Goal: Task Accomplishment & Management: Complete application form

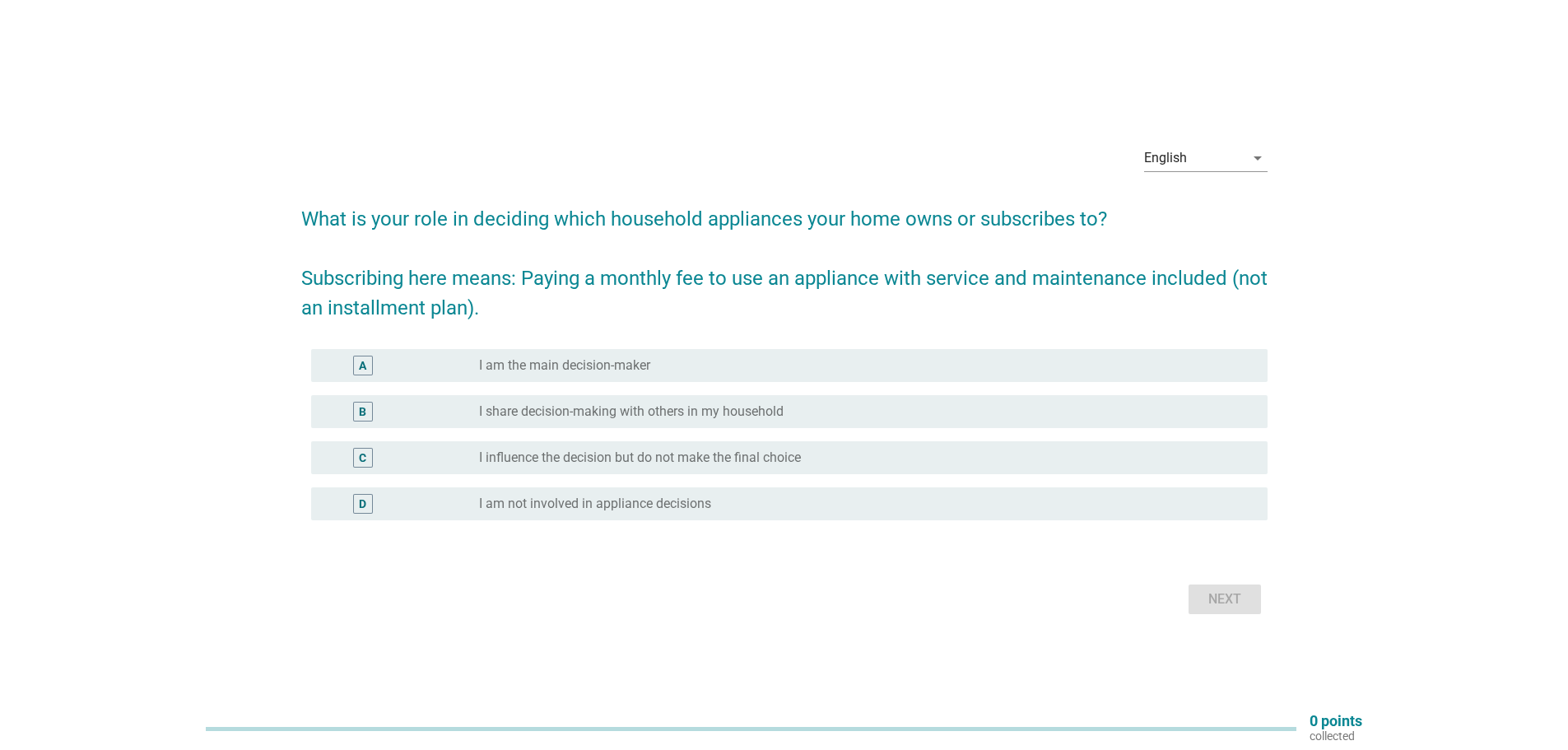
click at [736, 352] on div "A radio_button_unchecked I am the main decision-maker" at bounding box center [789, 365] width 956 height 33
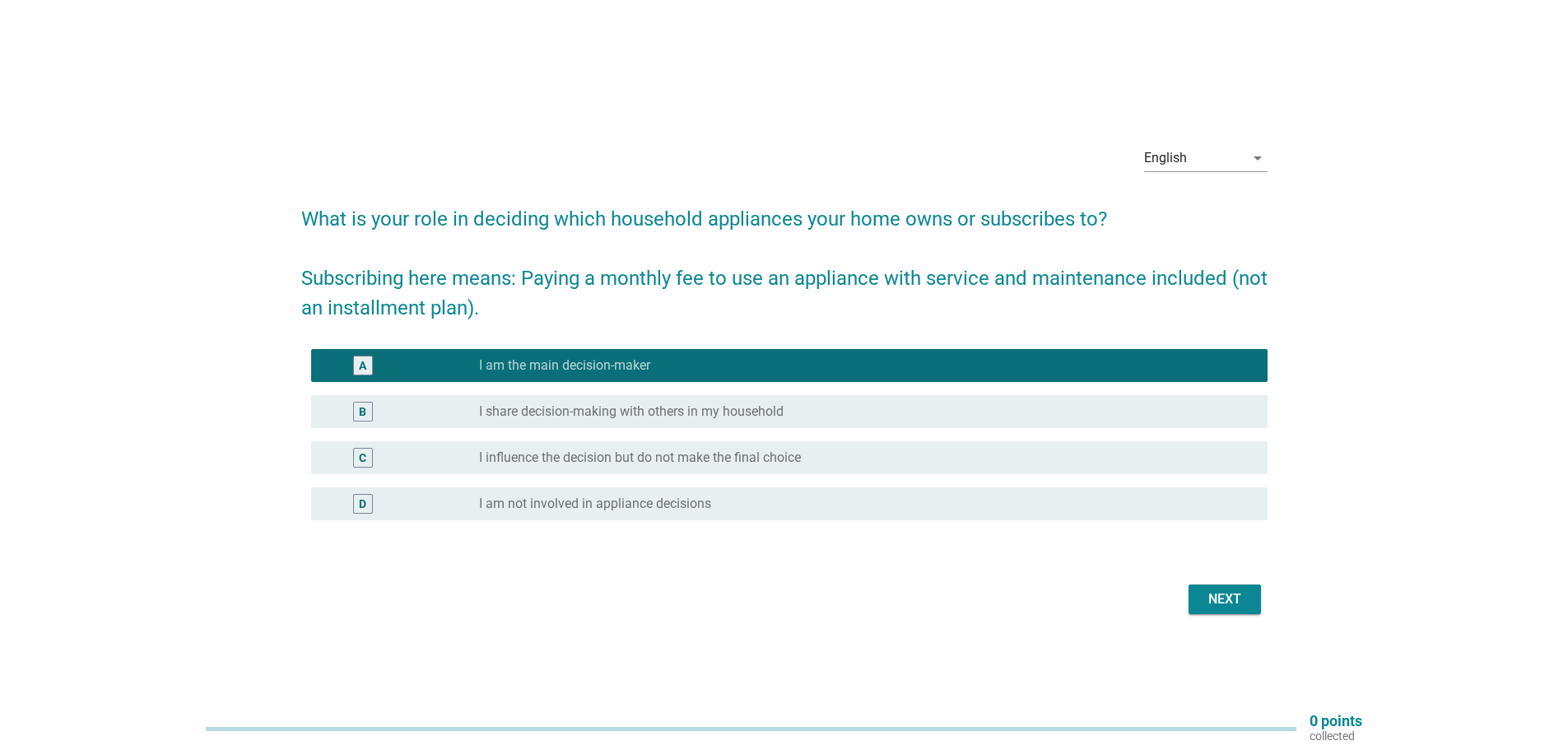
click at [1217, 596] on div "Next" at bounding box center [1225, 599] width 46 height 20
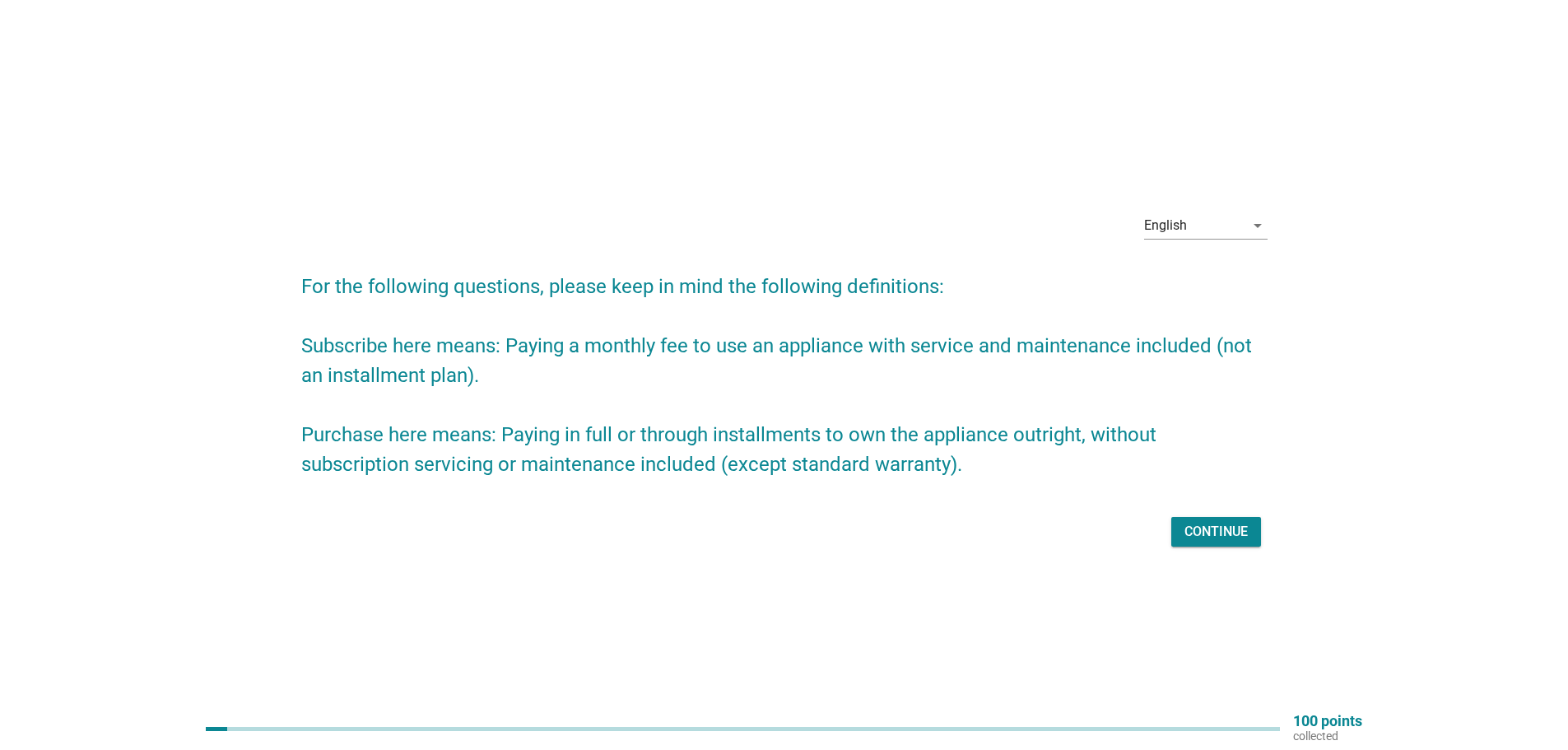
click at [1218, 547] on div "Continue" at bounding box center [784, 532] width 966 height 39
click at [1218, 542] on button "Continue" at bounding box center [1216, 532] width 90 height 29
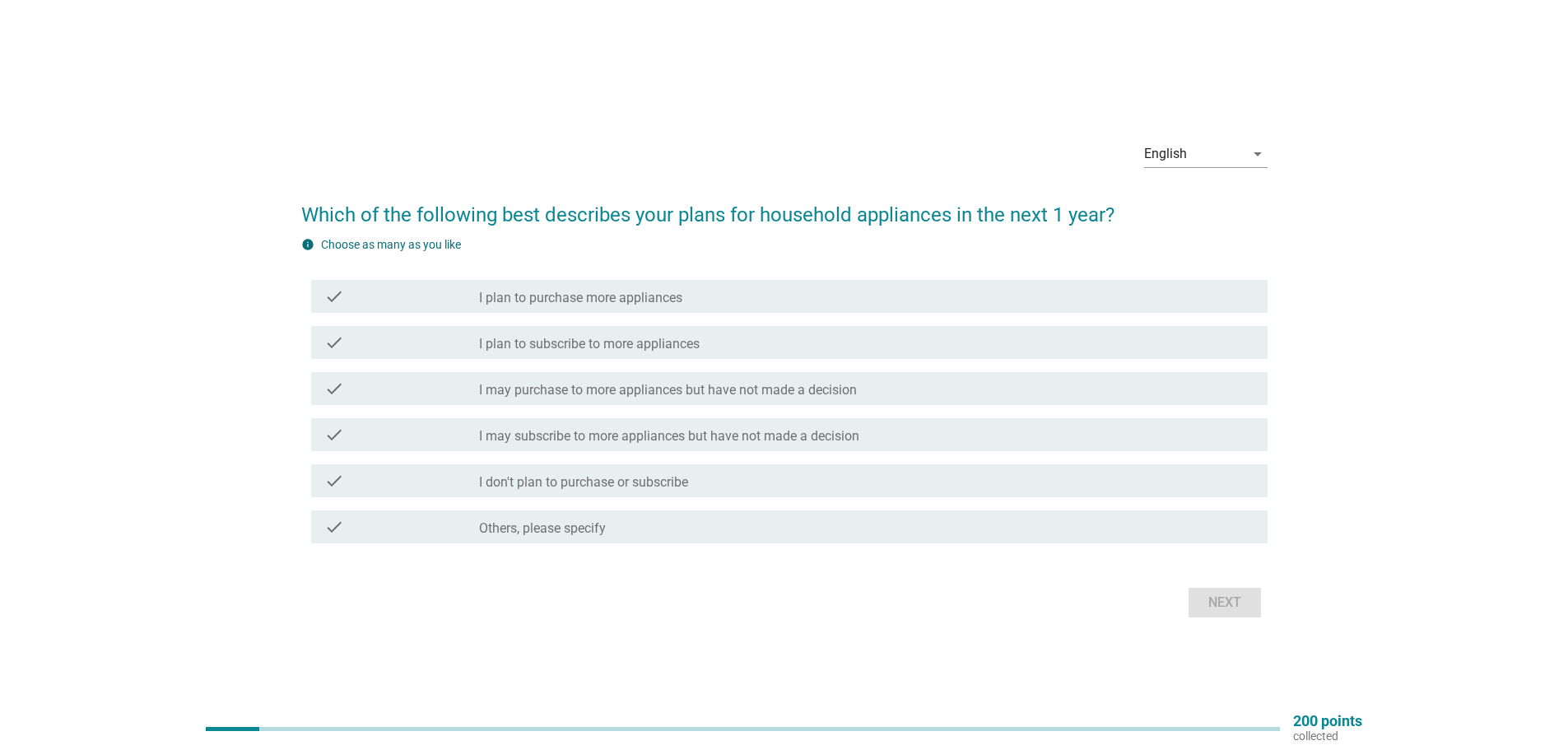
click at [821, 281] on div "check check_box_outline_blank I plan to purchase more appliances" at bounding box center [789, 296] width 956 height 33
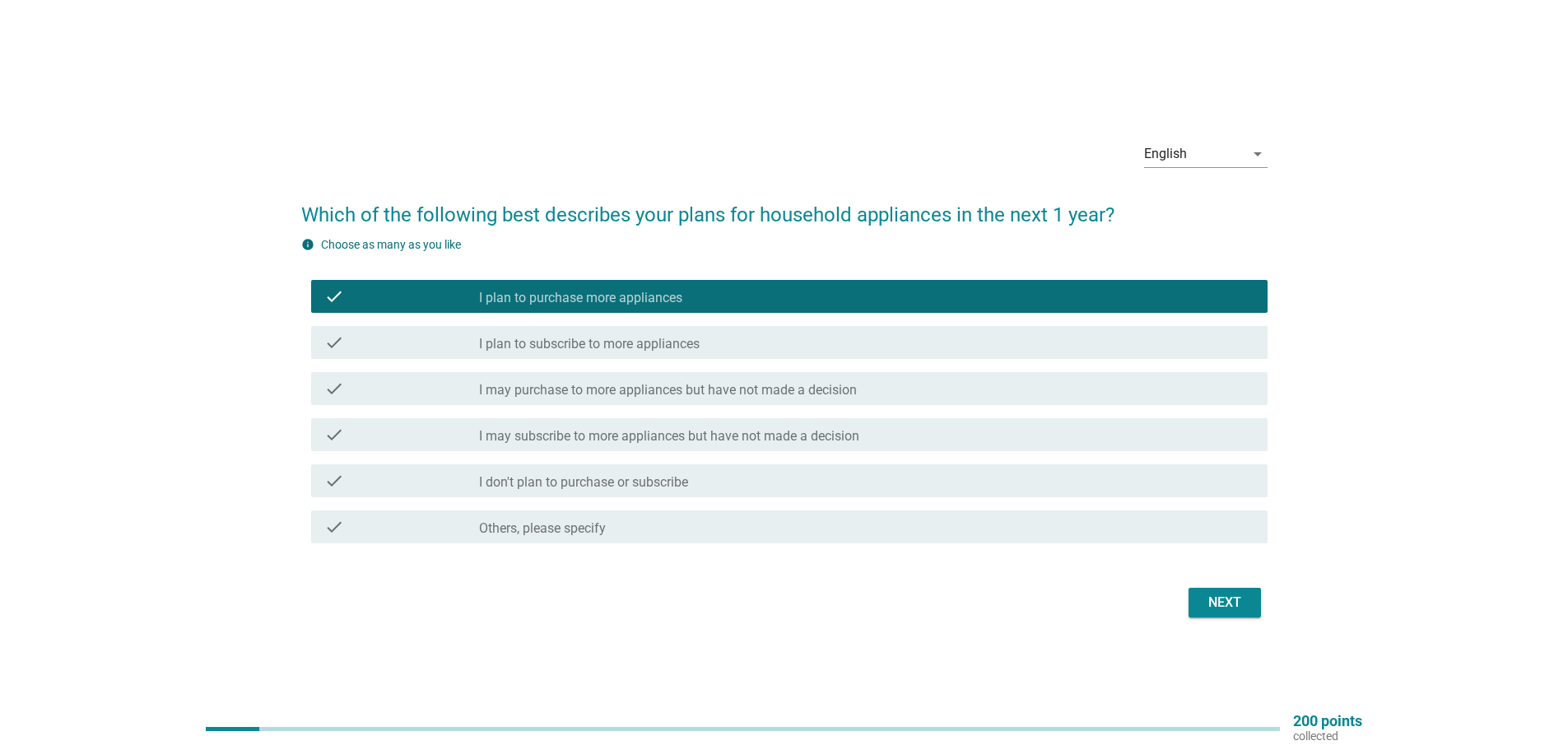
click at [697, 347] on label "I plan to subscribe to more appliances" at bounding box center [589, 344] width 221 height 16
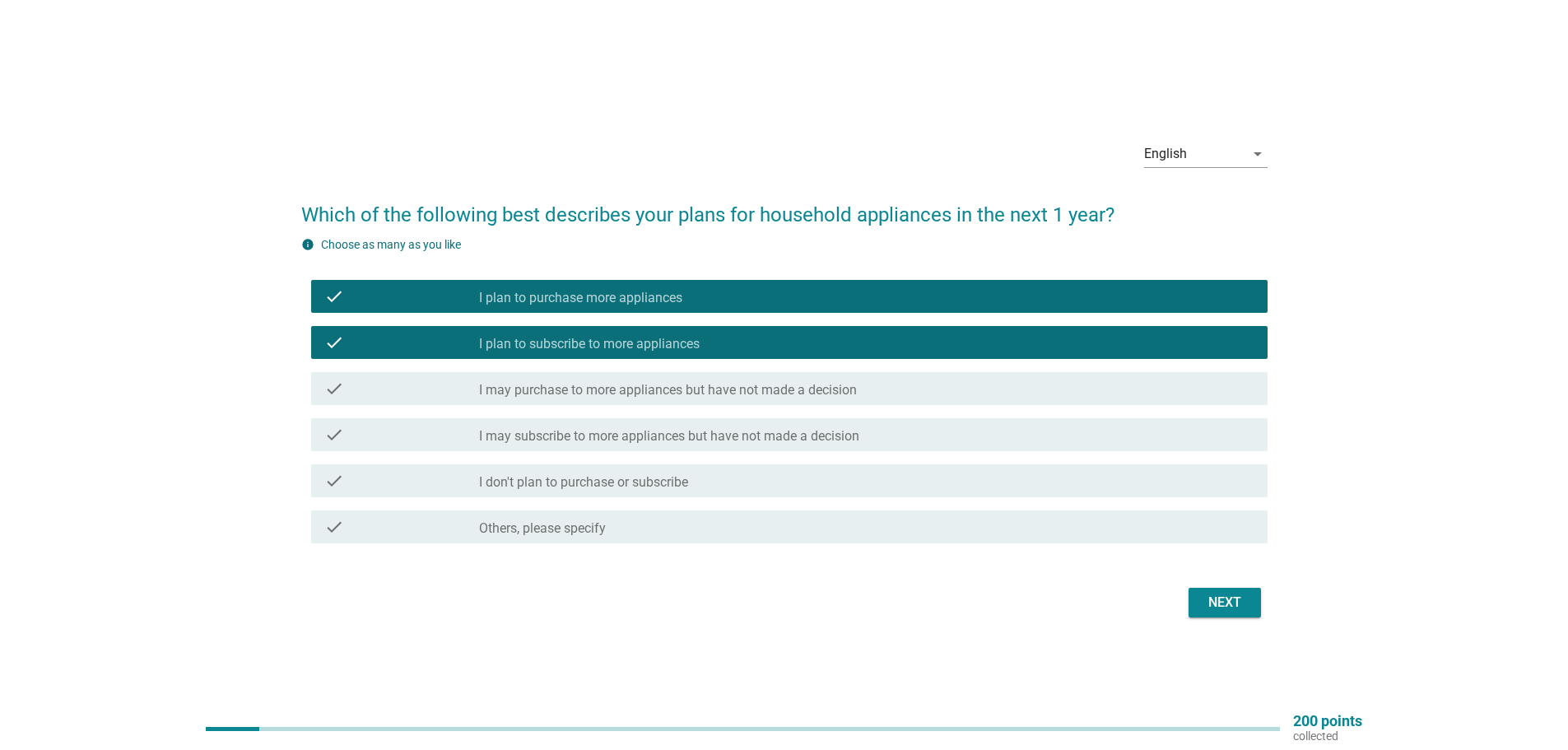
click at [875, 397] on div "check_box_outline_blank I may purchase to more appliances but have not made a d…" at bounding box center [866, 388] width 776 height 20
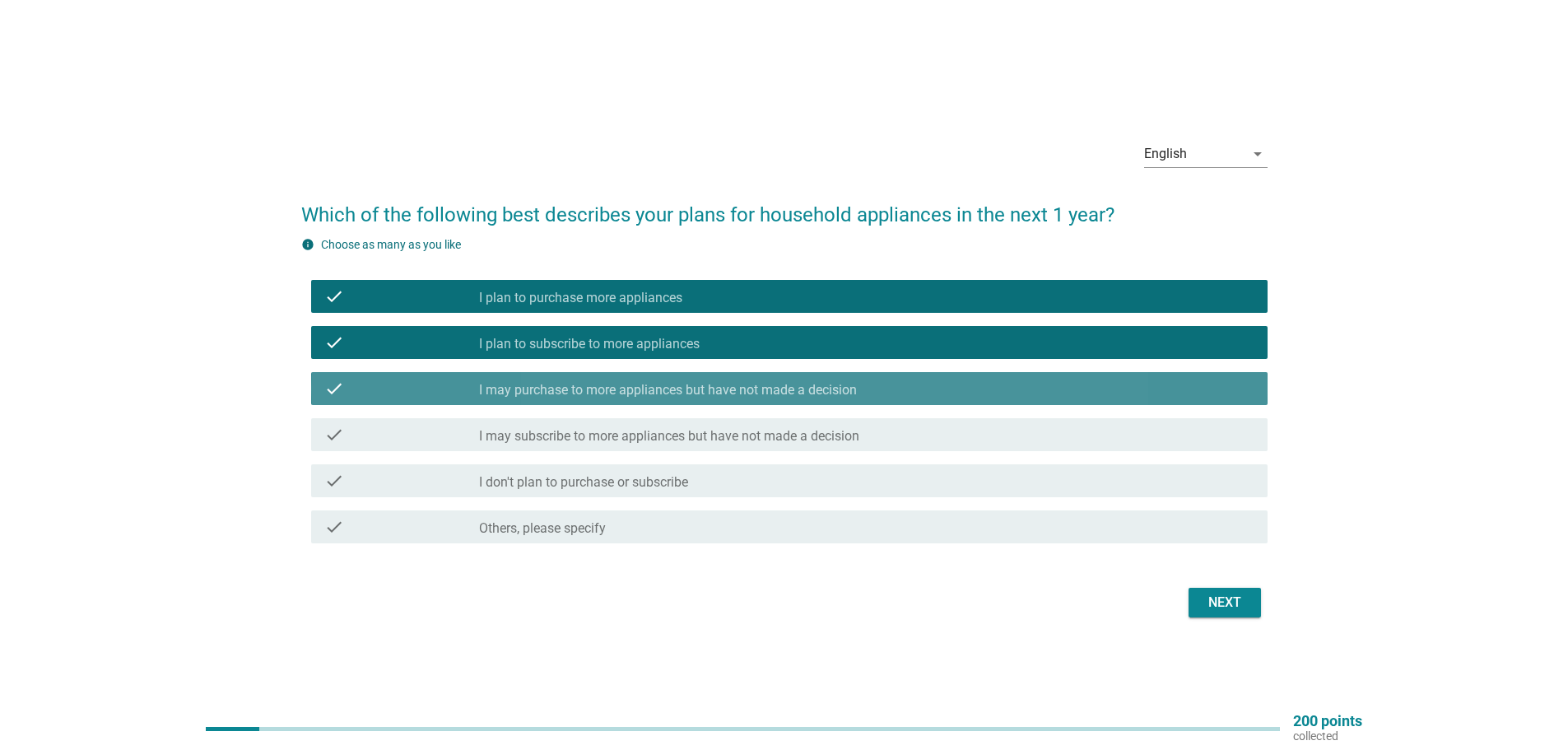
click at [857, 432] on label "I may subscribe to more appliances but have not made a decision" at bounding box center [669, 436] width 380 height 16
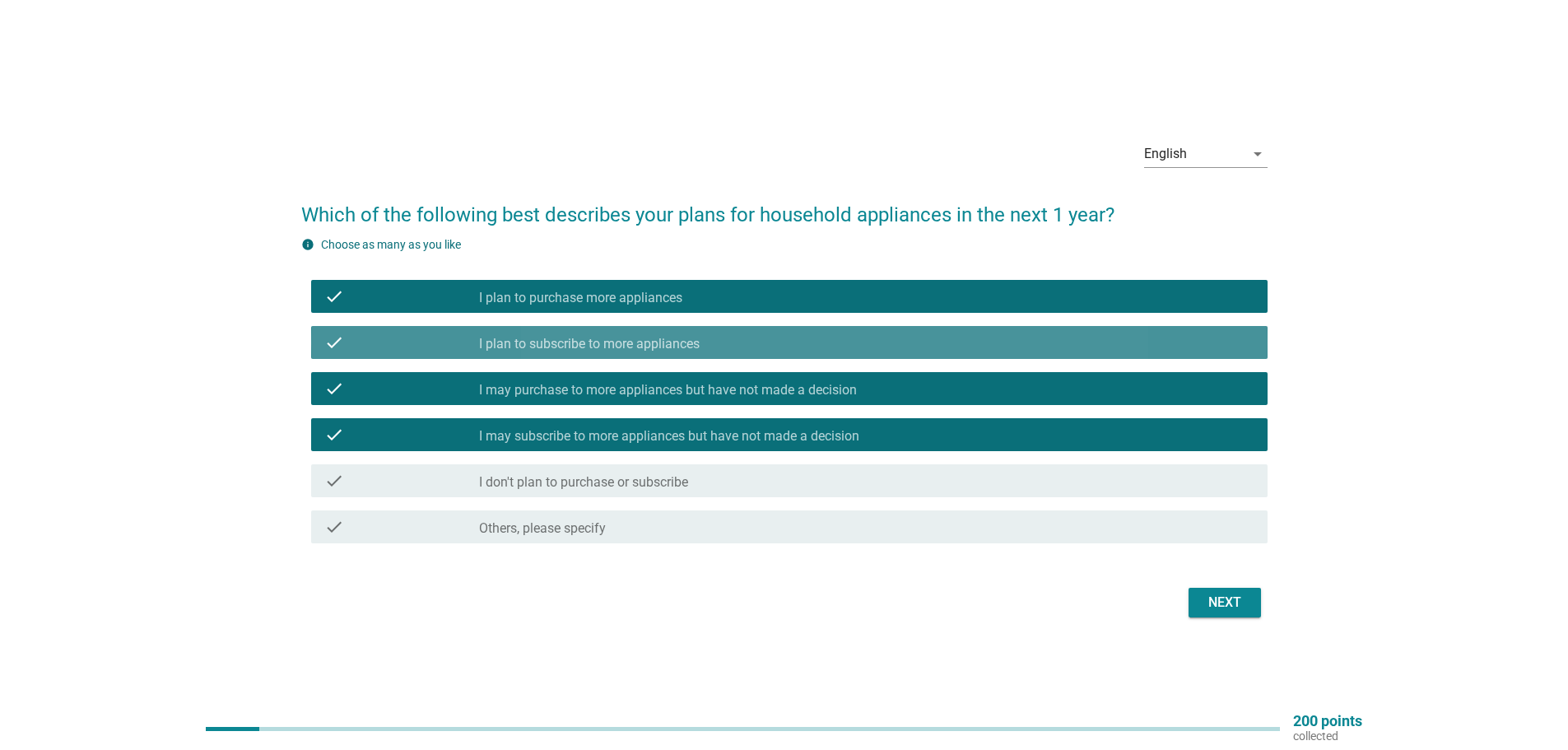
click at [627, 340] on label "I plan to subscribe to more appliances" at bounding box center [589, 344] width 221 height 16
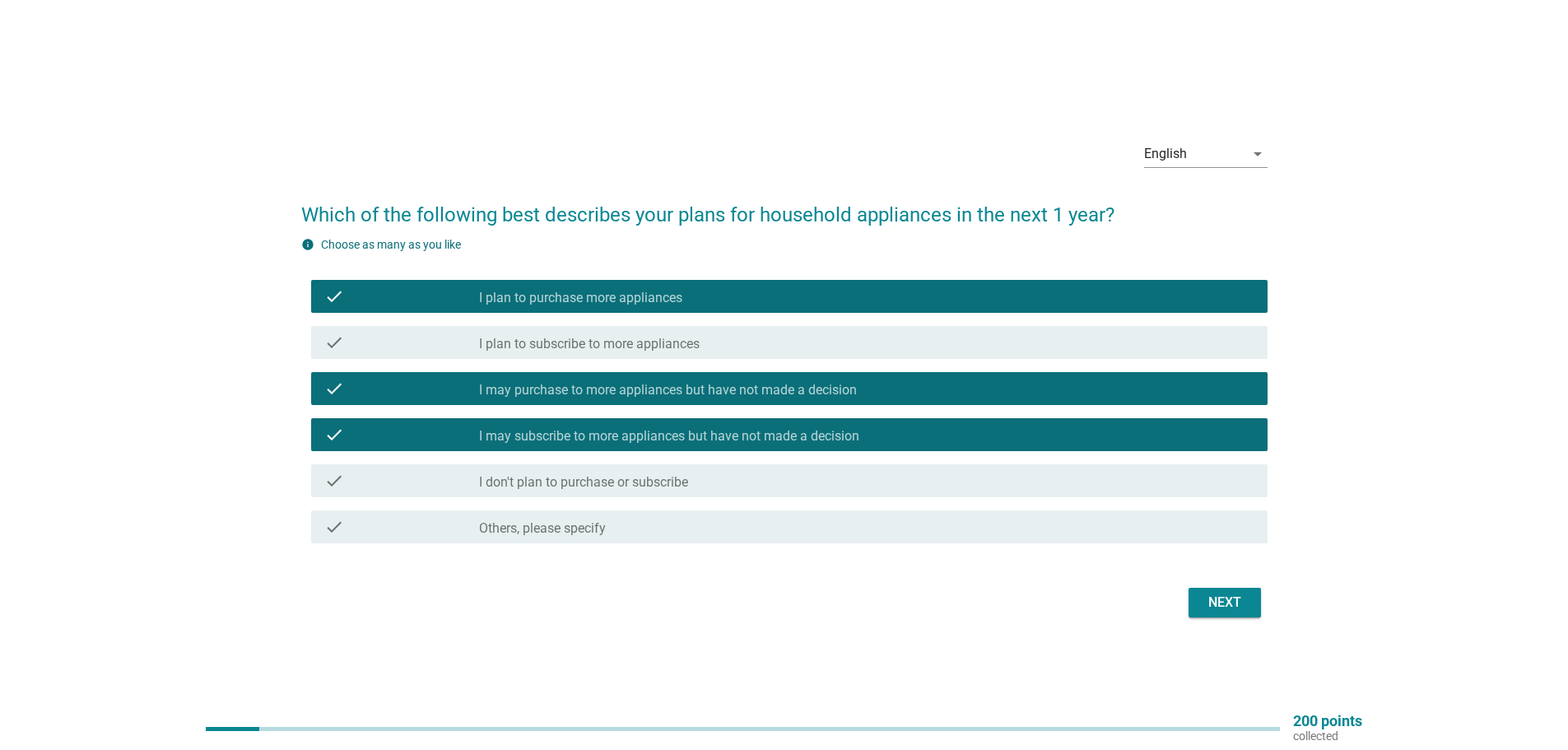
click at [638, 314] on div "check check_box_outline_blank I plan to purchase more appliances" at bounding box center [784, 297] width 966 height 46
click at [743, 297] on div "check_box_outline_blank I plan to purchase more appliances" at bounding box center [866, 297] width 776 height 20
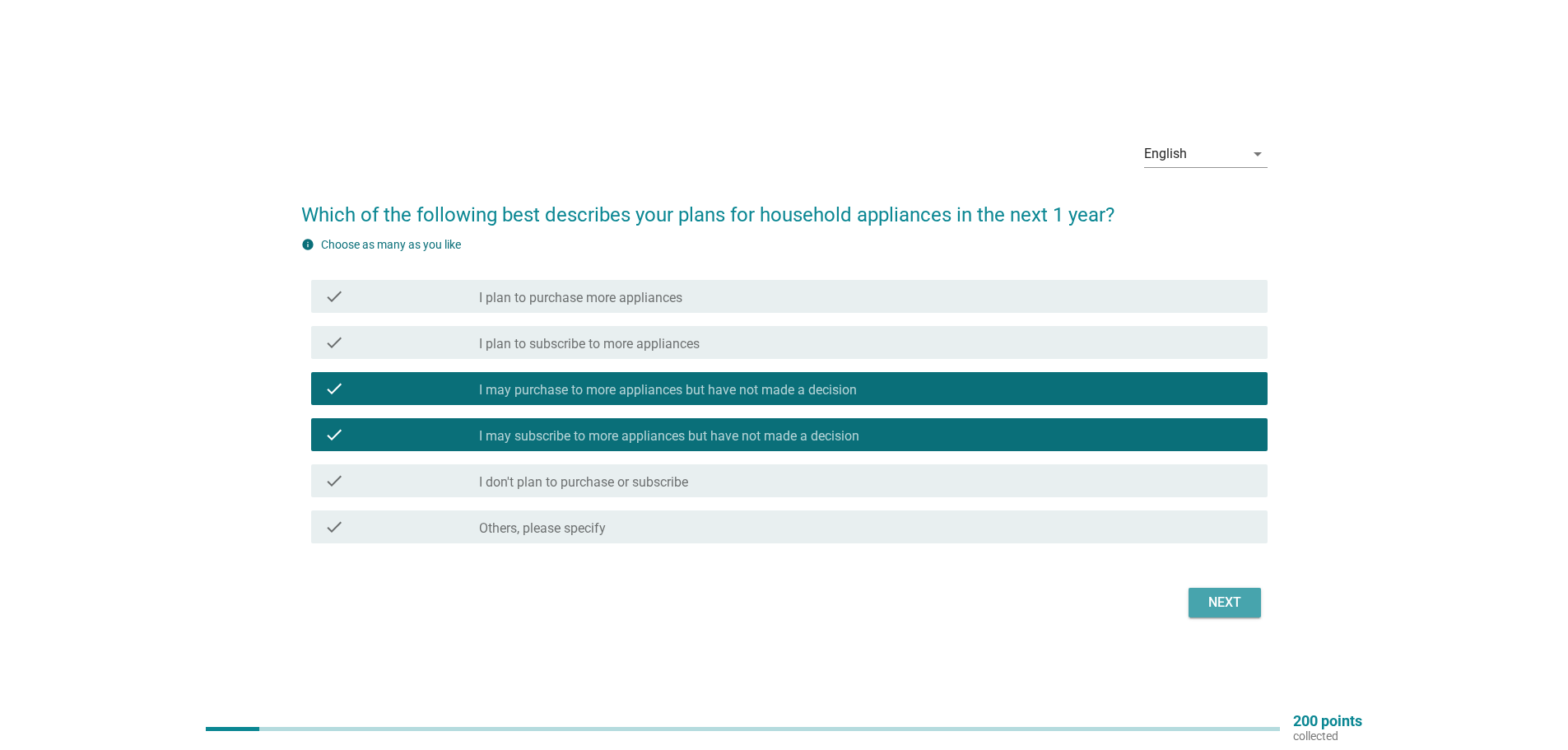
click at [1237, 608] on div "Next" at bounding box center [1225, 603] width 46 height 20
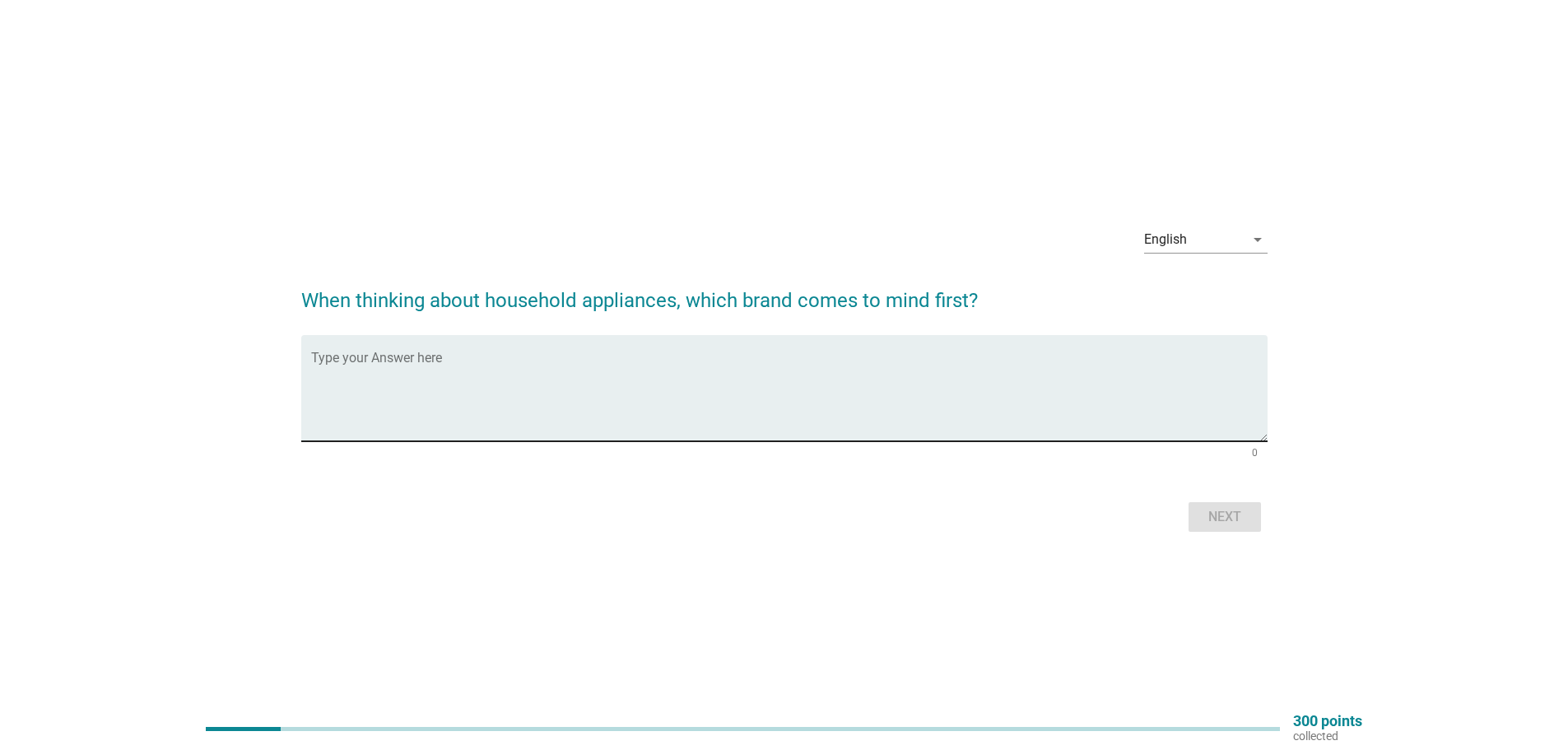
click at [573, 380] on textarea "Type your Answer here" at bounding box center [789, 397] width 956 height 86
type textarea "Panasonic"
click at [1241, 527] on button "Next" at bounding box center [1224, 517] width 72 height 29
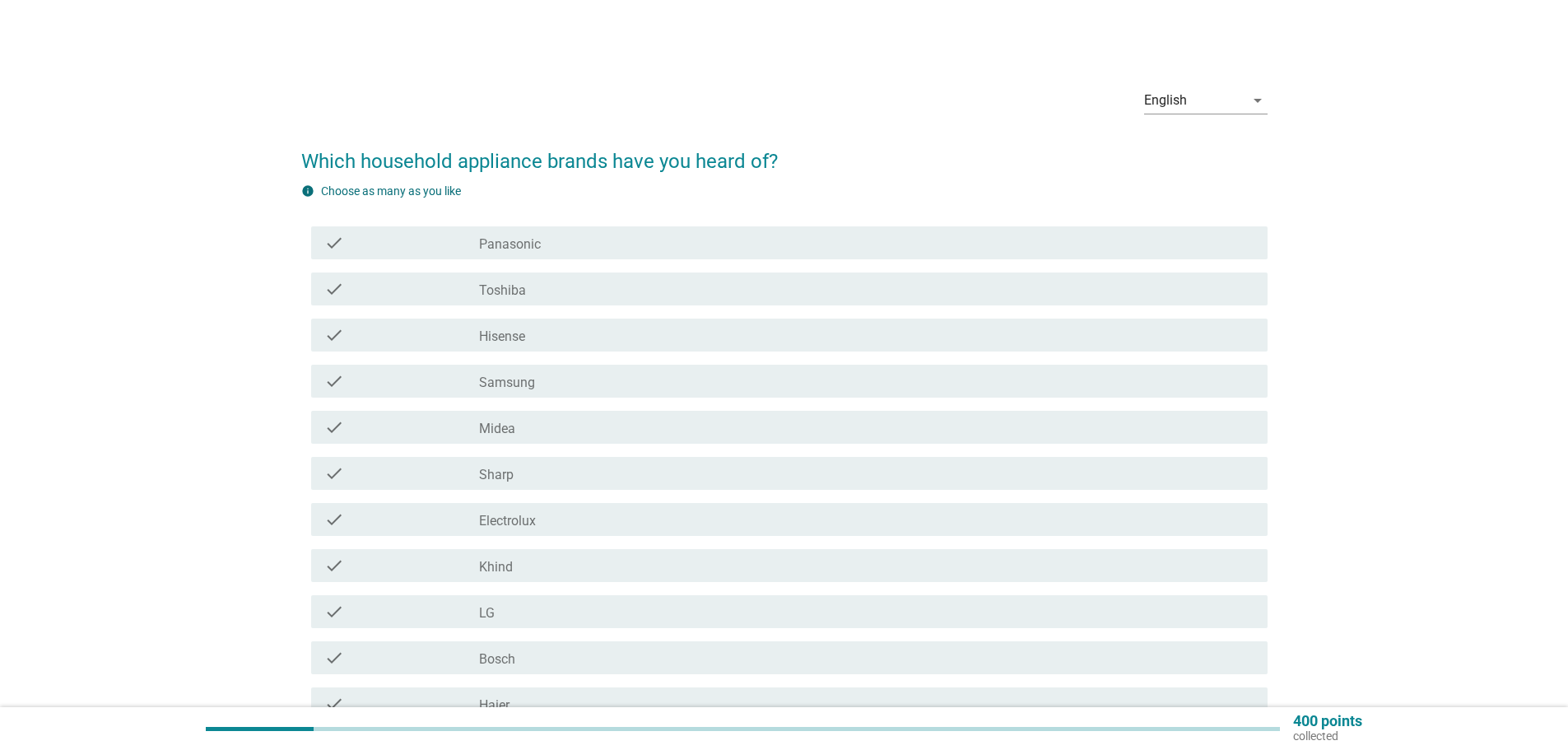
click at [670, 265] on div "check check_box_outline_blank Panasonic" at bounding box center [784, 243] width 966 height 46
click at [678, 249] on div "check_box_outline_blank Panasonic" at bounding box center [866, 243] width 776 height 20
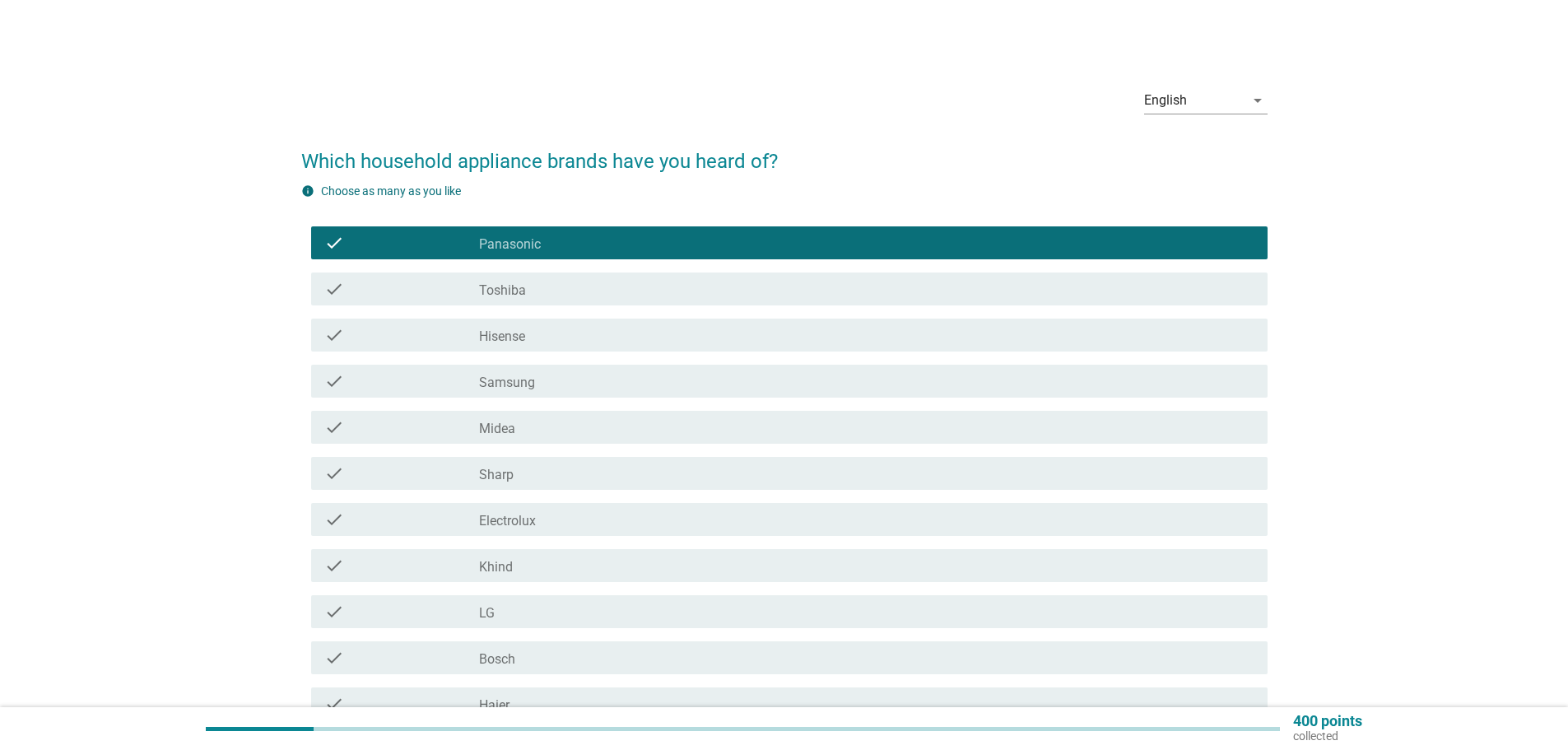
click at [604, 289] on div "check_box_outline_blank Toshiba" at bounding box center [866, 289] width 776 height 20
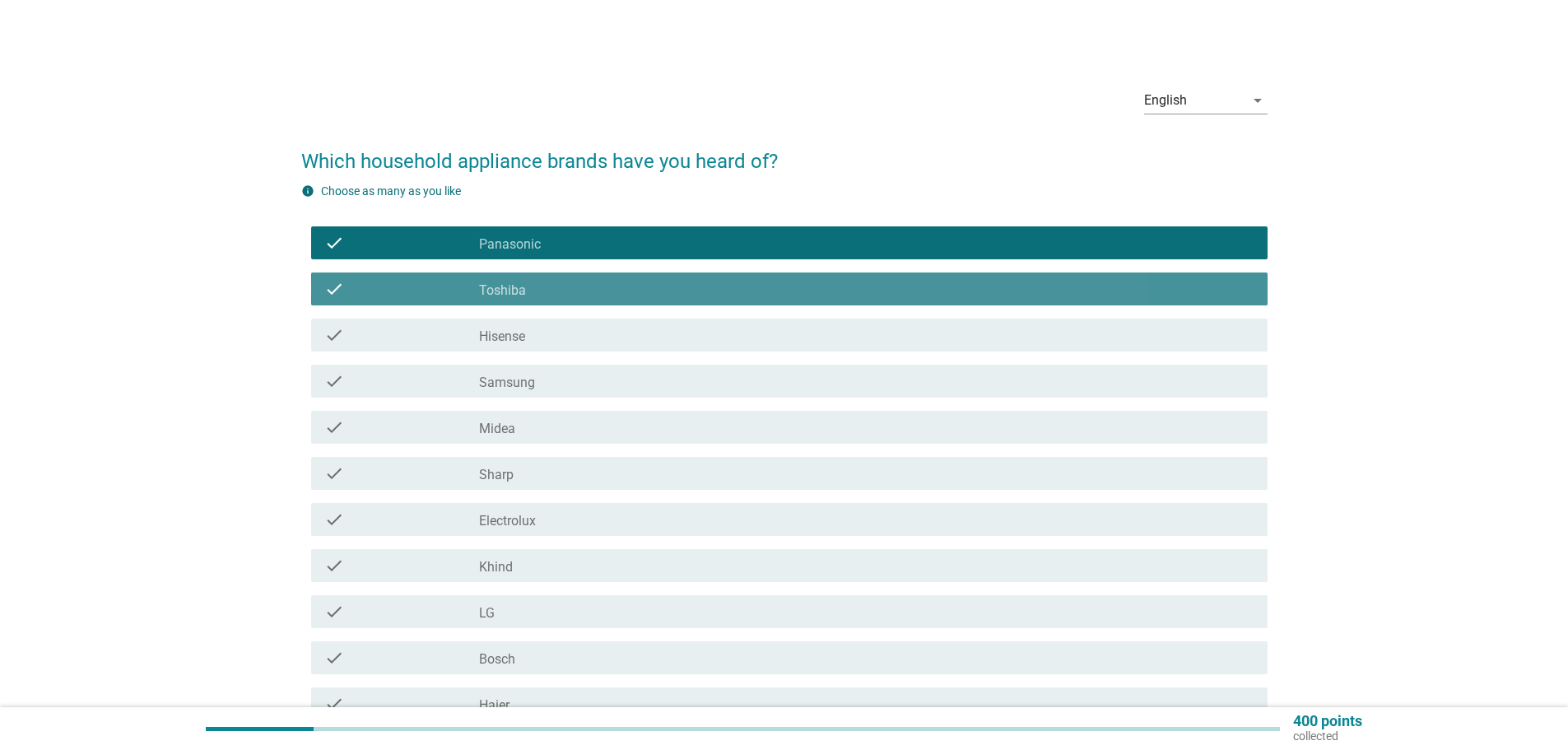
click at [591, 329] on div "check_box_outline_blank Hisense" at bounding box center [866, 335] width 776 height 20
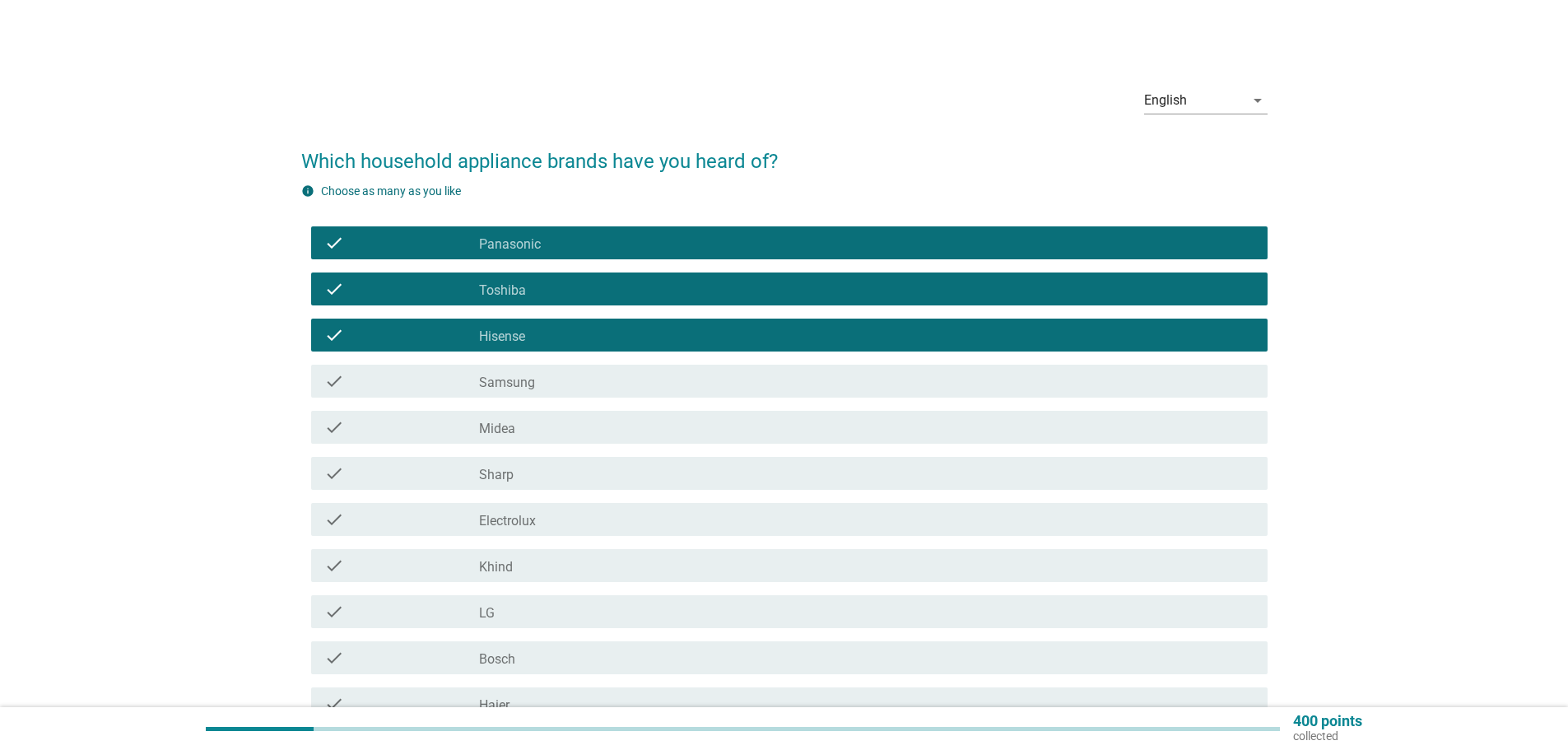
click at [589, 379] on div "check_box_outline_blank Samsung" at bounding box center [866, 381] width 776 height 20
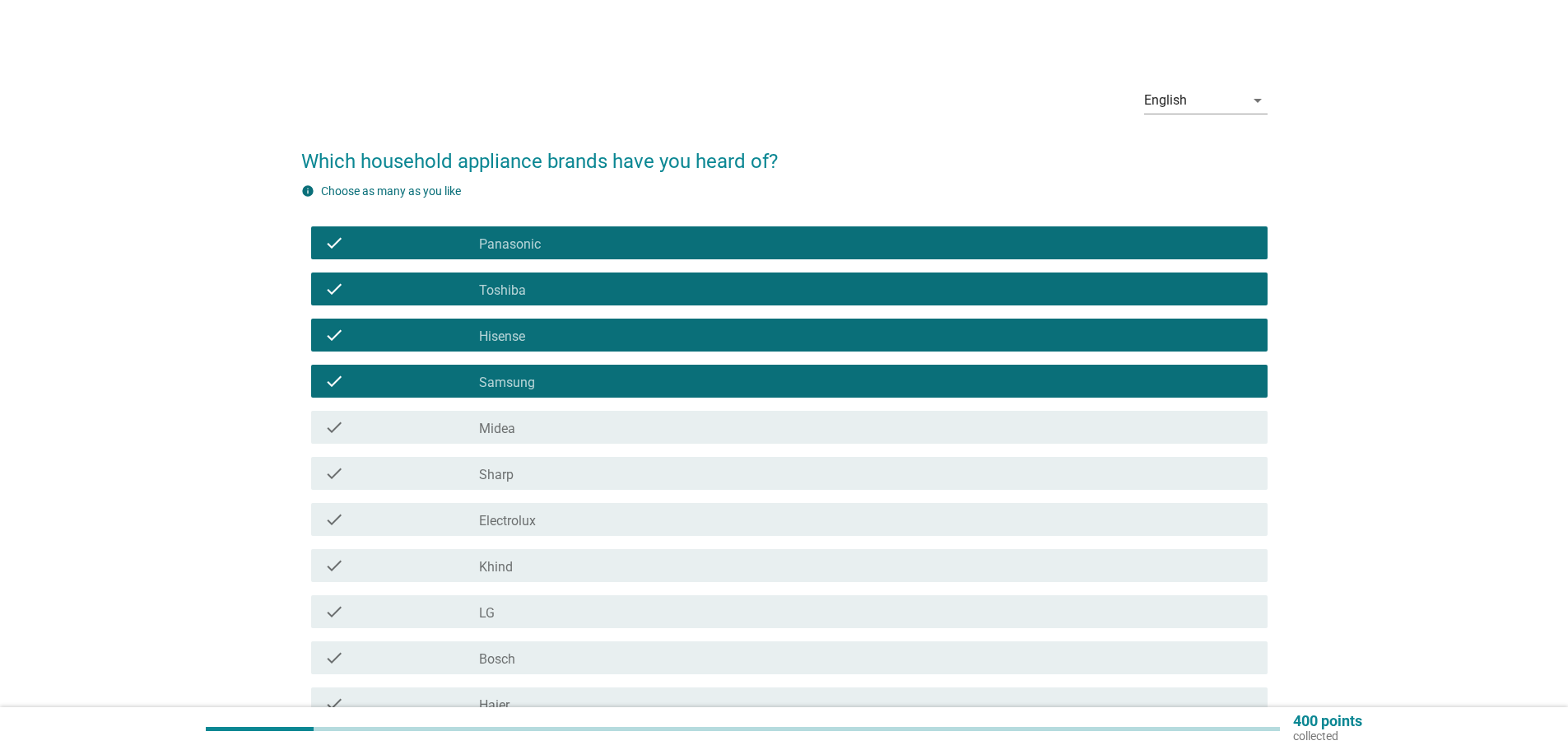
click at [573, 421] on div "check_box_outline_blank Midea" at bounding box center [866, 428] width 776 height 20
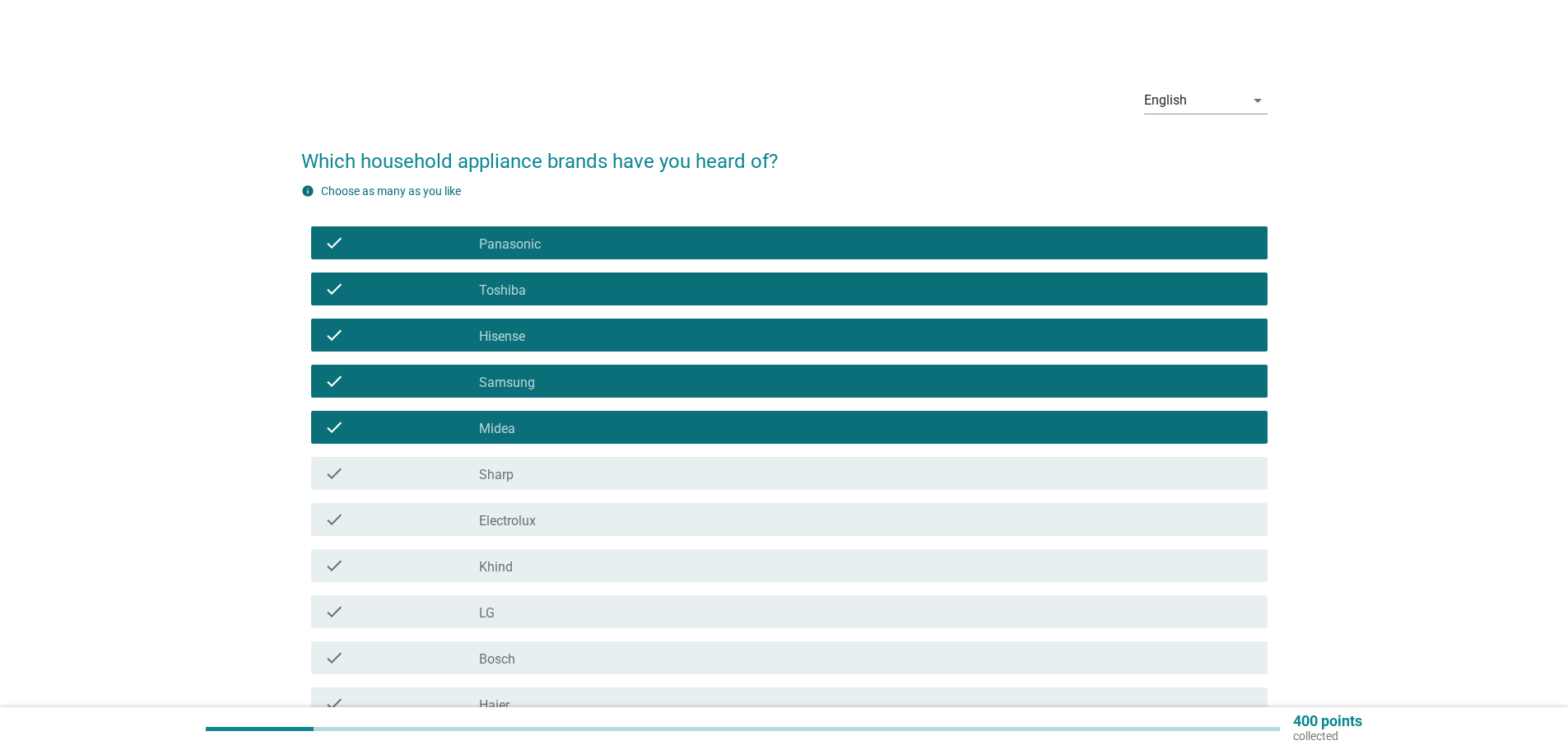
click at [582, 491] on div "check check_box_outline_blank Sharp" at bounding box center [784, 474] width 966 height 46
click at [584, 488] on div "check check_box_outline_blank Sharp" at bounding box center [789, 473] width 956 height 33
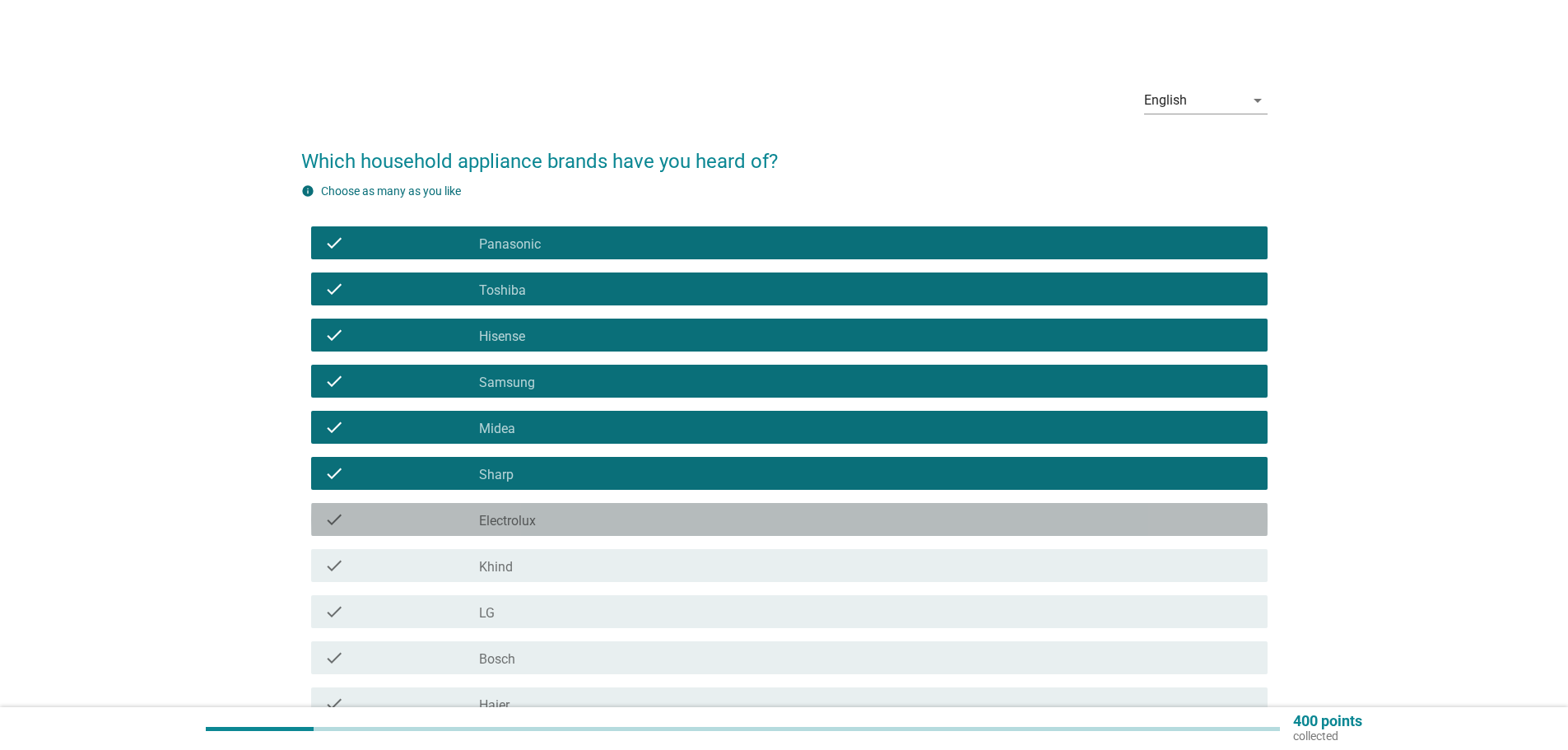
click at [573, 516] on div "check_box_outline_blank Electrolux" at bounding box center [866, 519] width 776 height 20
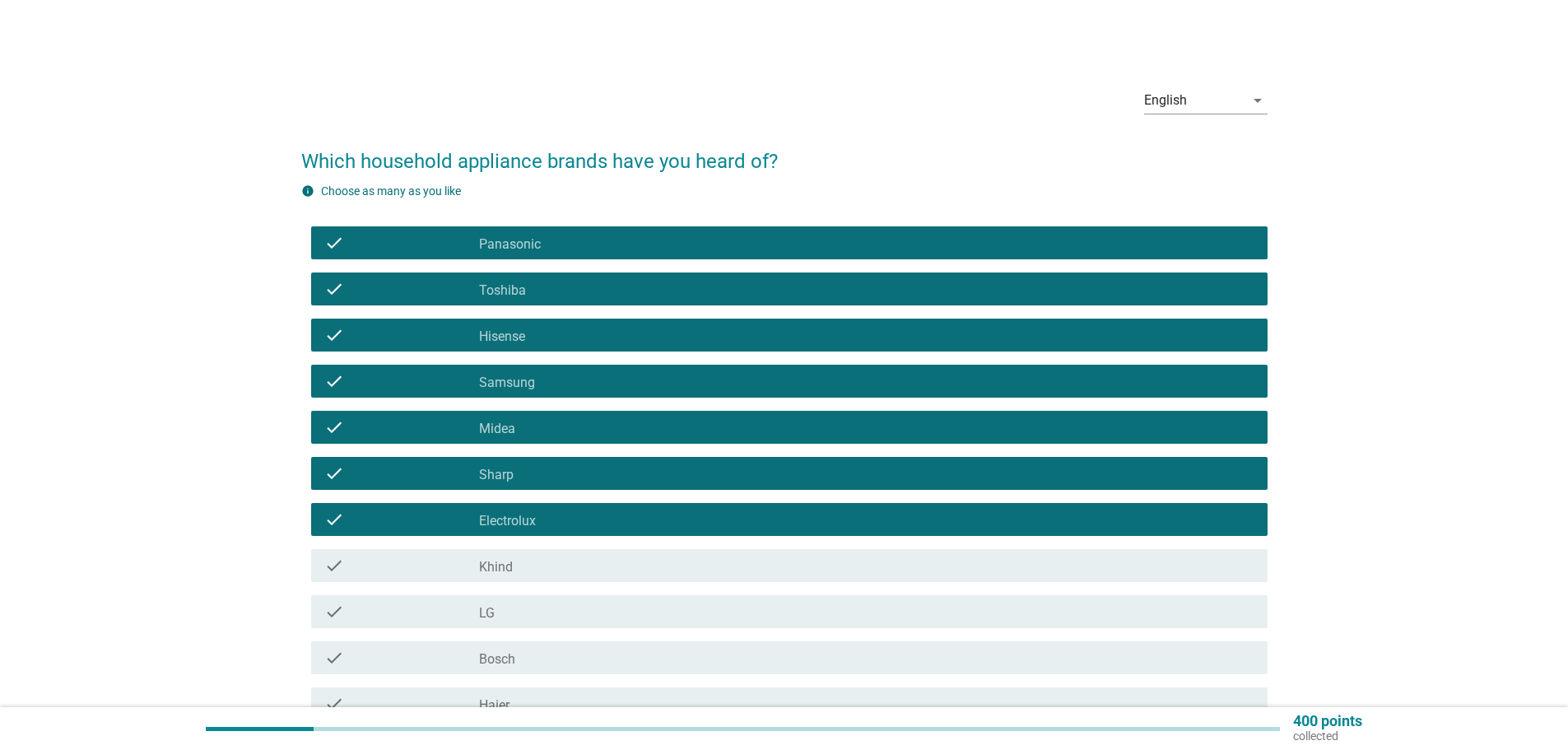
click at [547, 566] on div "check_box_outline_blank Khind" at bounding box center [866, 566] width 776 height 20
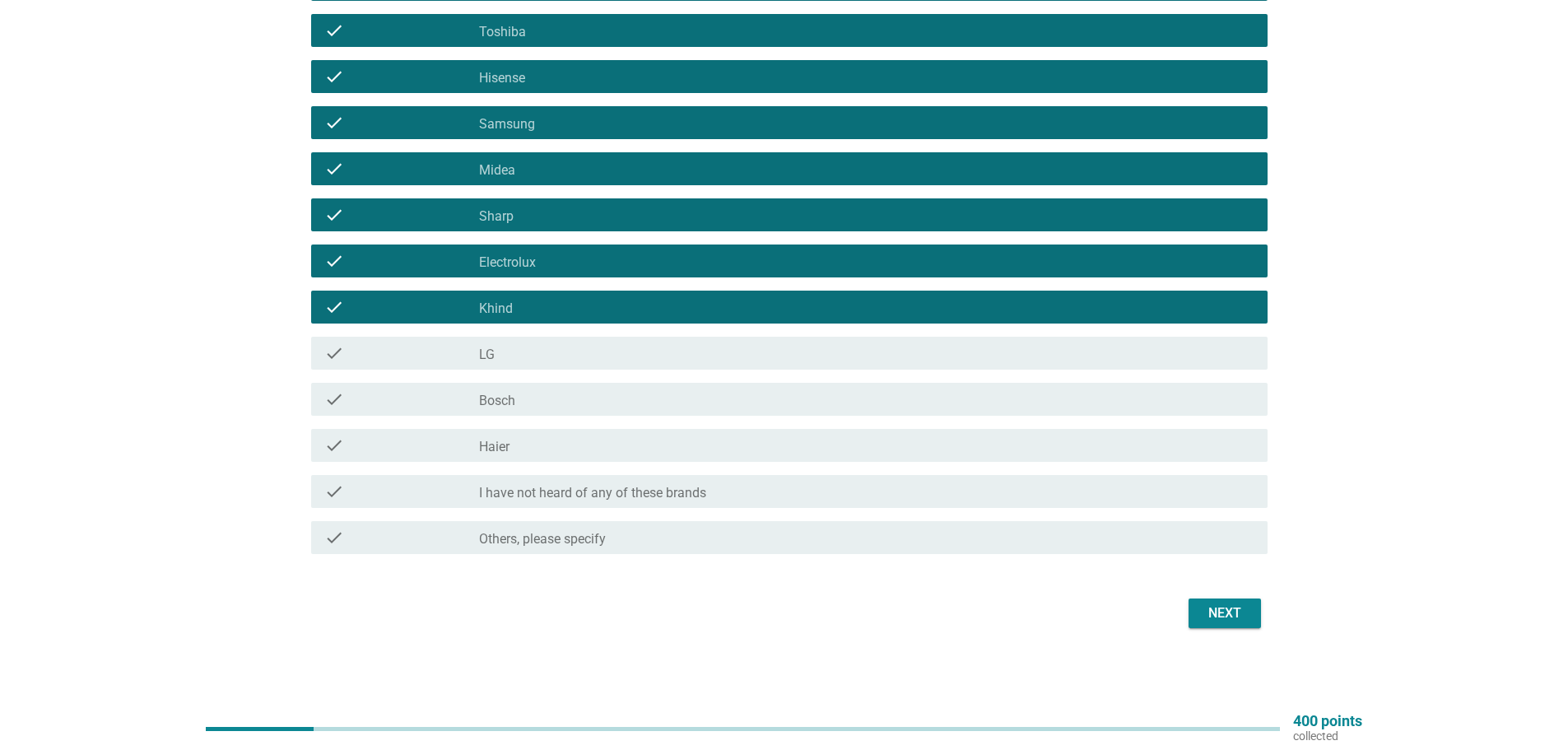
scroll to position [12, 0]
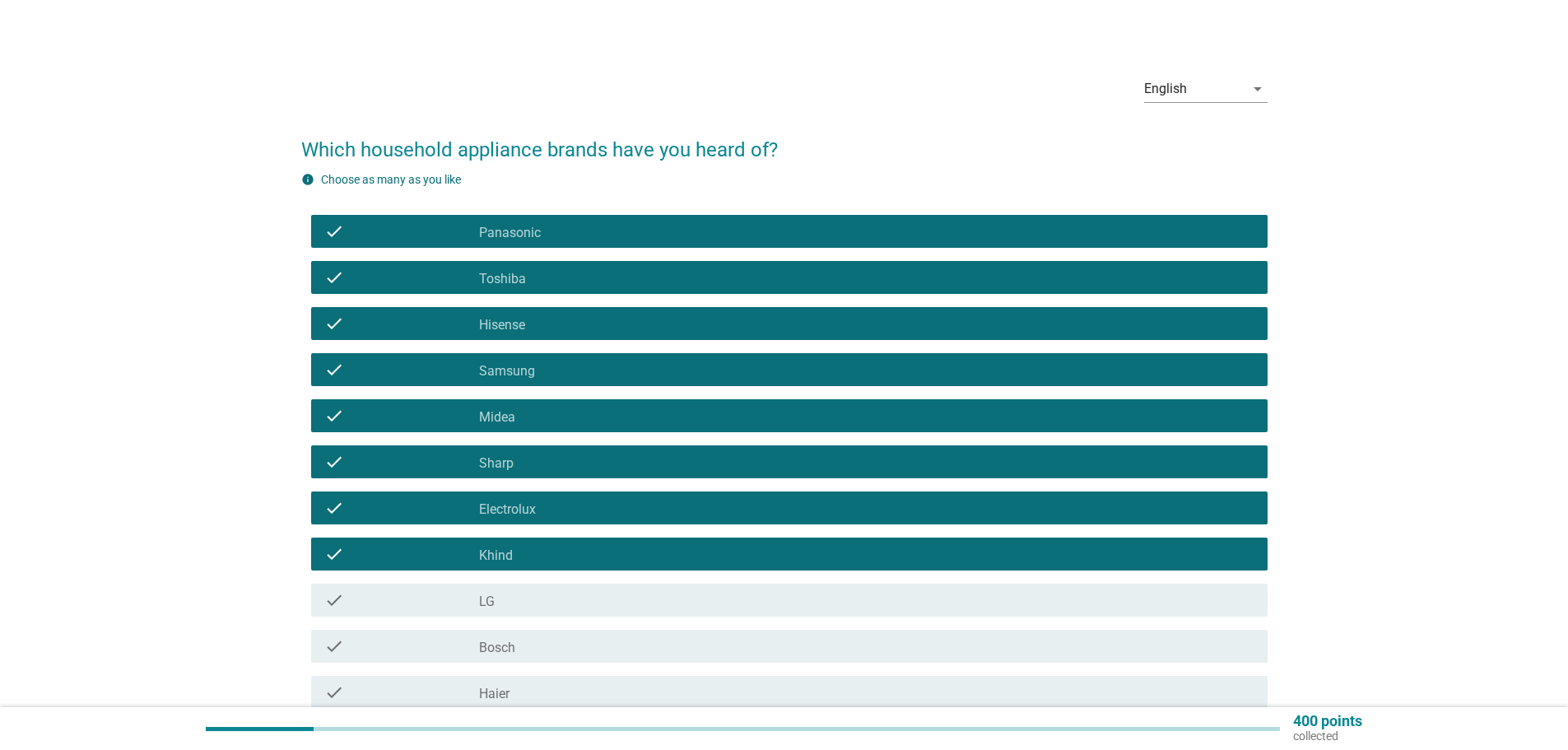
click at [526, 547] on div "check_box_outline_blank Khind" at bounding box center [866, 554] width 776 height 20
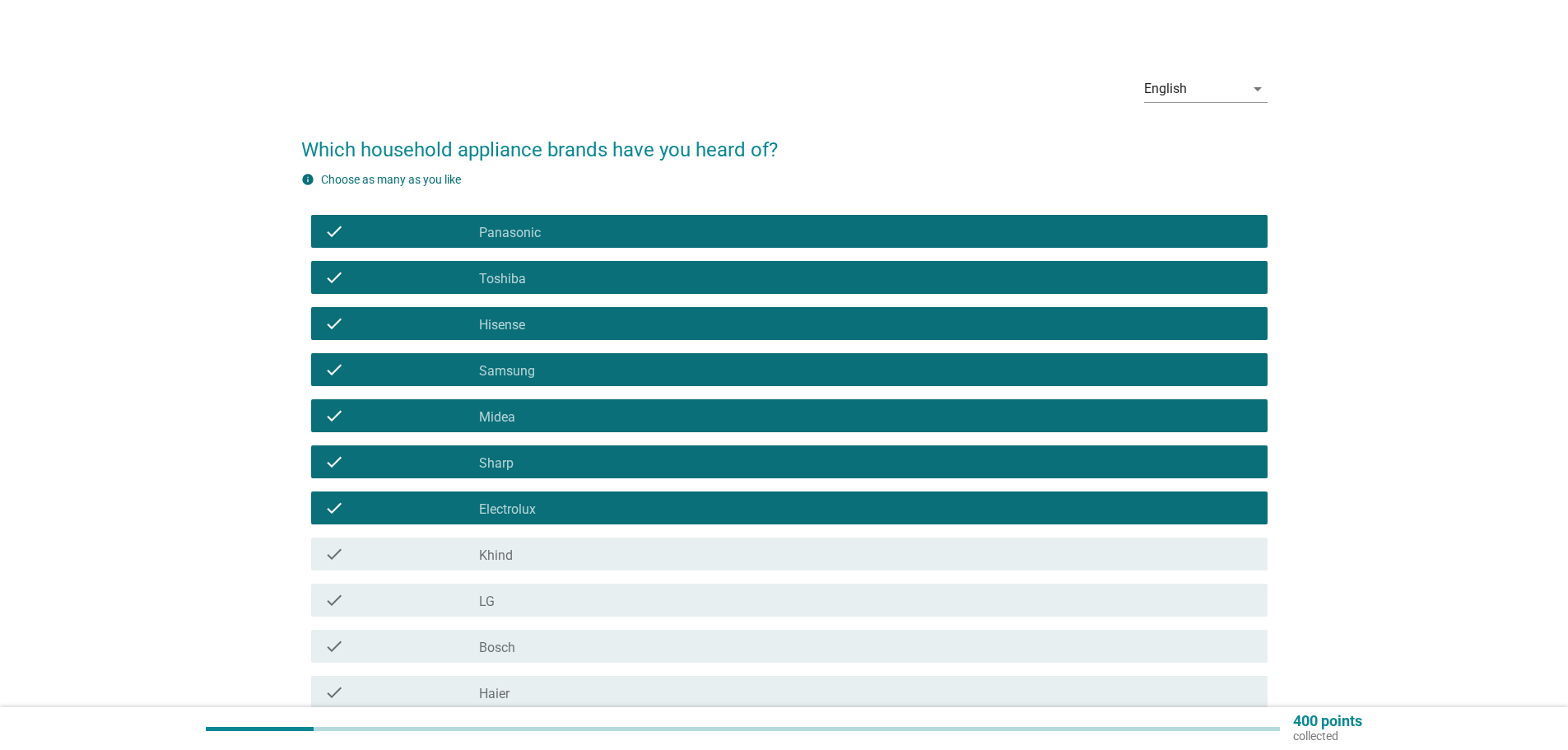
drag, startPoint x: 510, startPoint y: 424, endPoint x: 1258, endPoint y: 377, distance: 749.5
click at [1256, 377] on div "check check_box_outline_blank Panasonic check check_box_outline_blank Toshiba c…" at bounding box center [784, 508] width 966 height 599
click at [1261, 377] on div "check check_box_outline_blank Samsung" at bounding box center [789, 370] width 956 height 33
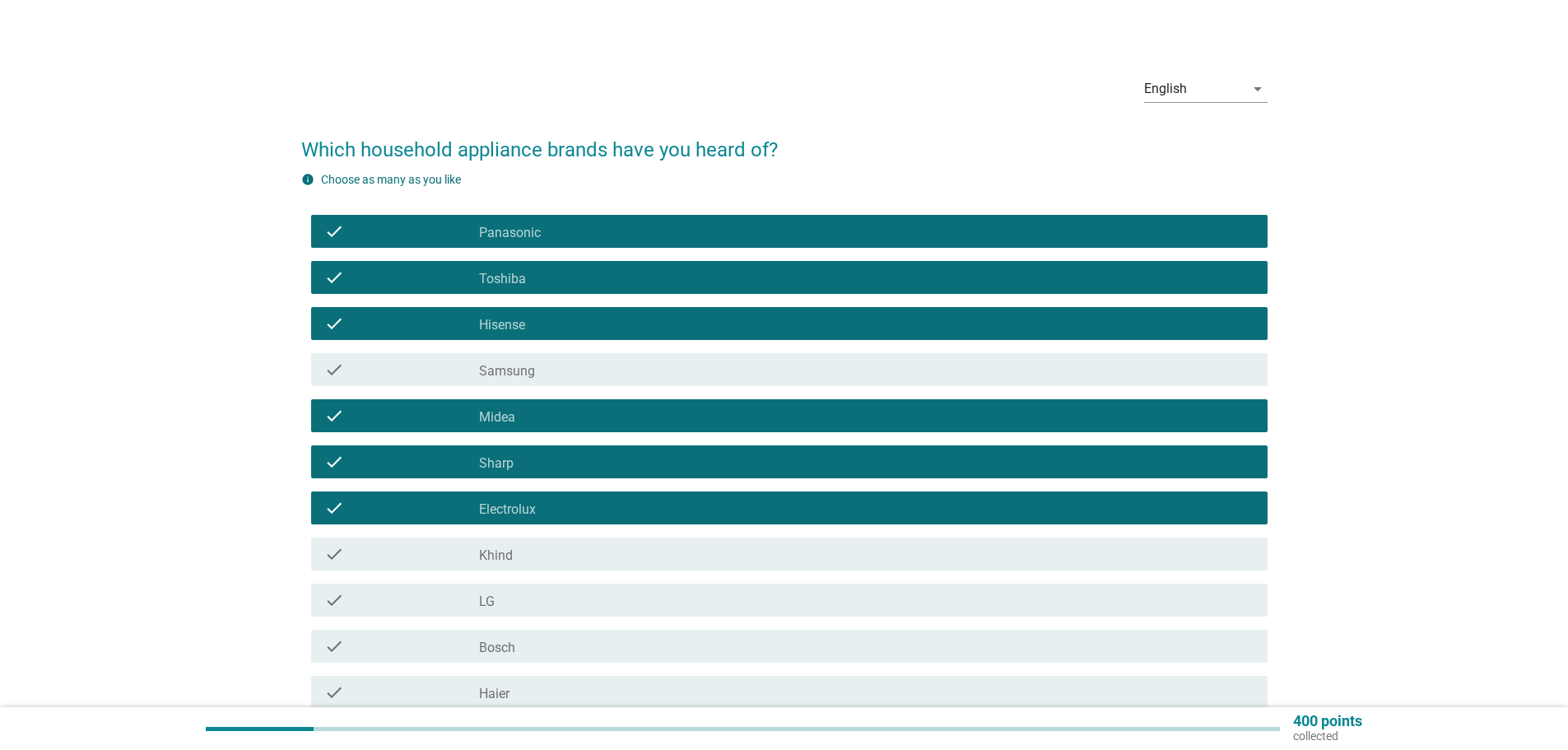
click at [551, 367] on div "check_box_outline_blank Samsung" at bounding box center [866, 370] width 776 height 20
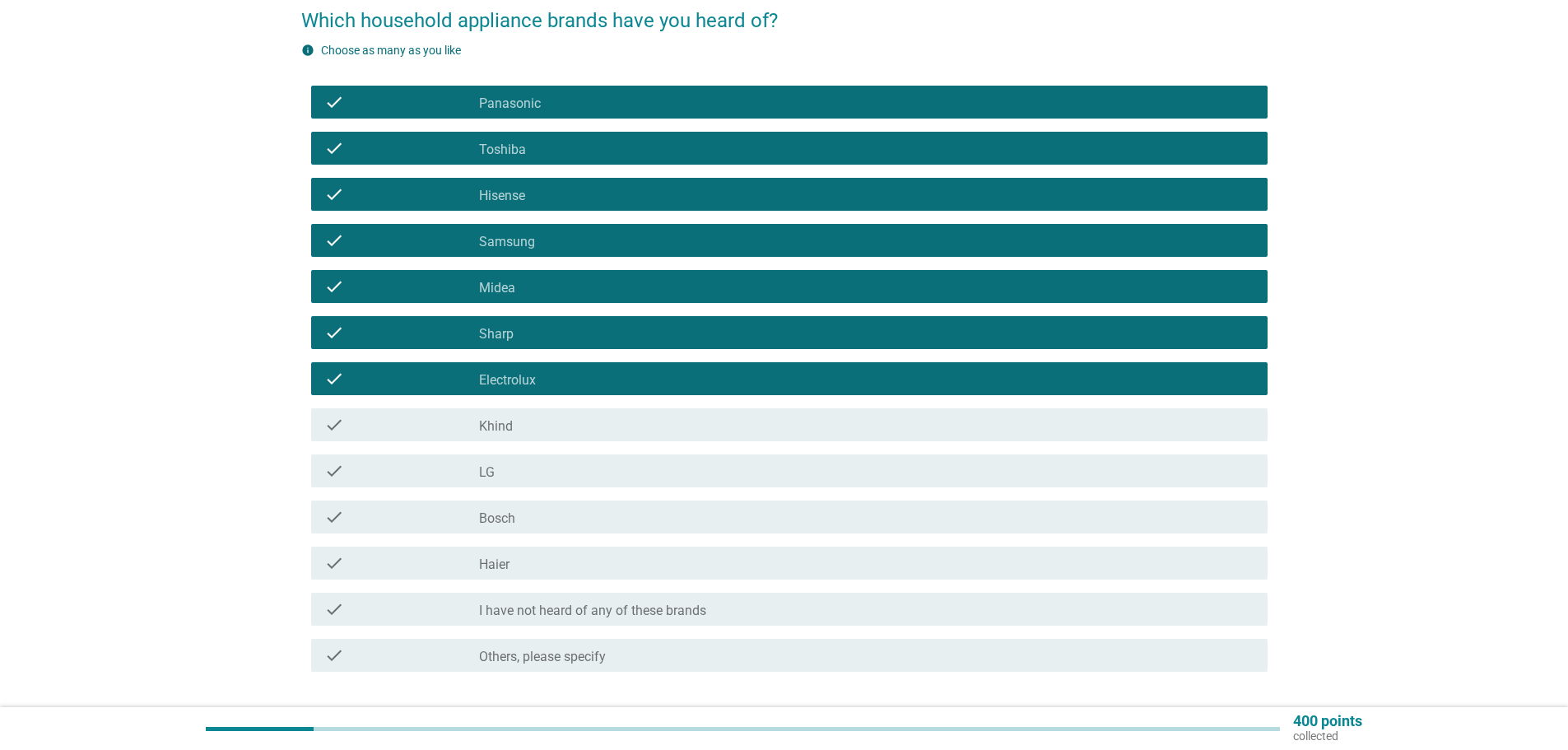
scroll to position [258, 0]
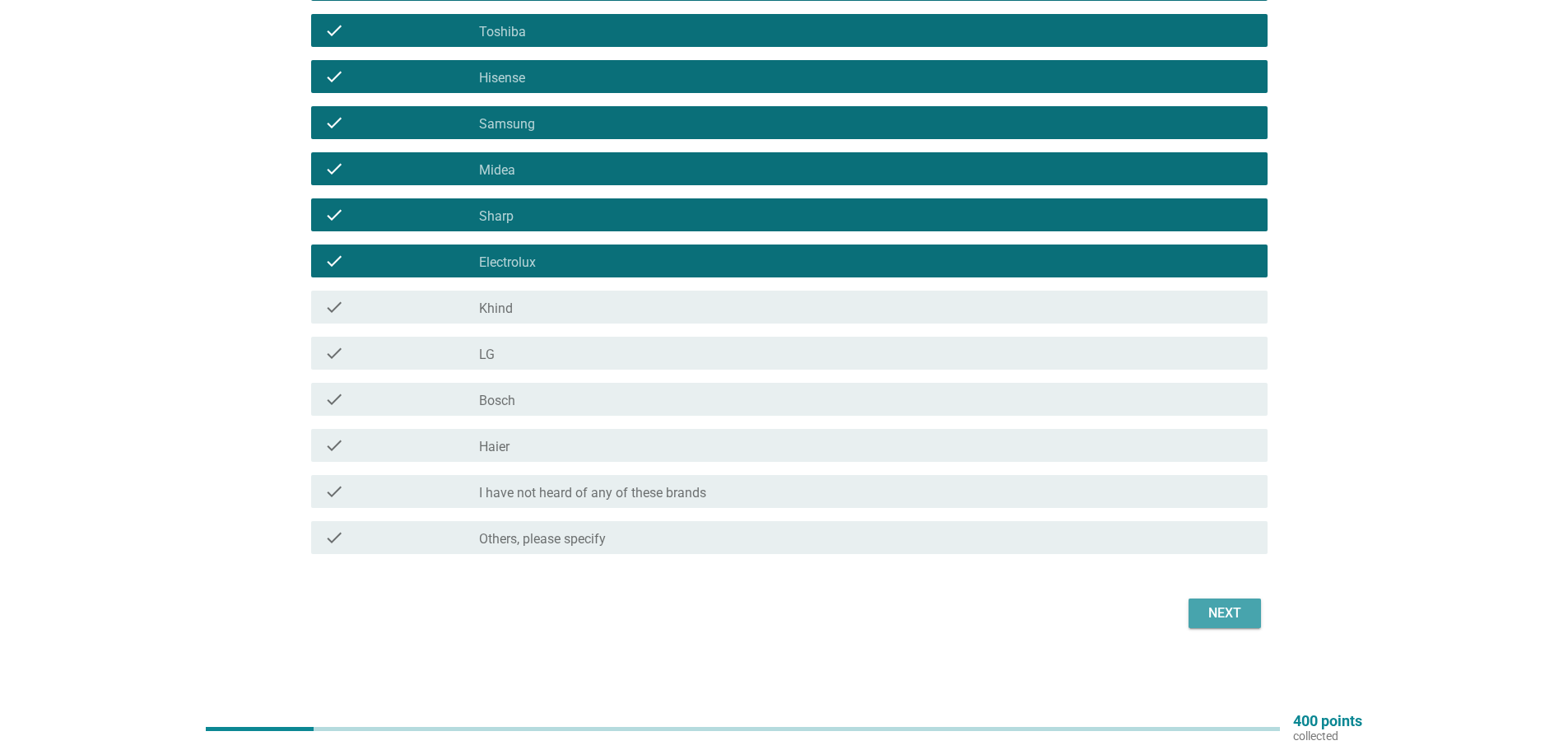
click at [1231, 605] on div "Next" at bounding box center [1225, 614] width 46 height 20
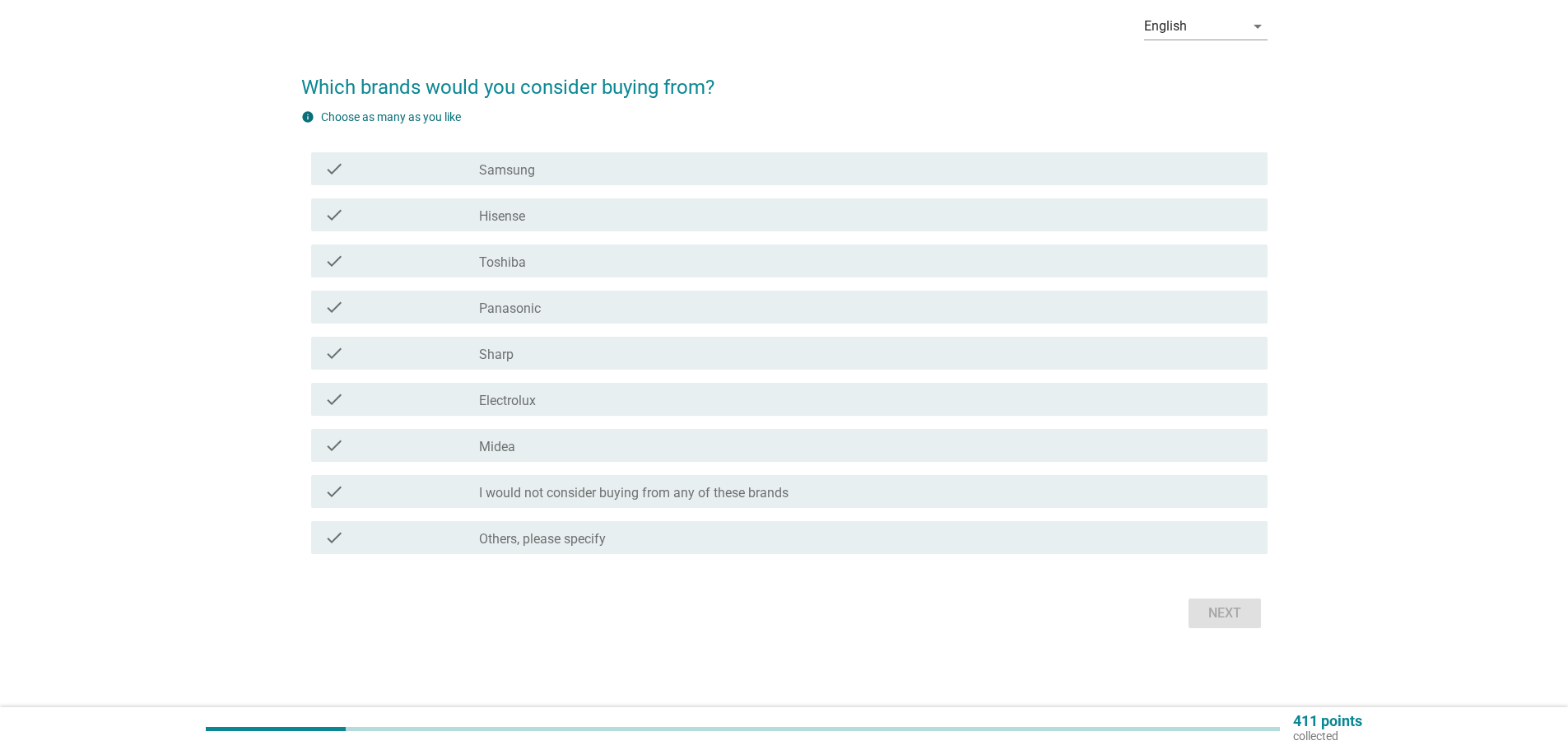
scroll to position [0, 0]
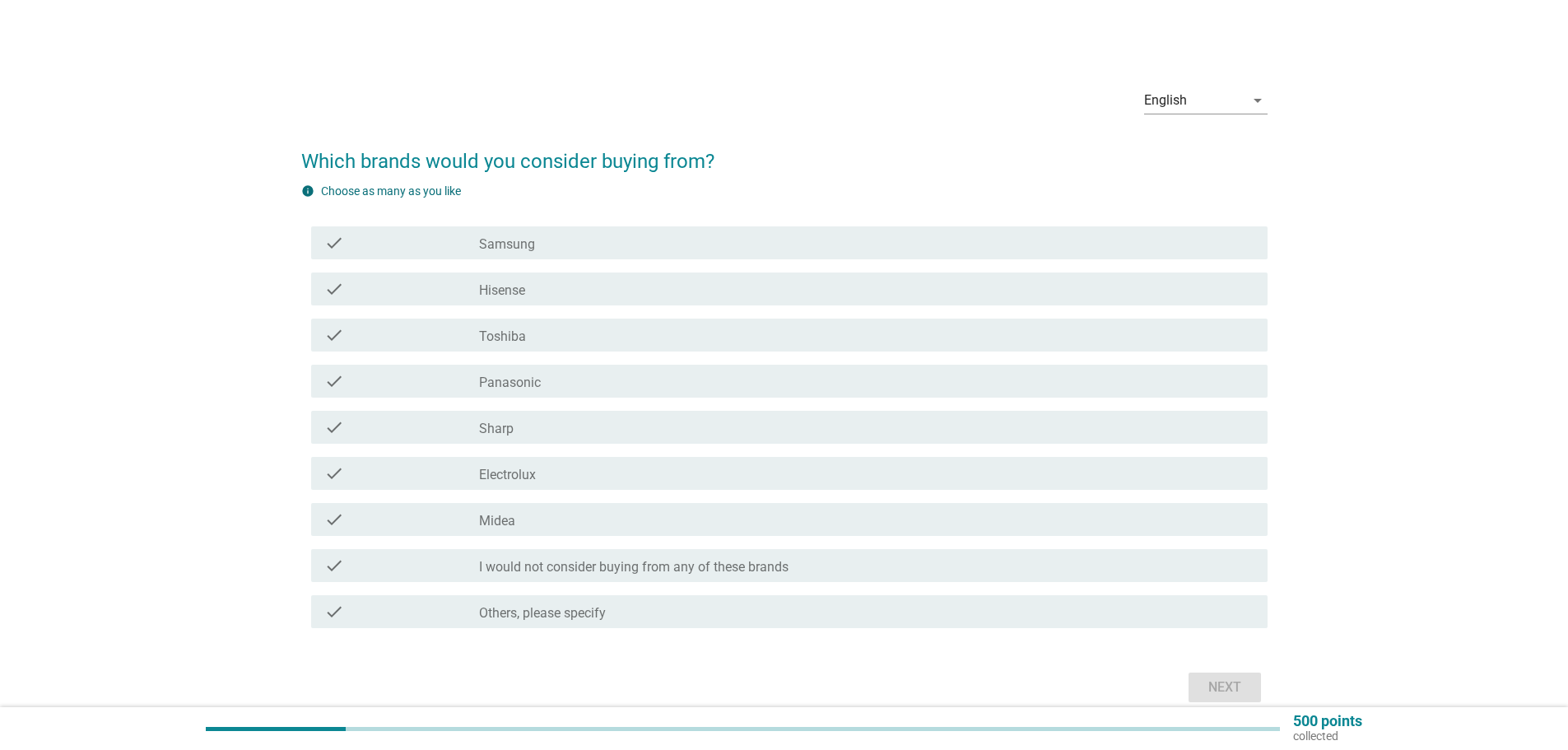
click at [514, 396] on div "check check_box_outline_blank Panasonic" at bounding box center [789, 381] width 956 height 33
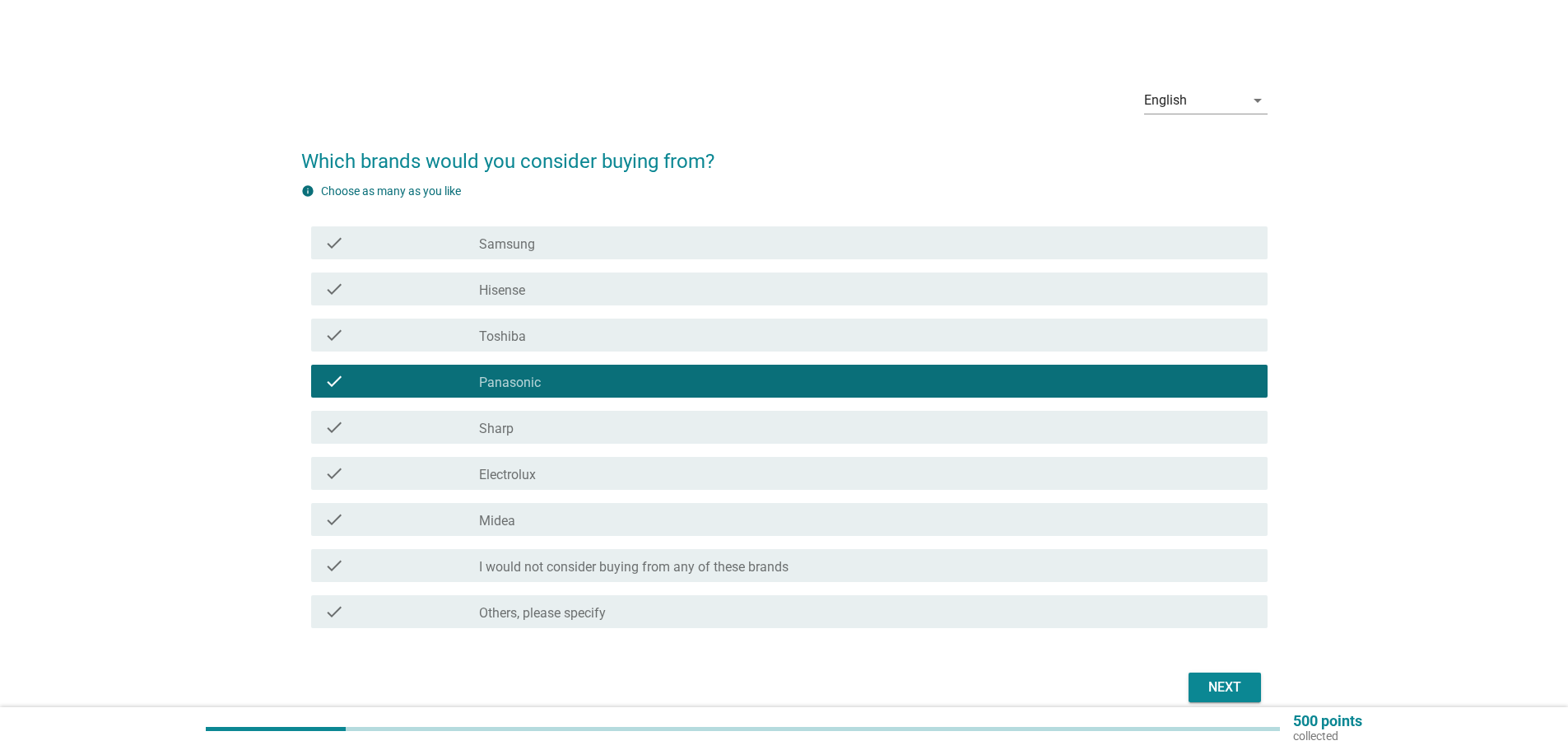
click at [536, 483] on label "Electrolux" at bounding box center [508, 475] width 57 height 16
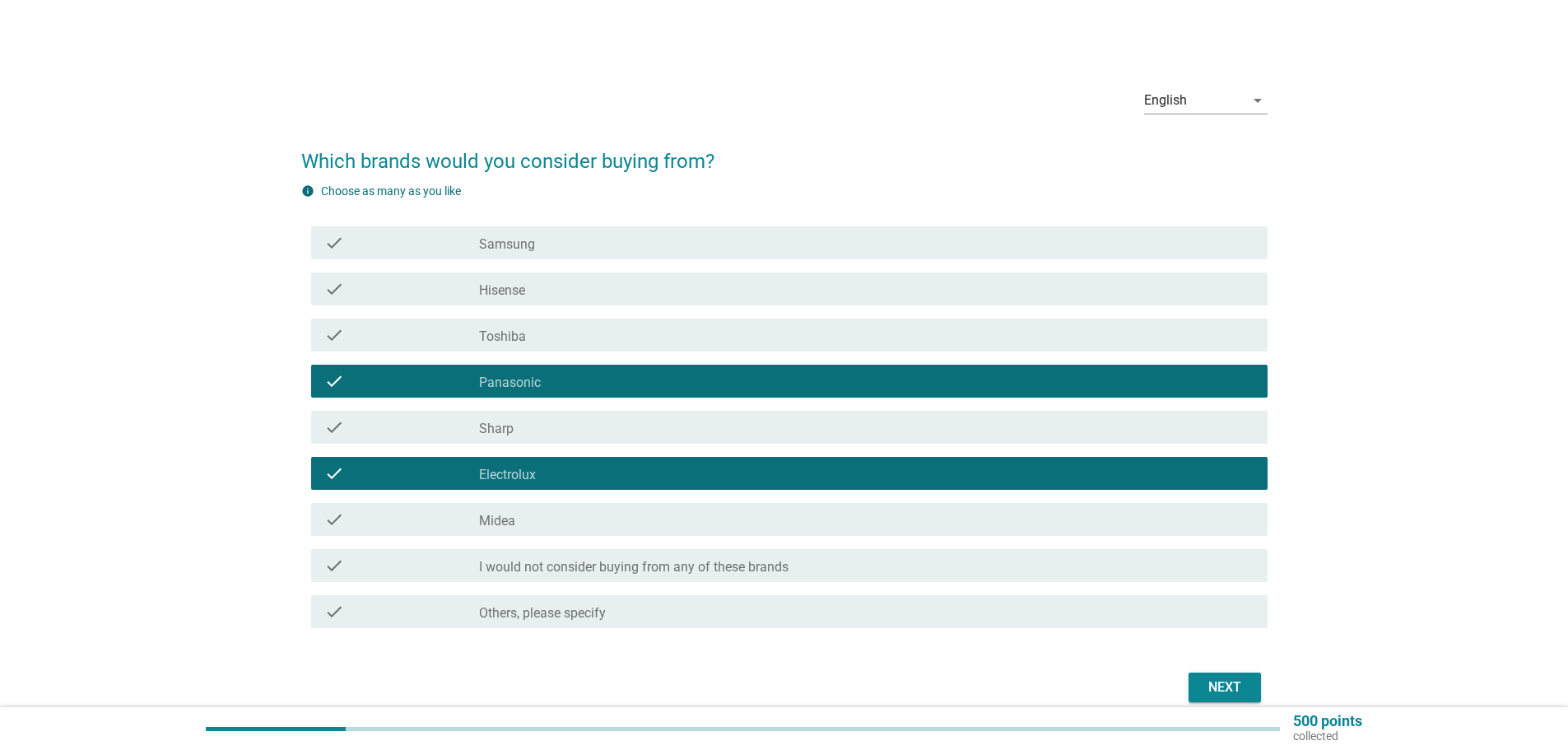
click at [539, 522] on div "check_box_outline_blank Midea" at bounding box center [866, 519] width 776 height 20
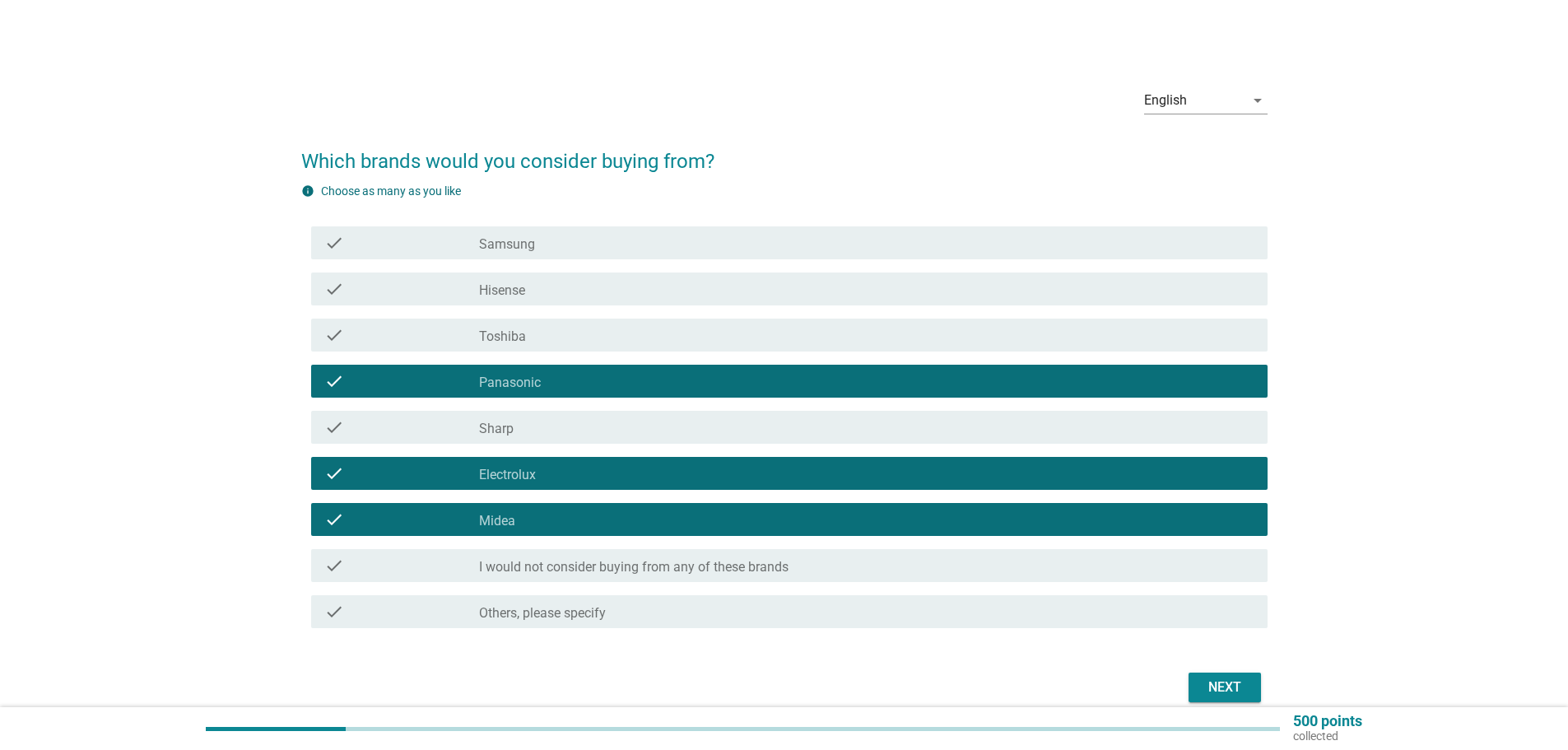
click at [549, 295] on div "check_box_outline_blank Hisense" at bounding box center [866, 289] width 776 height 20
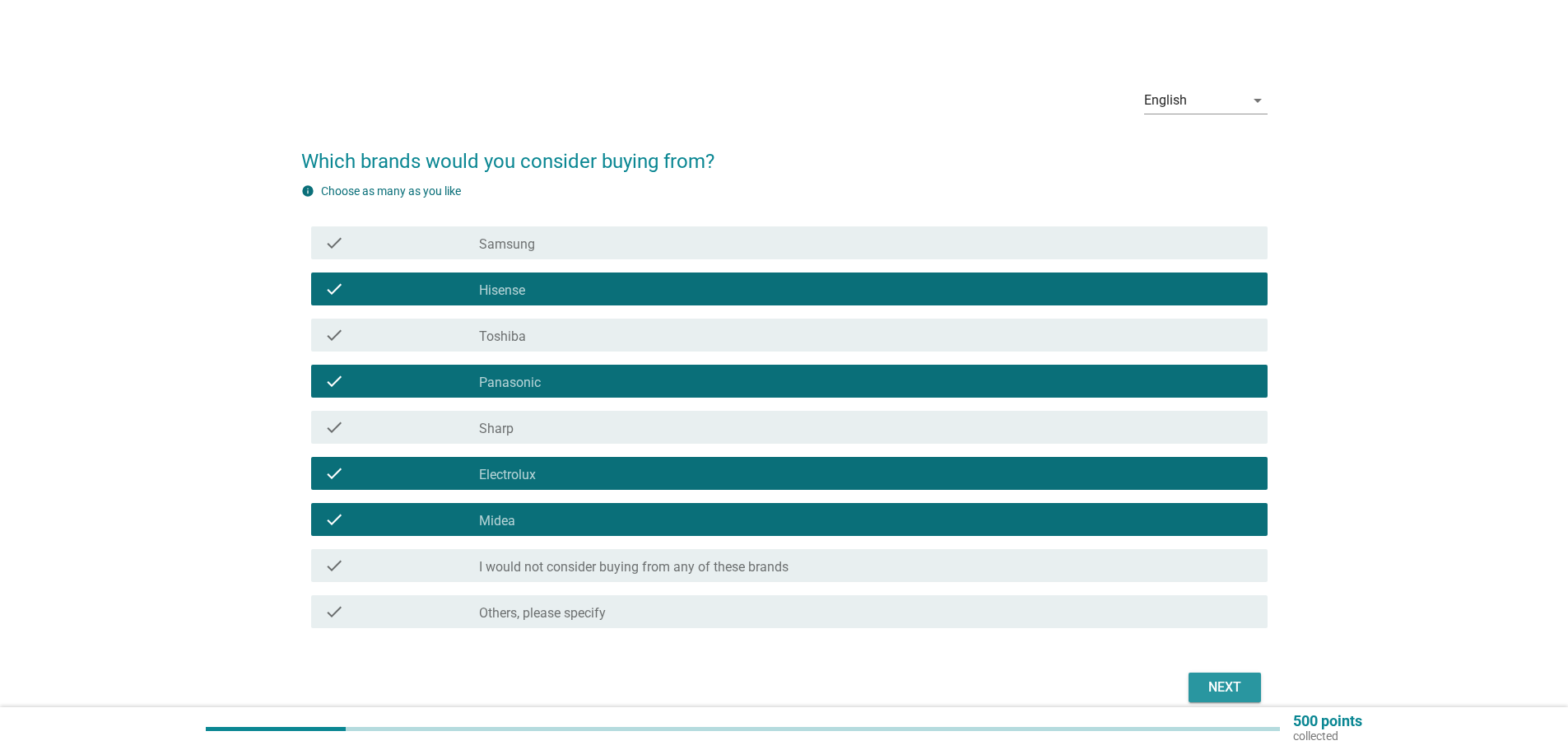
click at [1217, 685] on div "Next" at bounding box center [1225, 688] width 46 height 20
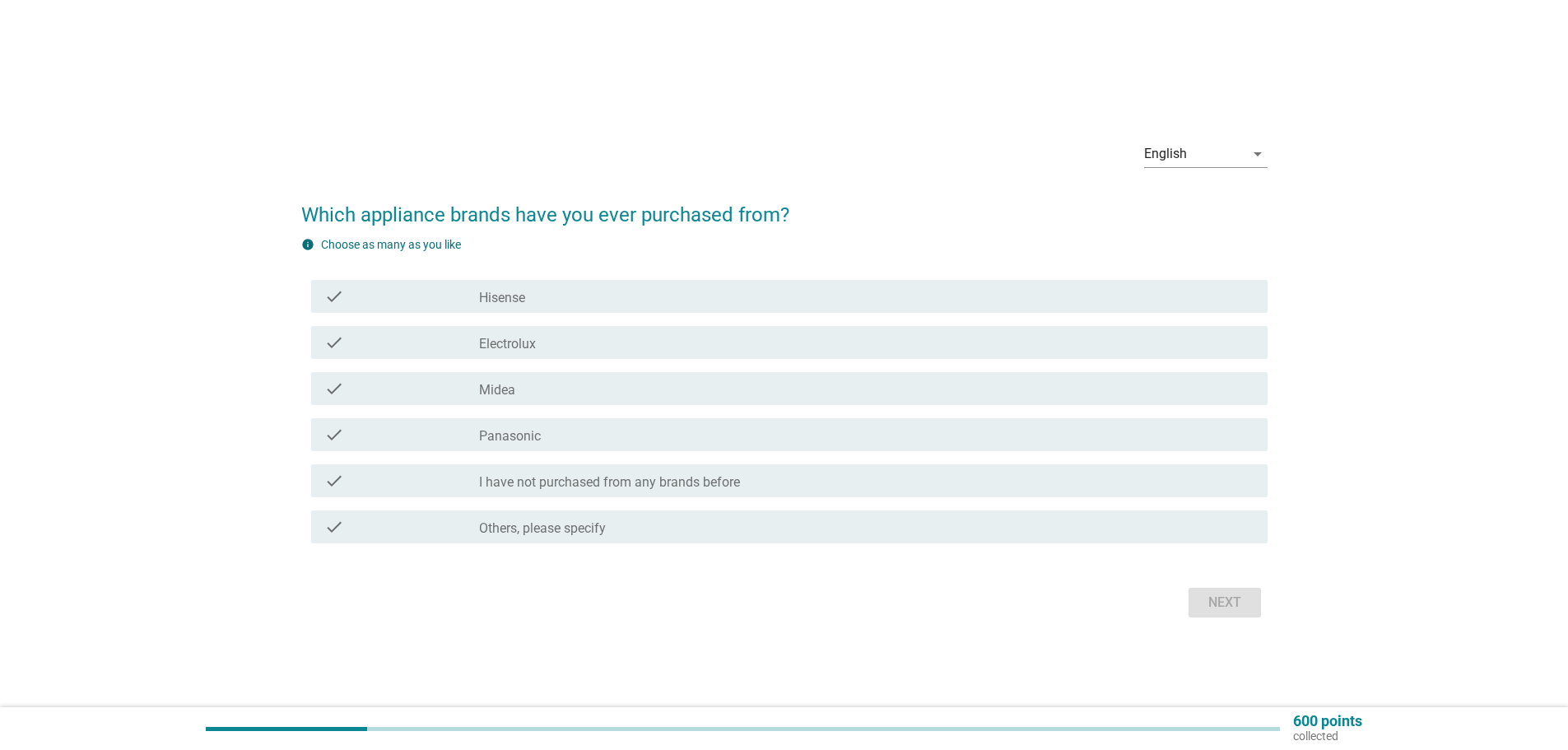
click at [537, 343] on div "check_box Electrolux" at bounding box center [866, 343] width 776 height 20
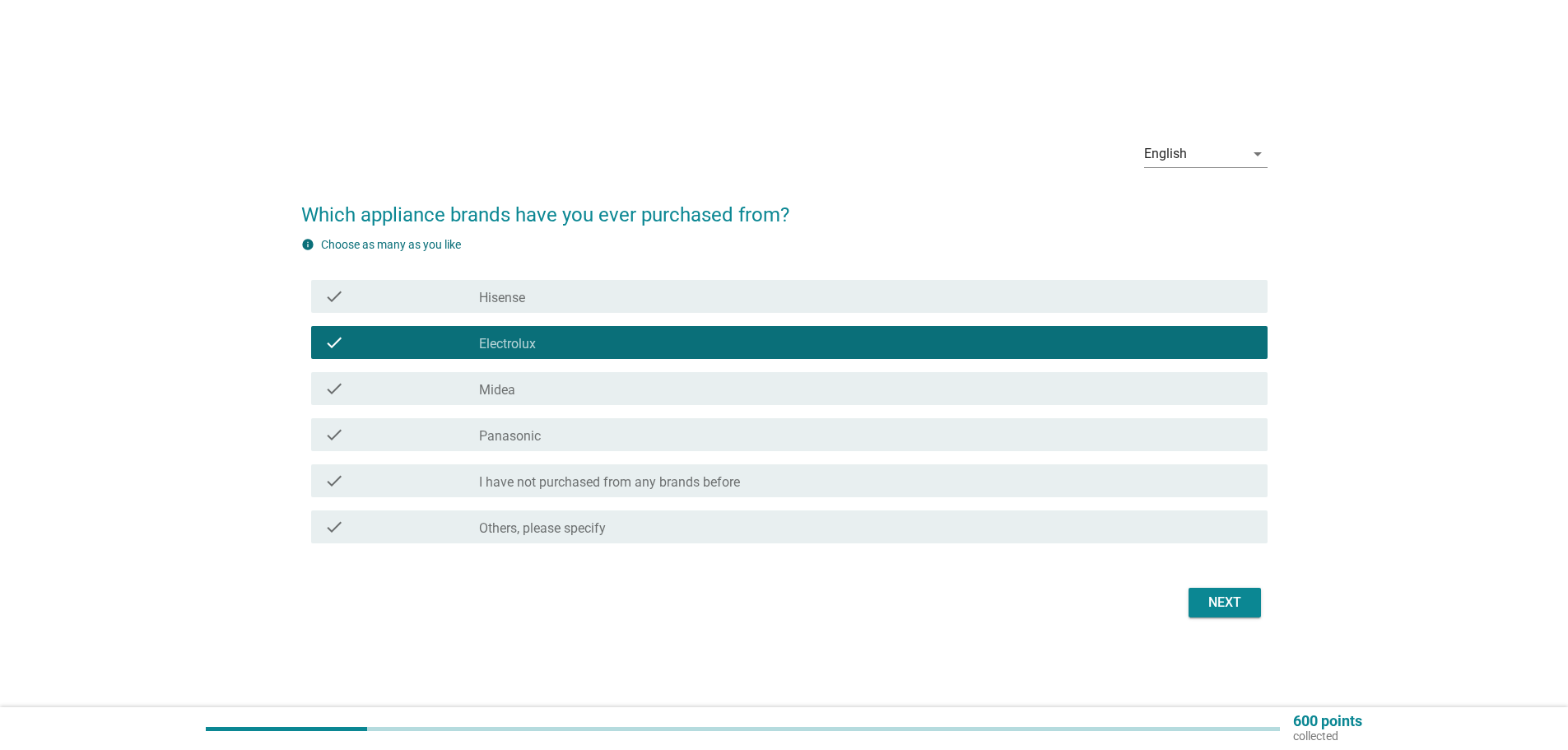
click at [520, 381] on div "check_box Midea" at bounding box center [866, 388] width 776 height 20
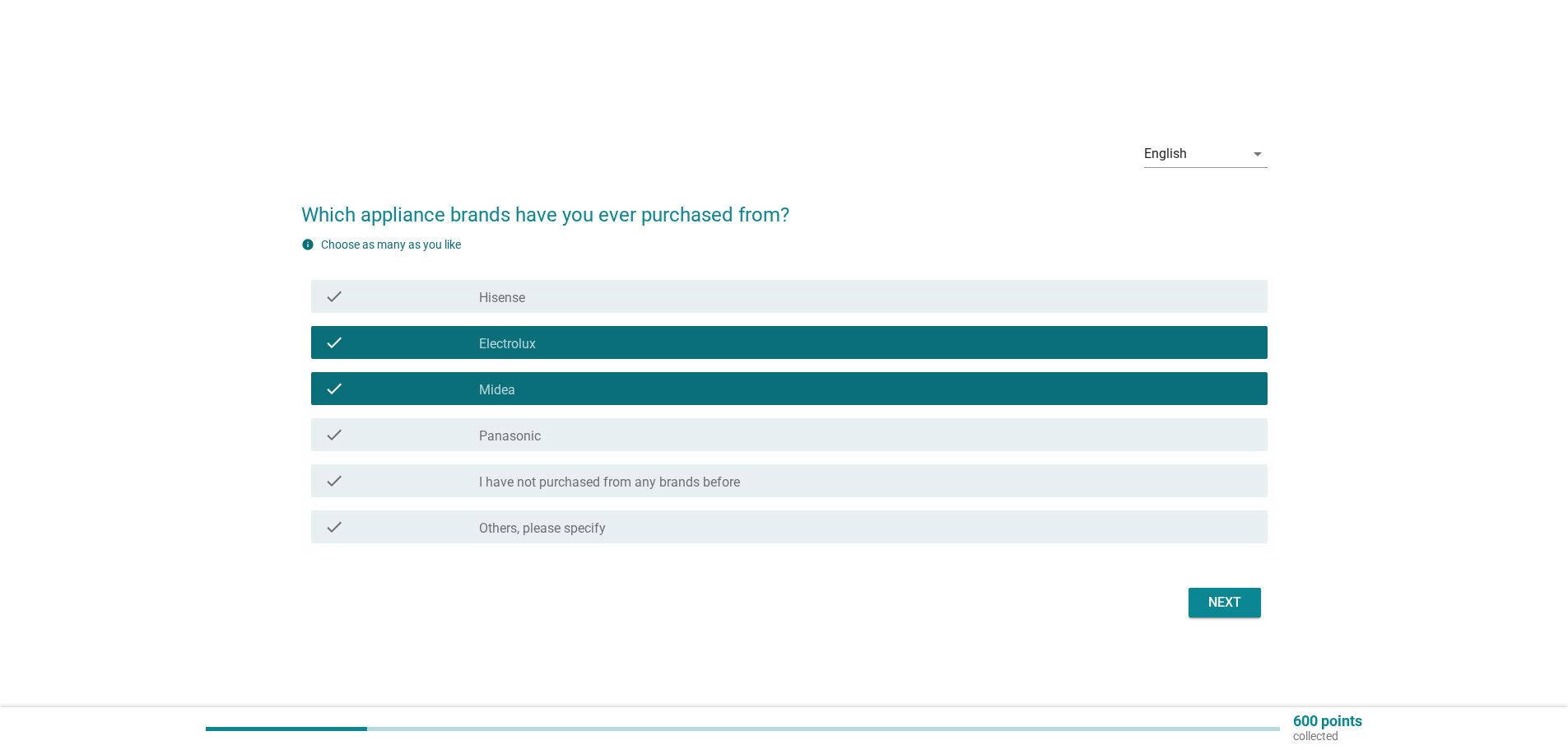
click at [520, 381] on div "check_box Midea" at bounding box center [866, 388] width 776 height 20
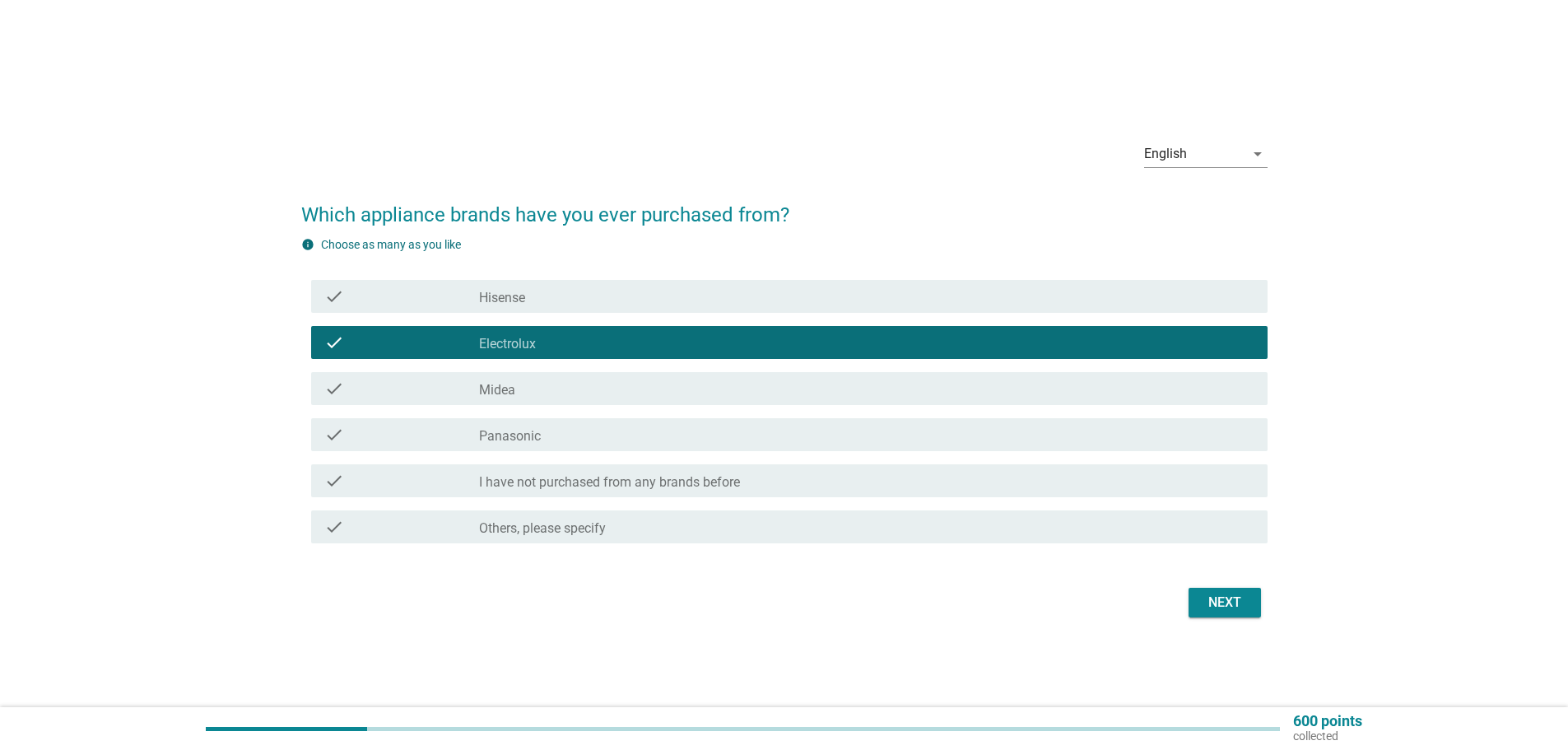
click at [516, 423] on div "check check_box_outline_blank Panasonic" at bounding box center [789, 435] width 956 height 33
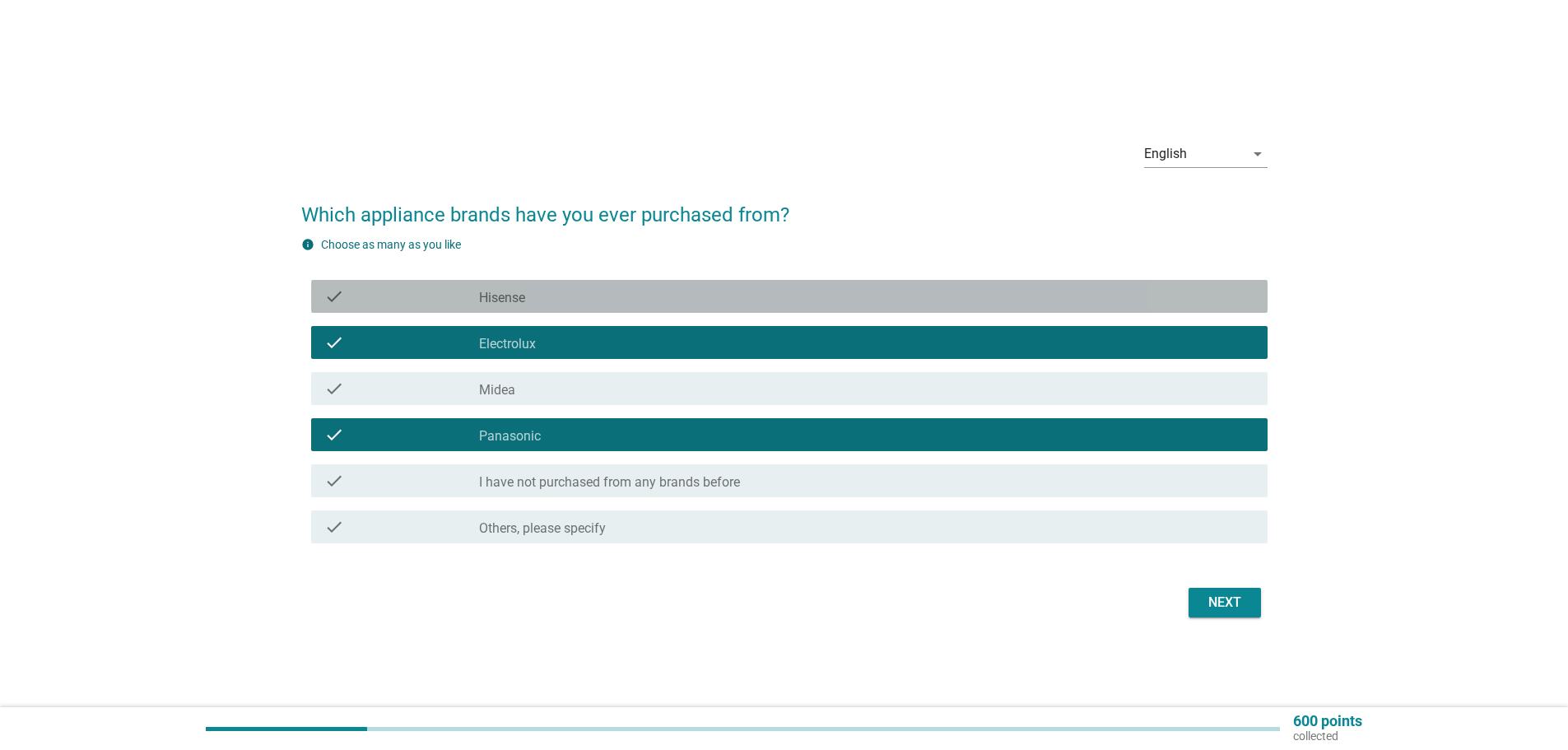
click at [576, 302] on div "check_box Hisense" at bounding box center [866, 297] width 776 height 20
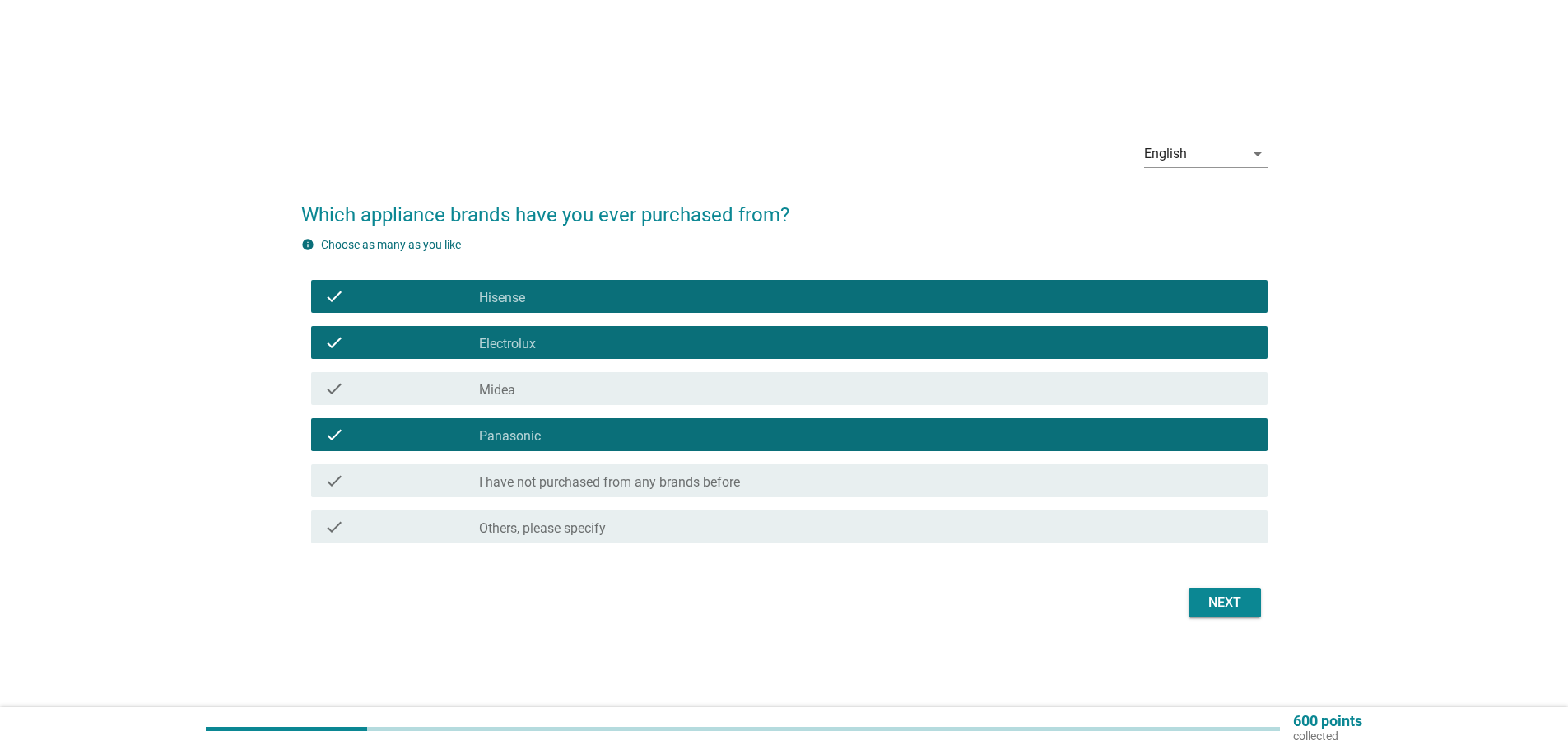
click at [1225, 607] on div "Next" at bounding box center [1225, 603] width 46 height 20
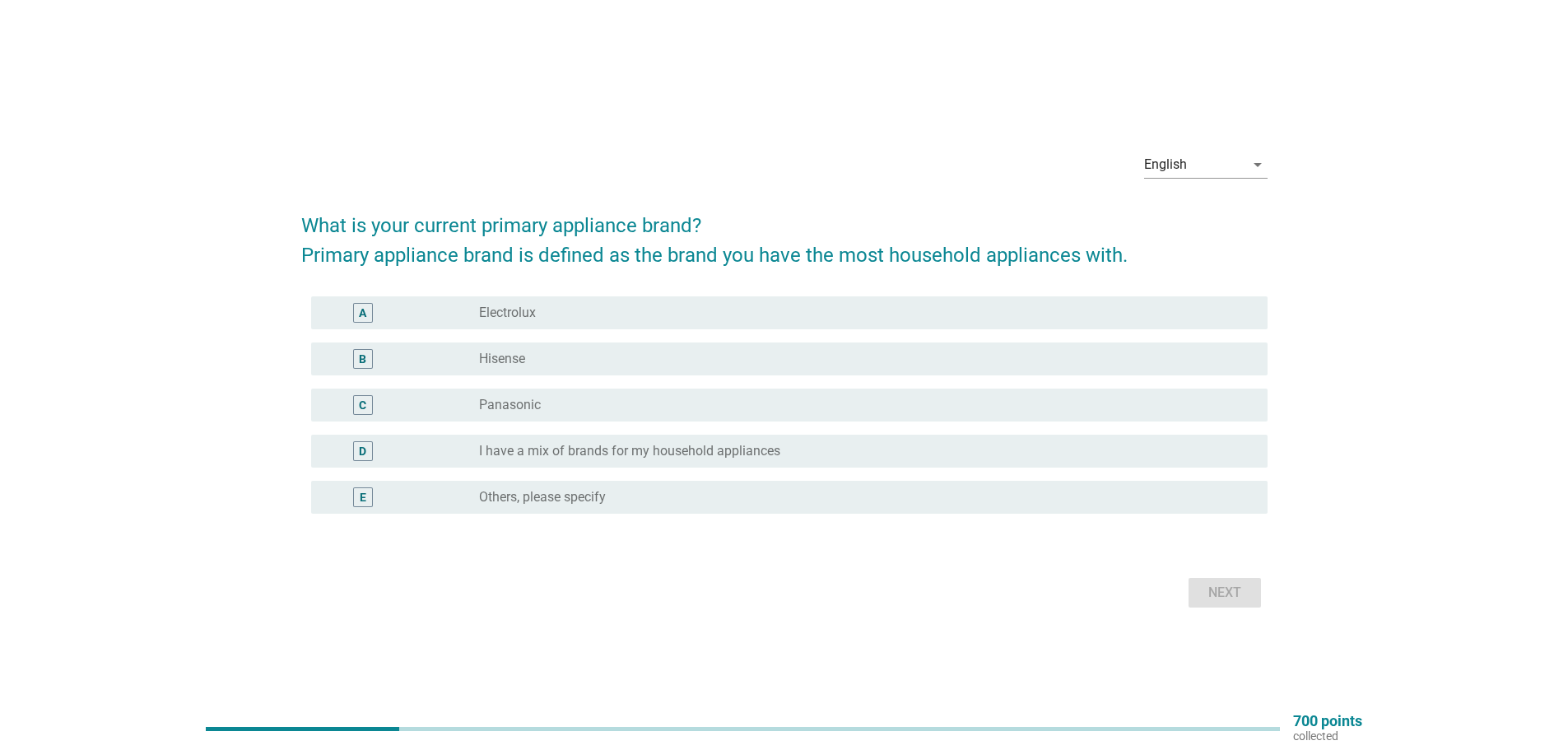
click at [503, 314] on label "Electrolux" at bounding box center [508, 313] width 57 height 16
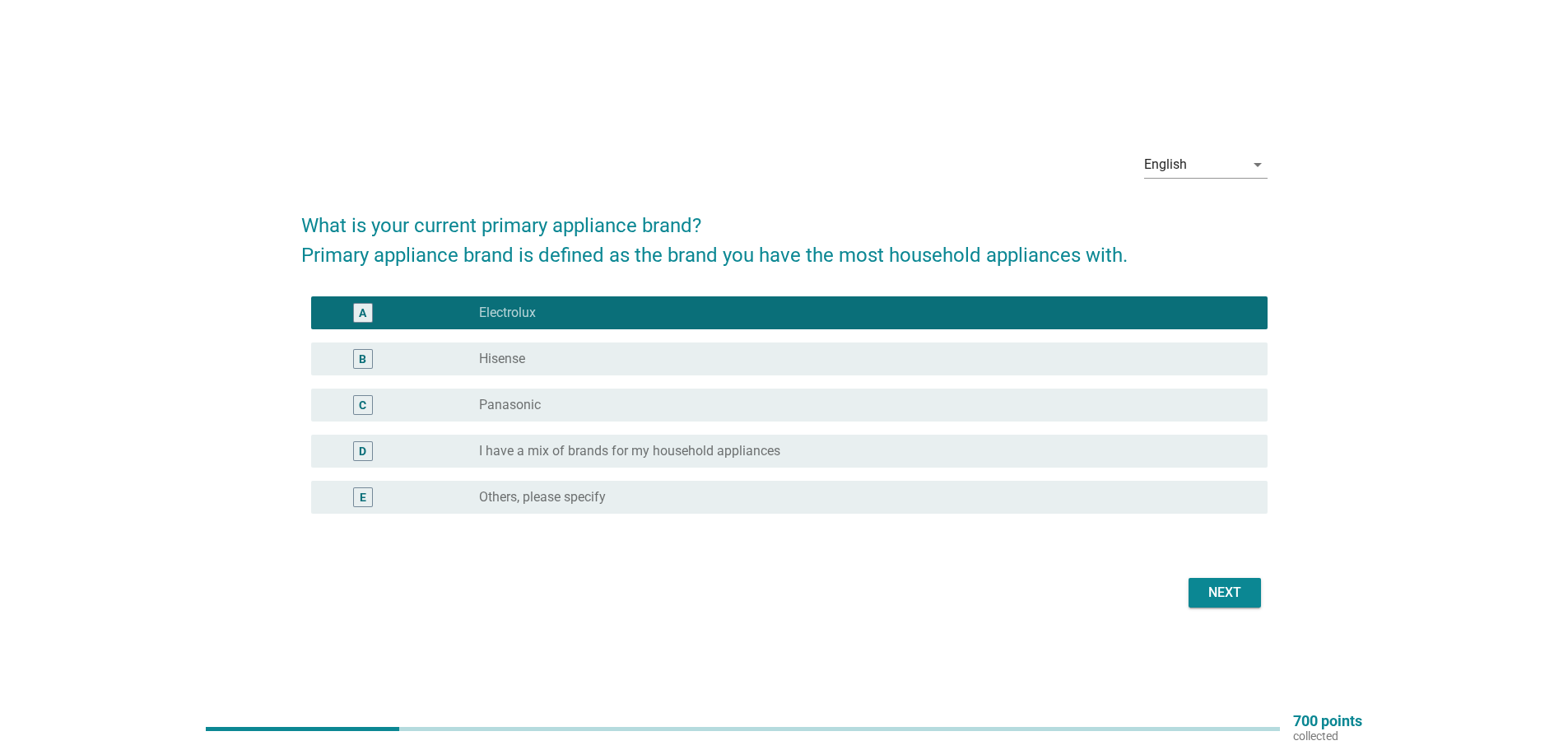
click at [525, 355] on label "Hisense" at bounding box center [502, 359] width 46 height 16
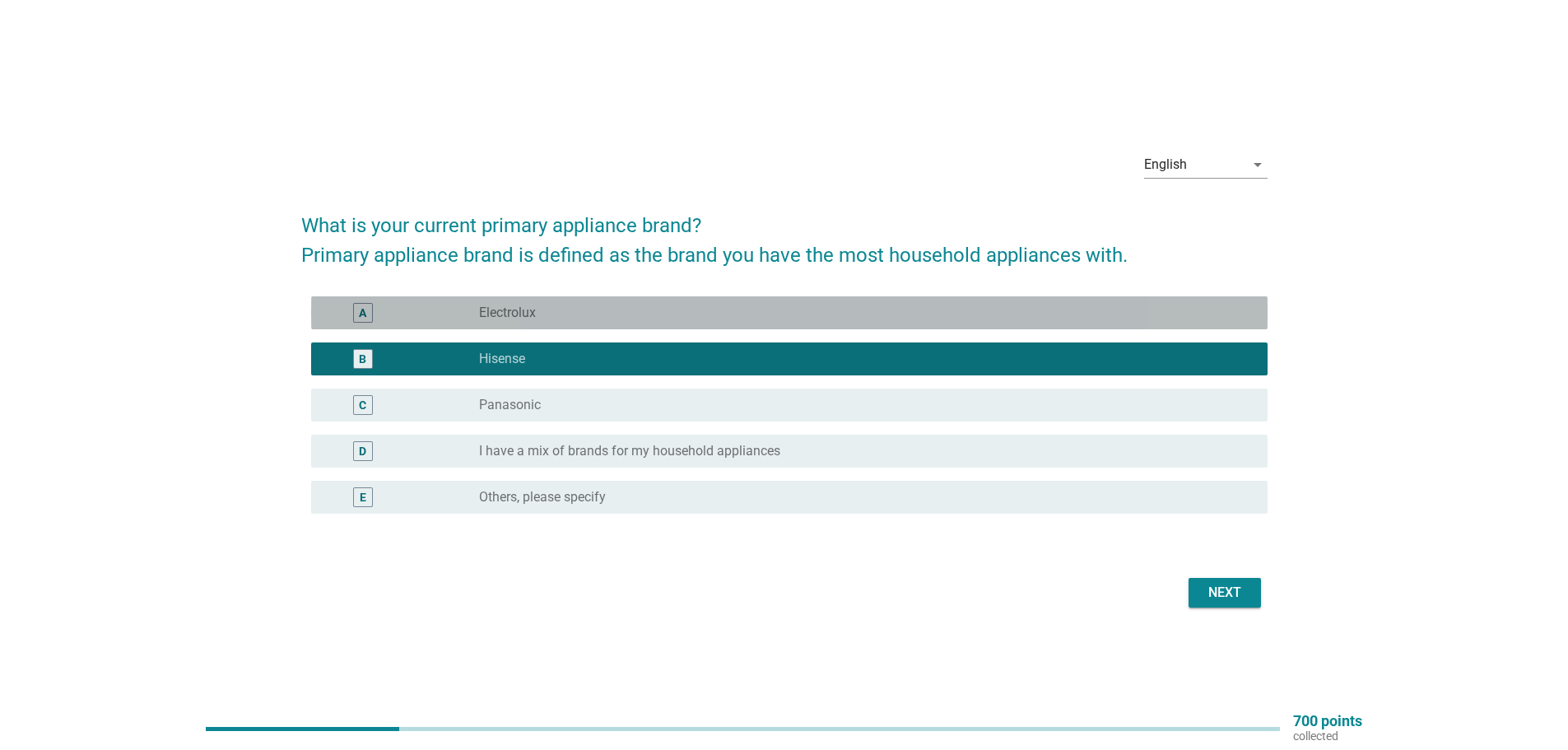
click at [605, 323] on div "A radio_button_unchecked Electrolux" at bounding box center [789, 313] width 956 height 33
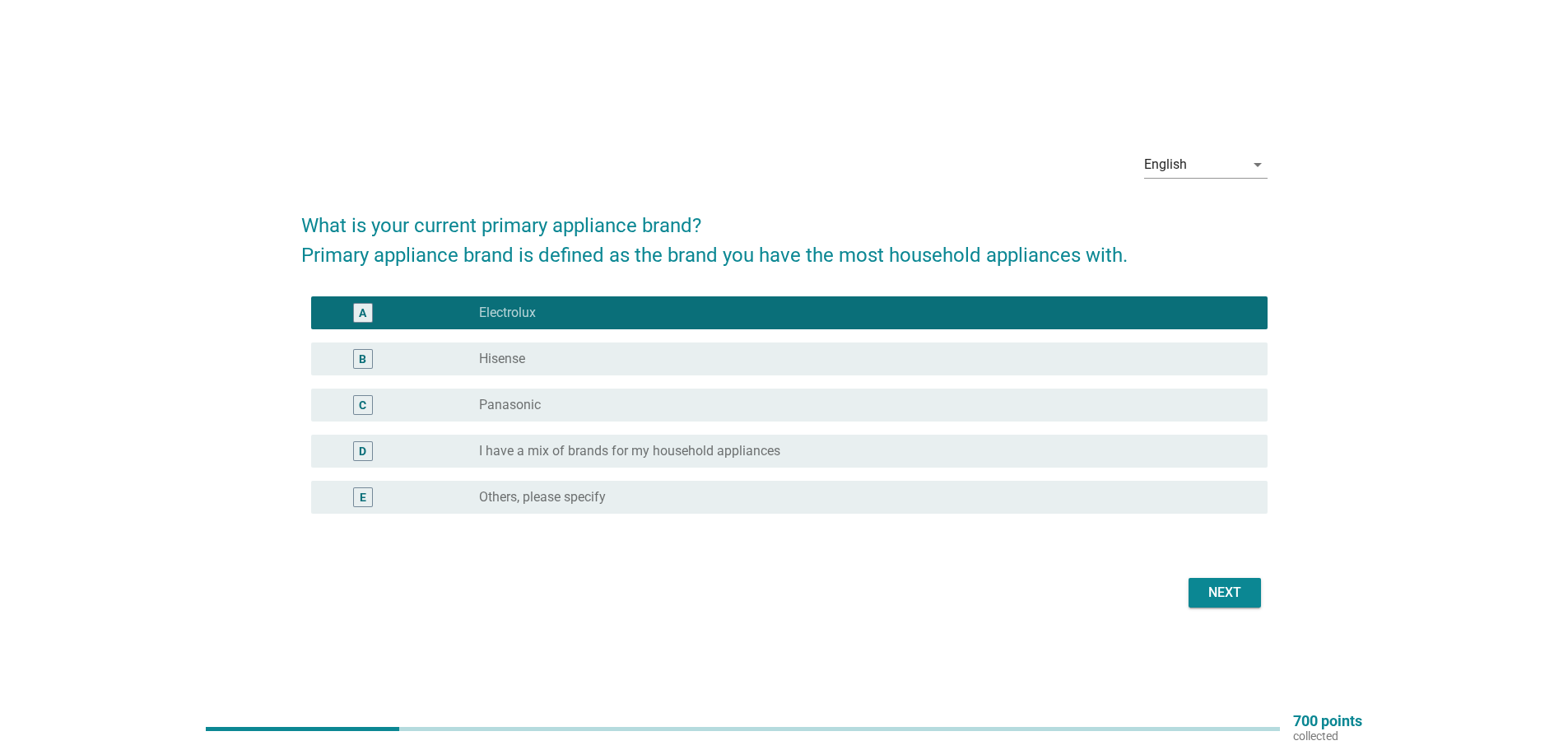
click at [1216, 595] on div "Next" at bounding box center [1225, 593] width 46 height 20
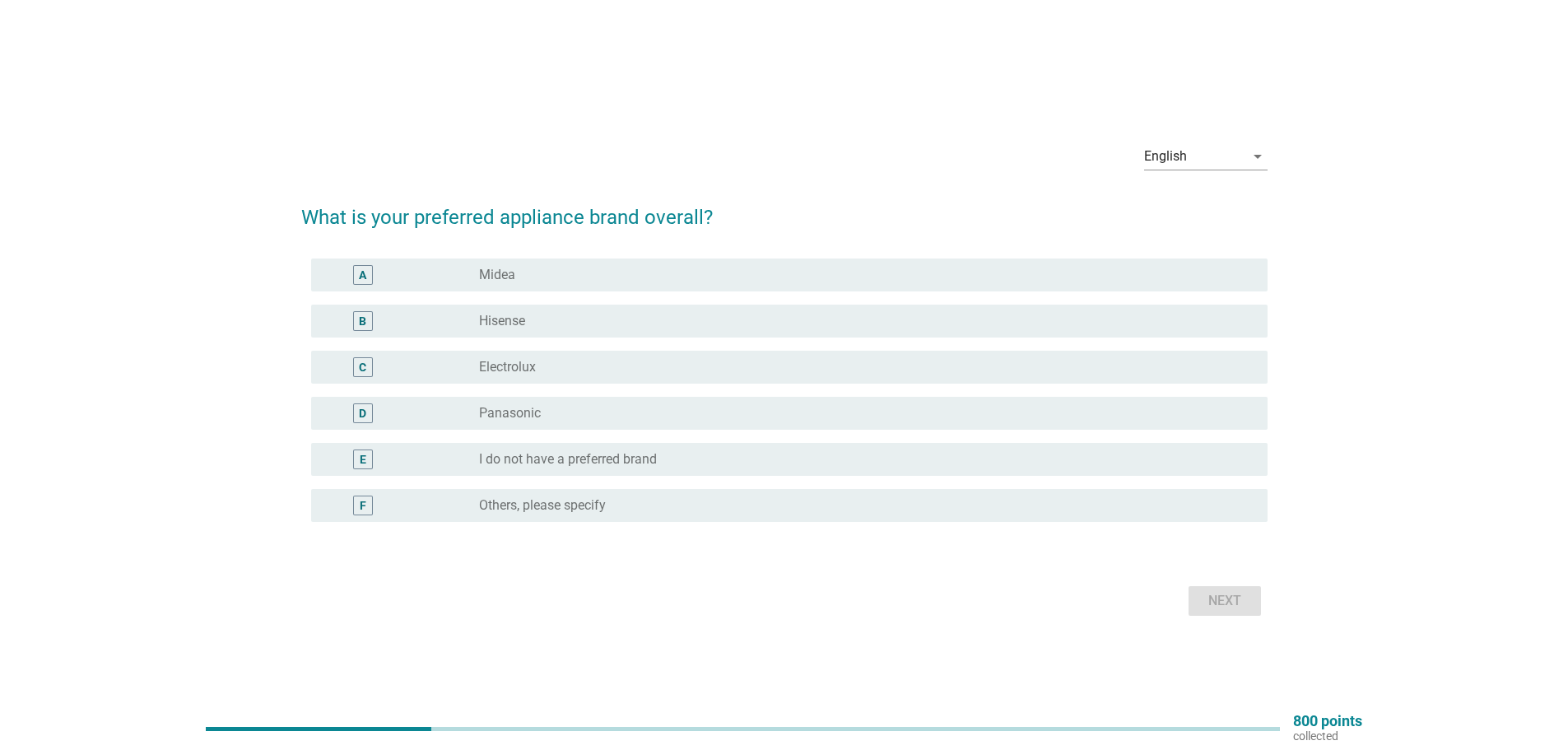
click at [518, 363] on label "Electrolux" at bounding box center [508, 367] width 57 height 16
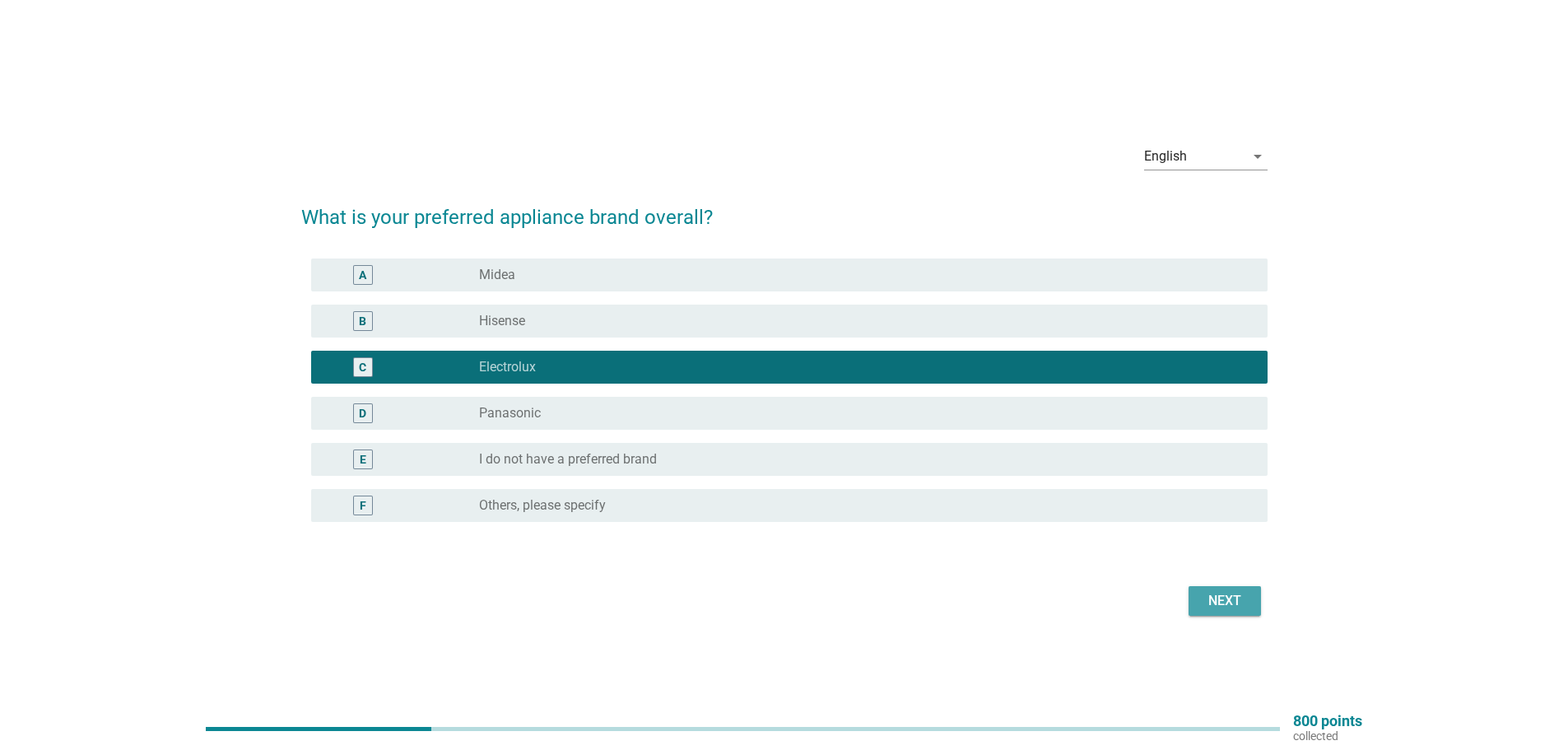
click at [1217, 598] on div "Next" at bounding box center [1225, 601] width 46 height 20
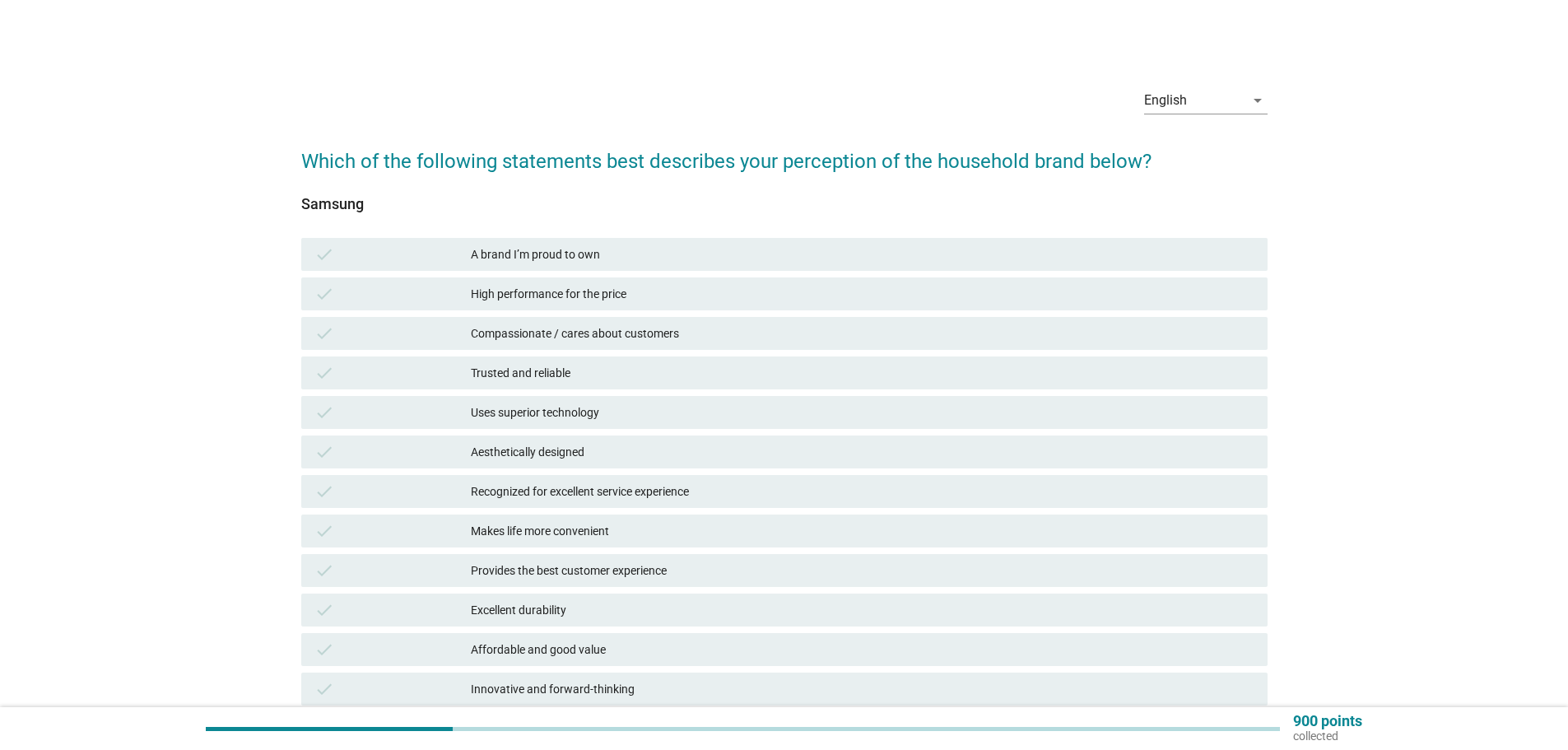
scroll to position [247, 0]
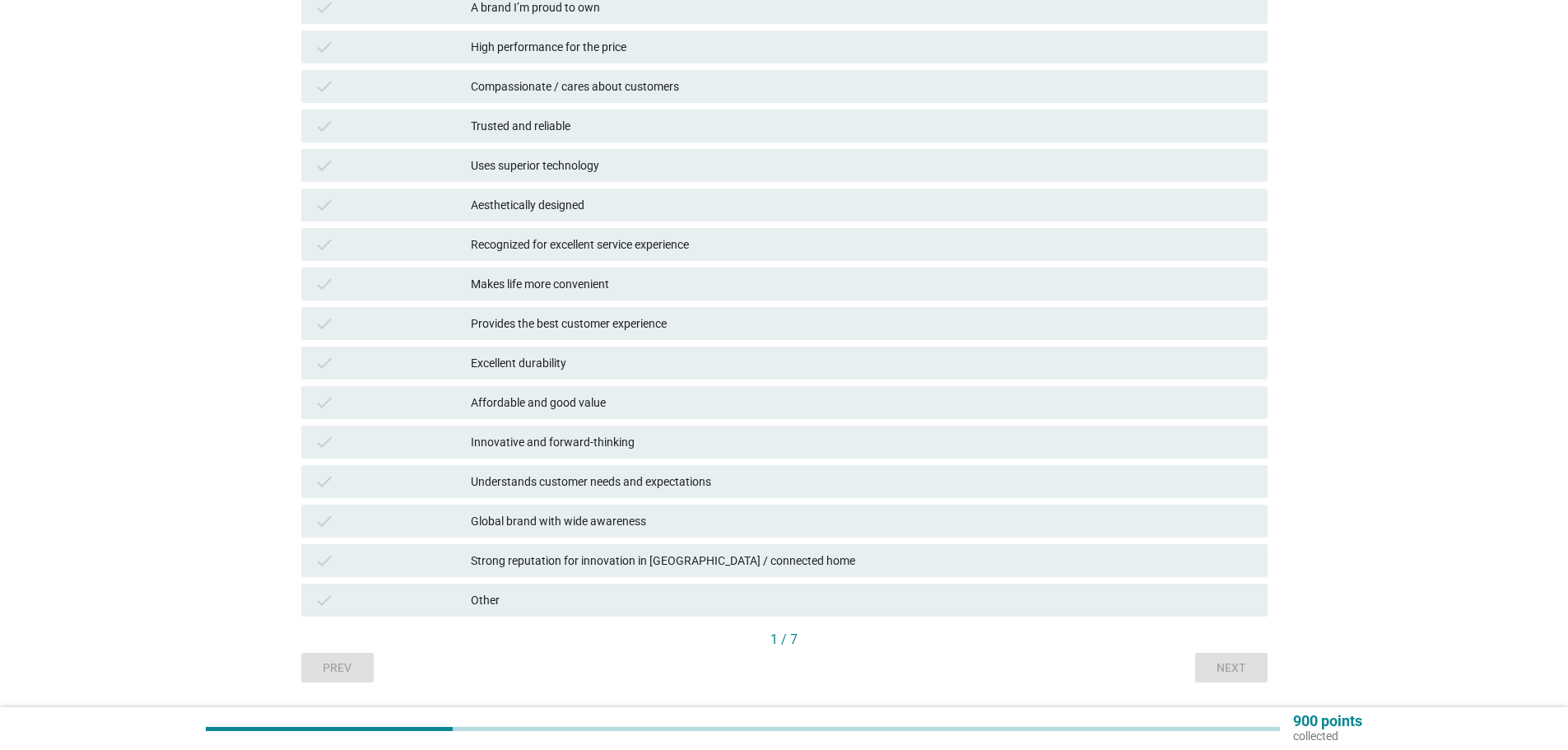
drag, startPoint x: 862, startPoint y: 567, endPoint x: 885, endPoint y: 524, distance: 48.8
click at [885, 524] on div "check A brand I’m proud to own check High performance for the price check Compa…" at bounding box center [784, 304] width 973 height 632
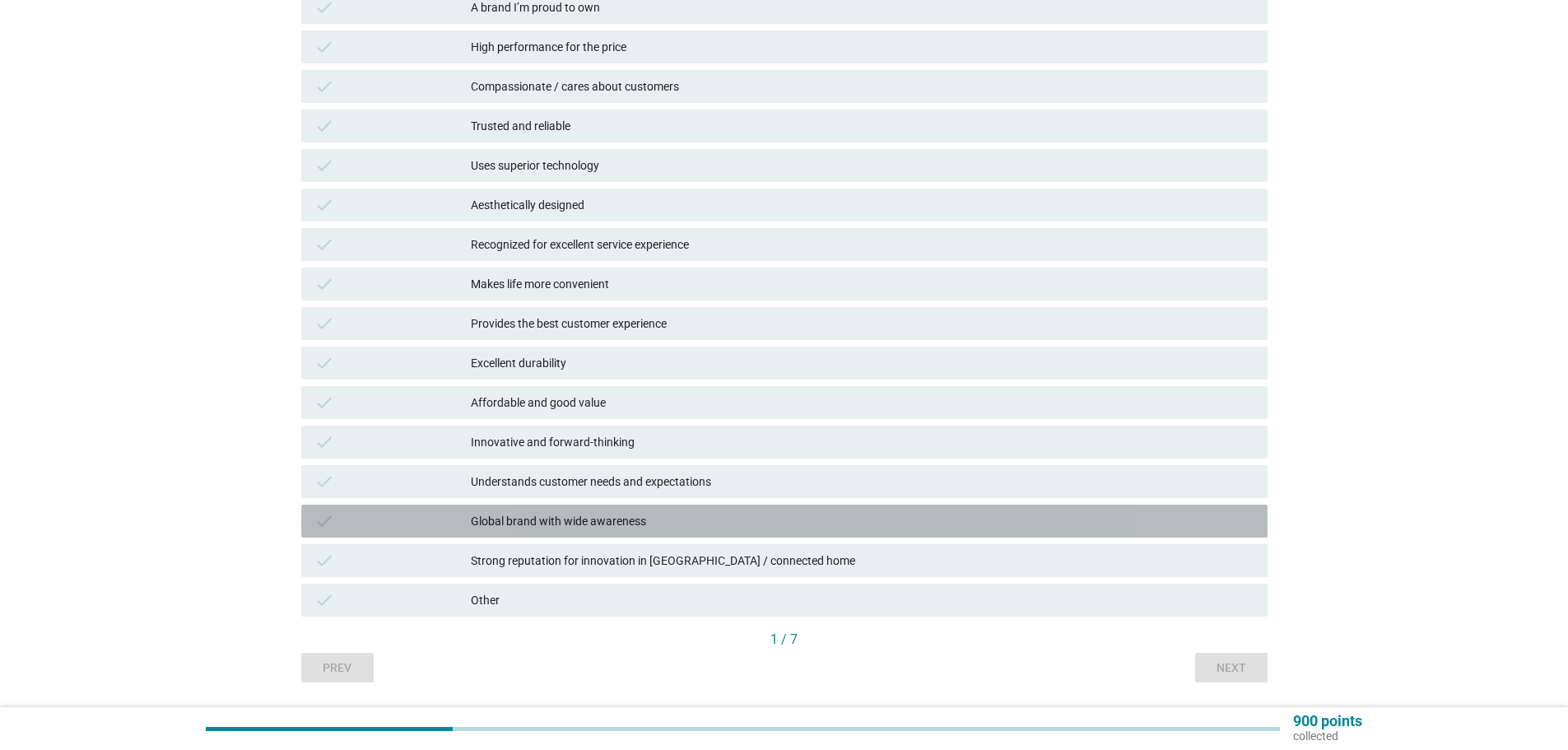
click at [519, 531] on div "check Global brand with wide awareness" at bounding box center [784, 521] width 966 height 33
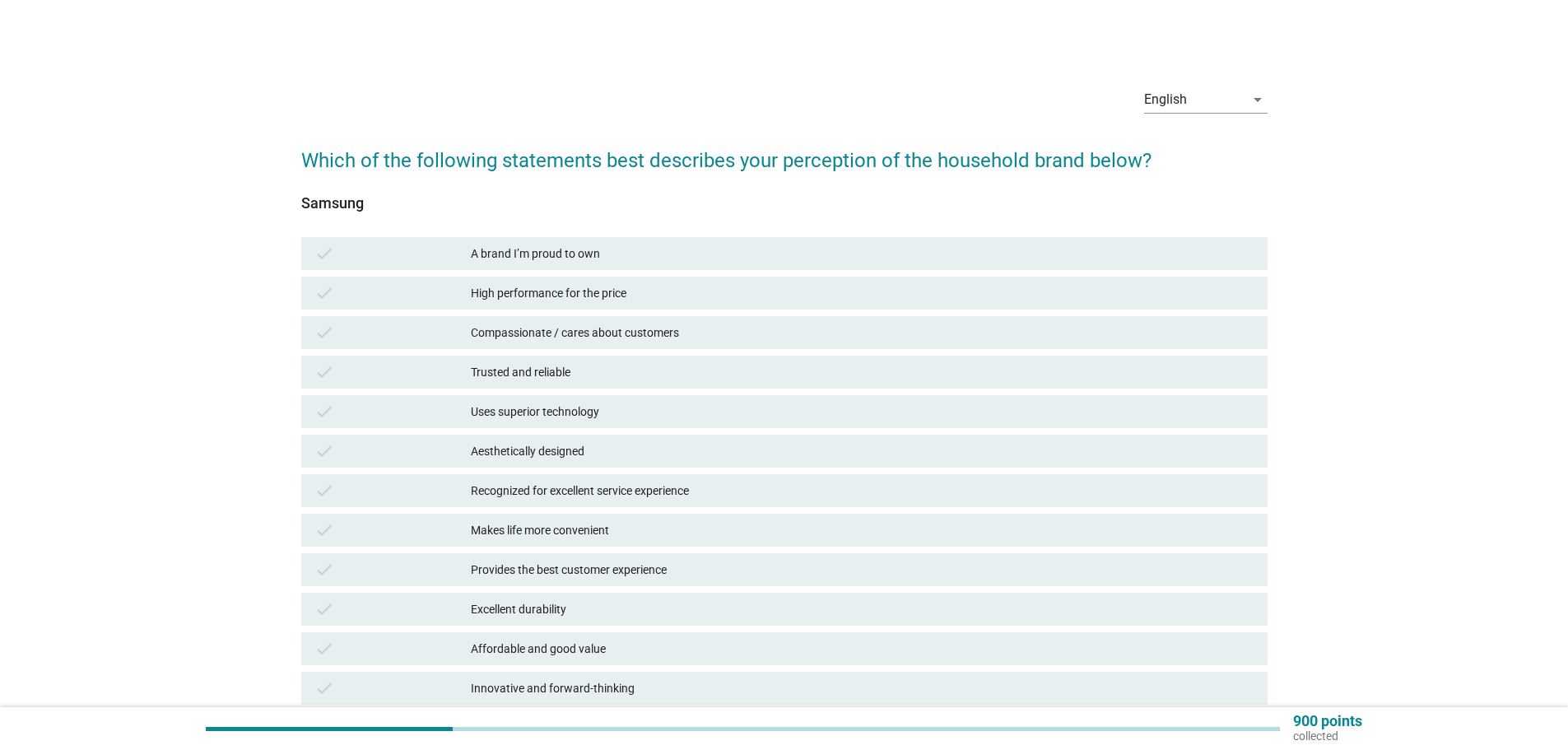
scroll to position [0, 0]
click at [578, 417] on div "Uses superior technology" at bounding box center [863, 412] width 784 height 20
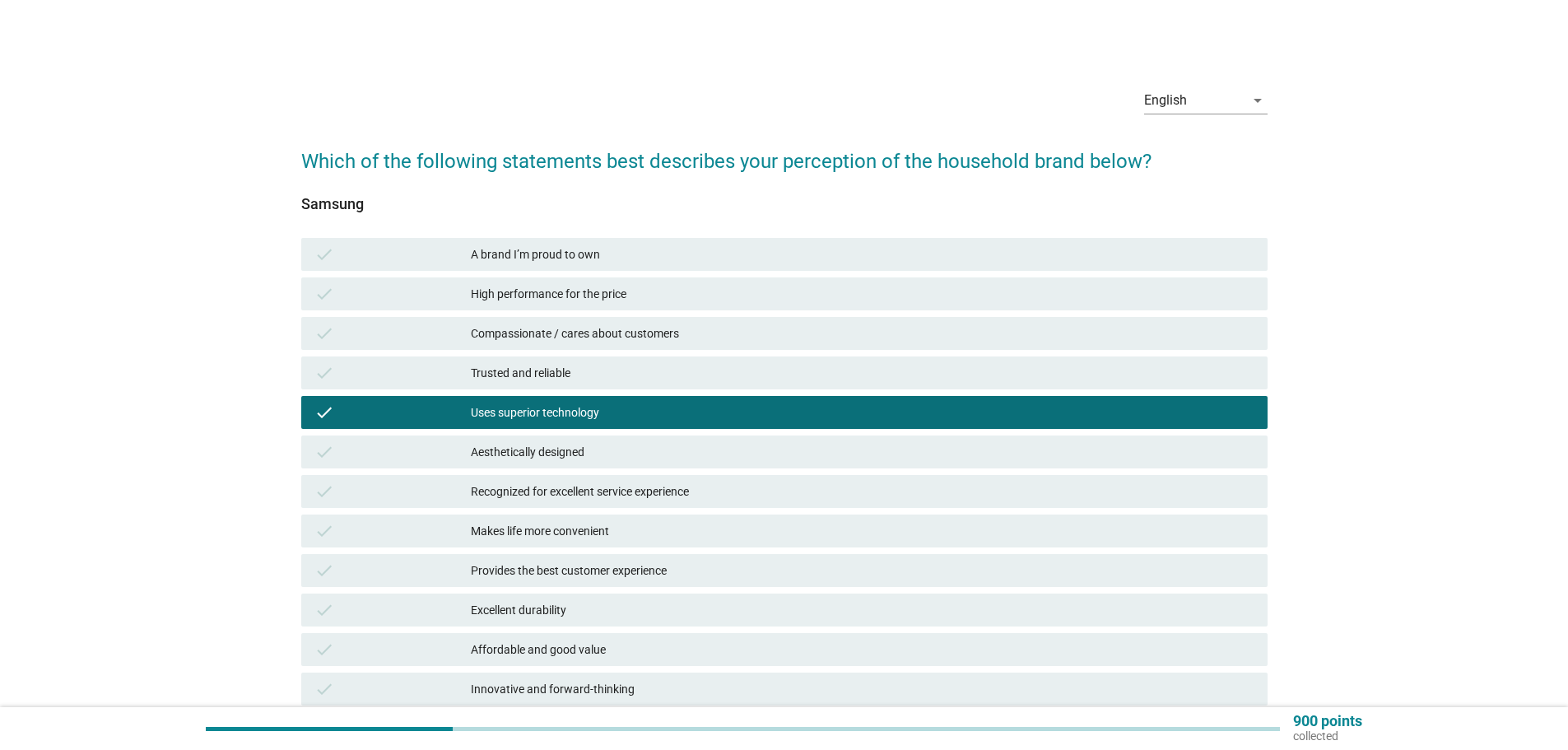
scroll to position [82, 0]
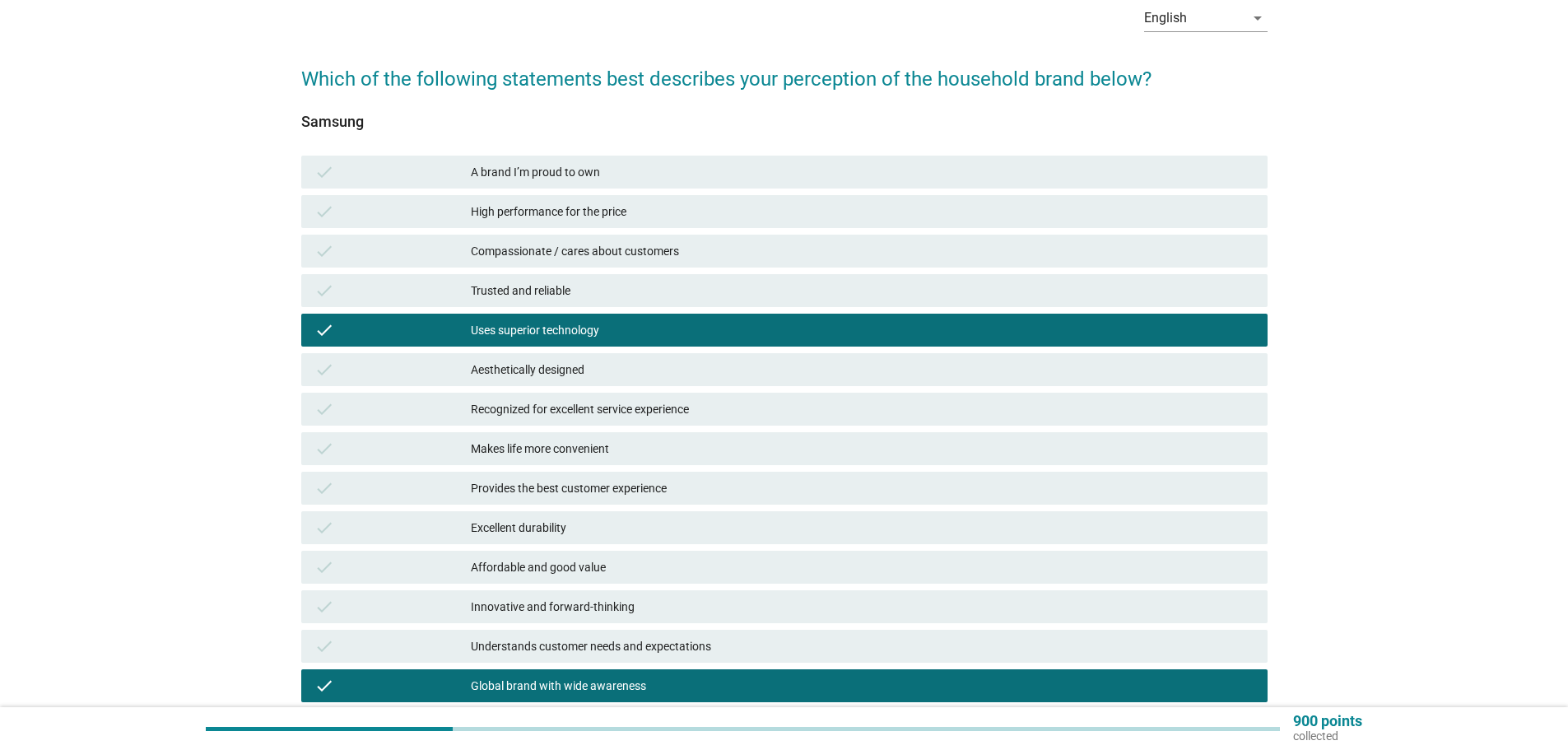
click at [628, 216] on div "High performance for the price" at bounding box center [863, 212] width 784 height 20
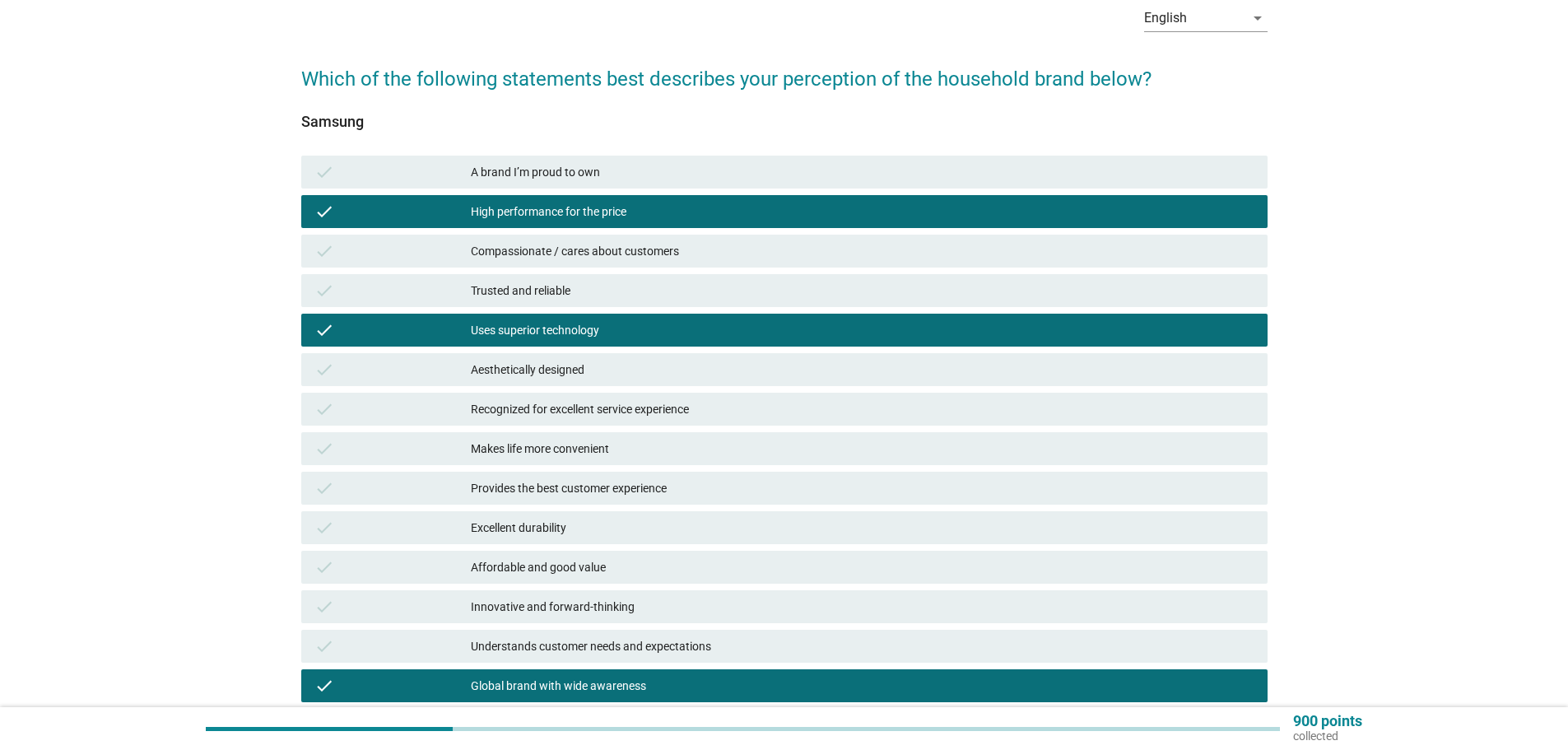
click at [680, 205] on div "High performance for the price" at bounding box center [863, 212] width 784 height 20
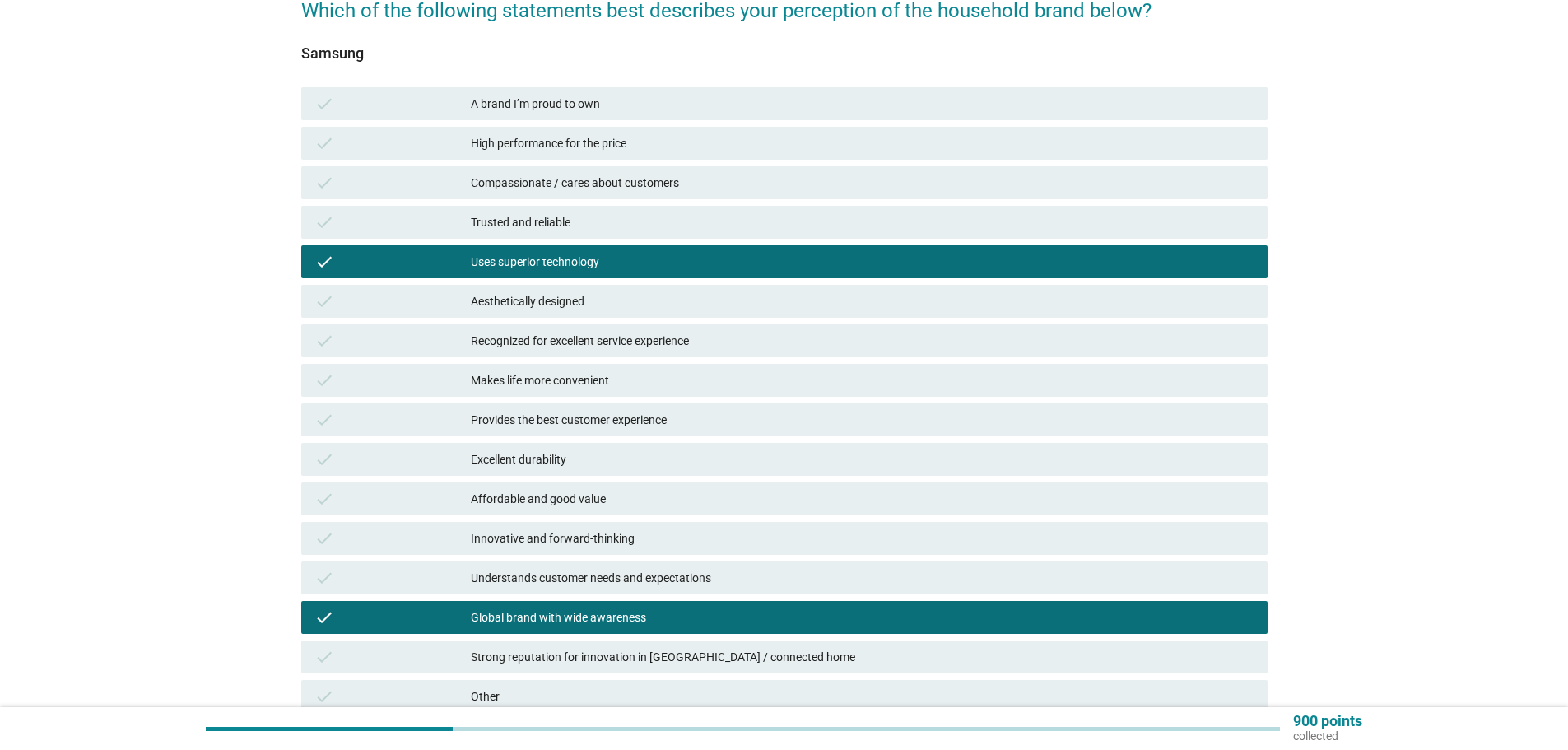
scroll to position [247, 0]
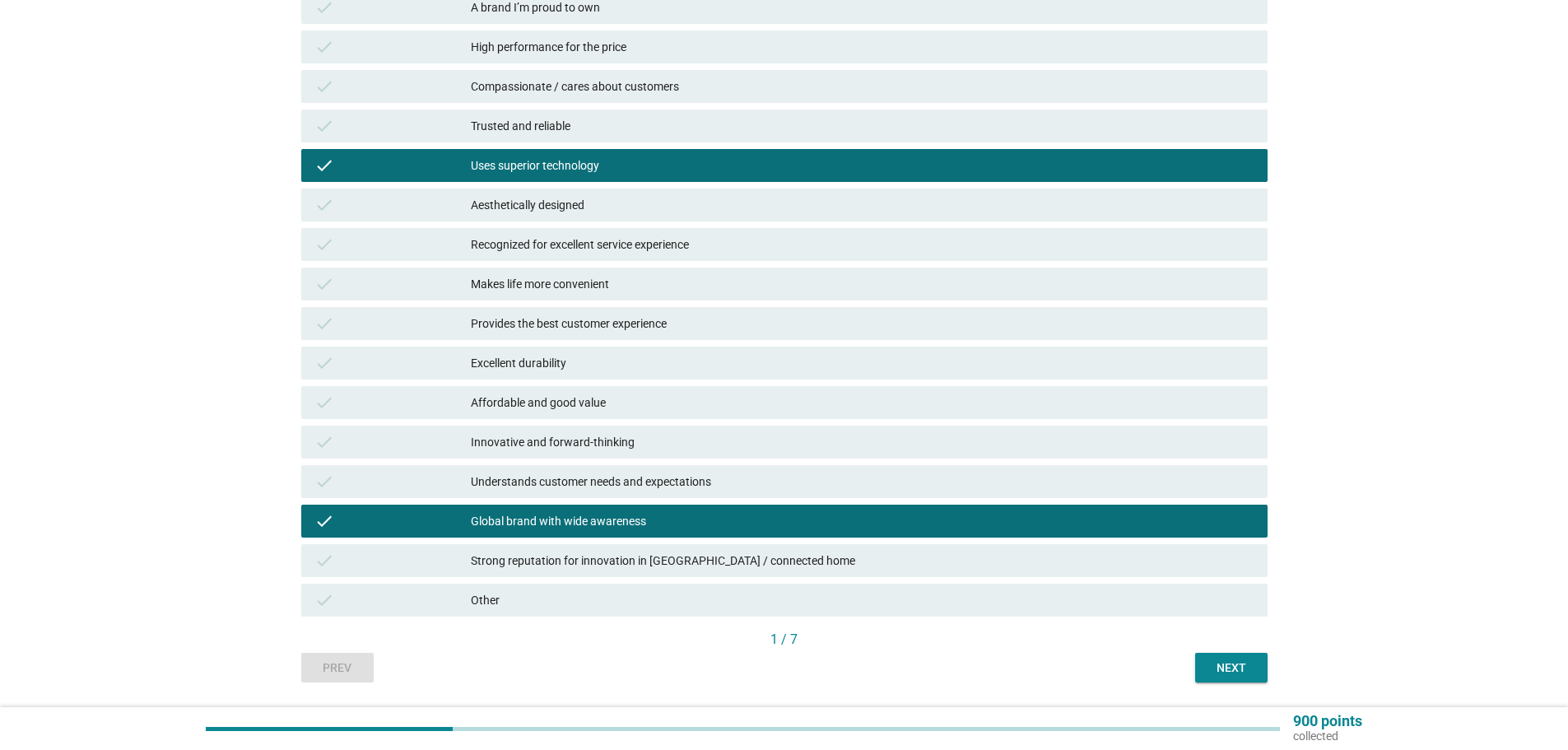
click at [603, 208] on div "Aesthetically designed" at bounding box center [863, 205] width 784 height 20
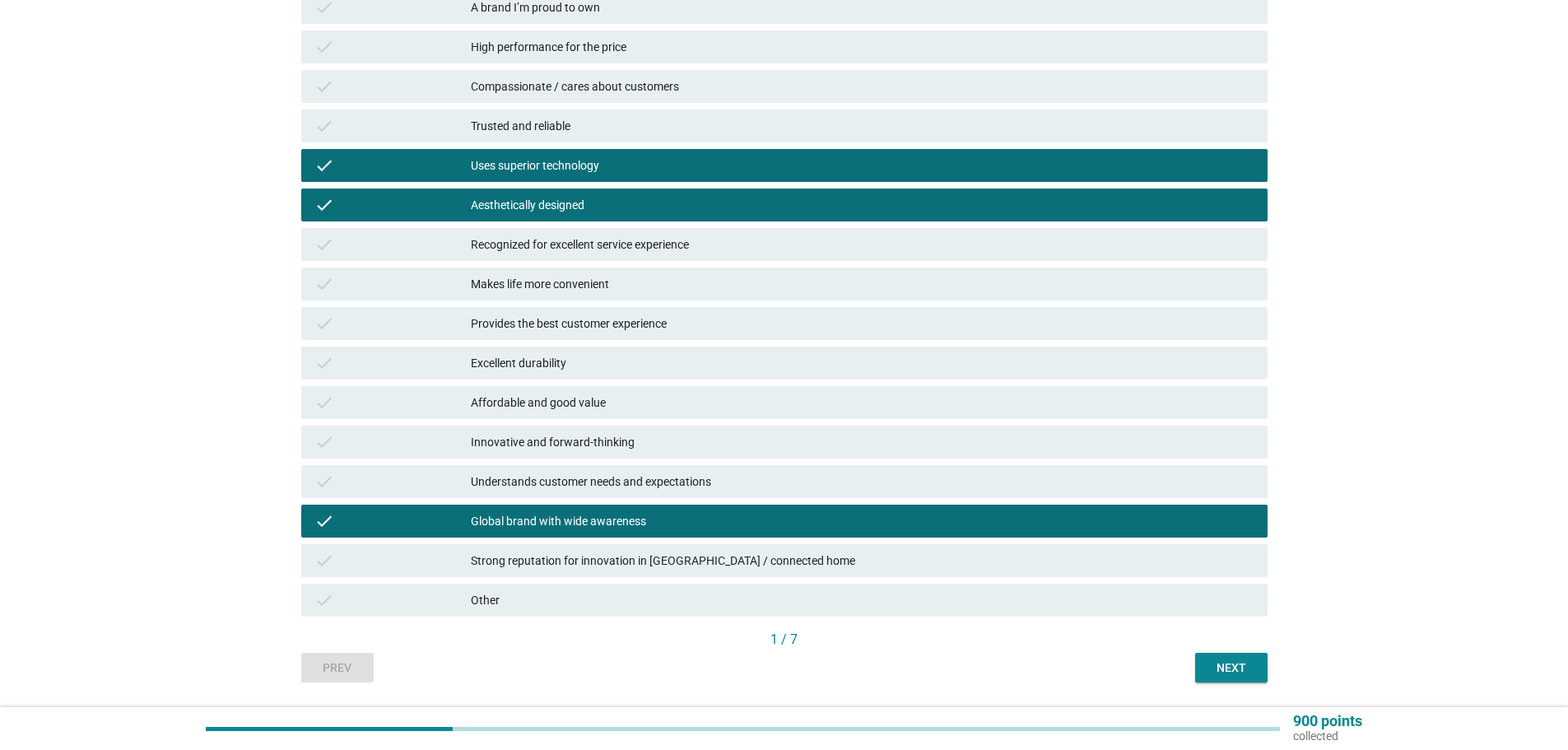
click at [604, 260] on div "check Recognized for excellent service experience" at bounding box center [784, 244] width 966 height 33
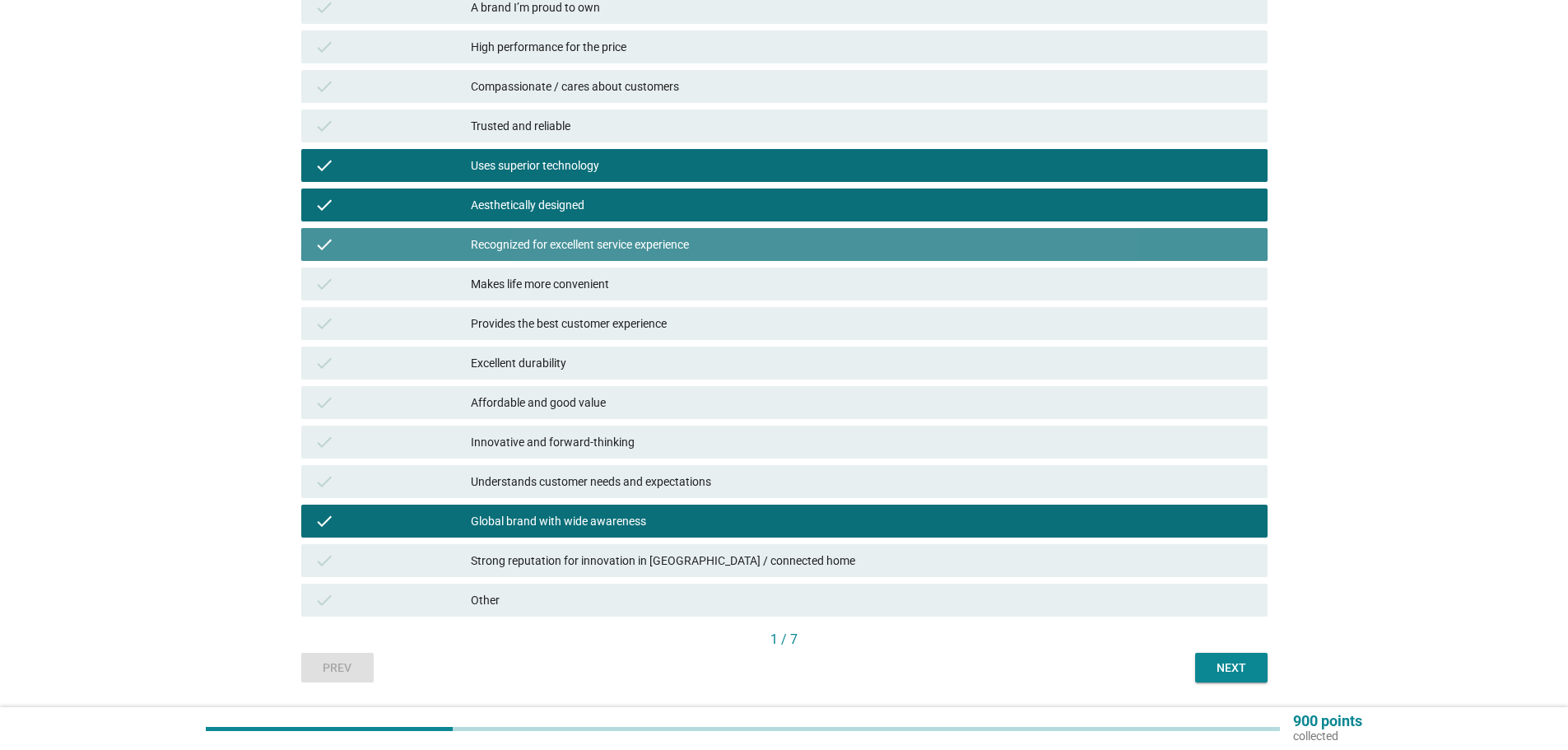
click at [604, 260] on div "check Recognized for excellent service experience" at bounding box center [784, 244] width 966 height 33
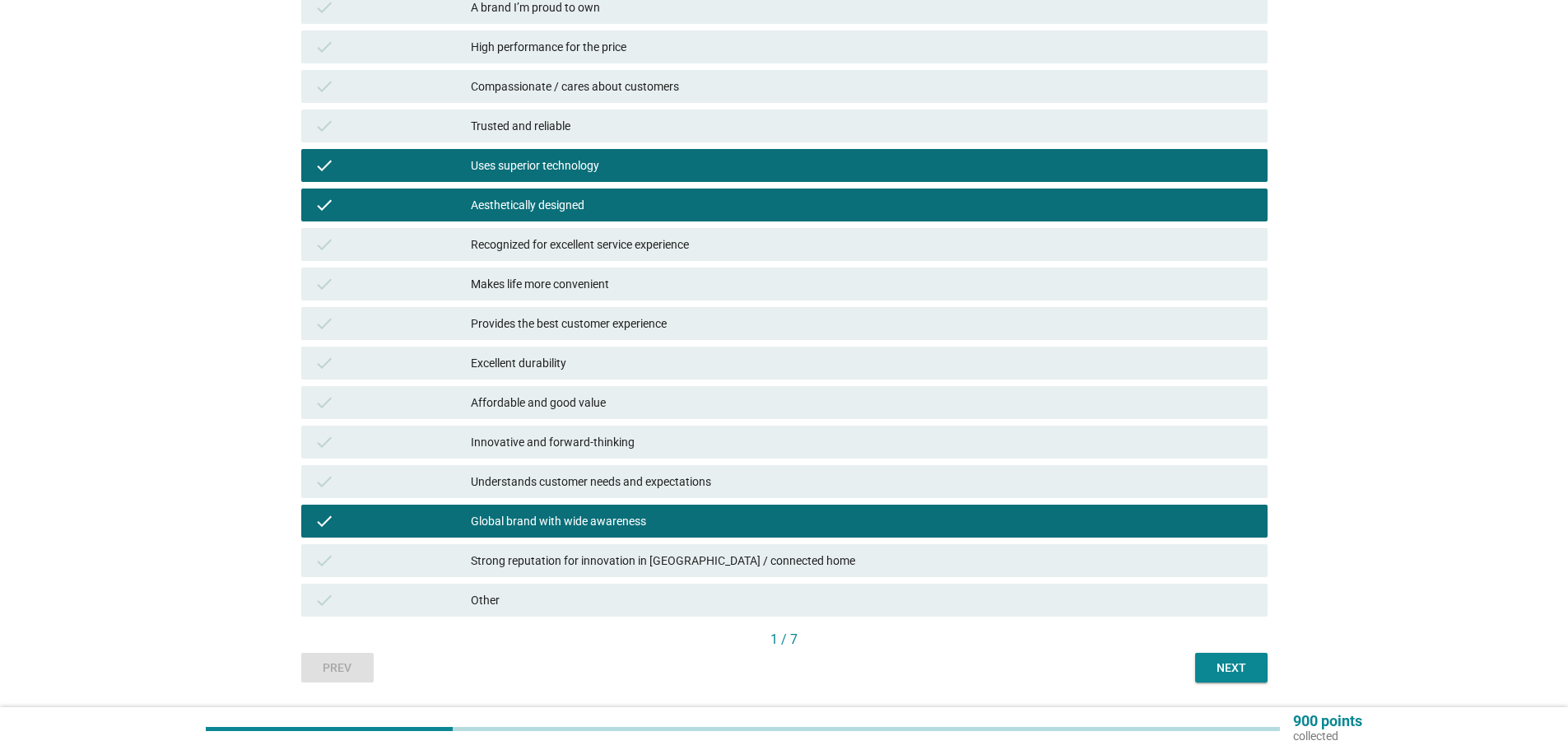
click at [613, 289] on div "Makes life more convenient" at bounding box center [863, 284] width 784 height 20
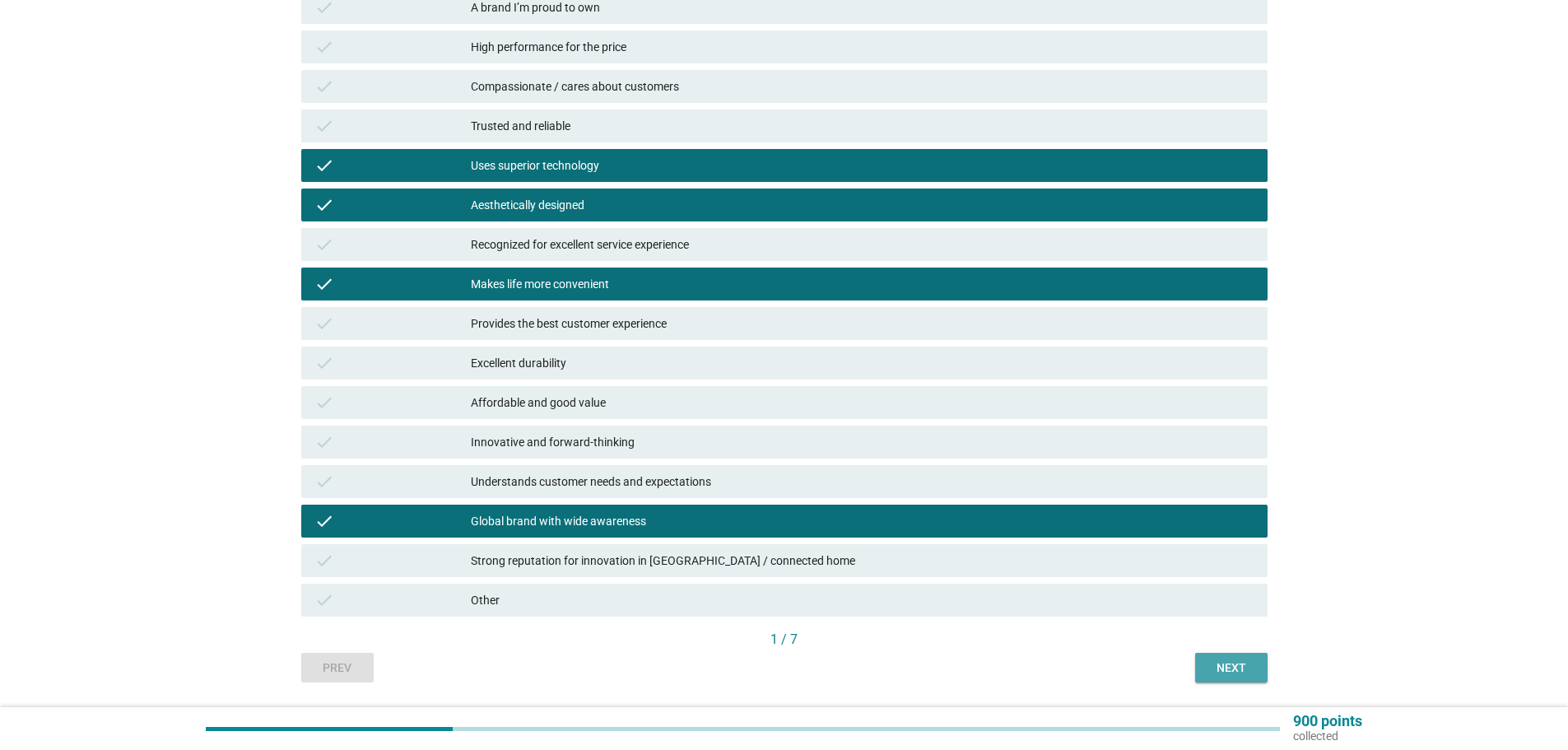
click at [1235, 658] on button "Next" at bounding box center [1231, 667] width 72 height 29
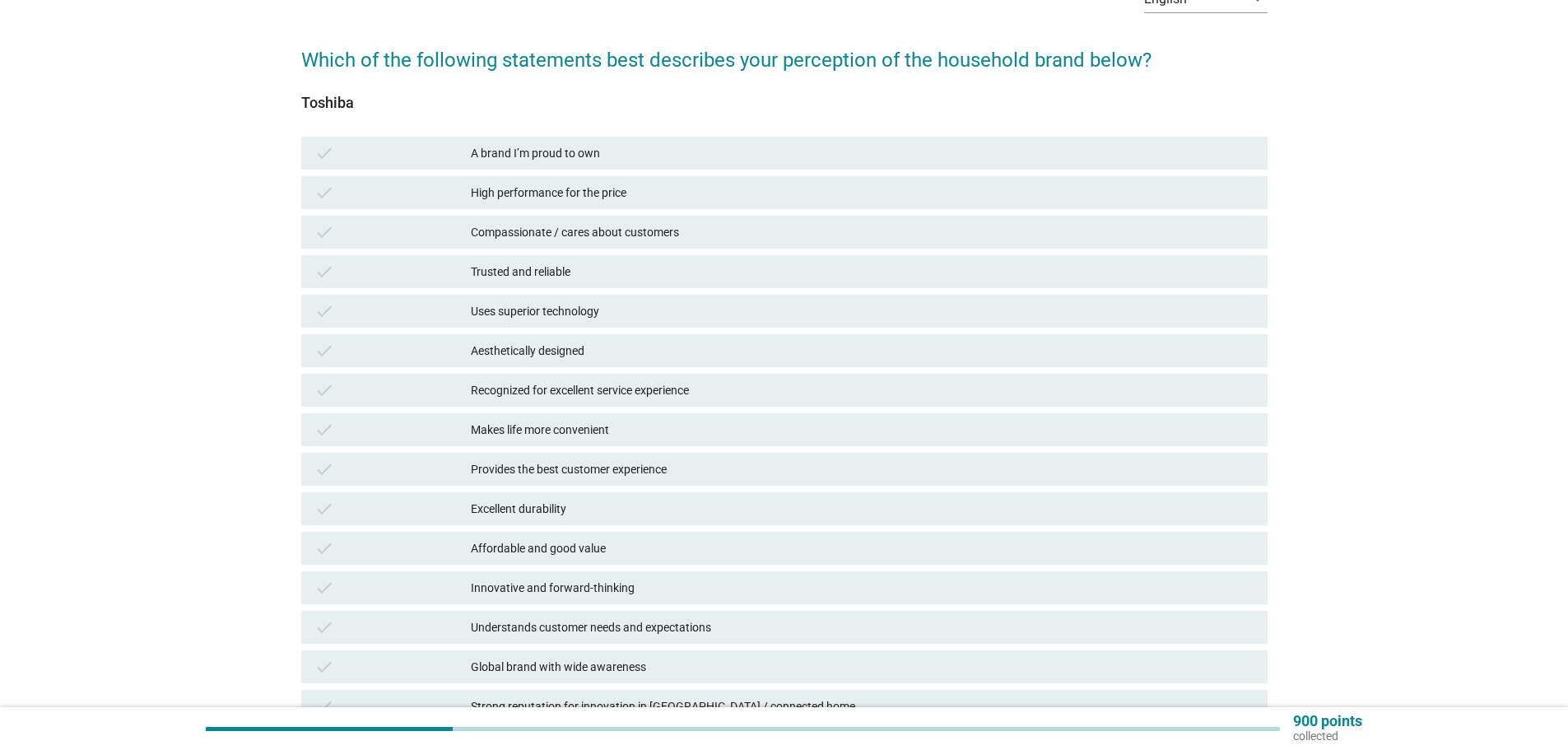
scroll to position [165, 0]
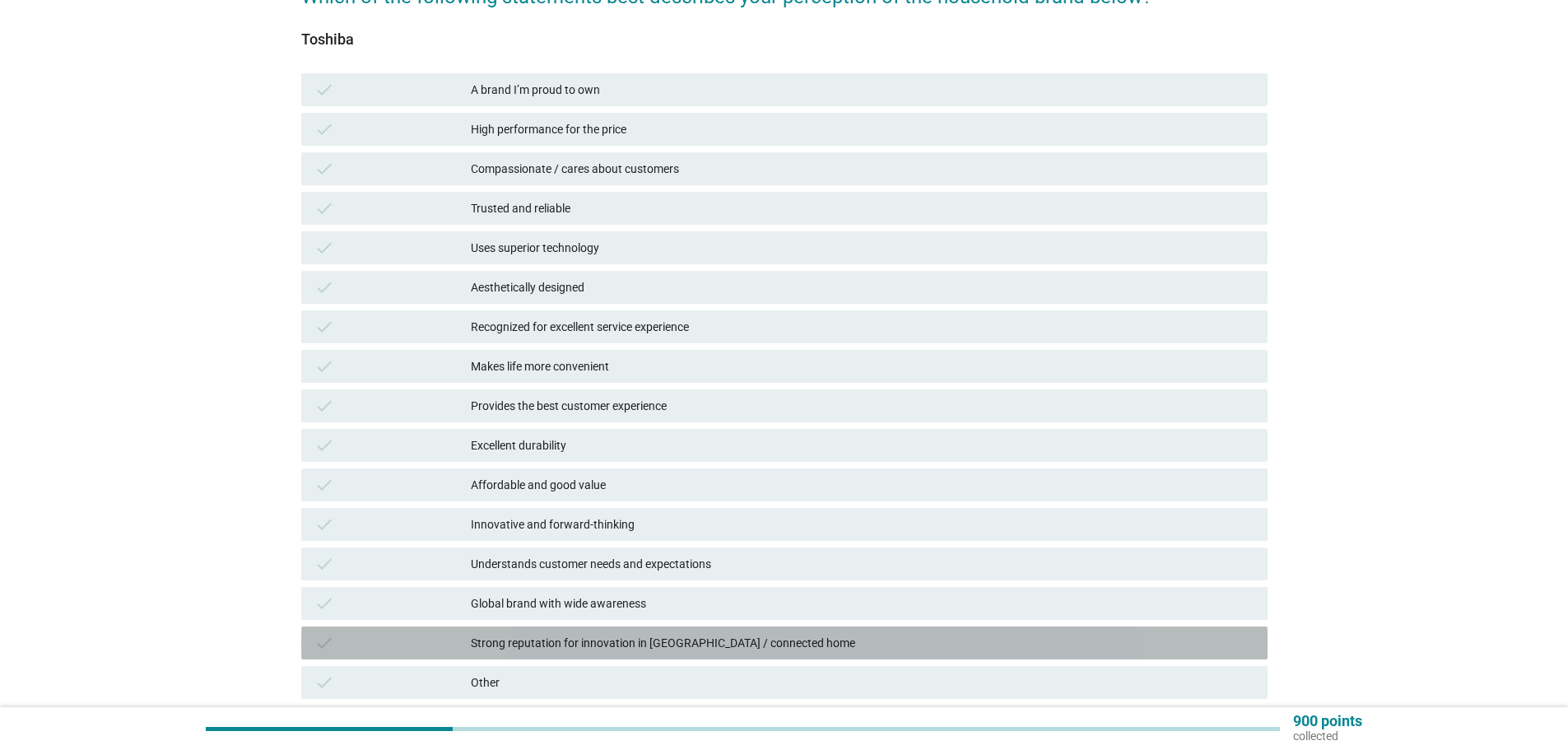
click at [557, 630] on div "check Strong reputation for innovation in [GEOGRAPHIC_DATA] / connected home" at bounding box center [784, 643] width 966 height 33
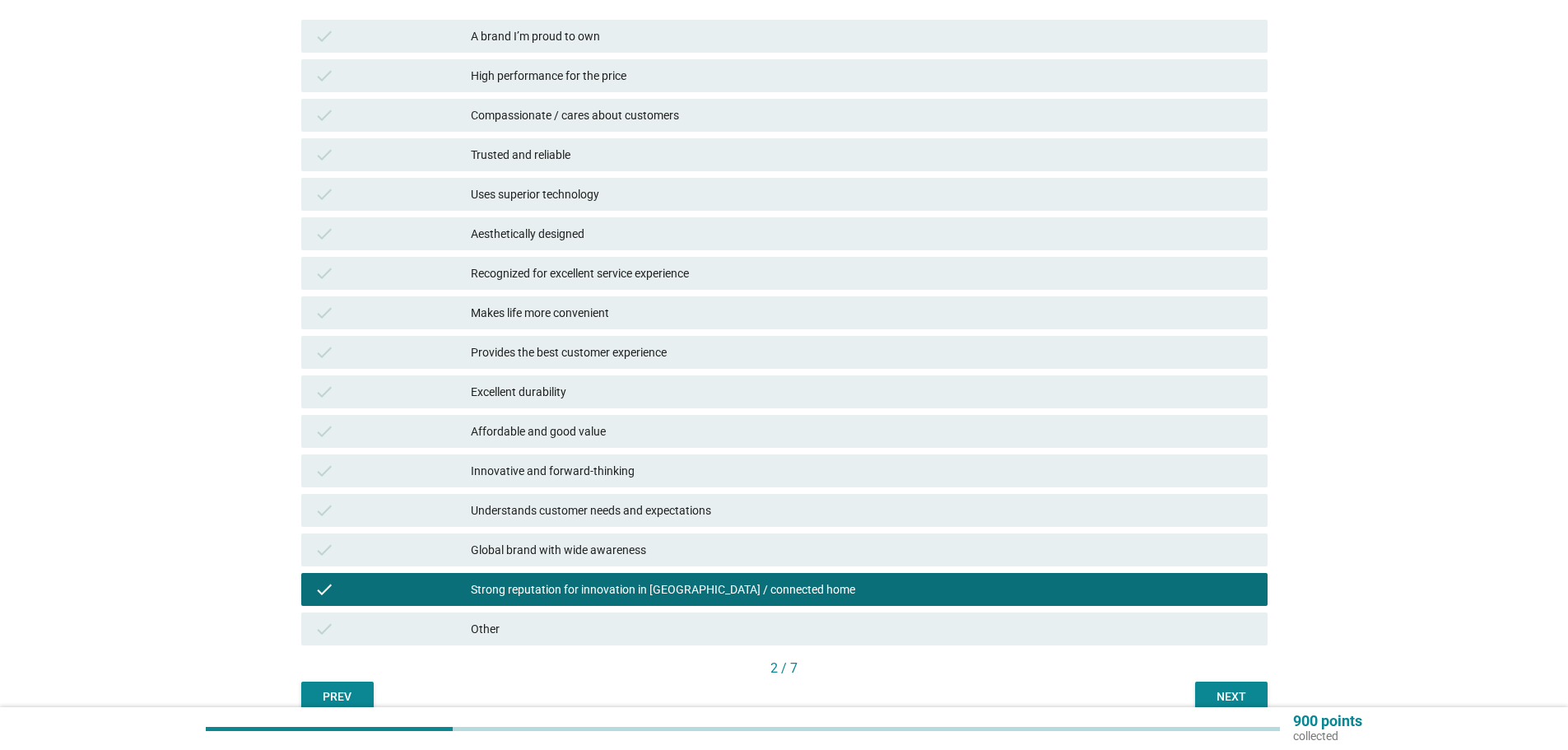
scroll to position [247, 0]
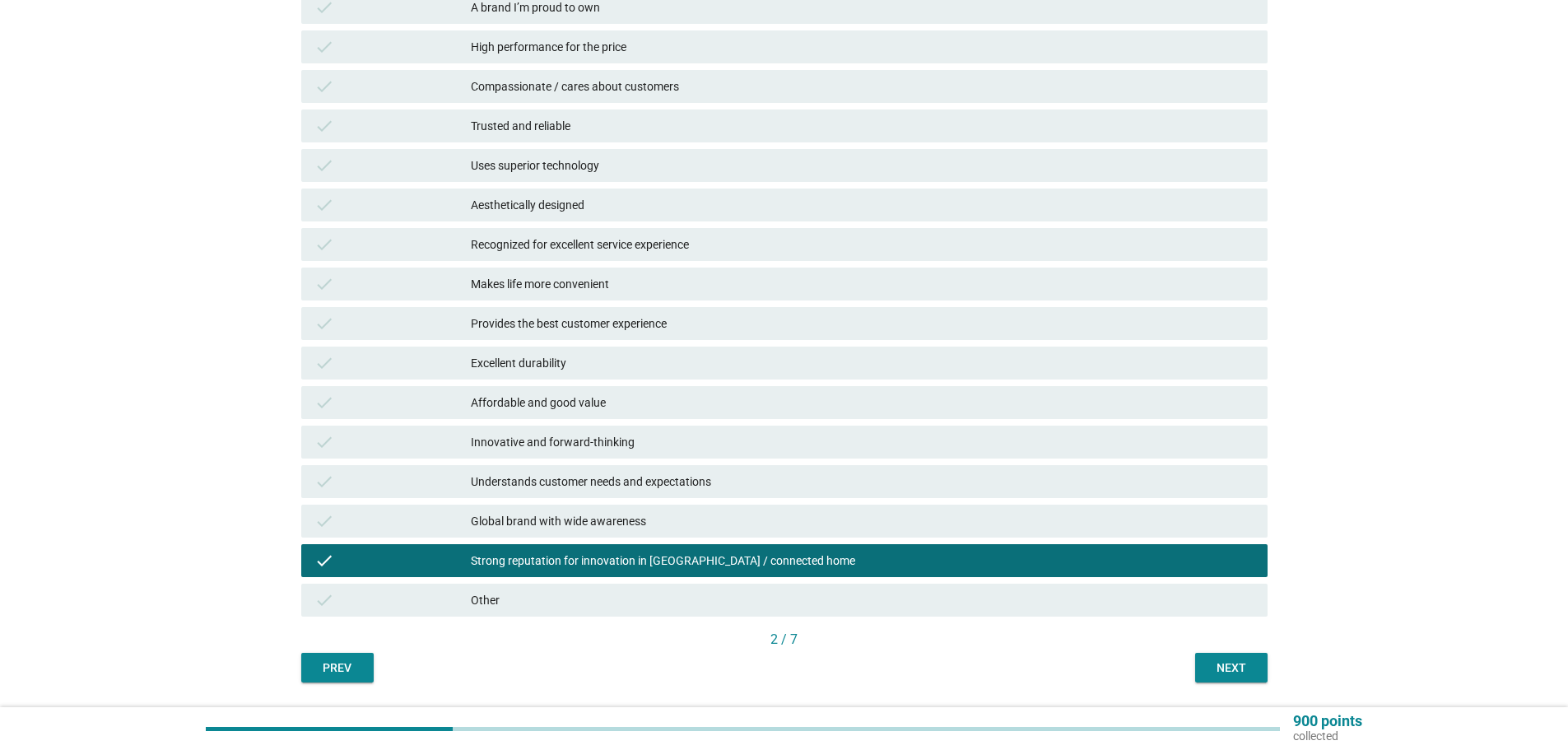
click at [636, 477] on div "Understands customer needs and expectations" at bounding box center [863, 482] width 784 height 20
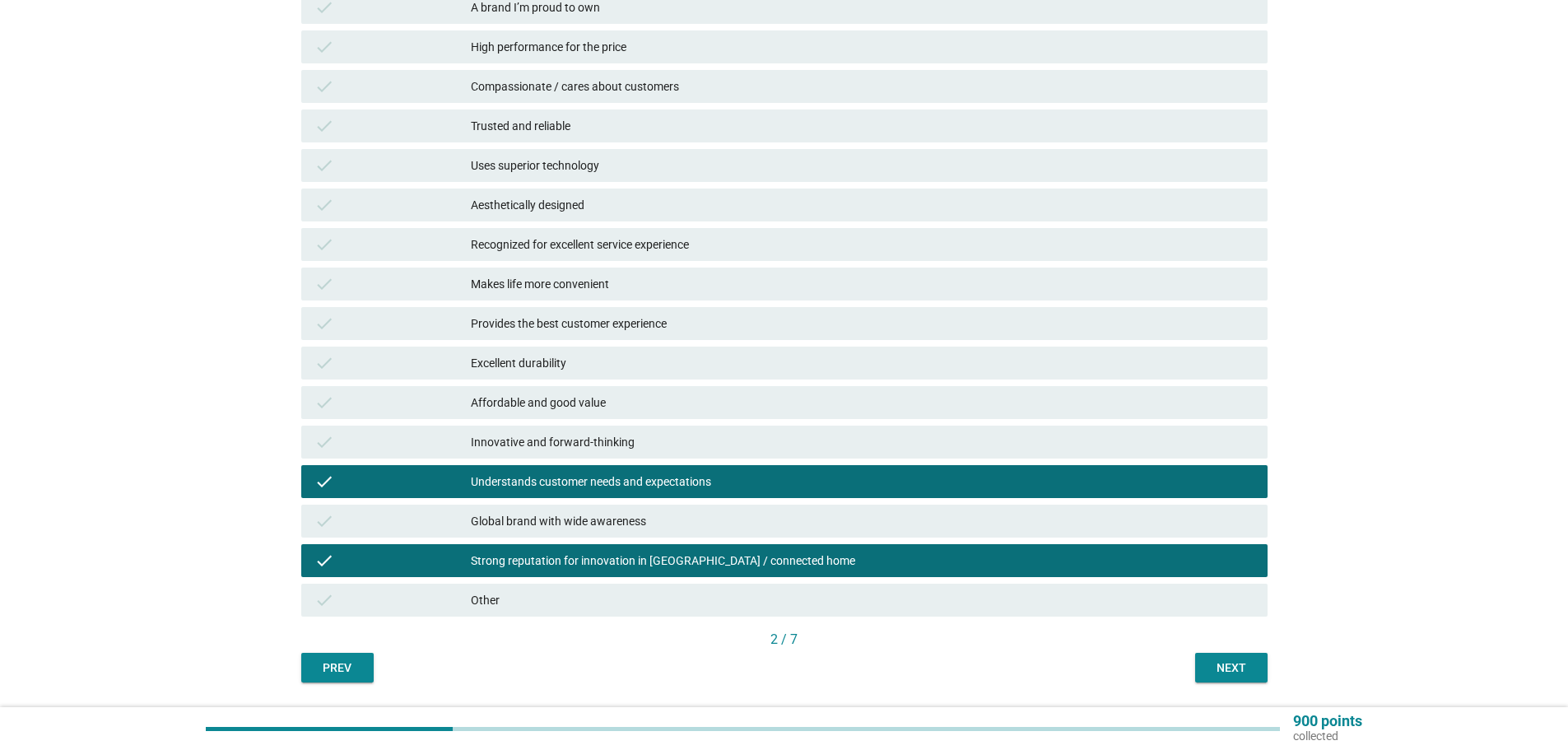
click at [586, 573] on div "check Strong reputation for innovation in [GEOGRAPHIC_DATA] / connected home" at bounding box center [784, 560] width 966 height 33
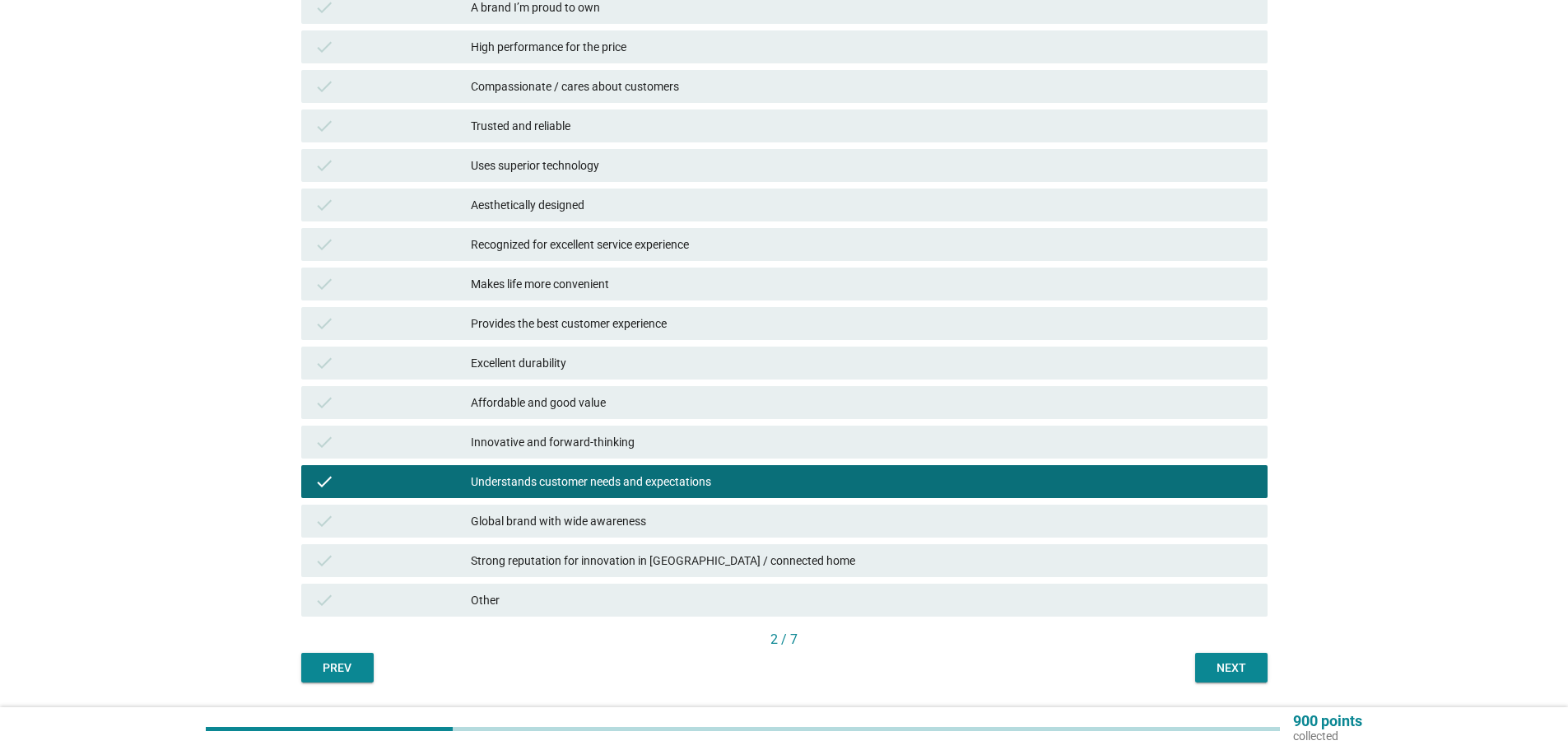
click at [582, 478] on div "Understands customer needs and expectations" at bounding box center [863, 482] width 784 height 20
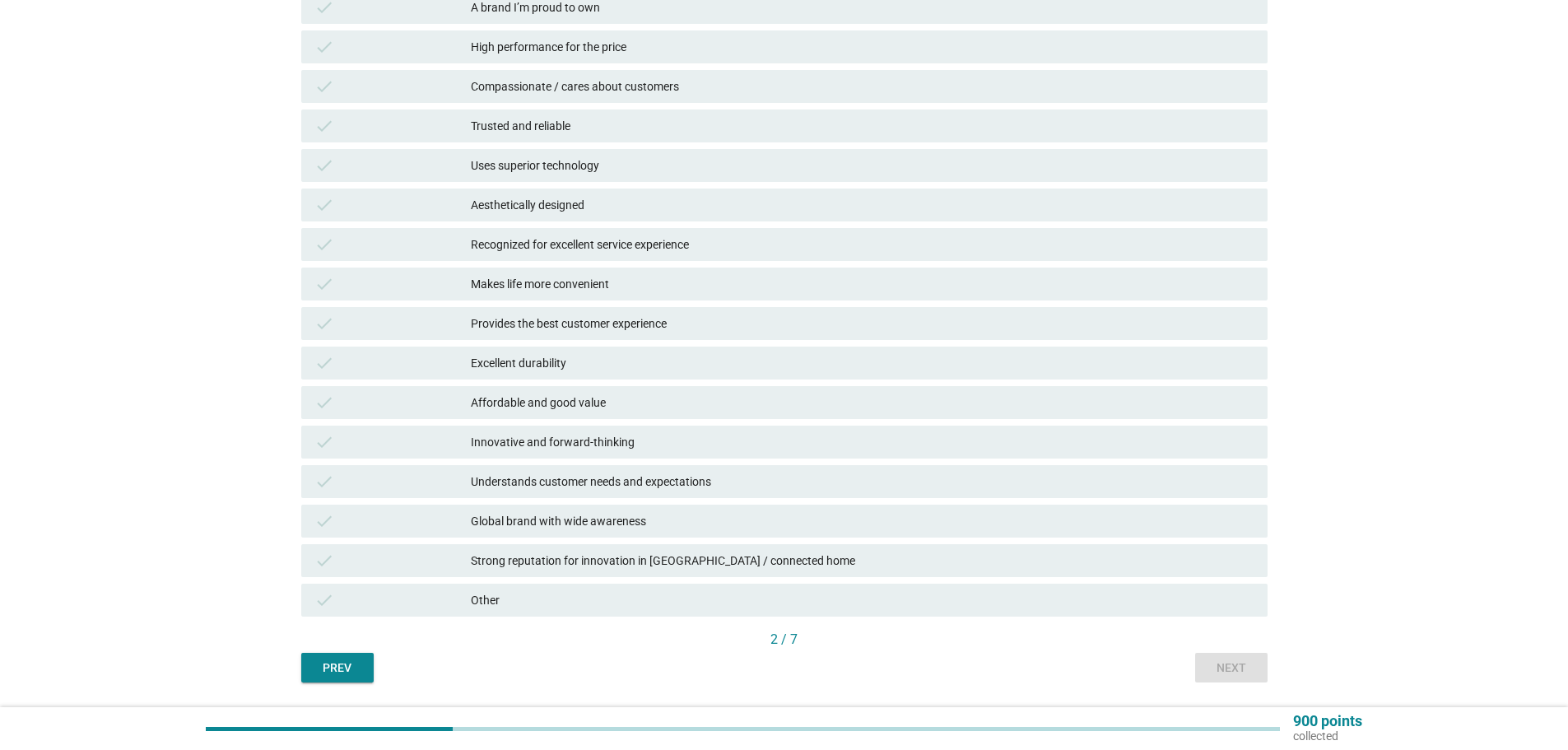
click at [600, 452] on div "check Innovative and forward-thinking" at bounding box center [784, 442] width 966 height 33
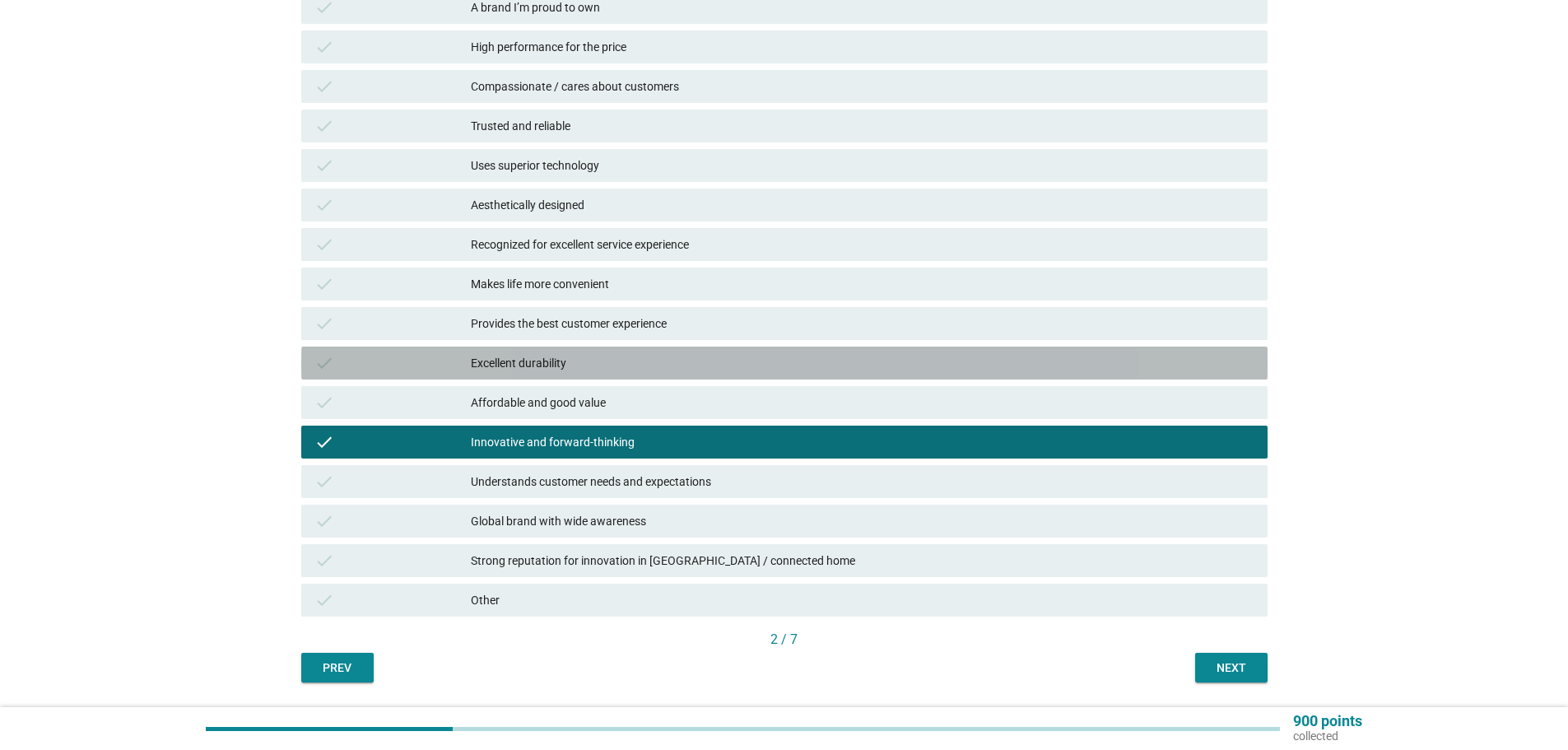
click at [607, 366] on div "Excellent durability" at bounding box center [863, 363] width 784 height 20
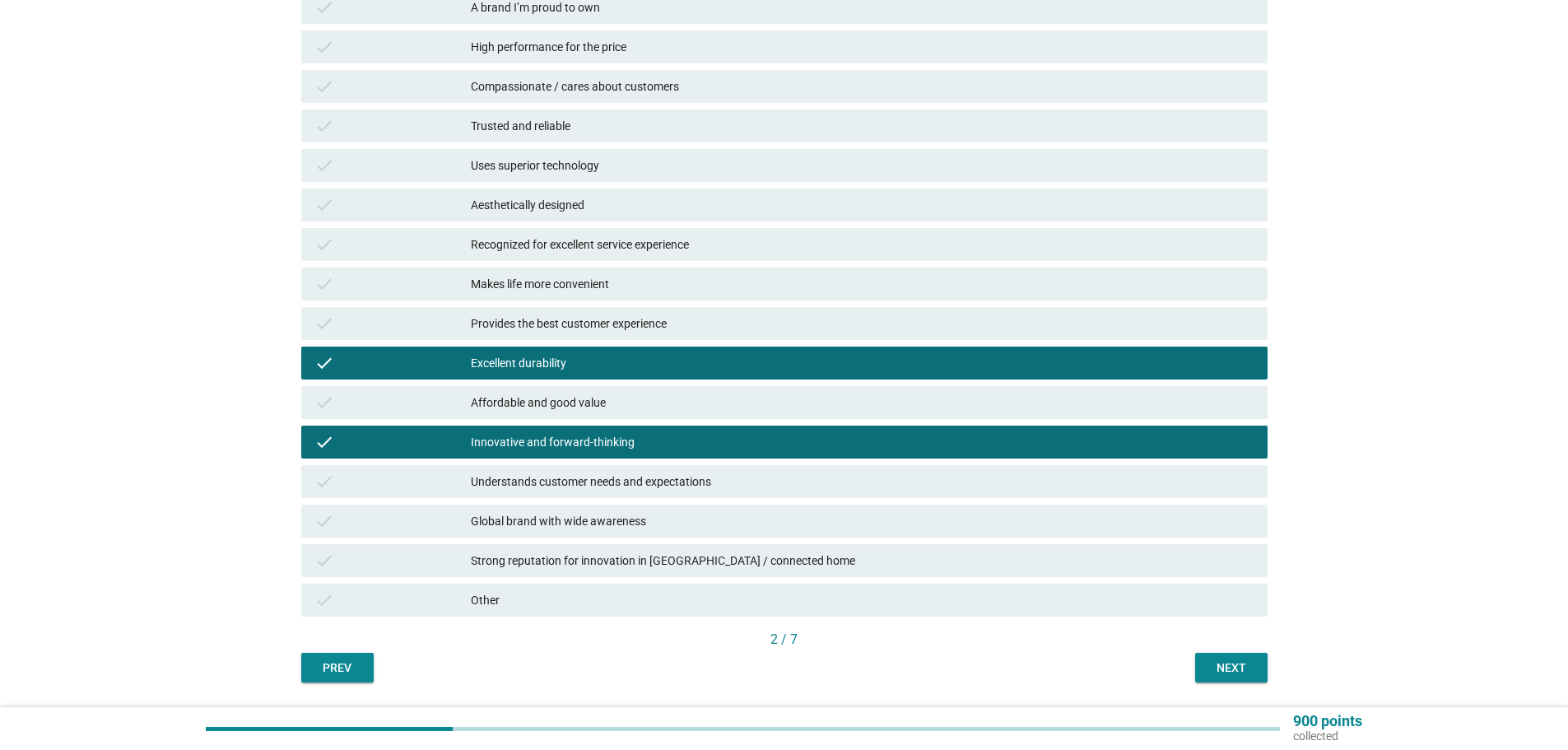
click at [1257, 682] on div "English arrow_drop_down Which of the following statements best describes your p…" at bounding box center [784, 255] width 993 height 882
click at [1253, 671] on div "Next" at bounding box center [1231, 668] width 46 height 17
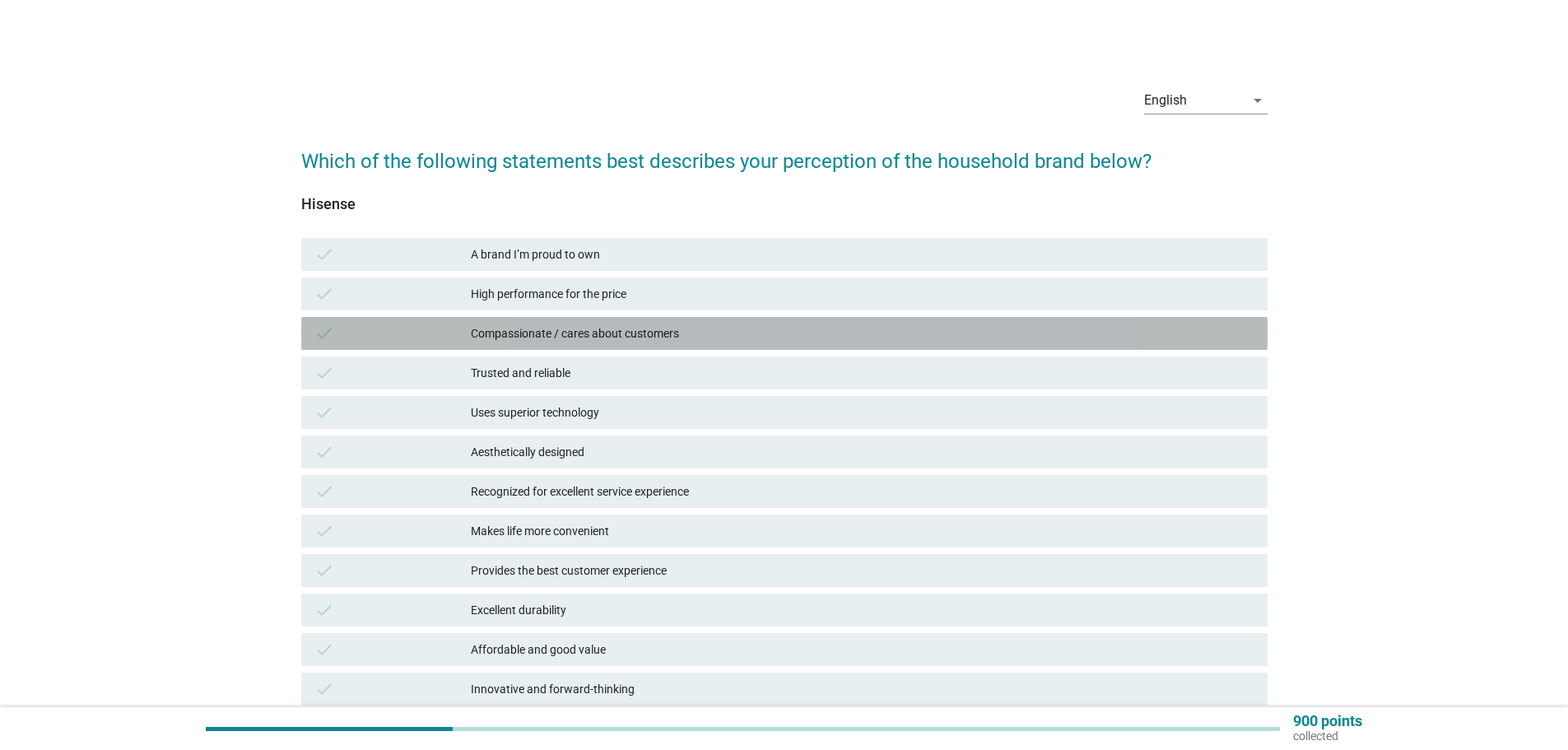
click at [550, 340] on div "Compassionate / cares about customers" at bounding box center [863, 333] width 784 height 20
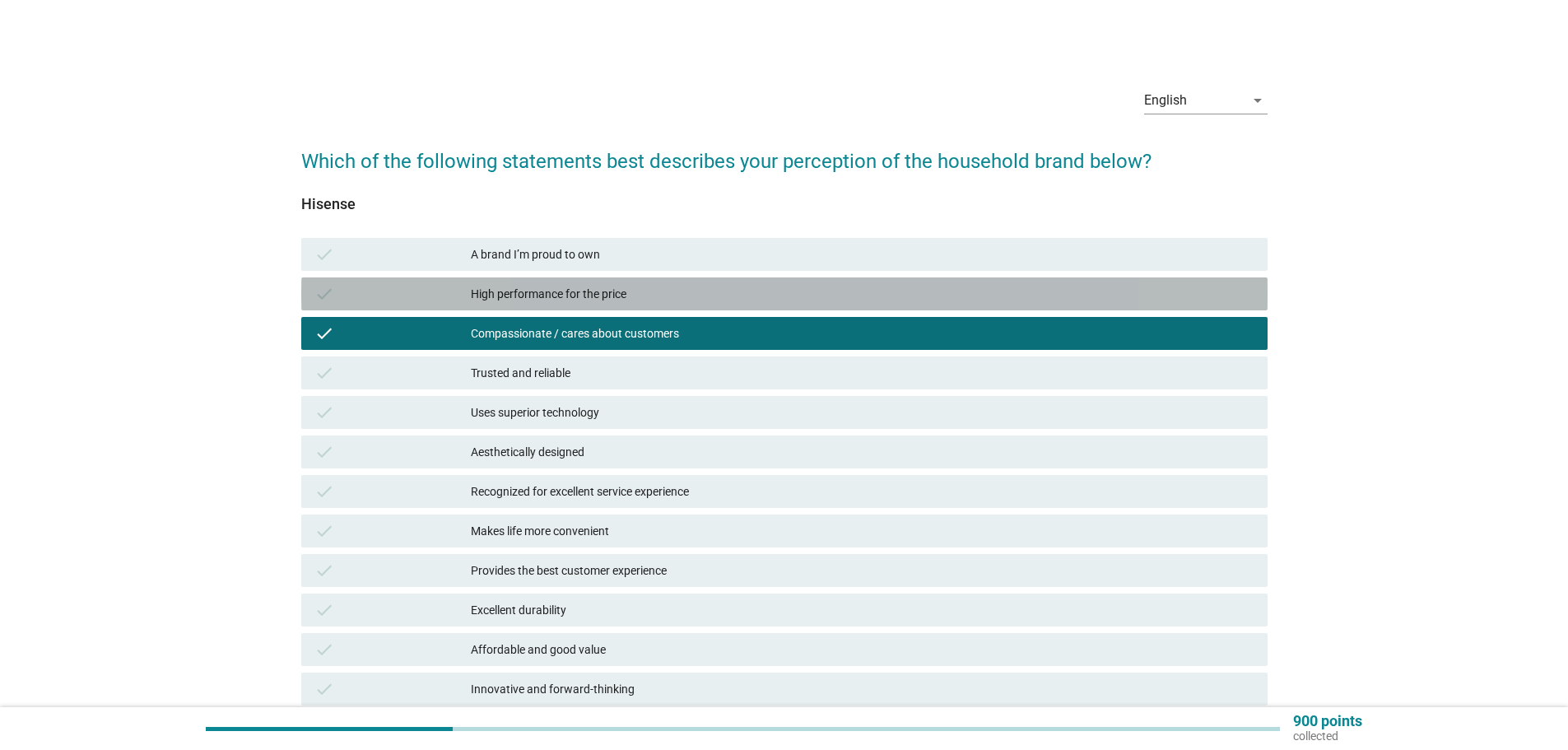
click at [581, 294] on div "High performance for the price" at bounding box center [863, 294] width 784 height 20
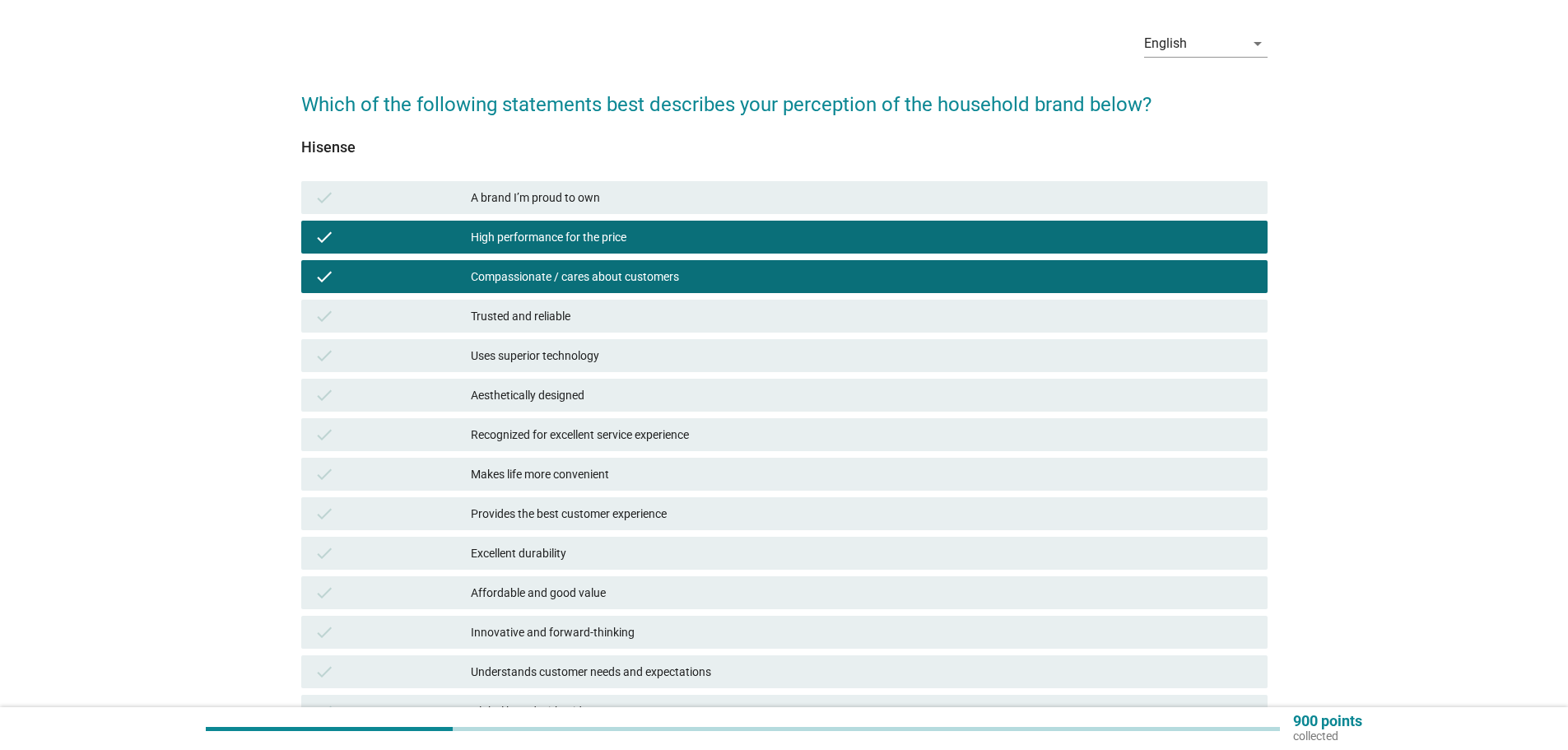
scroll to position [82, 0]
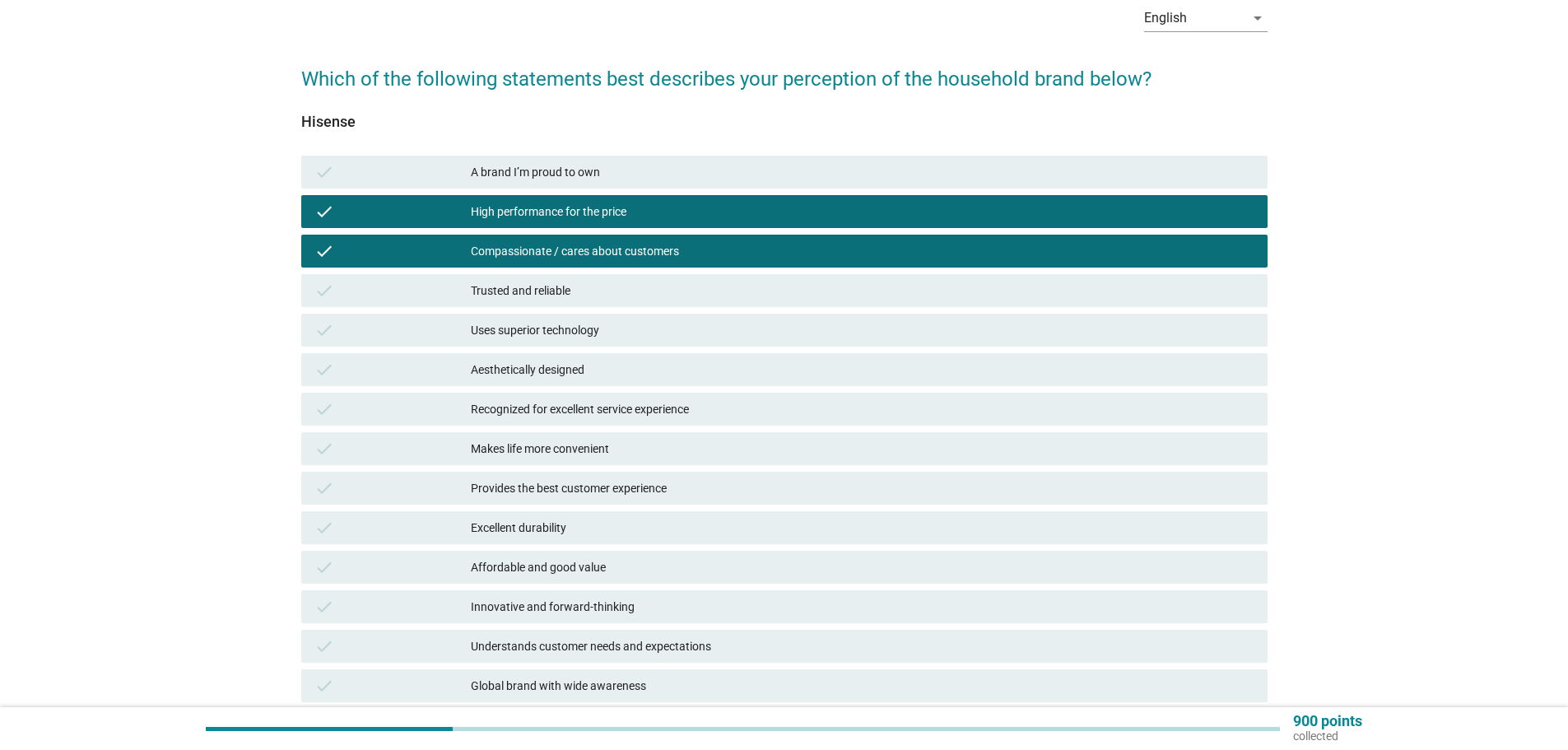
click at [604, 300] on div "Trusted and reliable" at bounding box center [863, 290] width 784 height 20
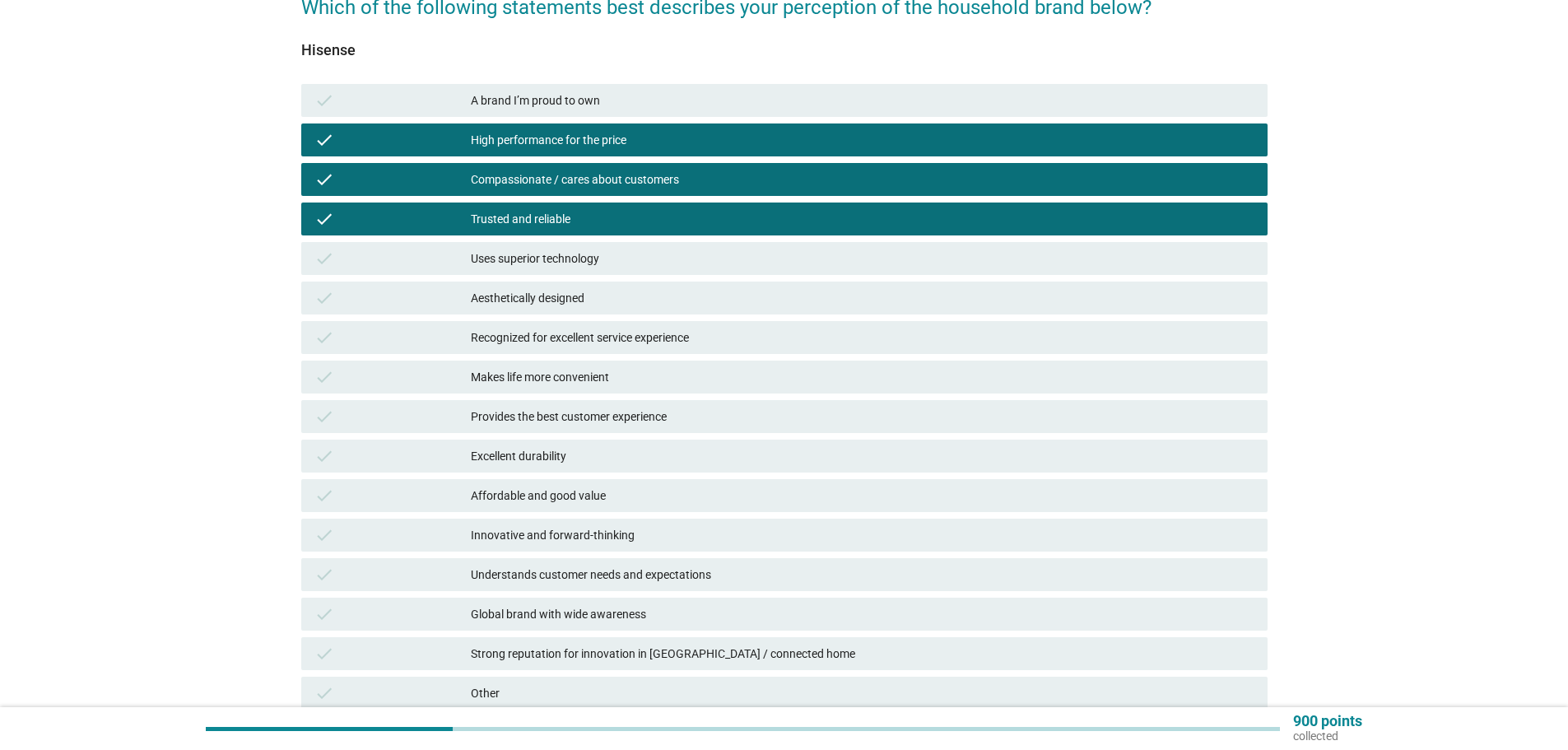
scroll to position [247, 0]
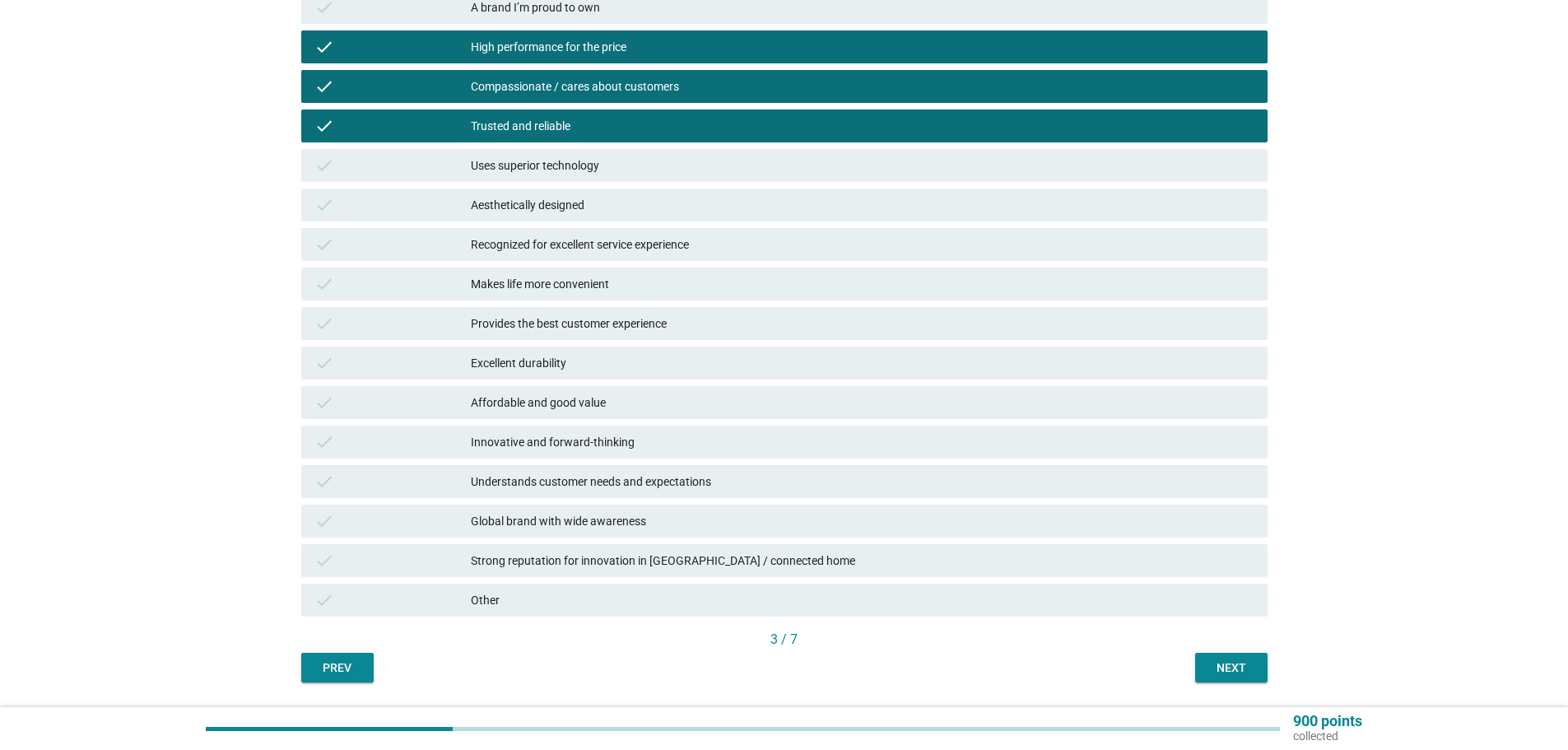
click at [541, 208] on div "Aesthetically designed" at bounding box center [863, 205] width 784 height 20
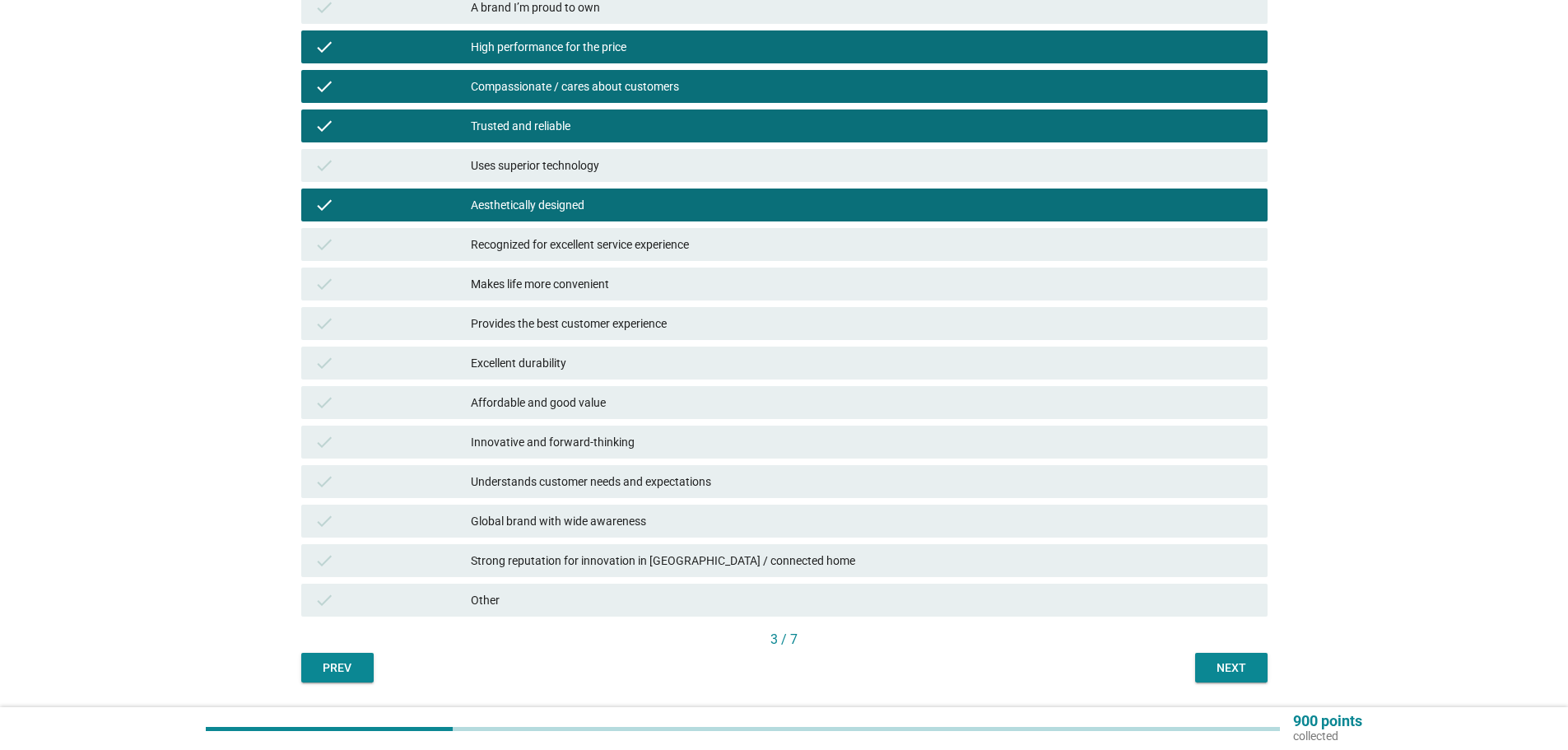
click at [1216, 657] on button "Next" at bounding box center [1231, 667] width 72 height 29
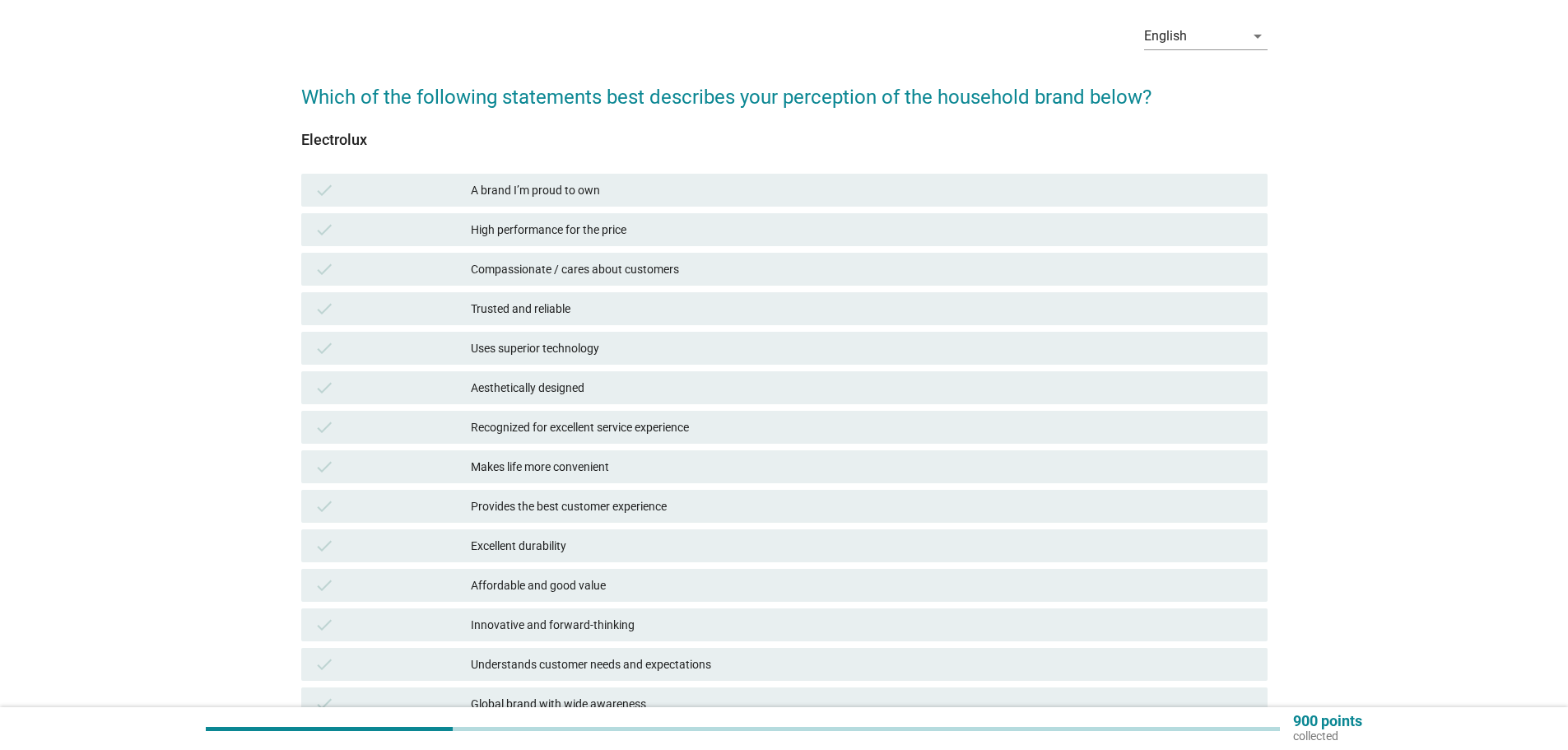
scroll to position [165, 0]
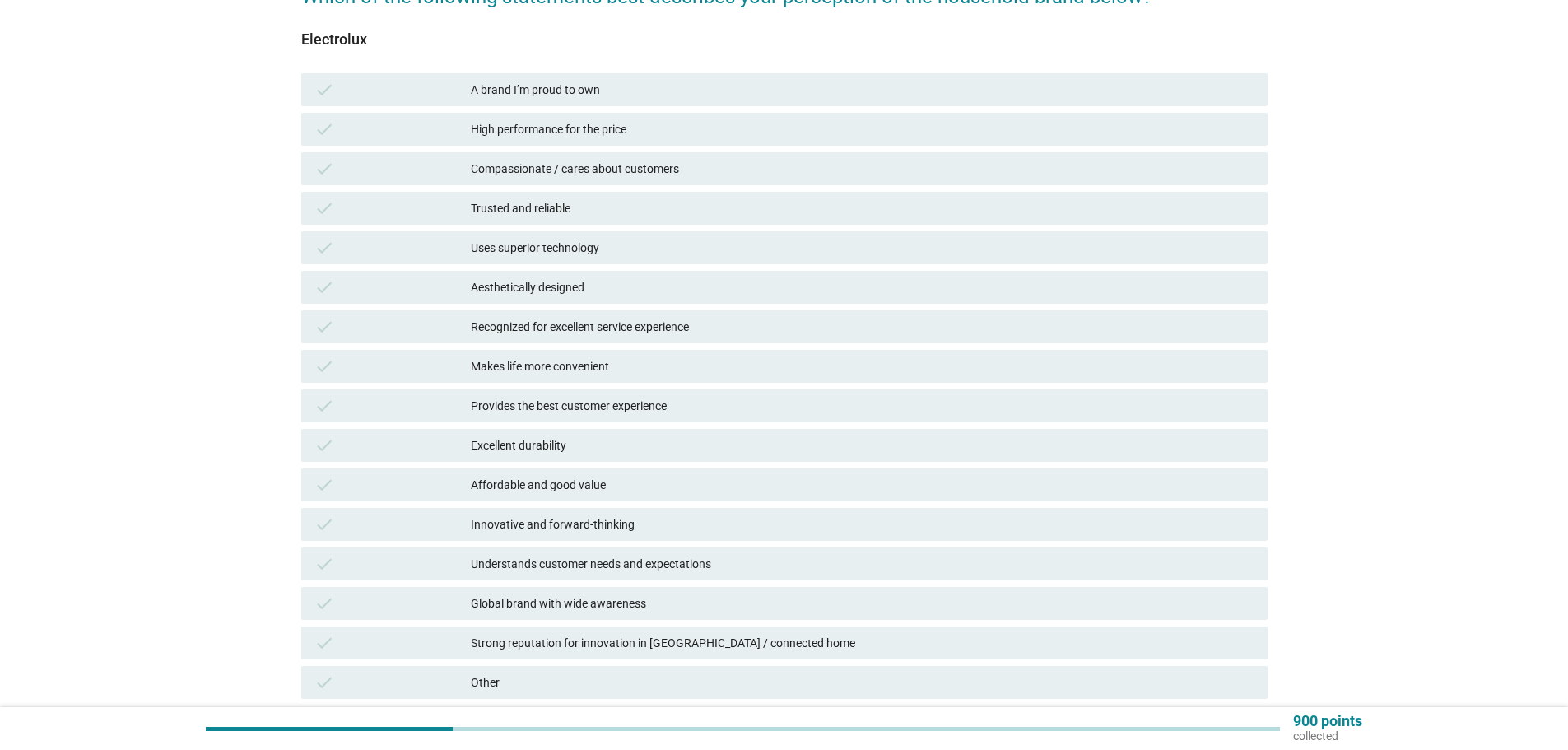
click at [666, 127] on div "High performance for the price" at bounding box center [863, 129] width 784 height 20
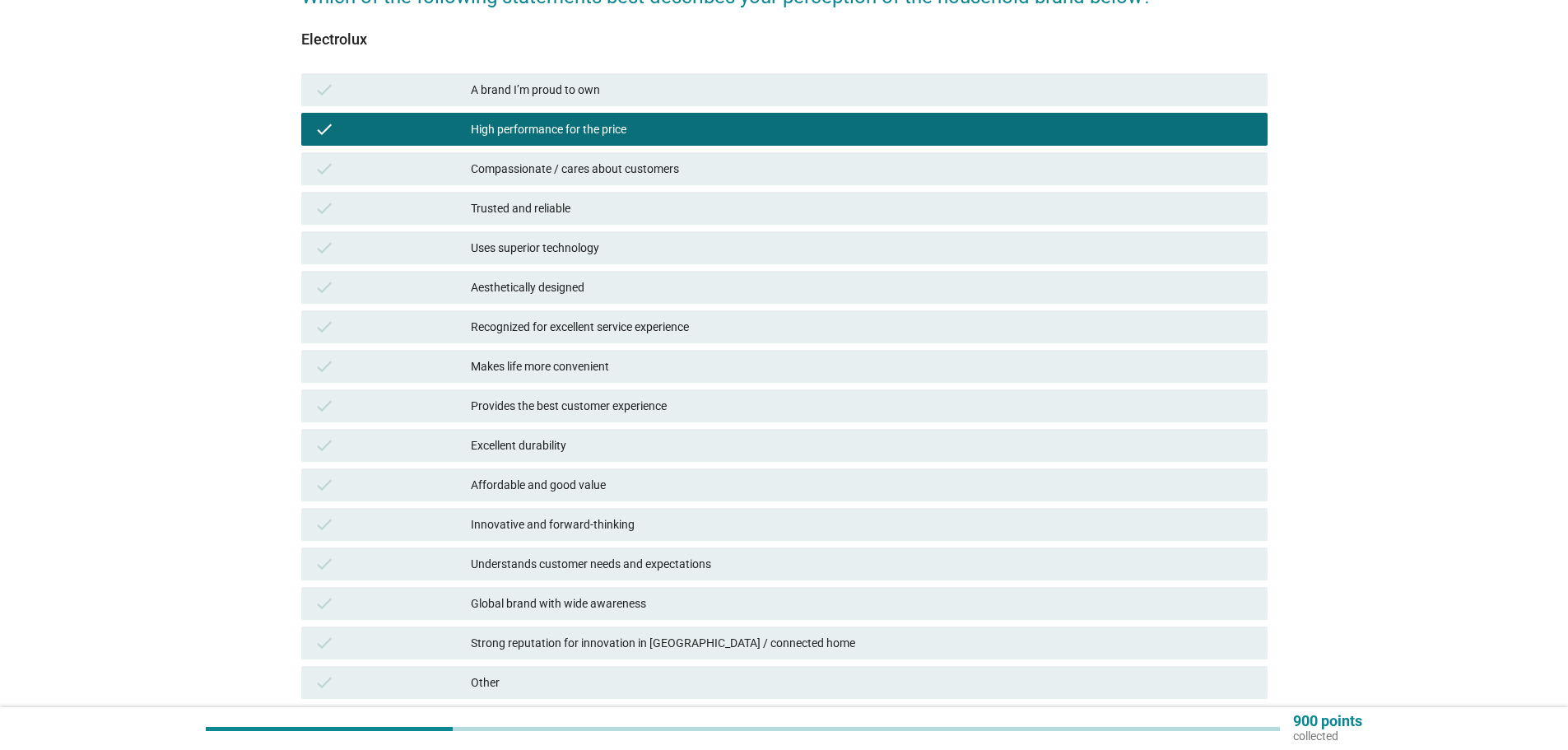
click at [617, 206] on div "Trusted and reliable" at bounding box center [863, 208] width 784 height 20
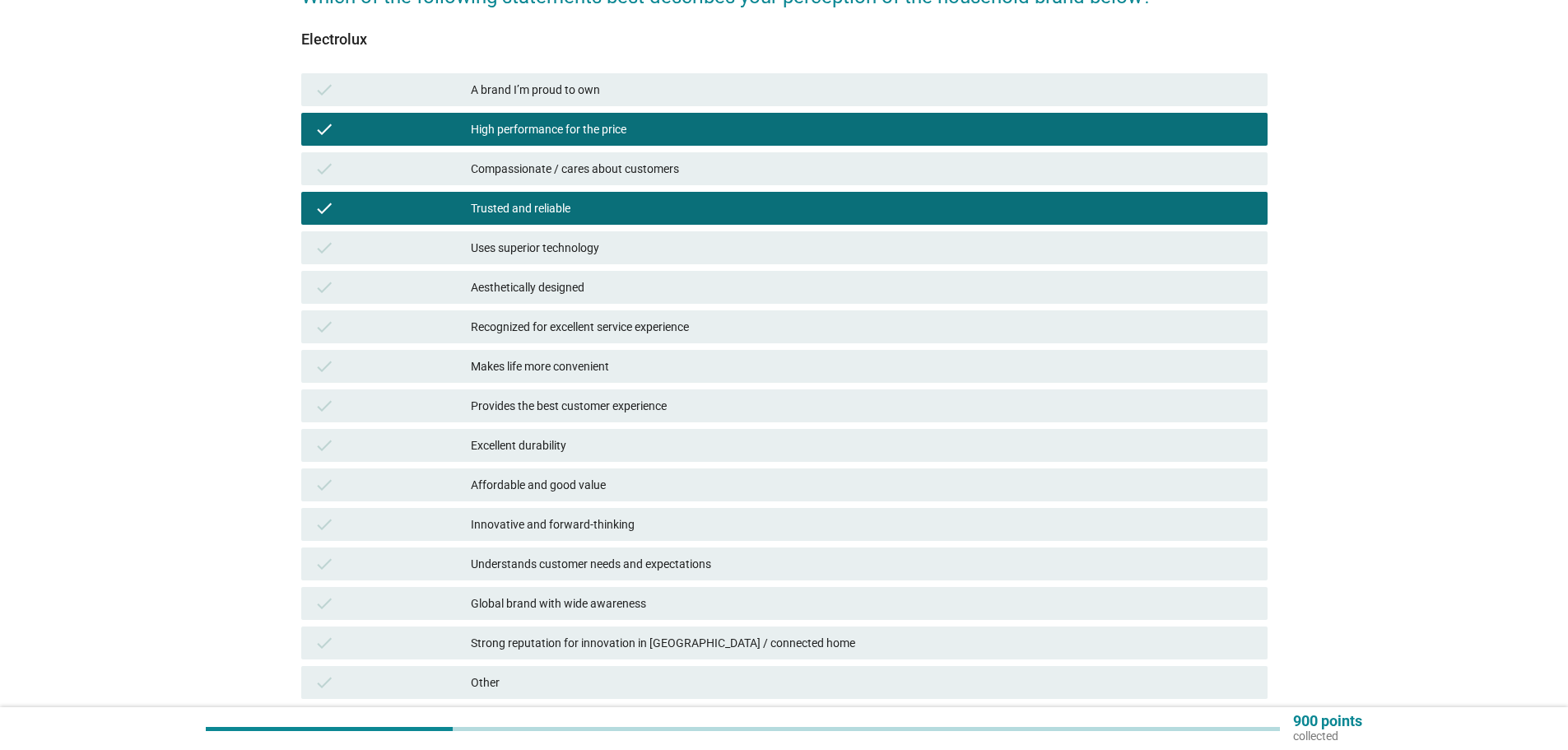
click at [500, 257] on div "Uses superior technology" at bounding box center [863, 248] width 784 height 20
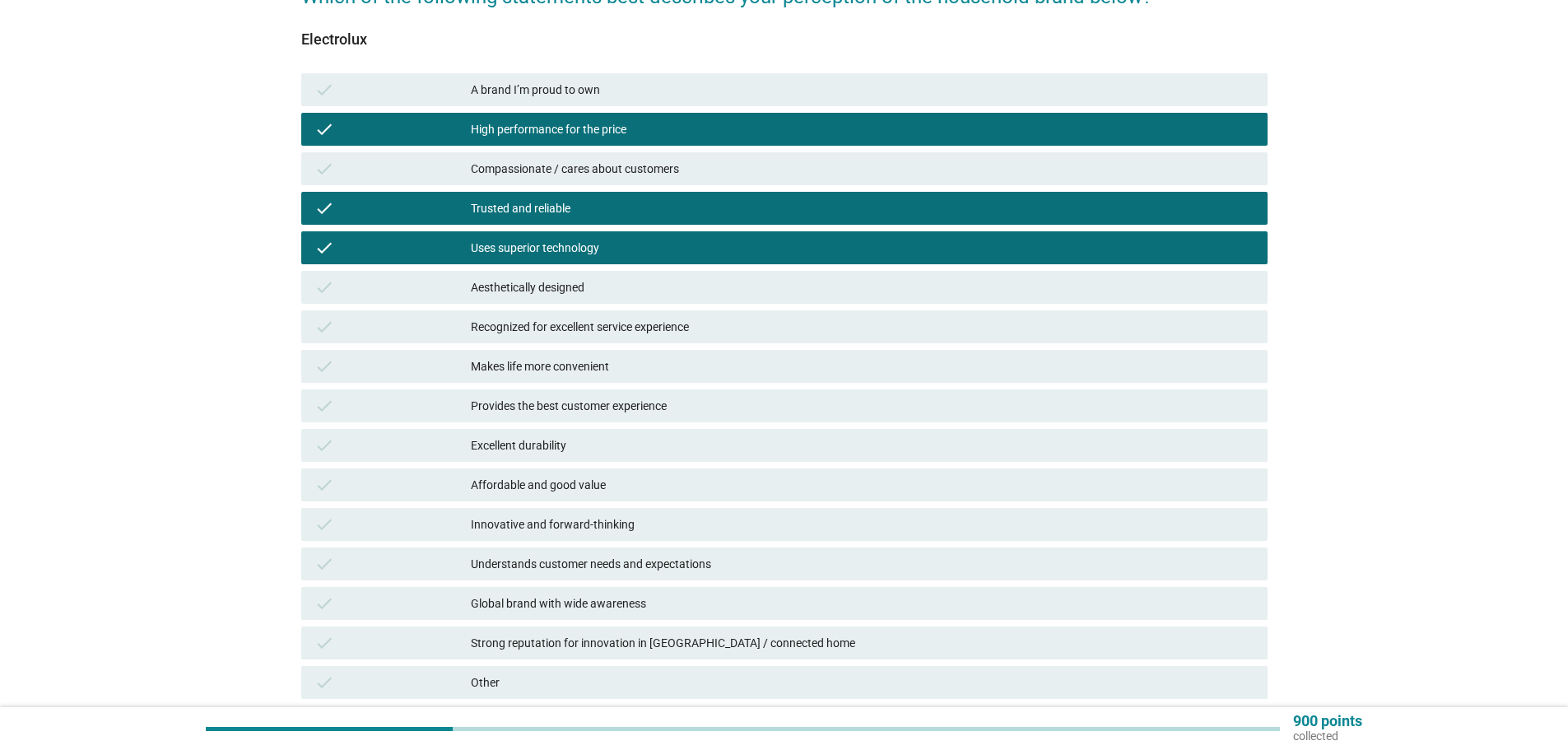
click at [605, 293] on div "Aesthetically designed" at bounding box center [863, 288] width 784 height 20
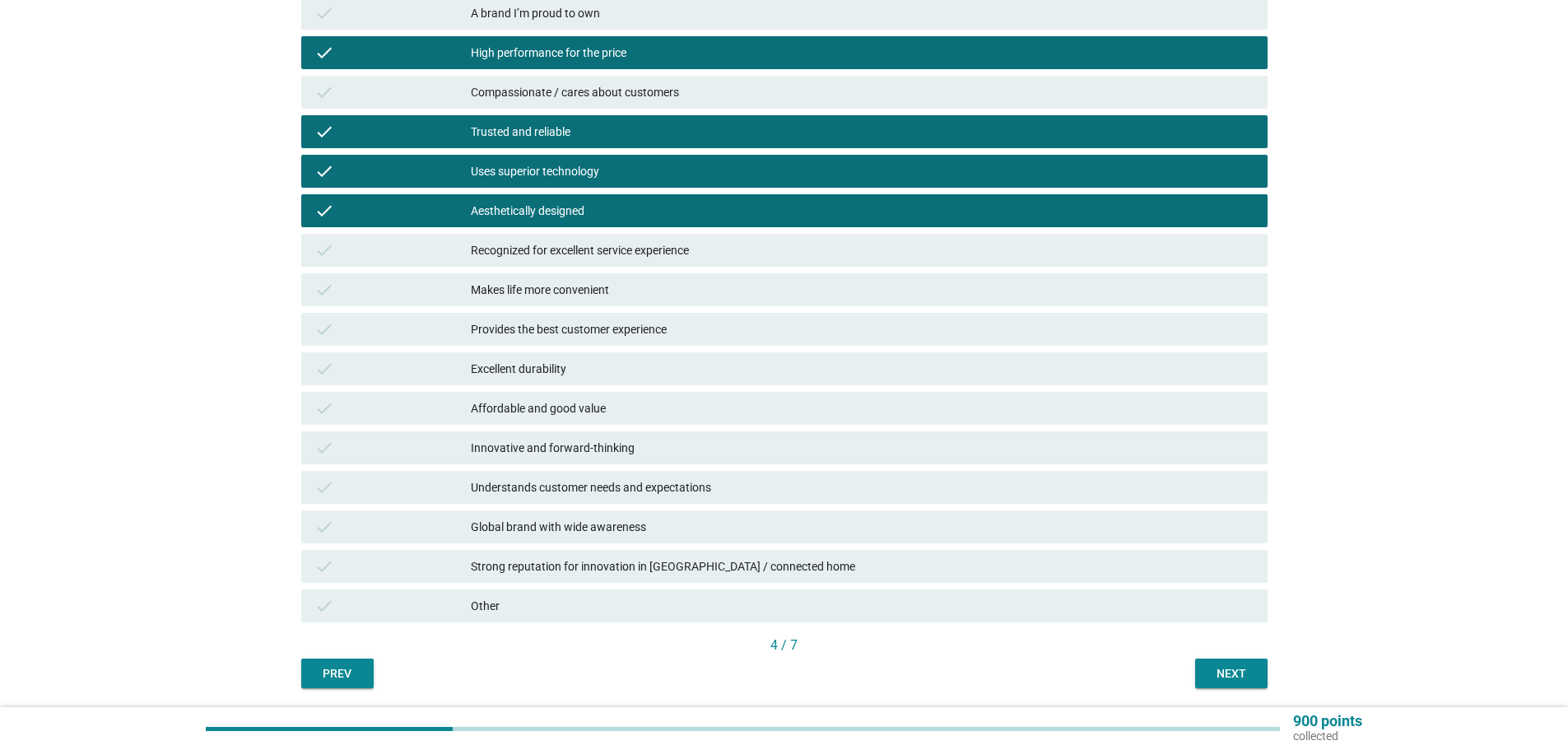
scroll to position [297, 0]
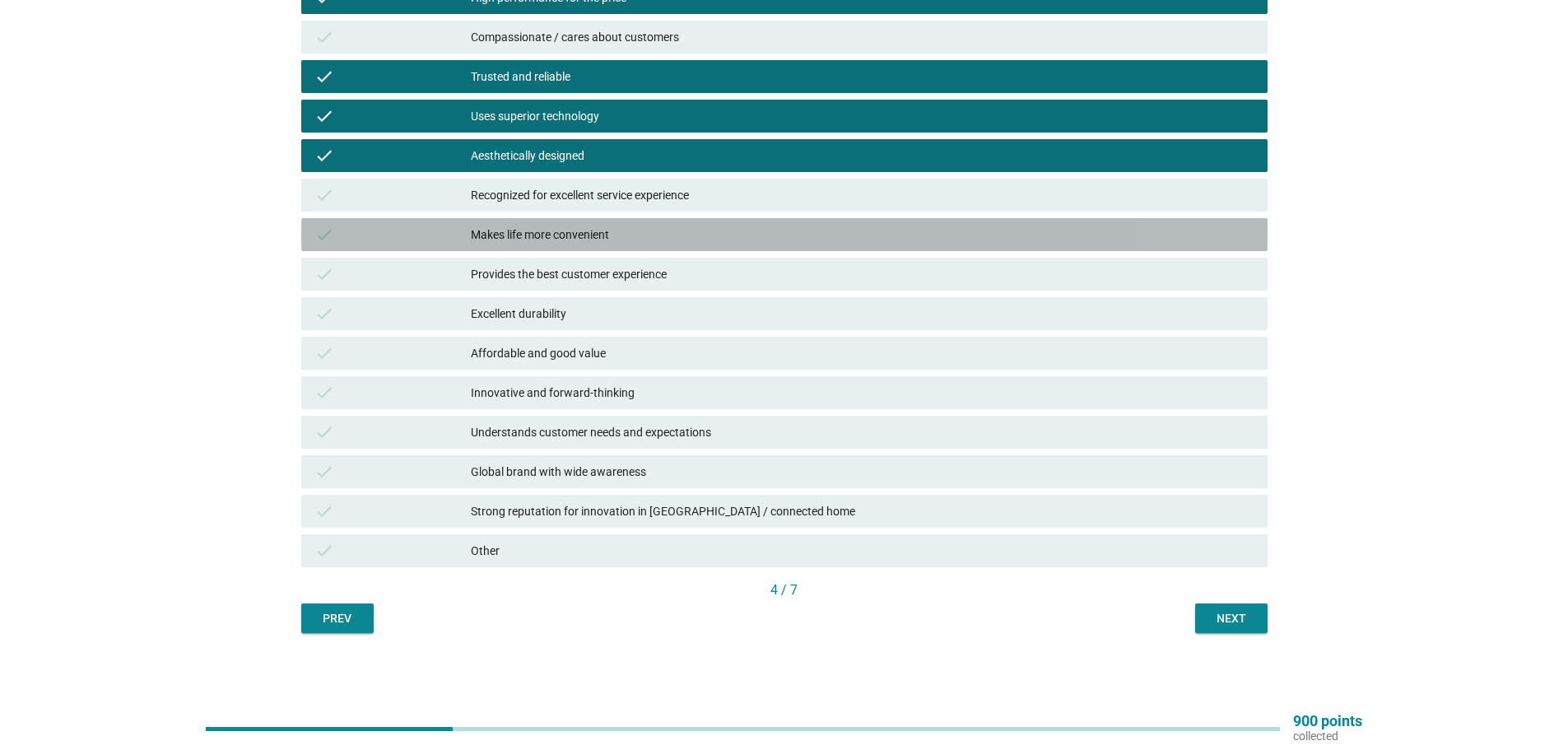
click at [539, 239] on div "Makes life more convenient" at bounding box center [863, 234] width 784 height 20
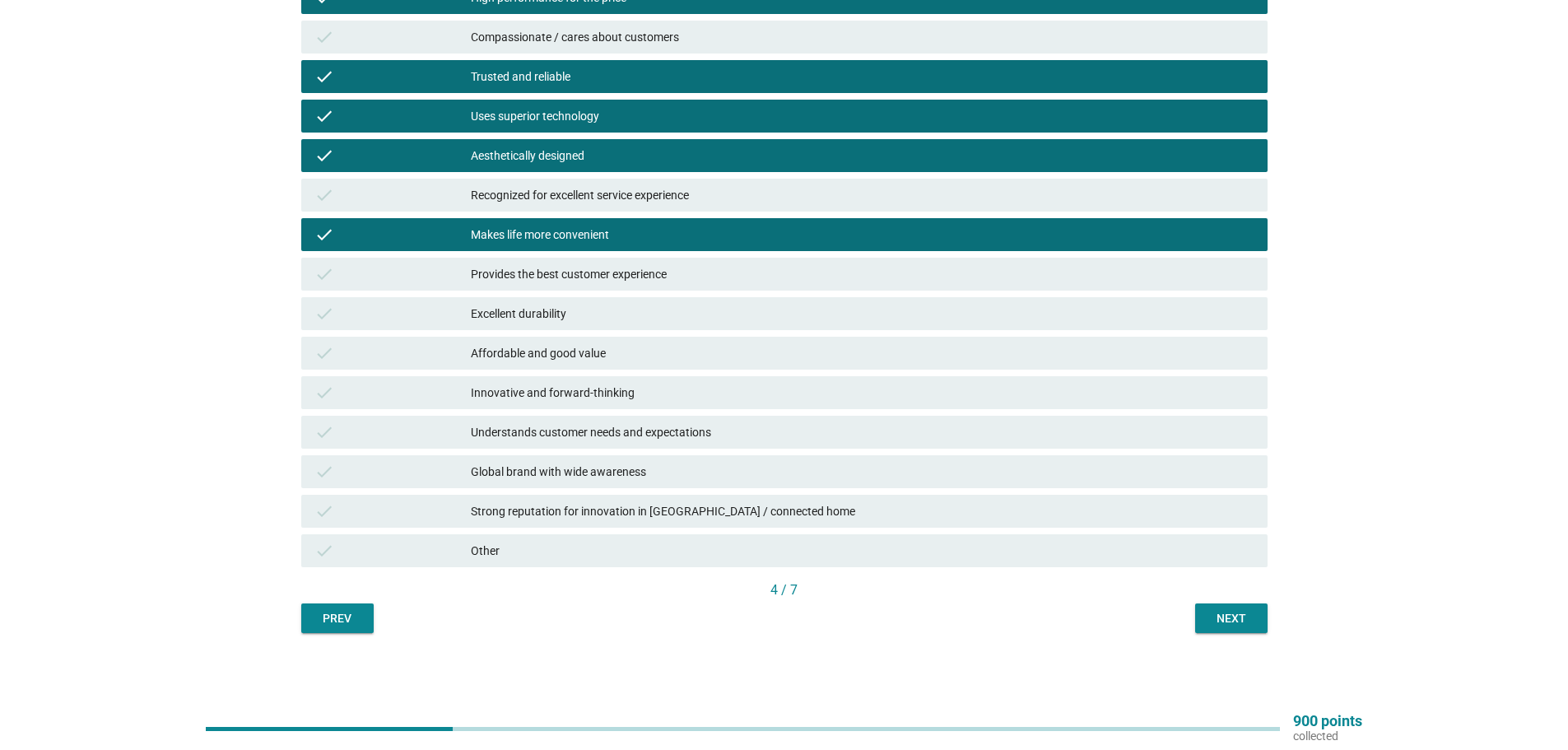
click at [1252, 637] on div "English arrow_drop_down Which of the following statements best describes your p…" at bounding box center [784, 206] width 993 height 882
click at [1229, 615] on div "Next" at bounding box center [1231, 618] width 46 height 17
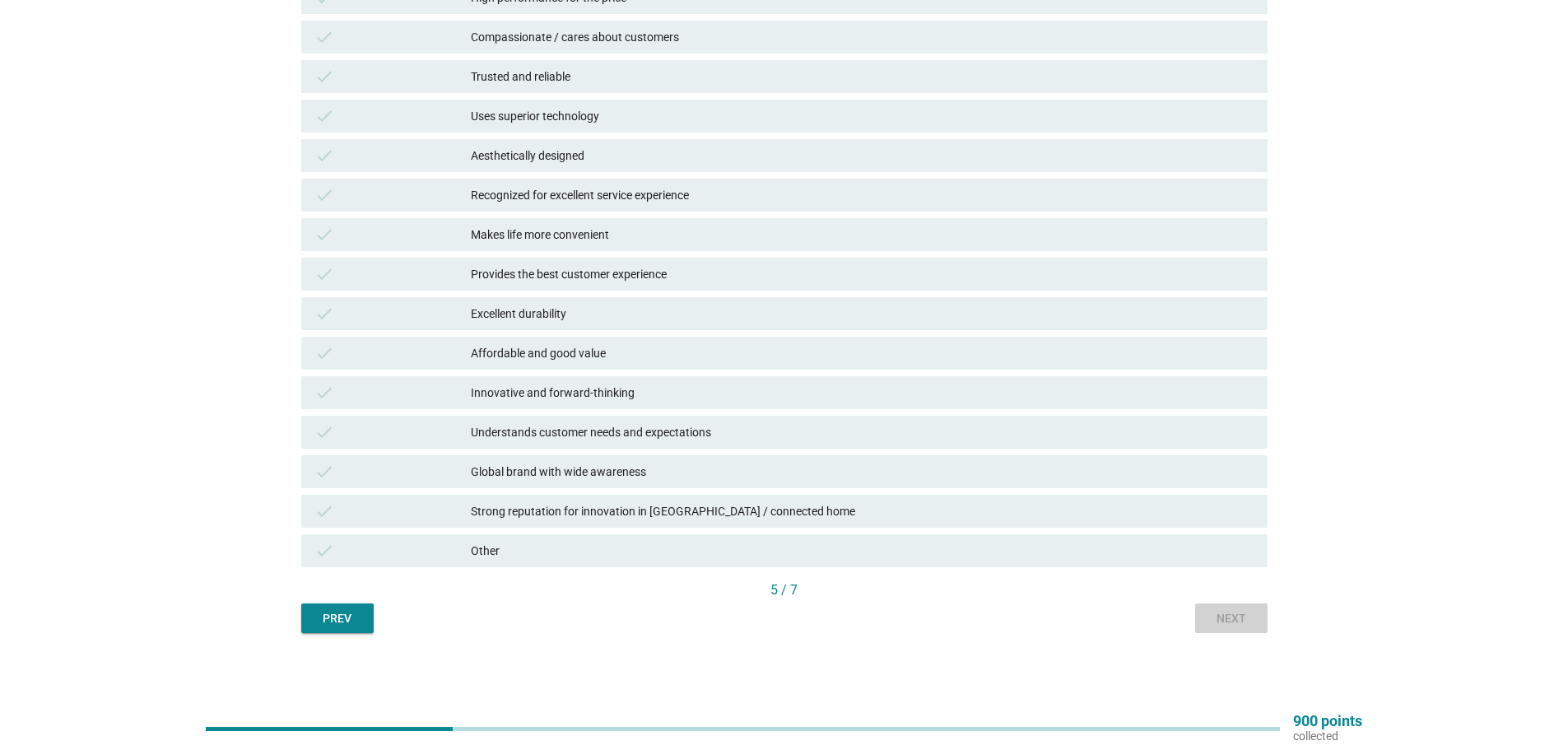
scroll to position [0, 0]
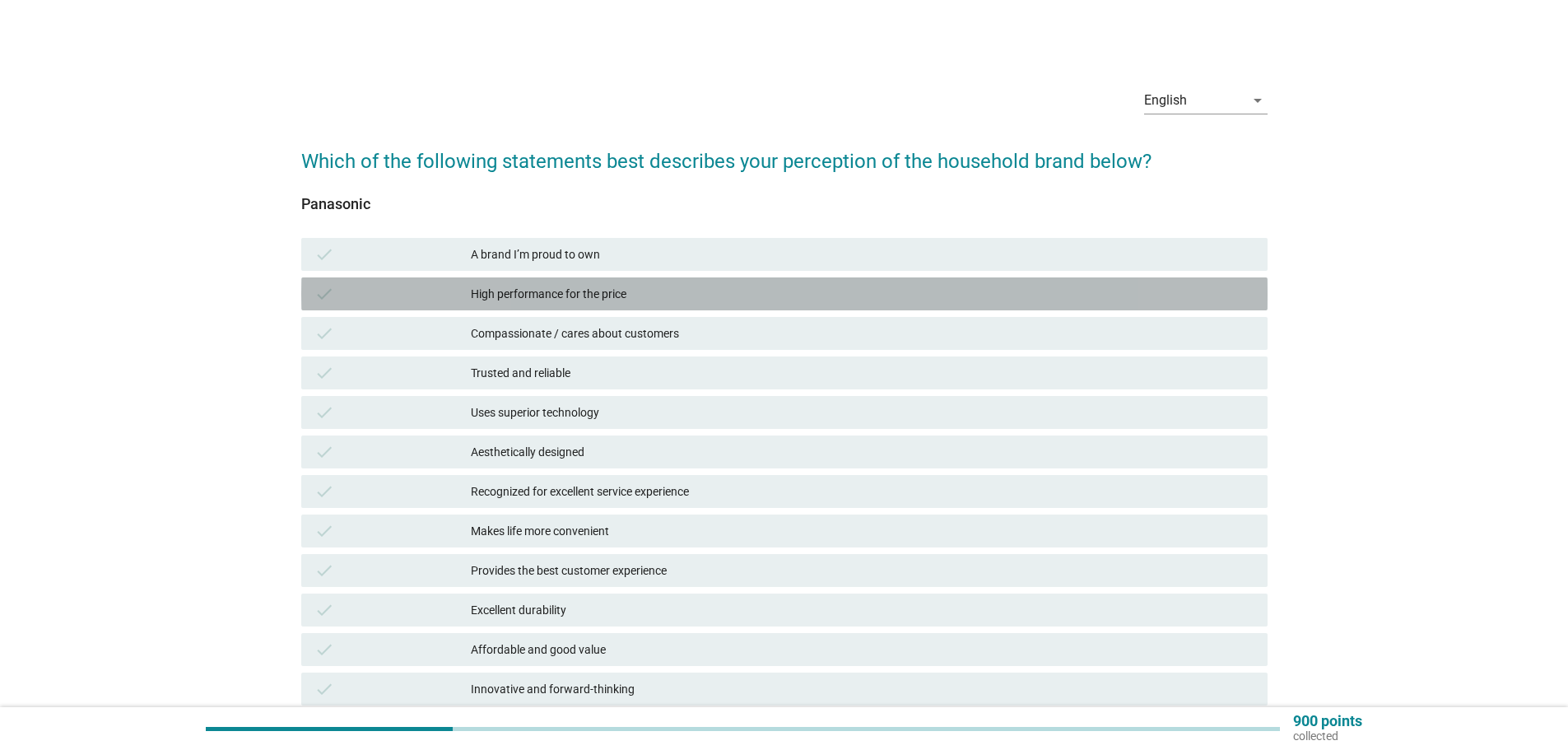
click at [569, 280] on div "check High performance for the price" at bounding box center [784, 294] width 966 height 33
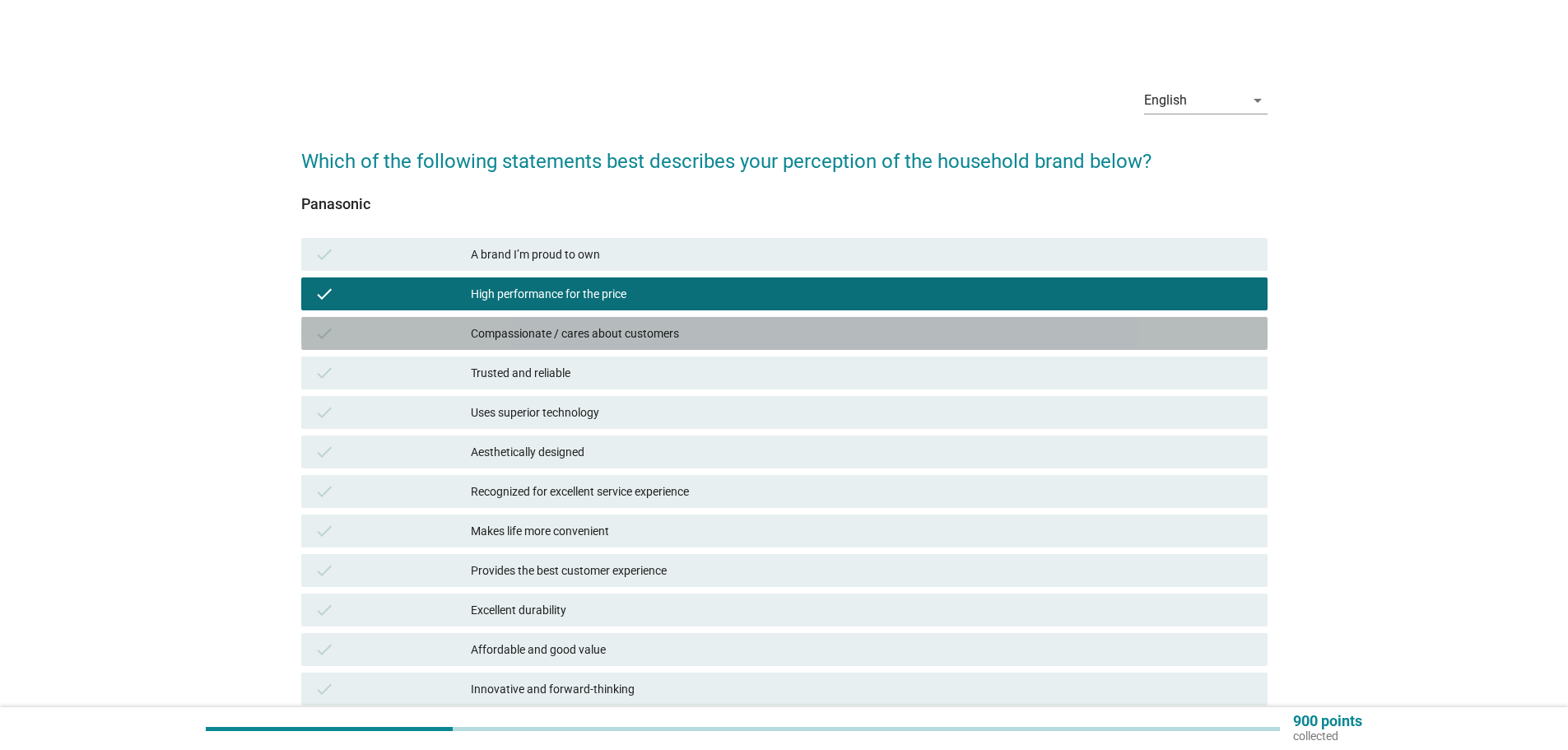
click at [621, 332] on div "Compassionate / cares about customers" at bounding box center [863, 333] width 784 height 20
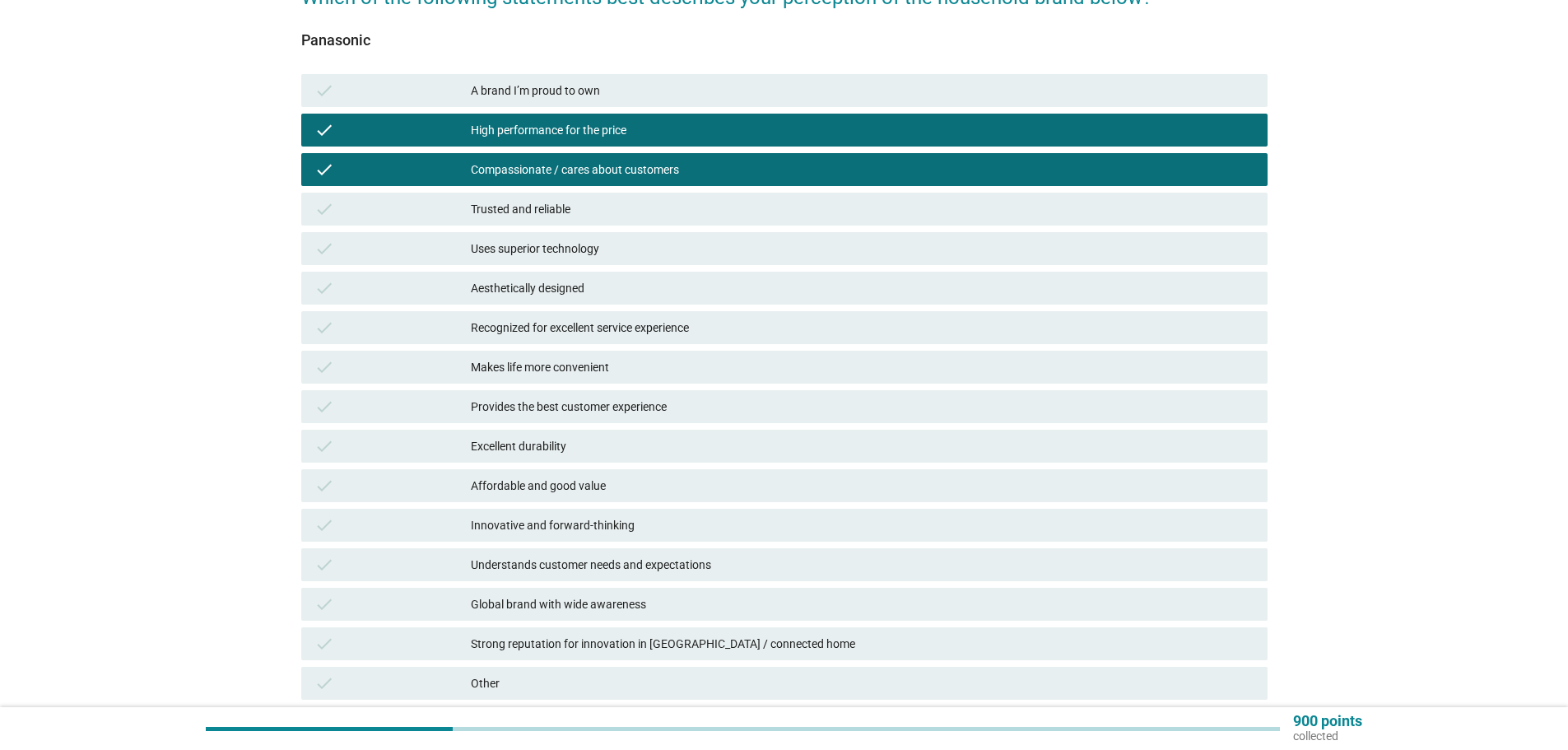
scroll to position [165, 0]
click at [612, 209] on div "Trusted and reliable" at bounding box center [863, 208] width 784 height 20
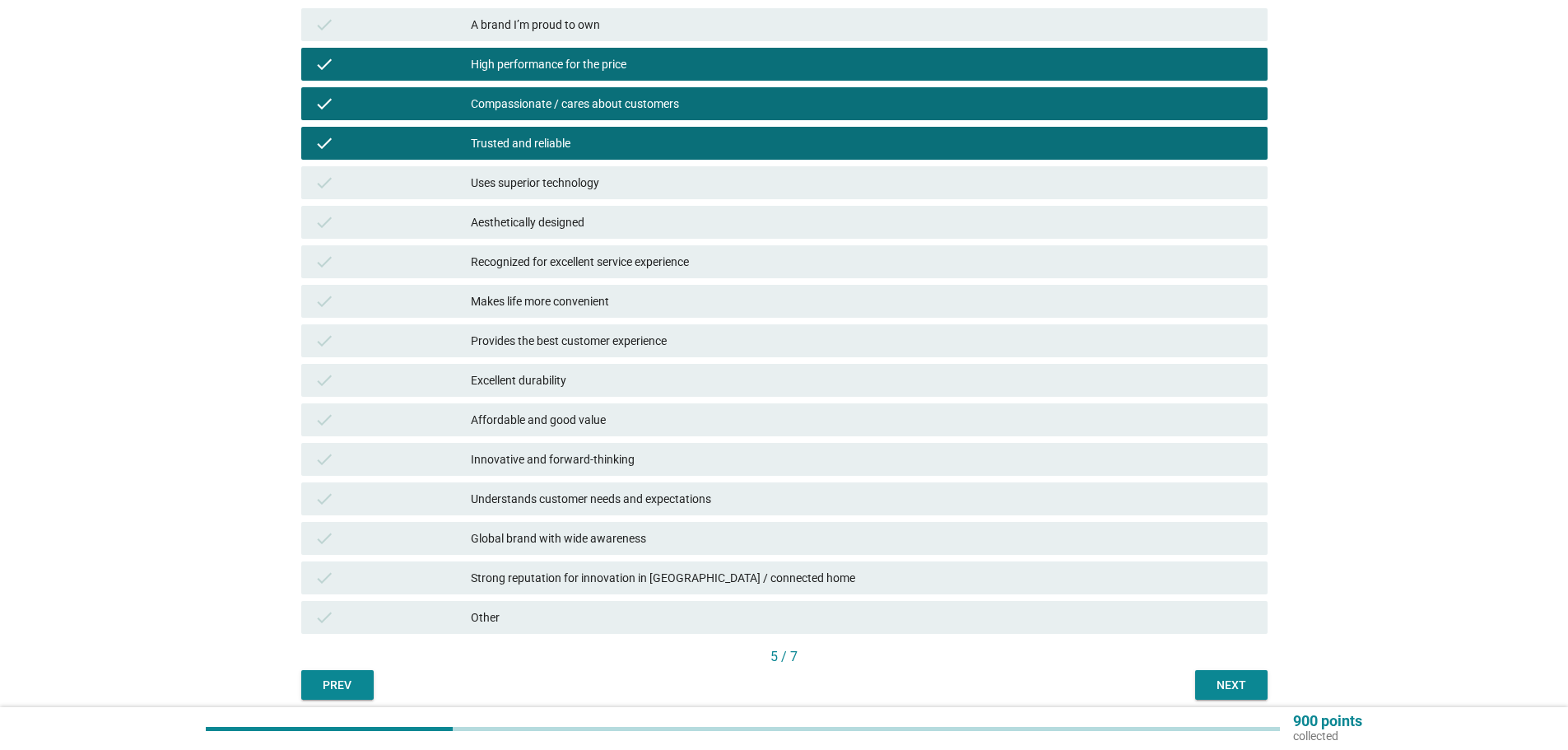
scroll to position [297, 0]
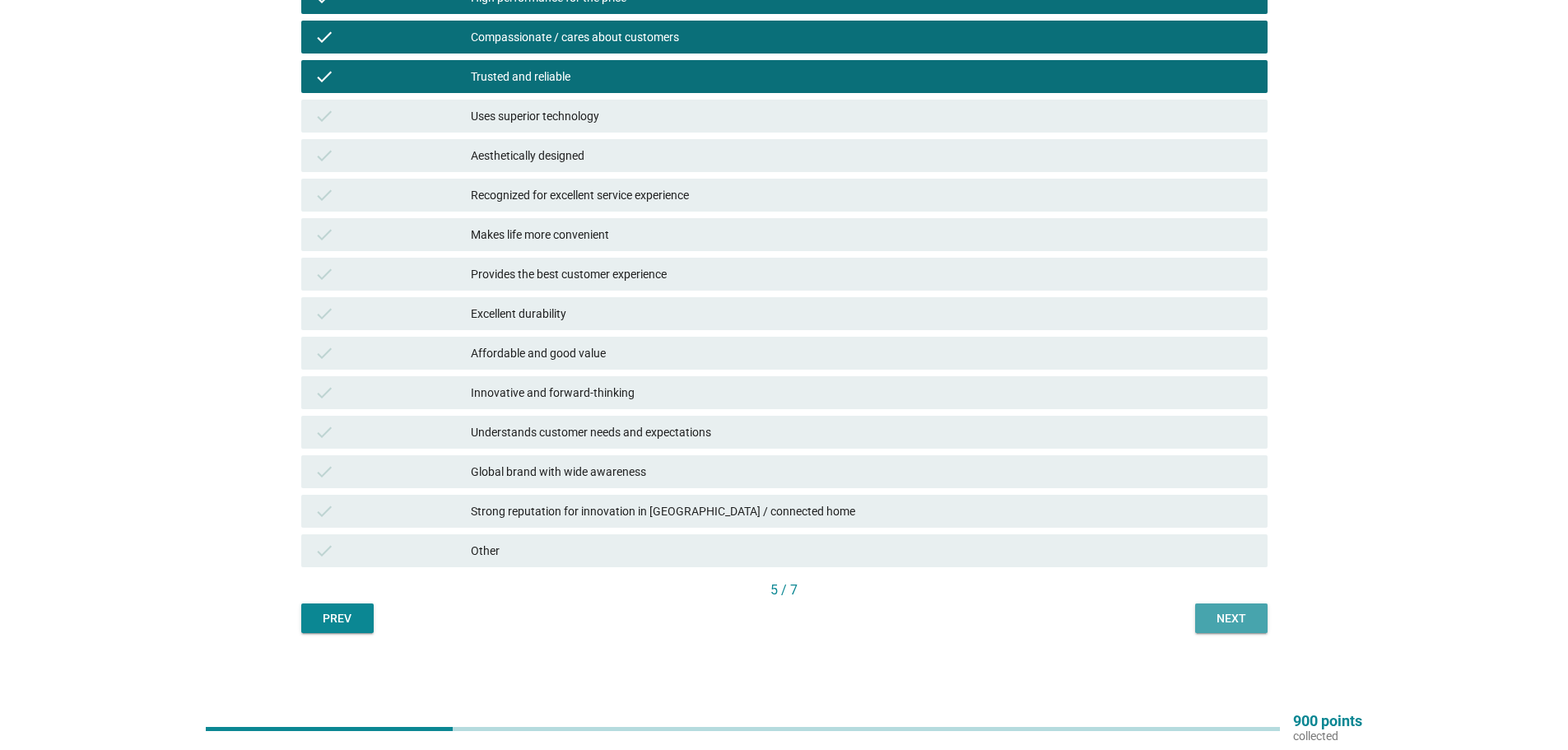
click at [1239, 610] on div "Next" at bounding box center [1231, 618] width 46 height 17
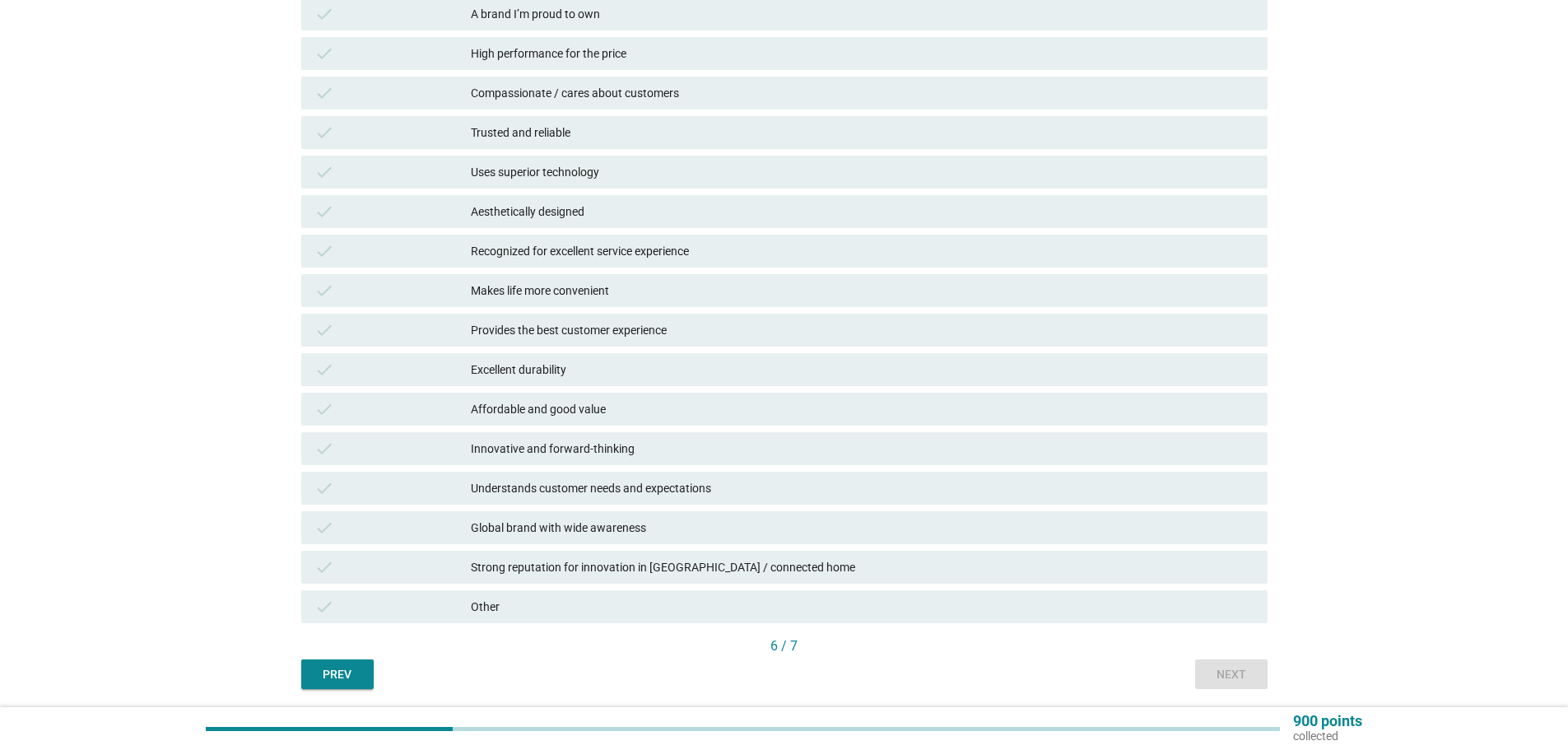
scroll to position [247, 0]
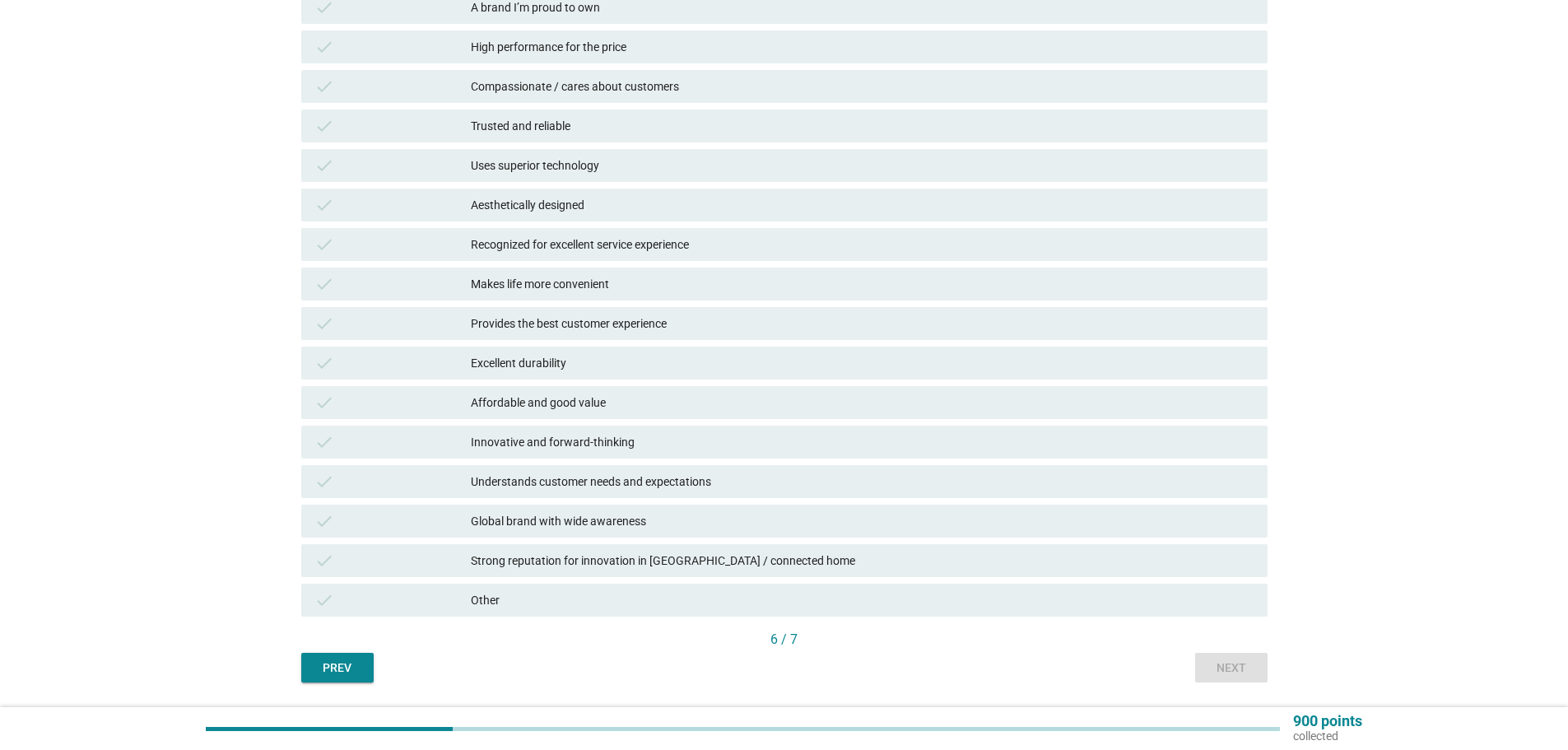
click at [644, 397] on div "Affordable and good value" at bounding box center [863, 403] width 784 height 20
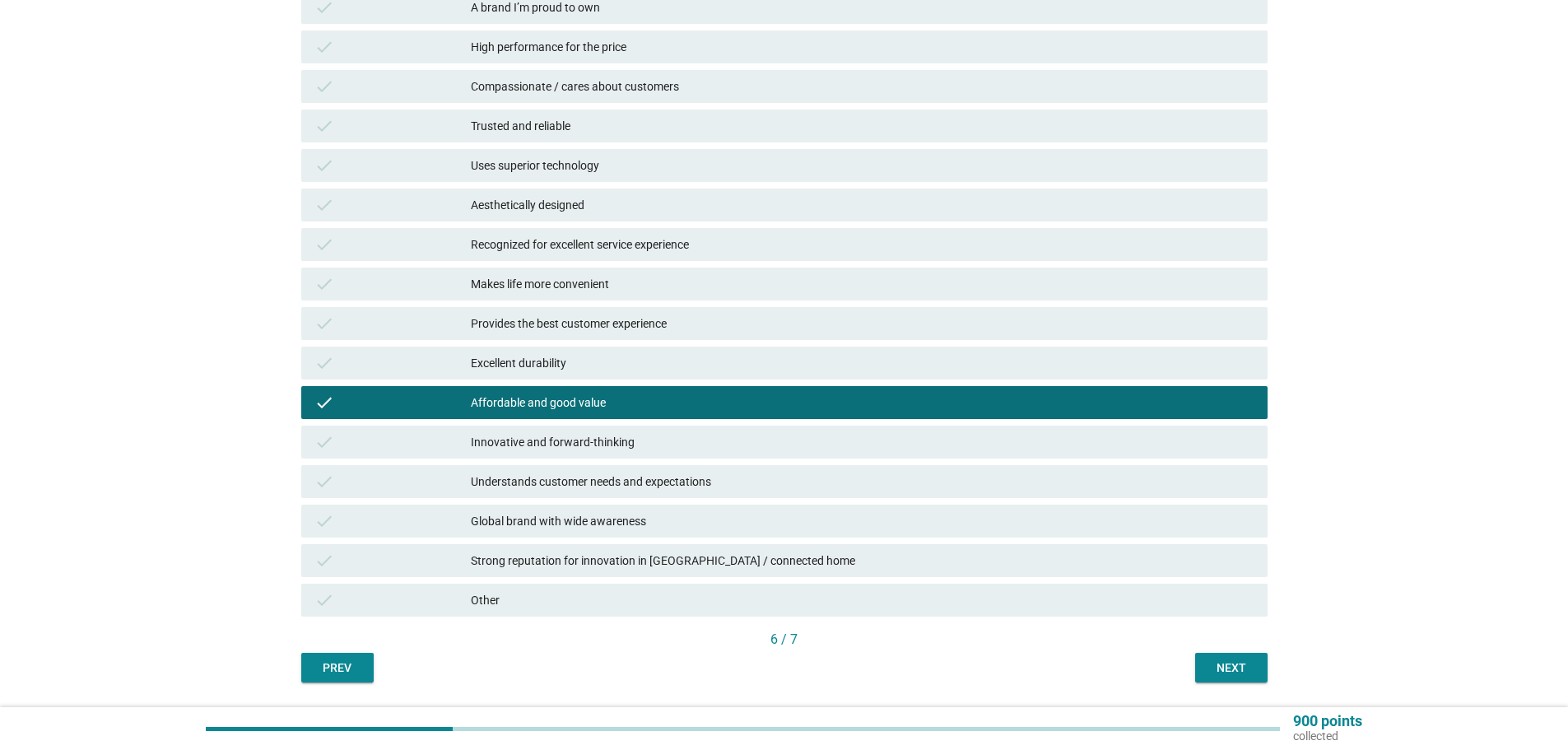
click at [1240, 656] on button "Next" at bounding box center [1231, 667] width 72 height 29
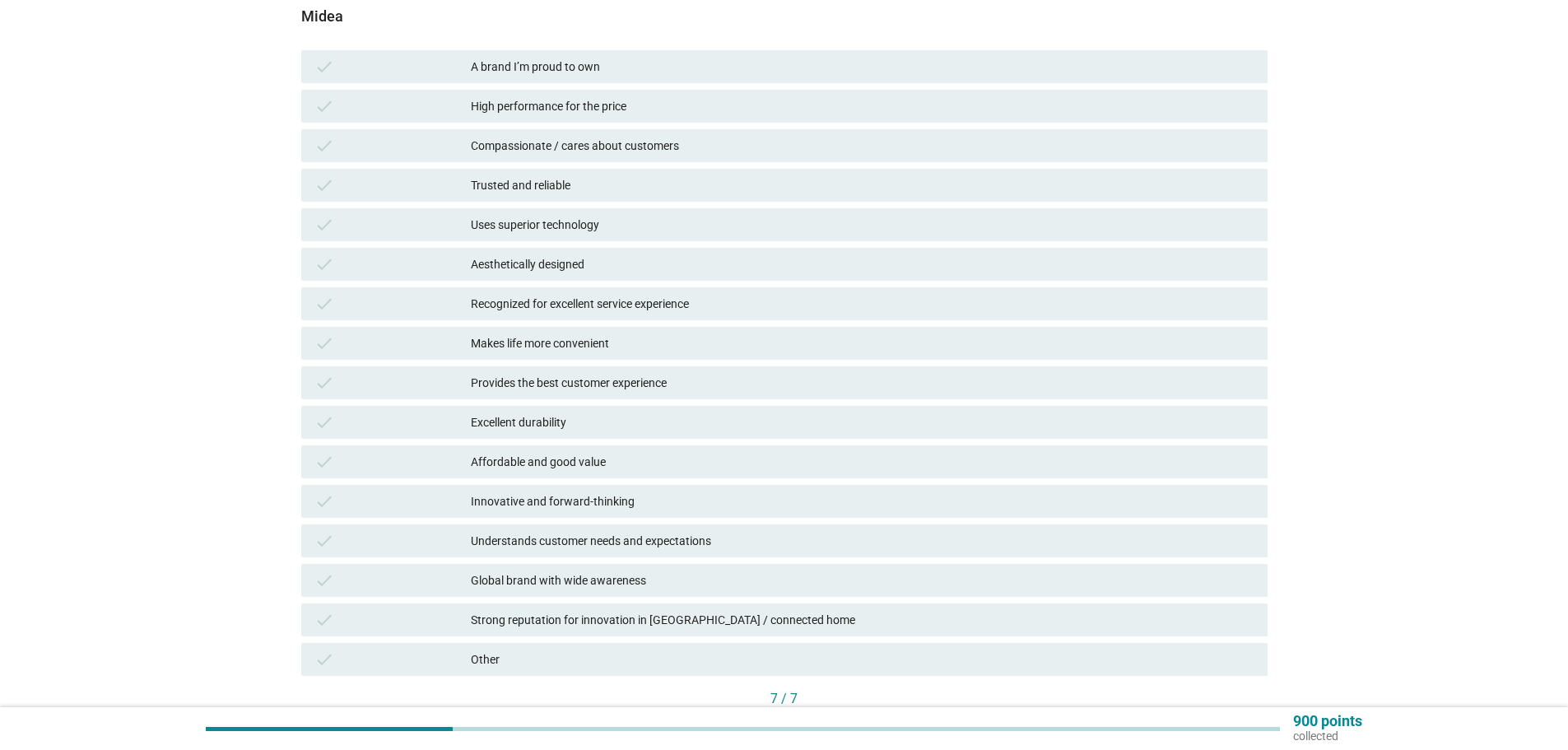
scroll to position [297, 0]
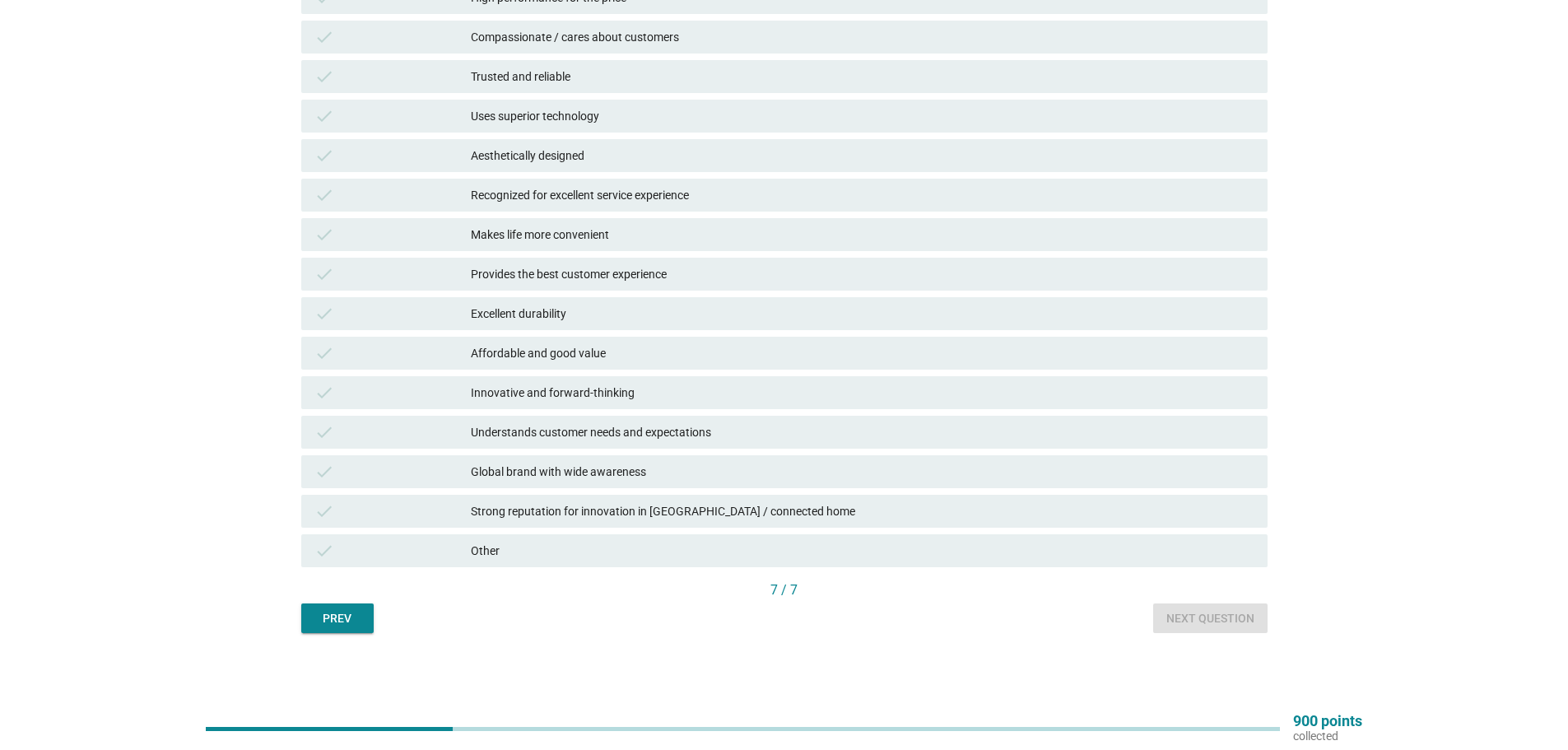
click at [610, 349] on div "Affordable and good value" at bounding box center [863, 354] width 784 height 20
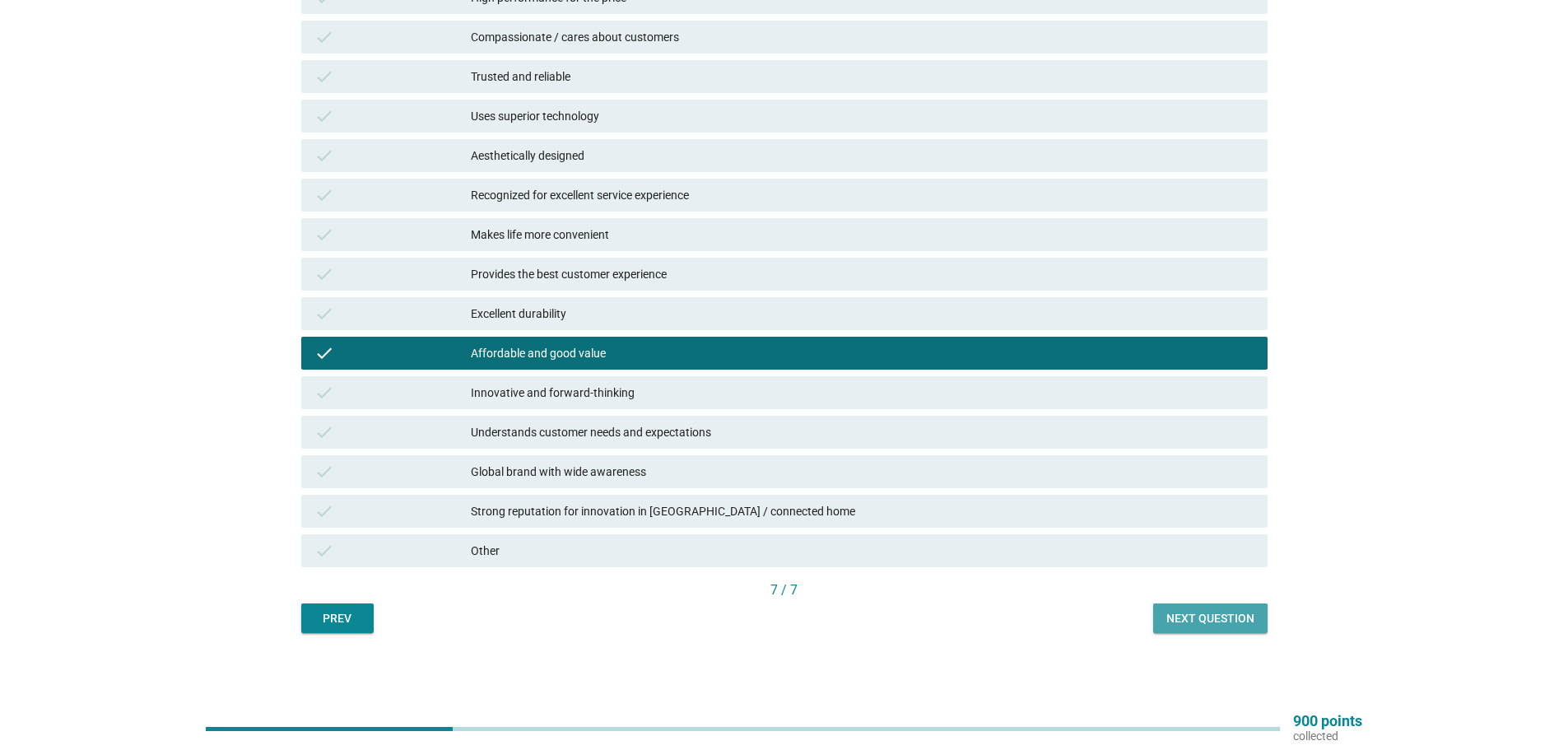
click at [1259, 617] on button "Next question" at bounding box center [1210, 618] width 115 height 29
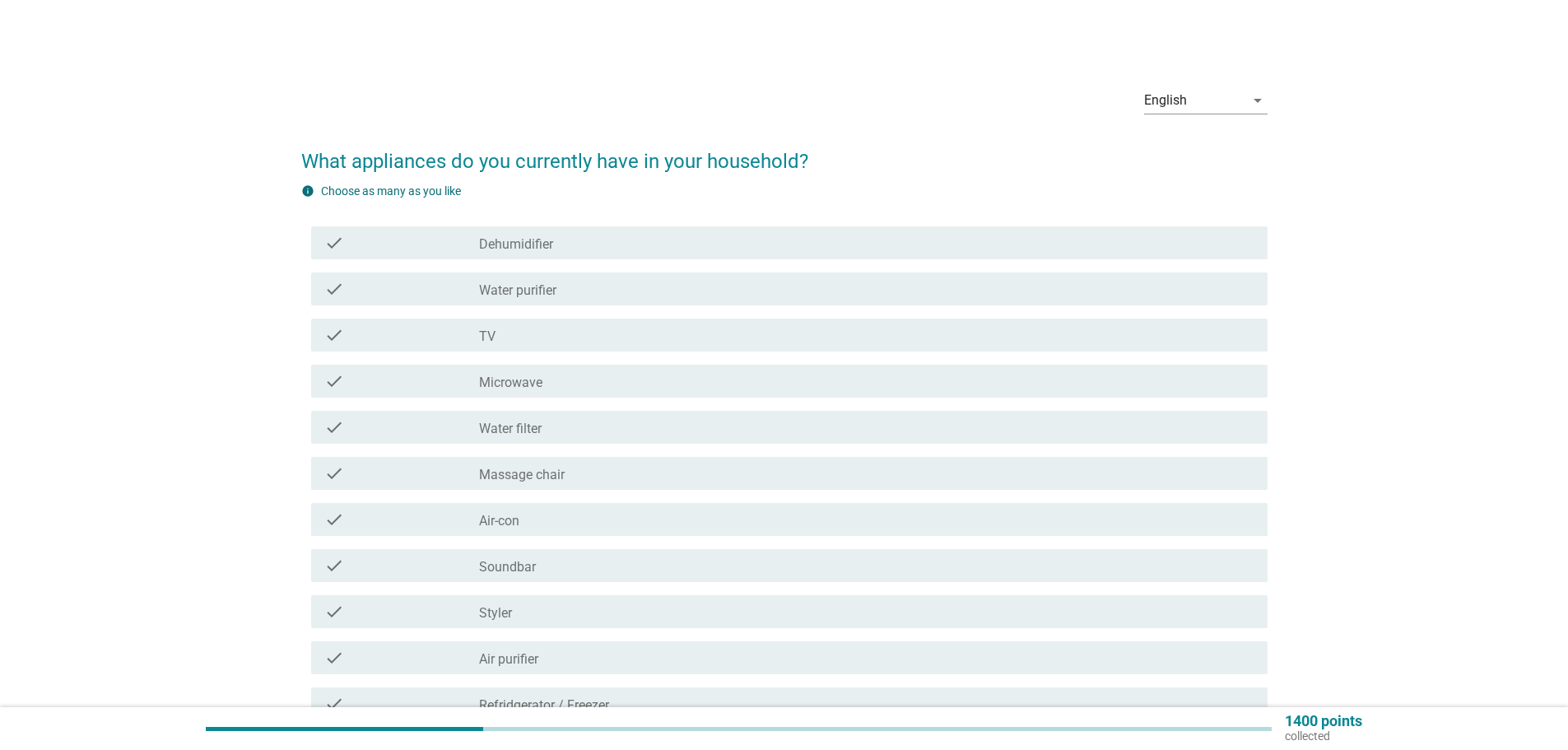
click at [589, 291] on div "check_box_outline_blank Water purifier" at bounding box center [866, 289] width 776 height 20
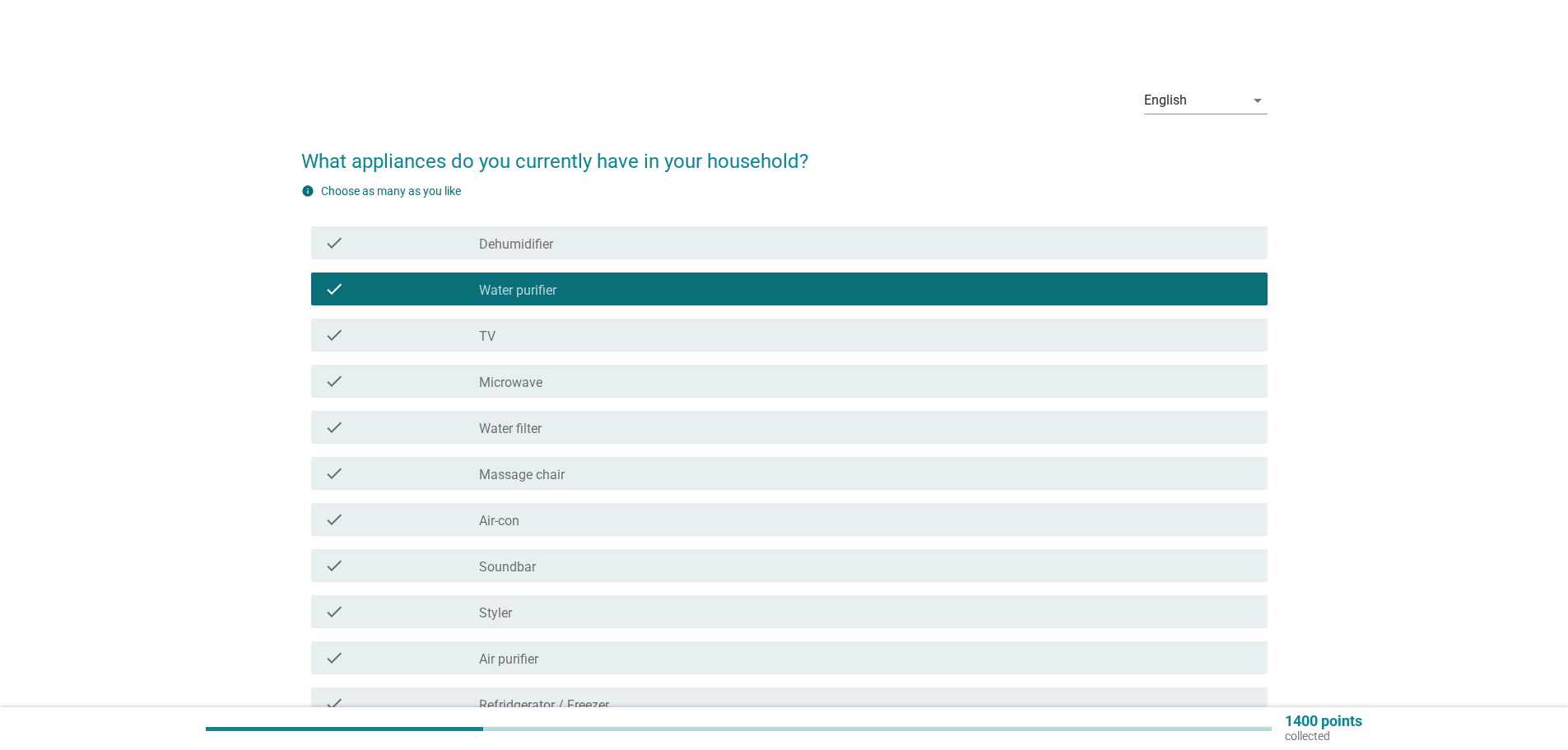
click at [579, 338] on div "check_box_outline_blank TV" at bounding box center [866, 335] width 776 height 20
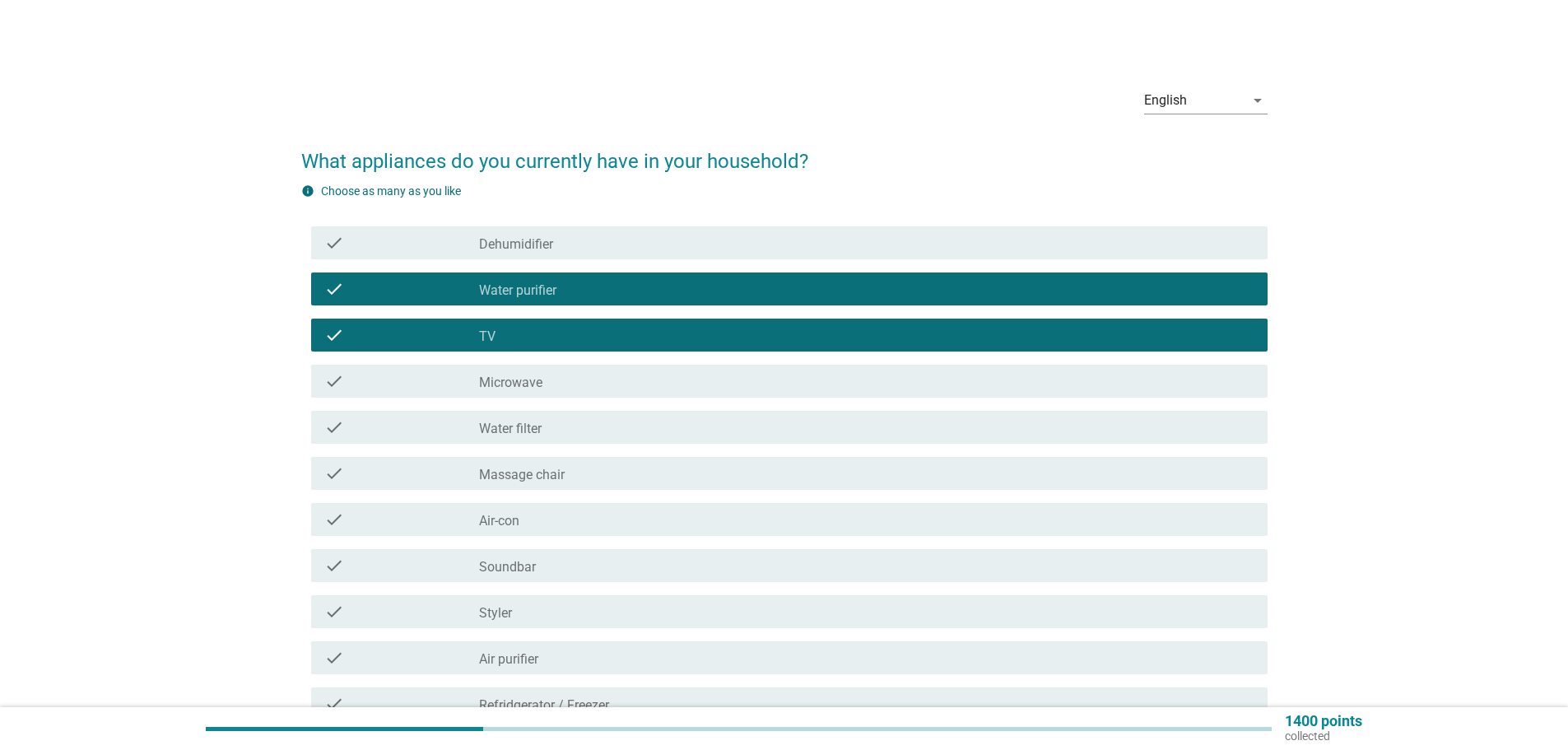
click at [585, 341] on div "check_box_outline_blank TV" at bounding box center [866, 335] width 776 height 20
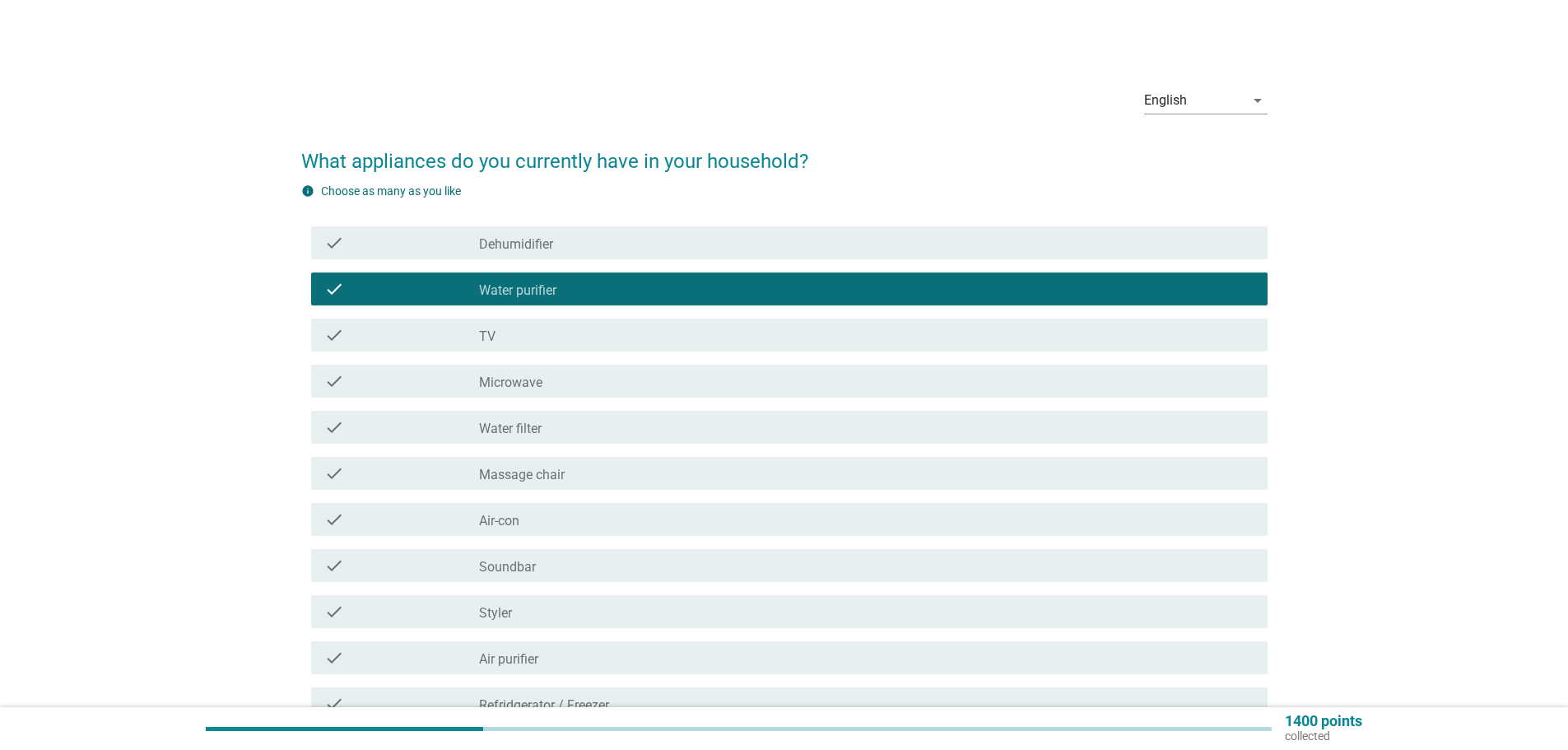
click at [589, 384] on div "check_box_outline_blank Microwave" at bounding box center [866, 381] width 776 height 20
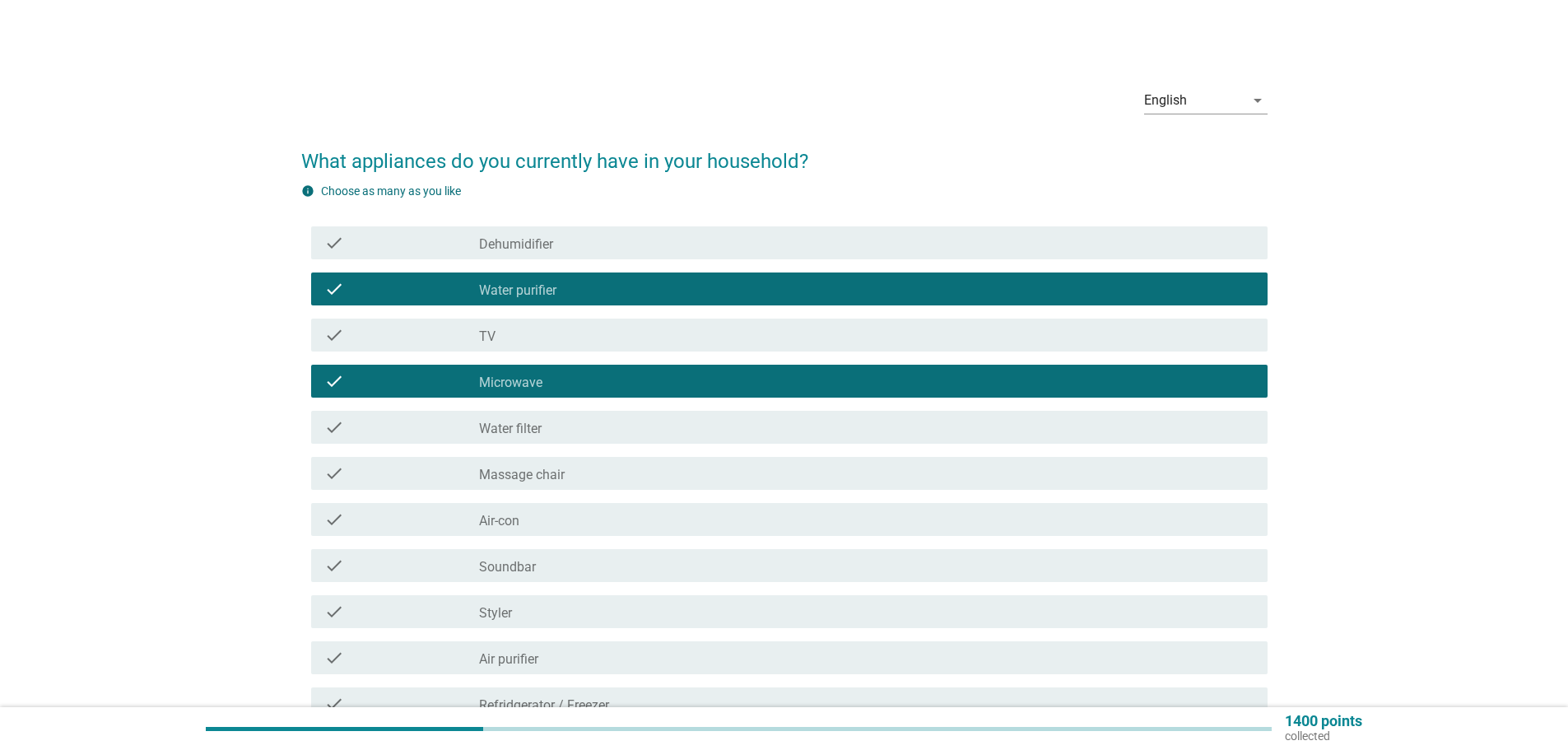
click at [581, 431] on div "check_box_outline_blank Water filter" at bounding box center [866, 428] width 776 height 20
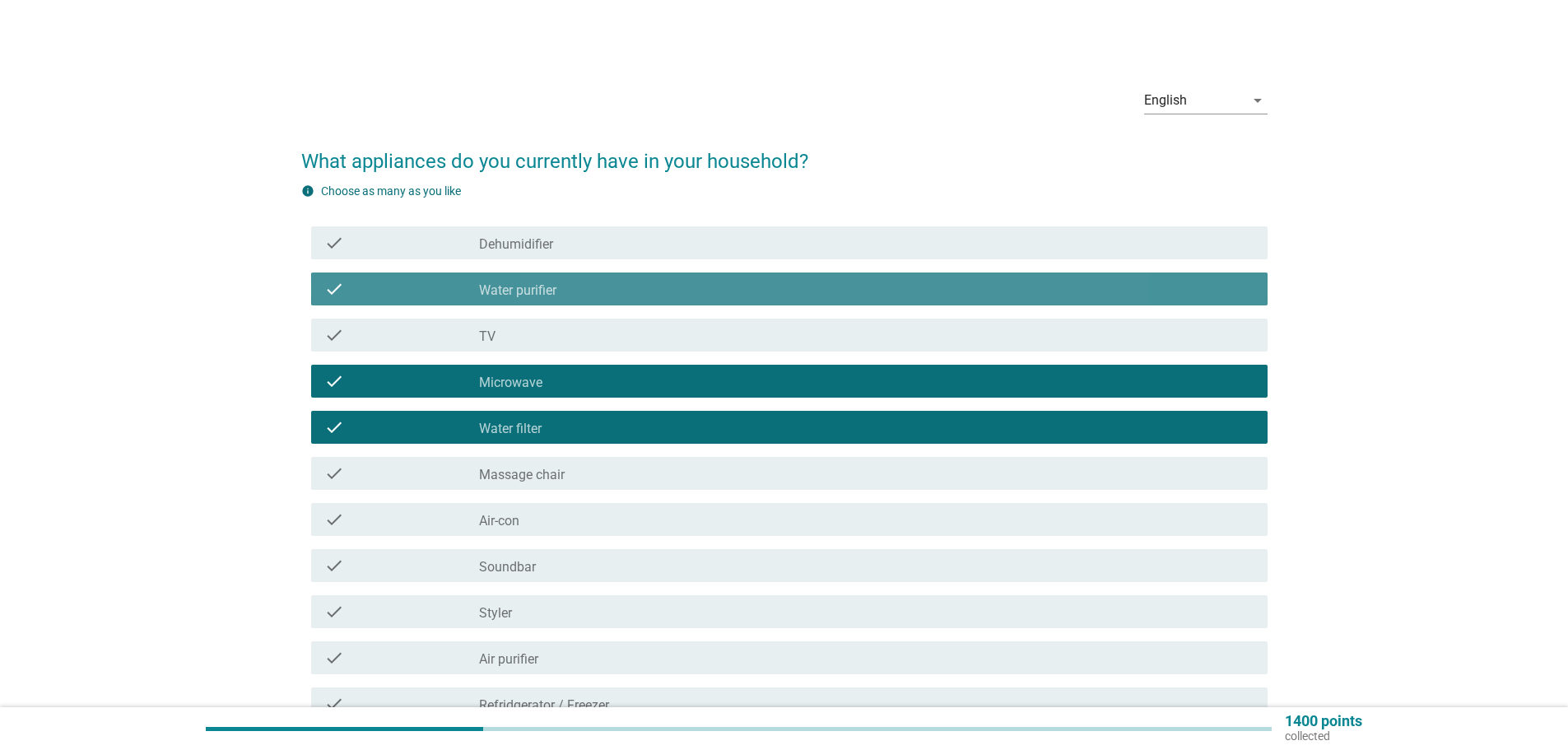
click at [598, 290] on div "check_box_outline_blank Water purifier" at bounding box center [866, 289] width 776 height 20
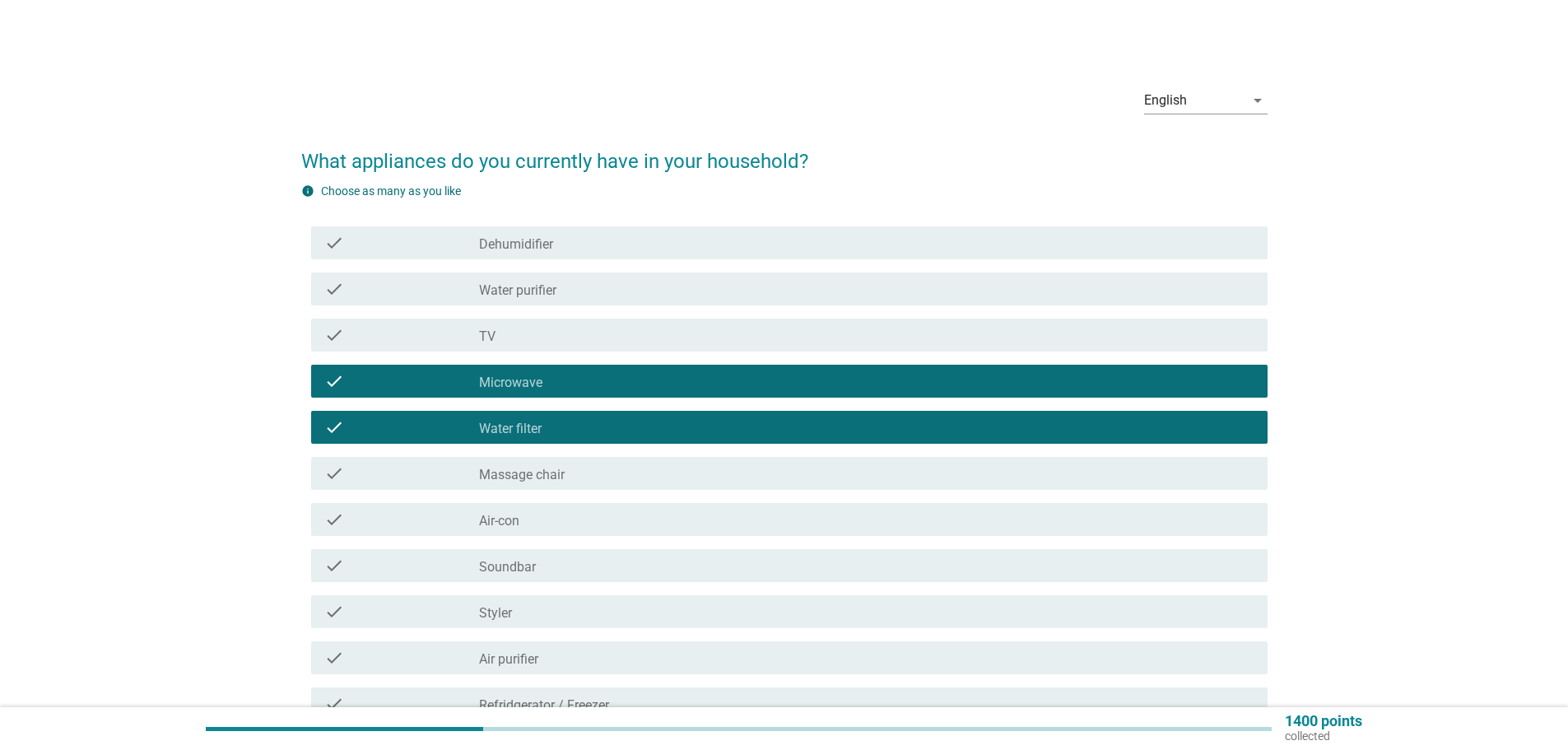
scroll to position [165, 0]
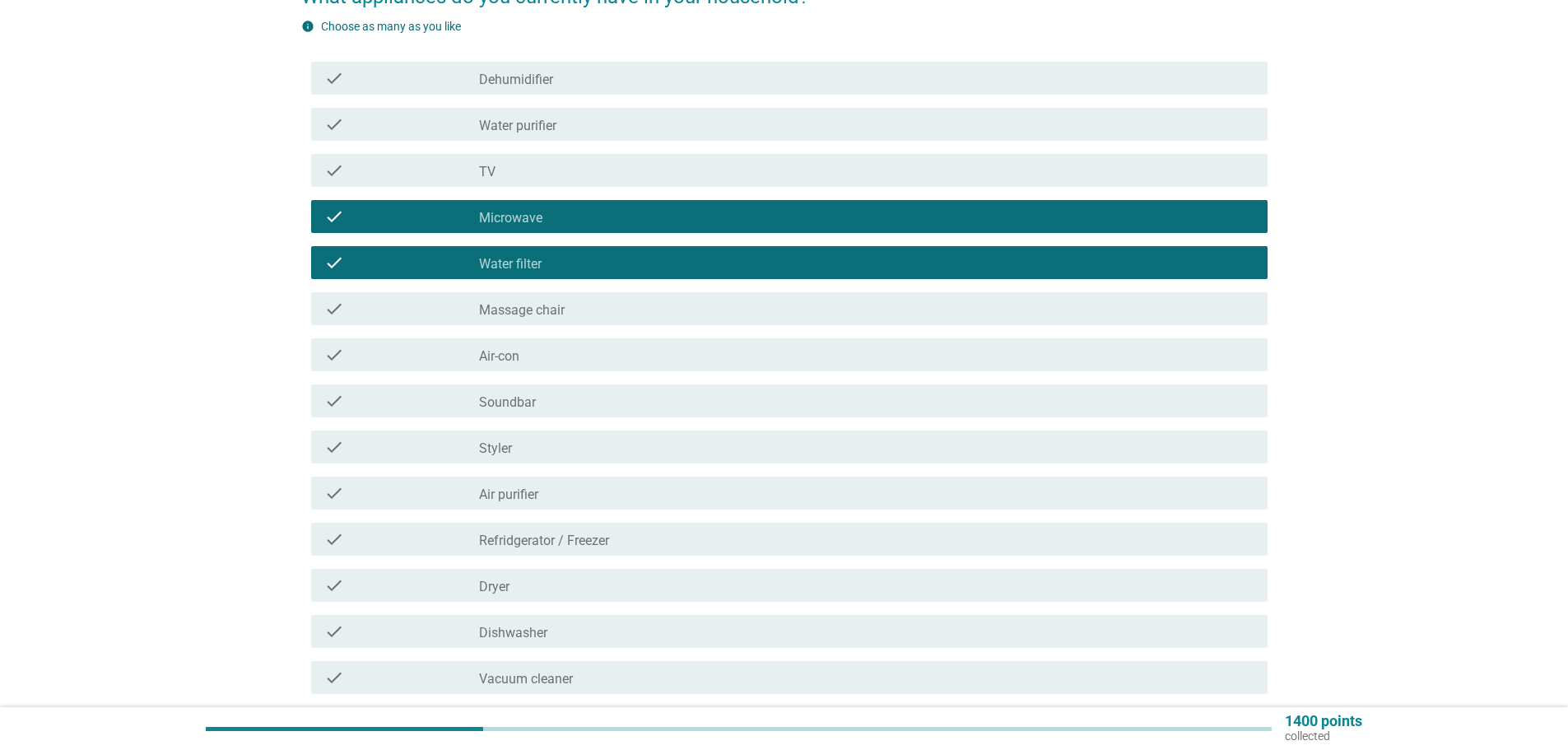
click at [562, 361] on div "check_box_outline_blank Air-con" at bounding box center [866, 355] width 776 height 20
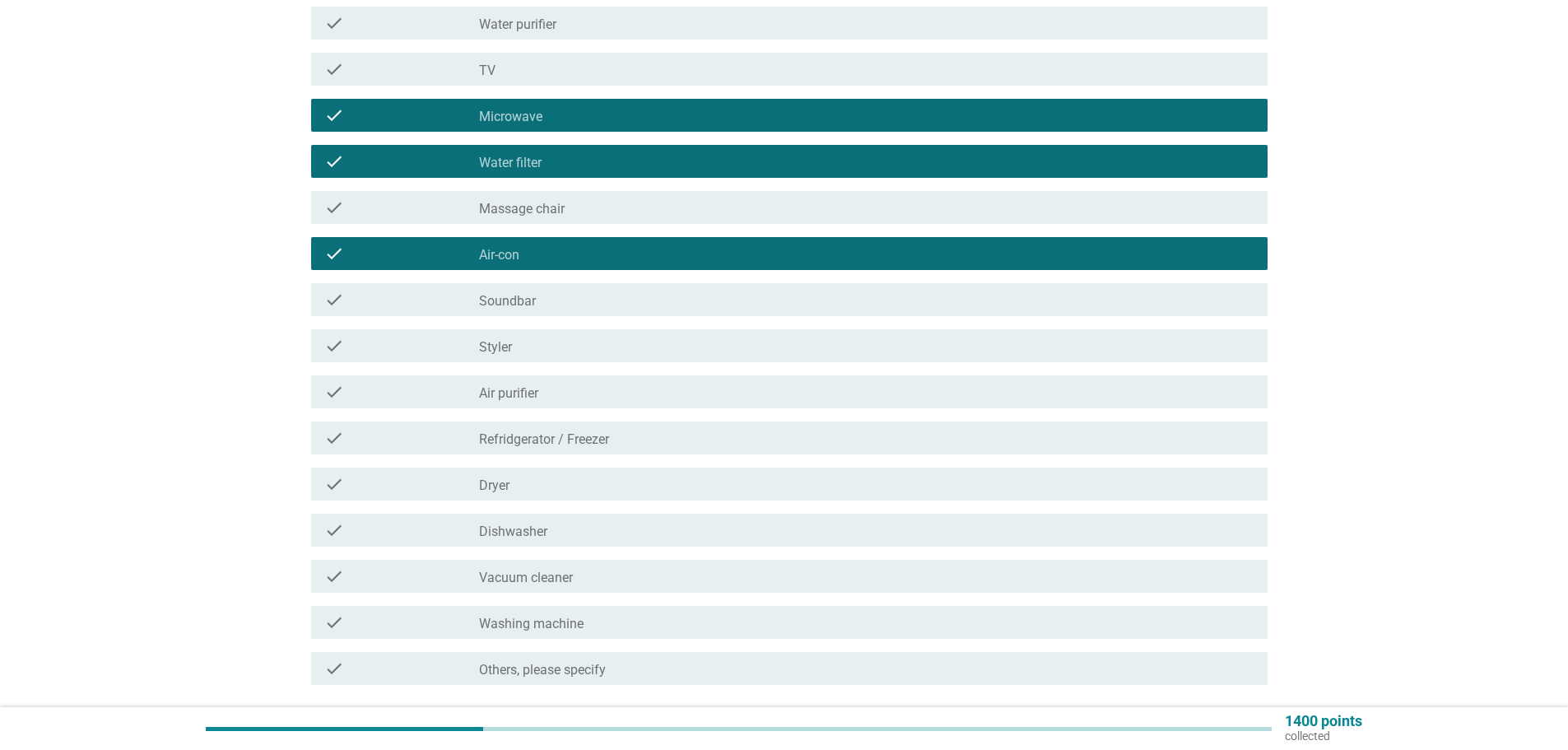
scroll to position [397, 0]
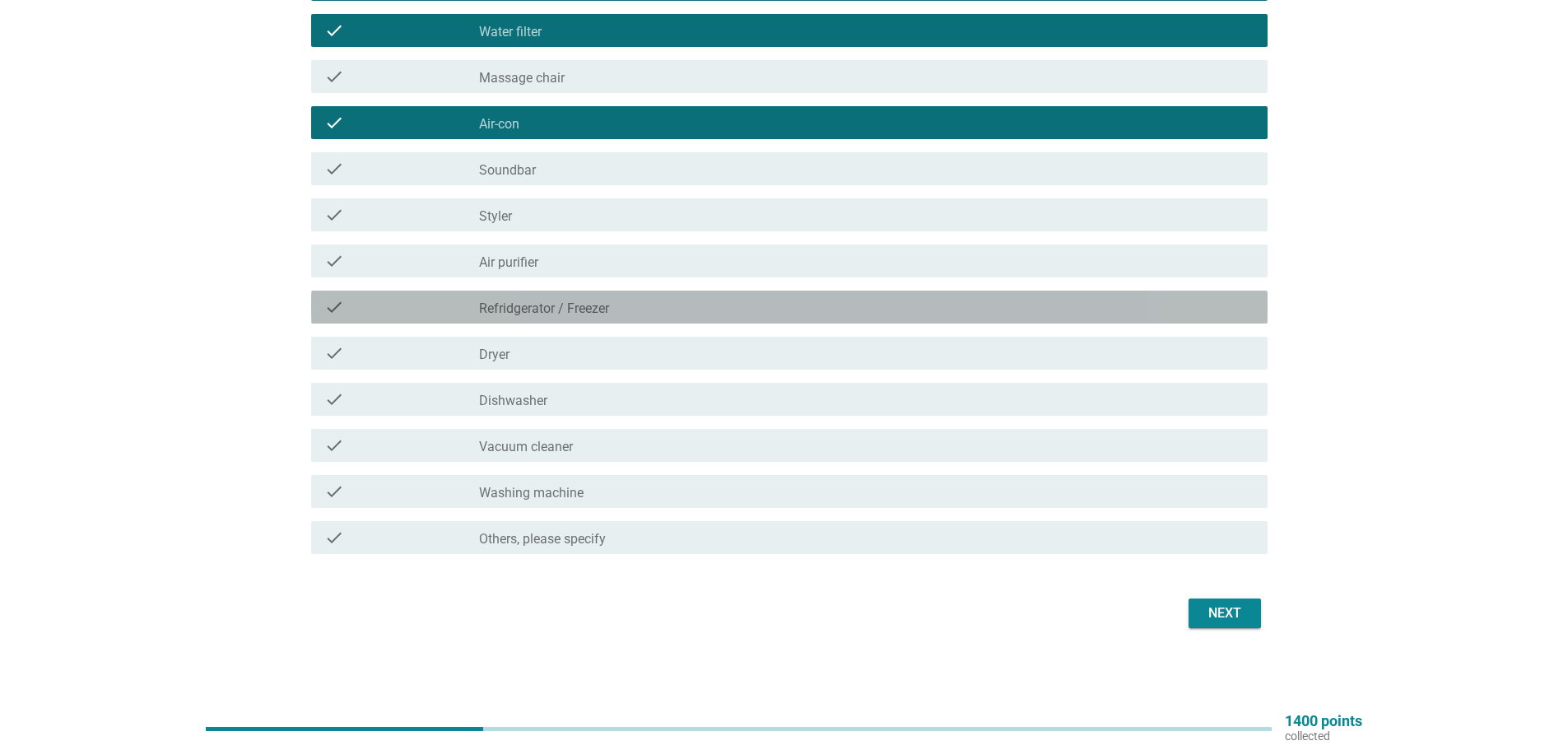
click at [547, 303] on label "Refridgerator / Freezer" at bounding box center [544, 308] width 130 height 16
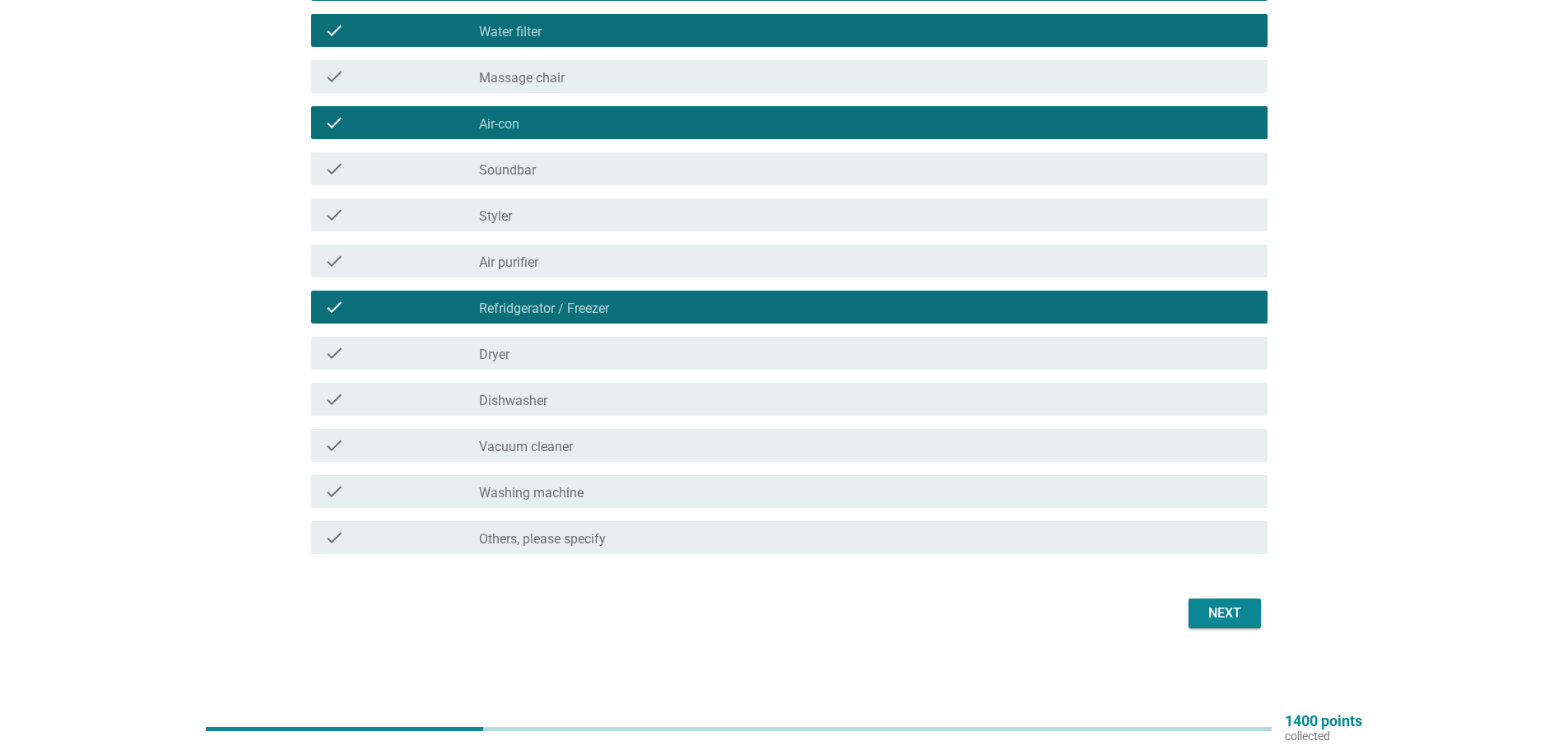
click at [531, 398] on label "Dishwasher" at bounding box center [513, 401] width 69 height 16
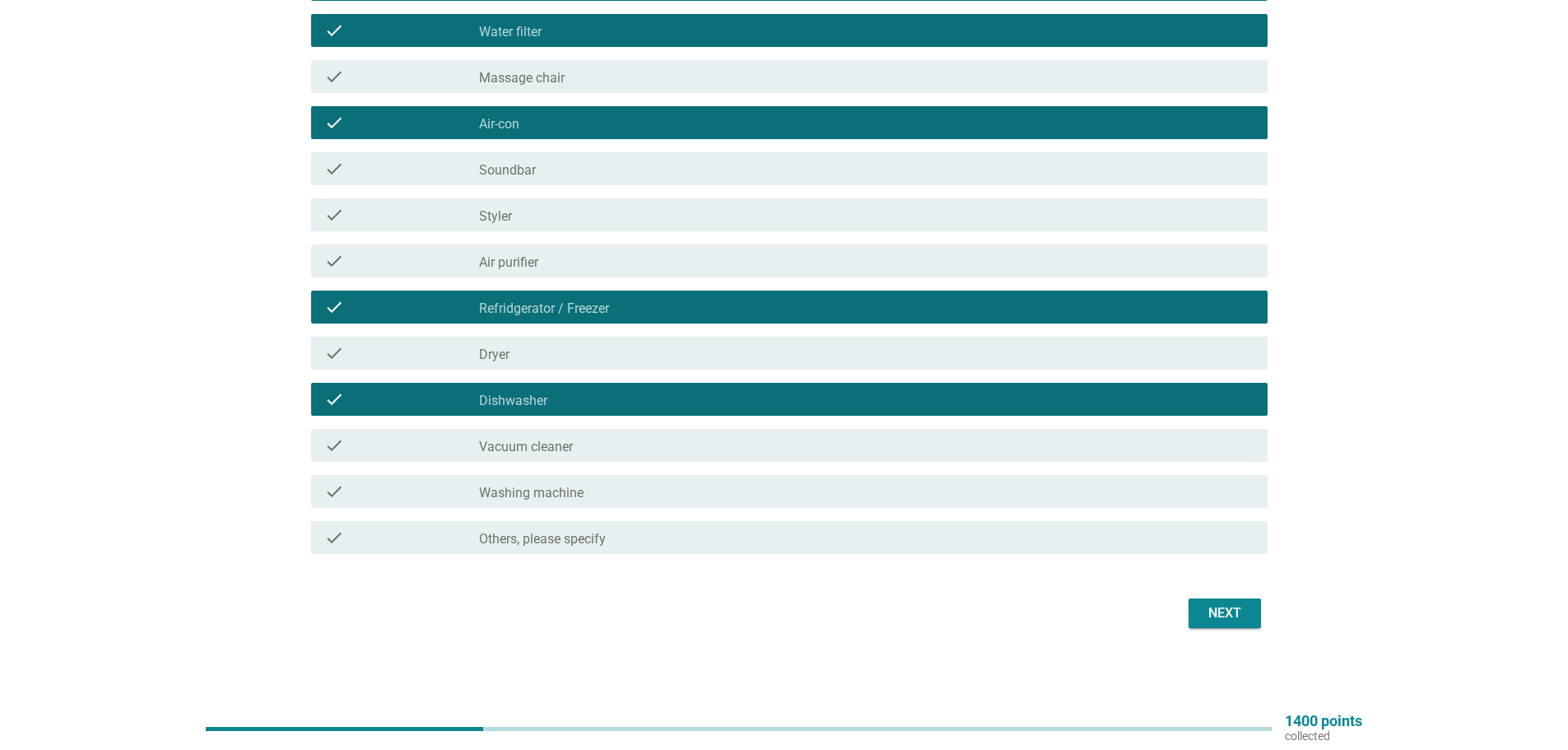
click at [545, 413] on div "check check_box Dishwasher" at bounding box center [789, 399] width 956 height 33
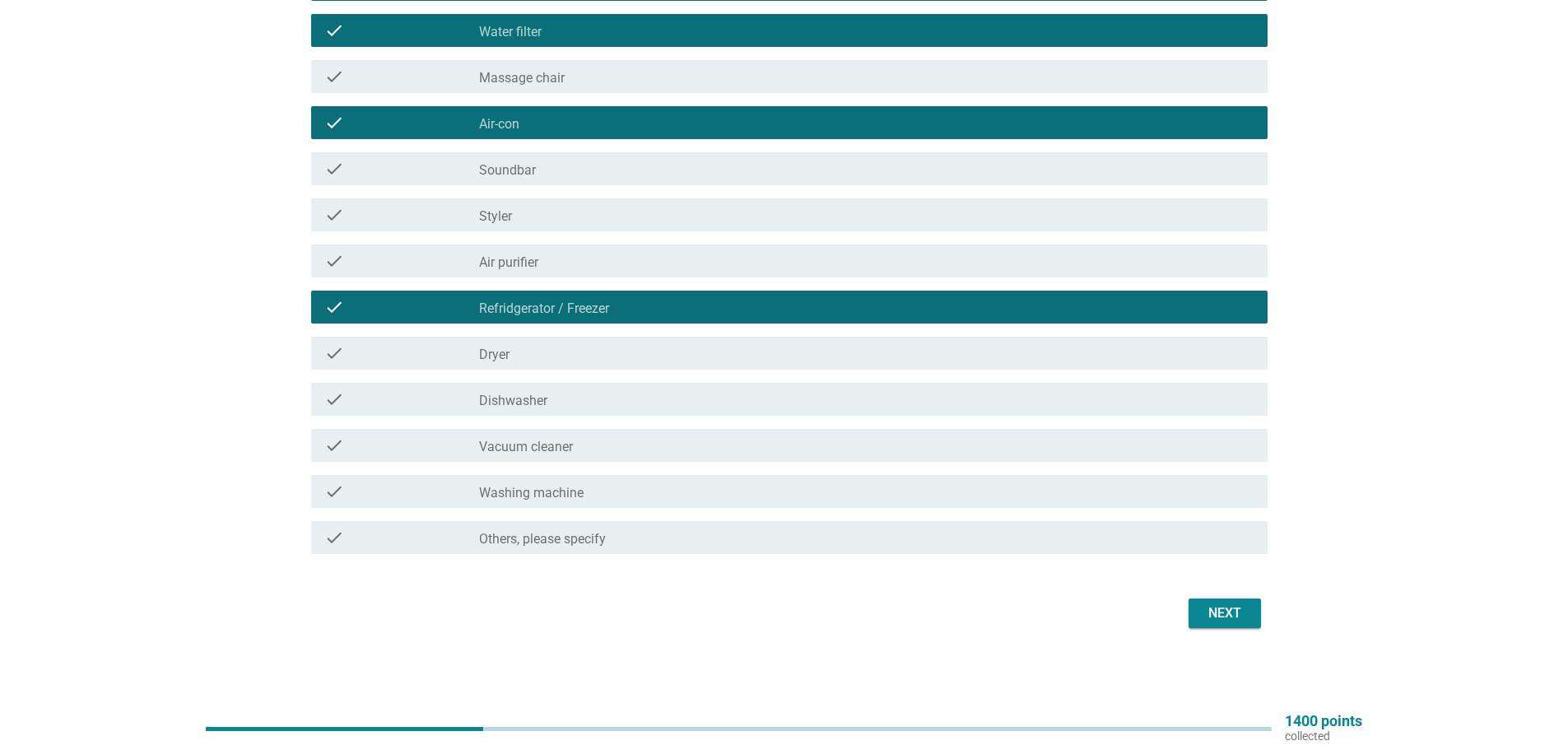
click at [554, 449] on label "Vacuum cleaner" at bounding box center [525, 447] width 93 height 16
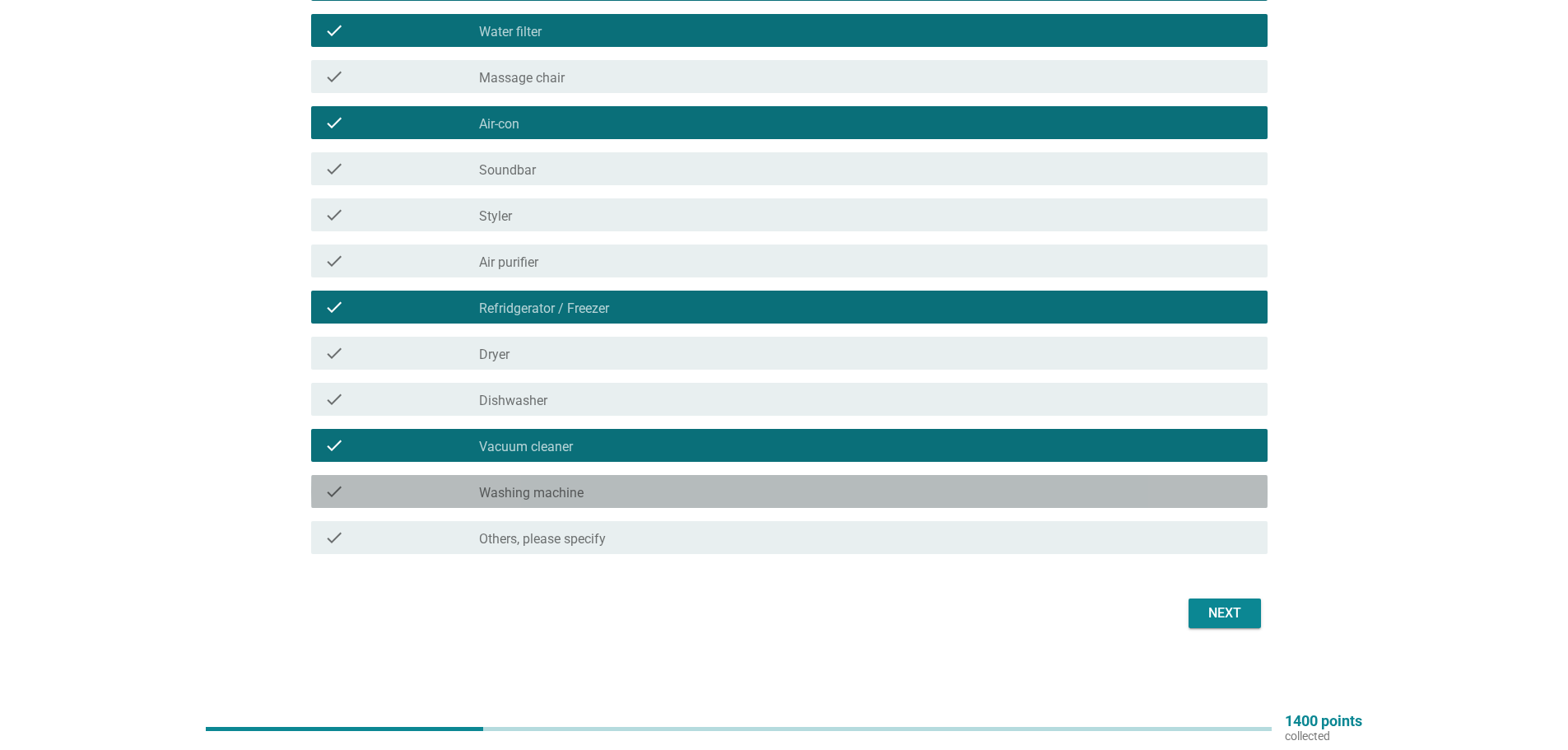
click at [577, 486] on label "Washing machine" at bounding box center [531, 493] width 104 height 16
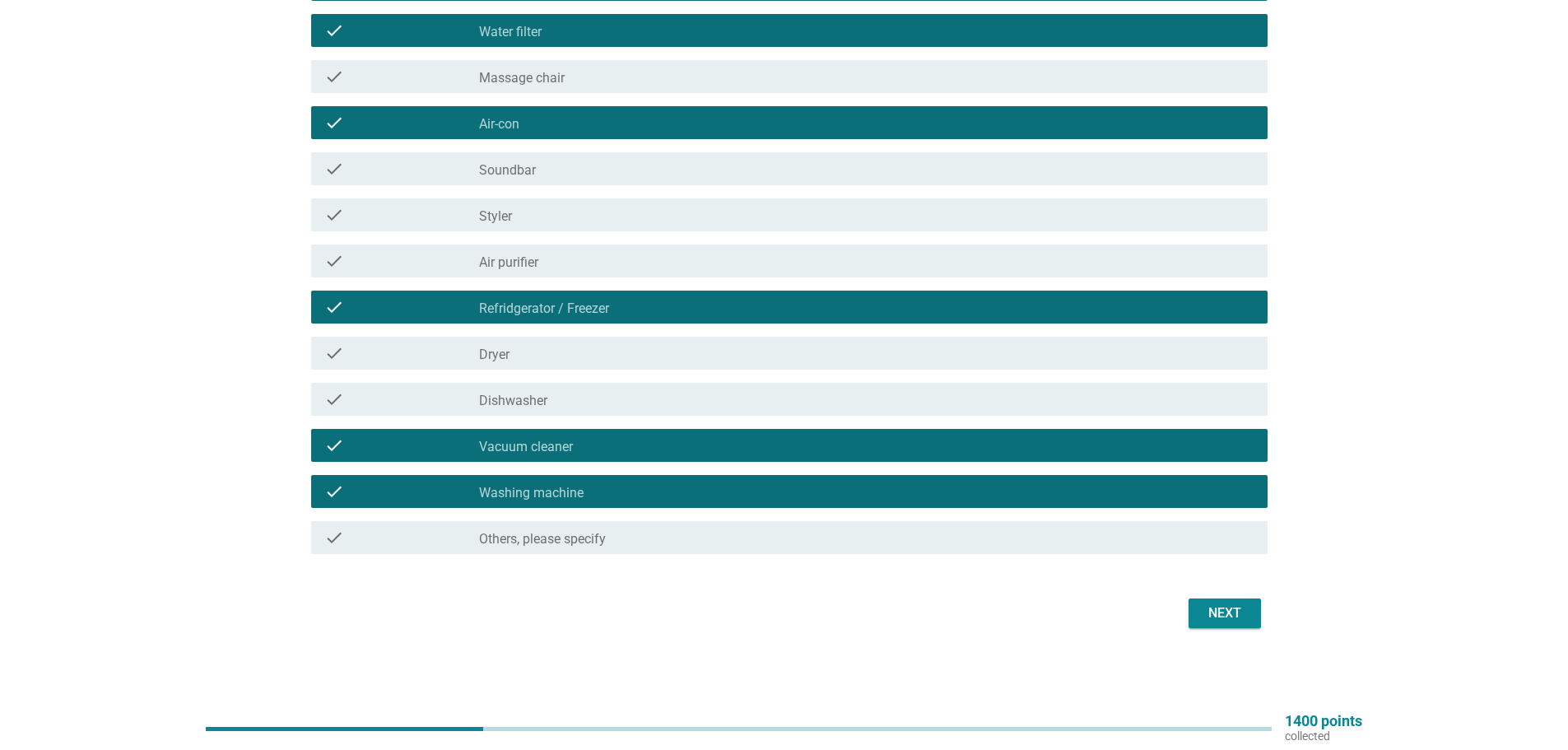
click at [1283, 624] on div "English arrow_drop_down What appliances do you currently have in your household…" at bounding box center [784, 155] width 1490 height 982
click at [1228, 620] on div "Next" at bounding box center [1225, 614] width 46 height 20
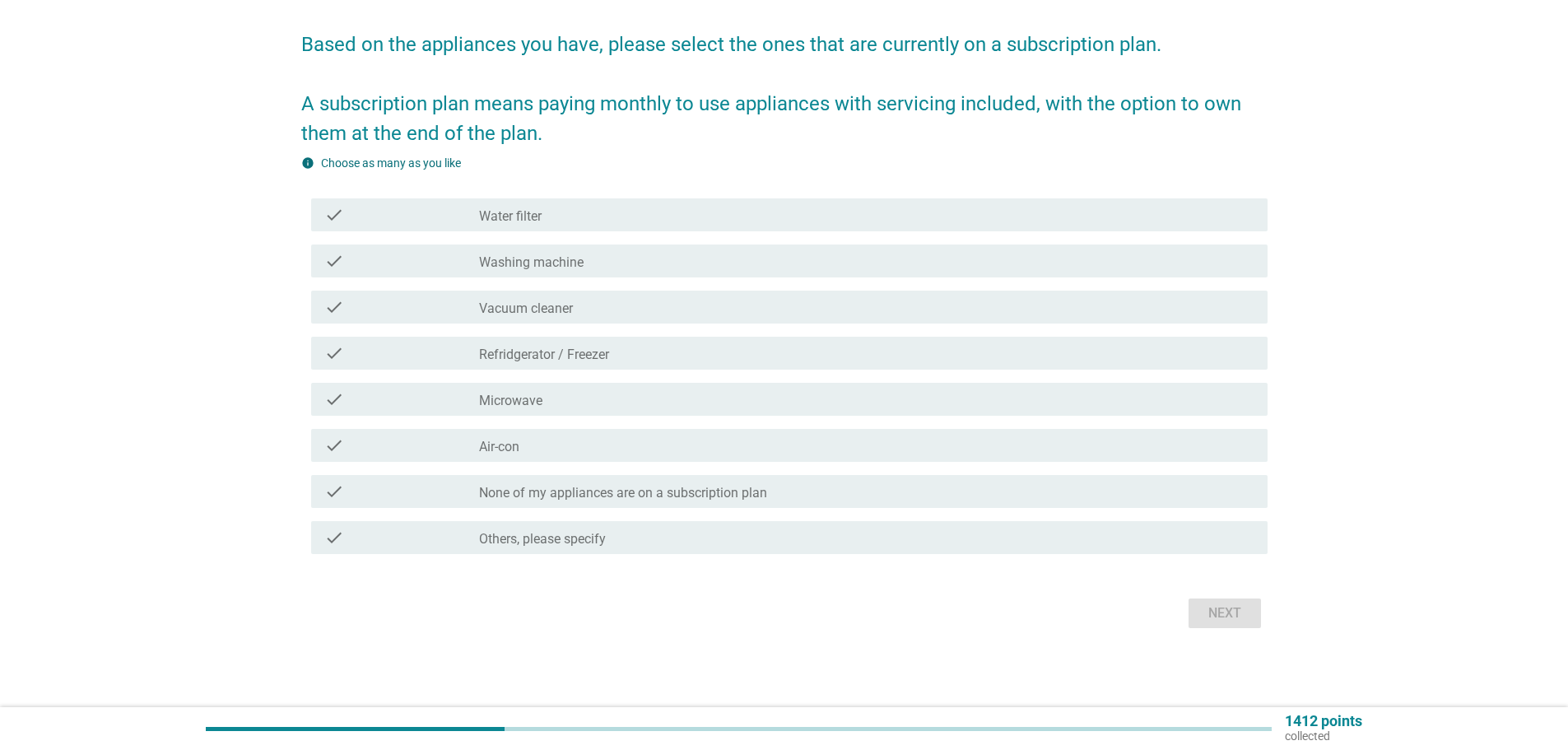
scroll to position [0, 0]
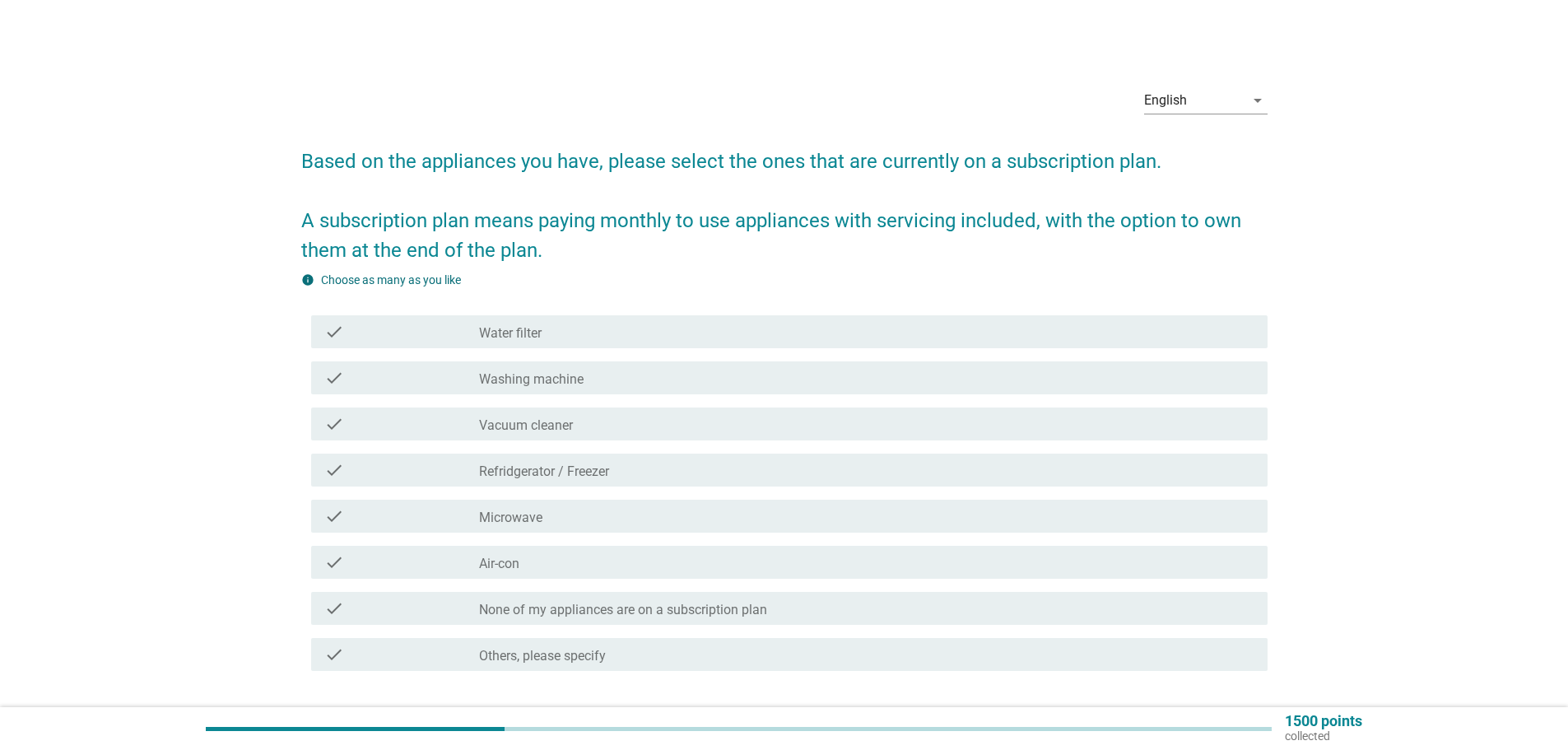
click at [809, 619] on div "check check_box_outline_blank None of my appliances are on a subscription plan" at bounding box center [789, 608] width 956 height 33
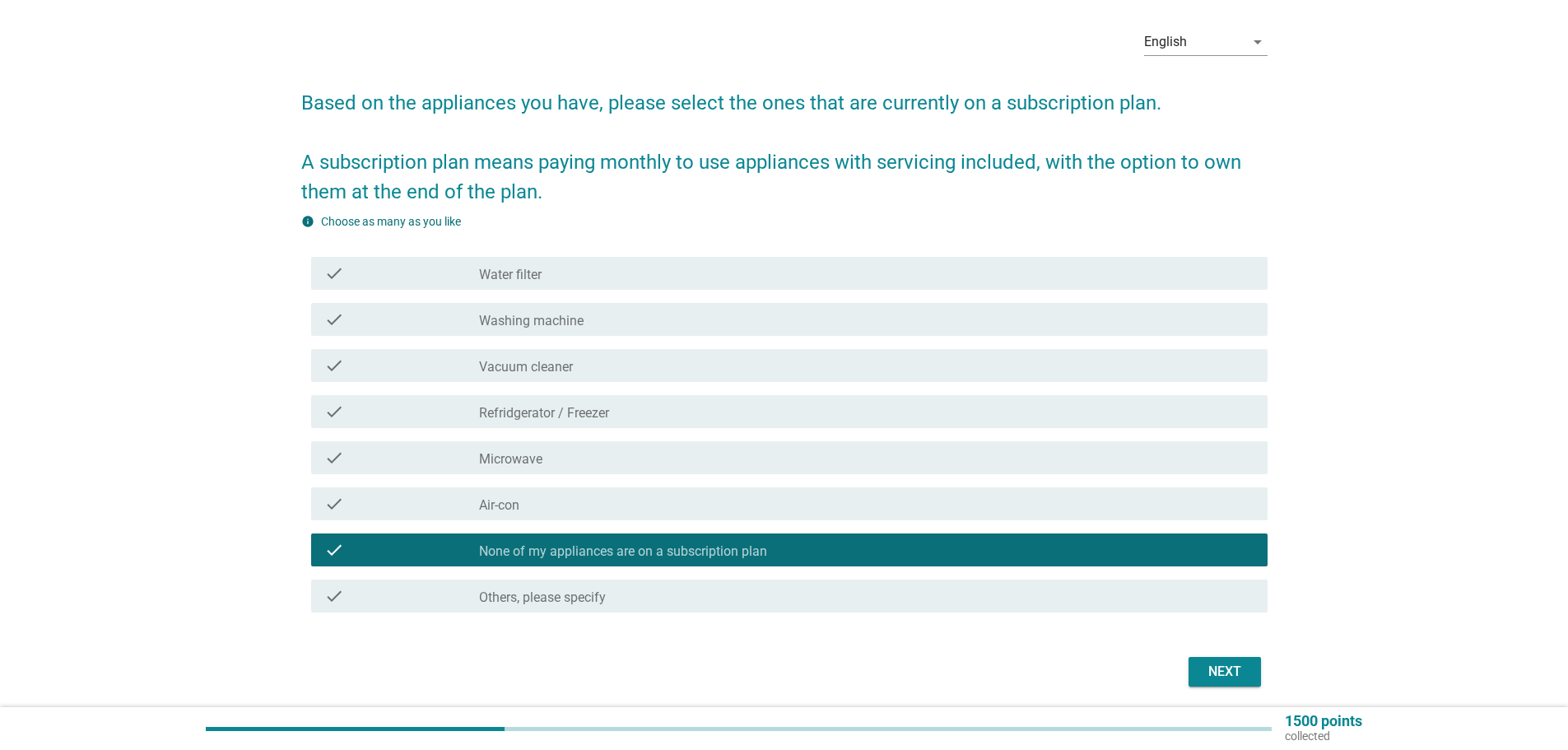
scroll to position [117, 0]
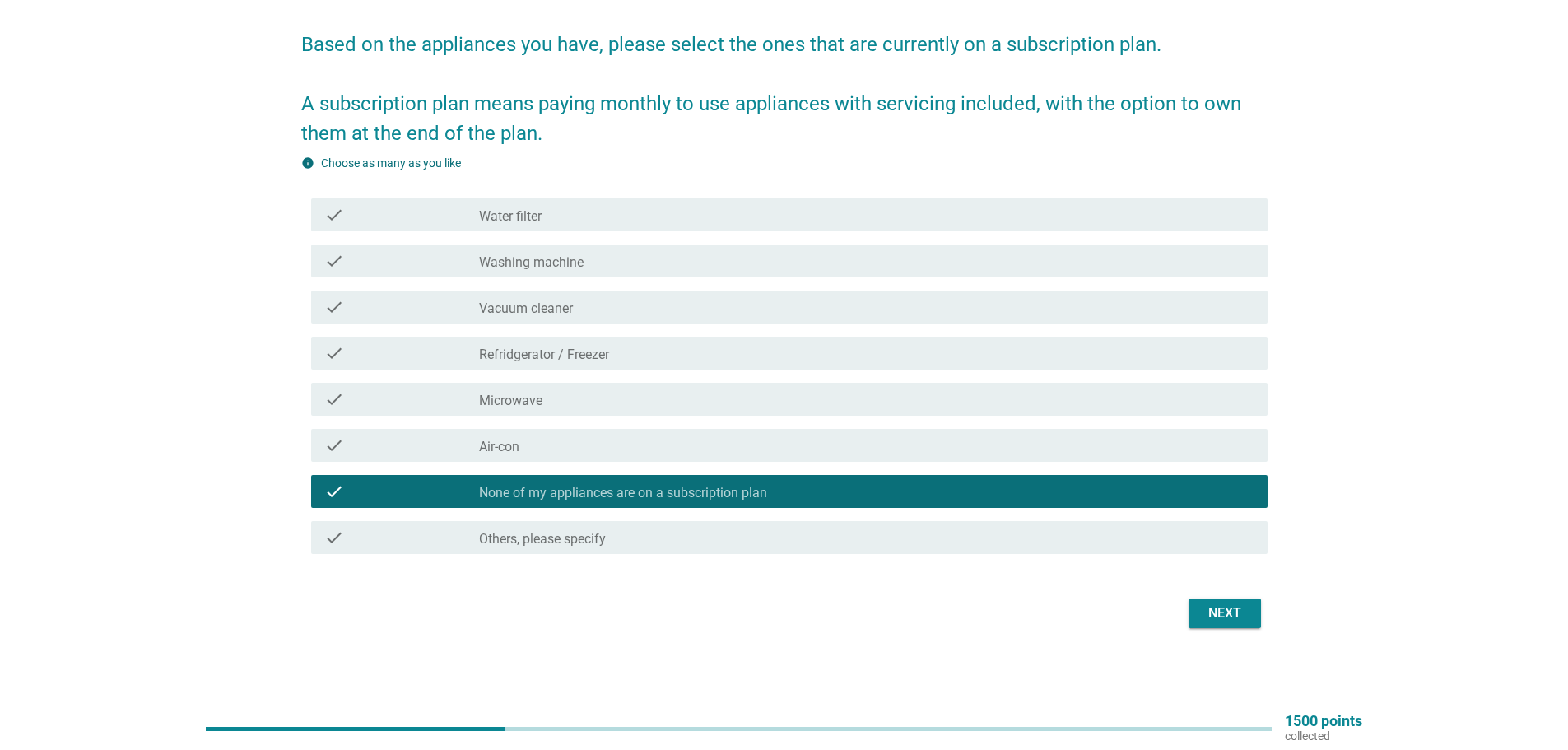
click at [1227, 619] on div "Next" at bounding box center [1225, 614] width 46 height 20
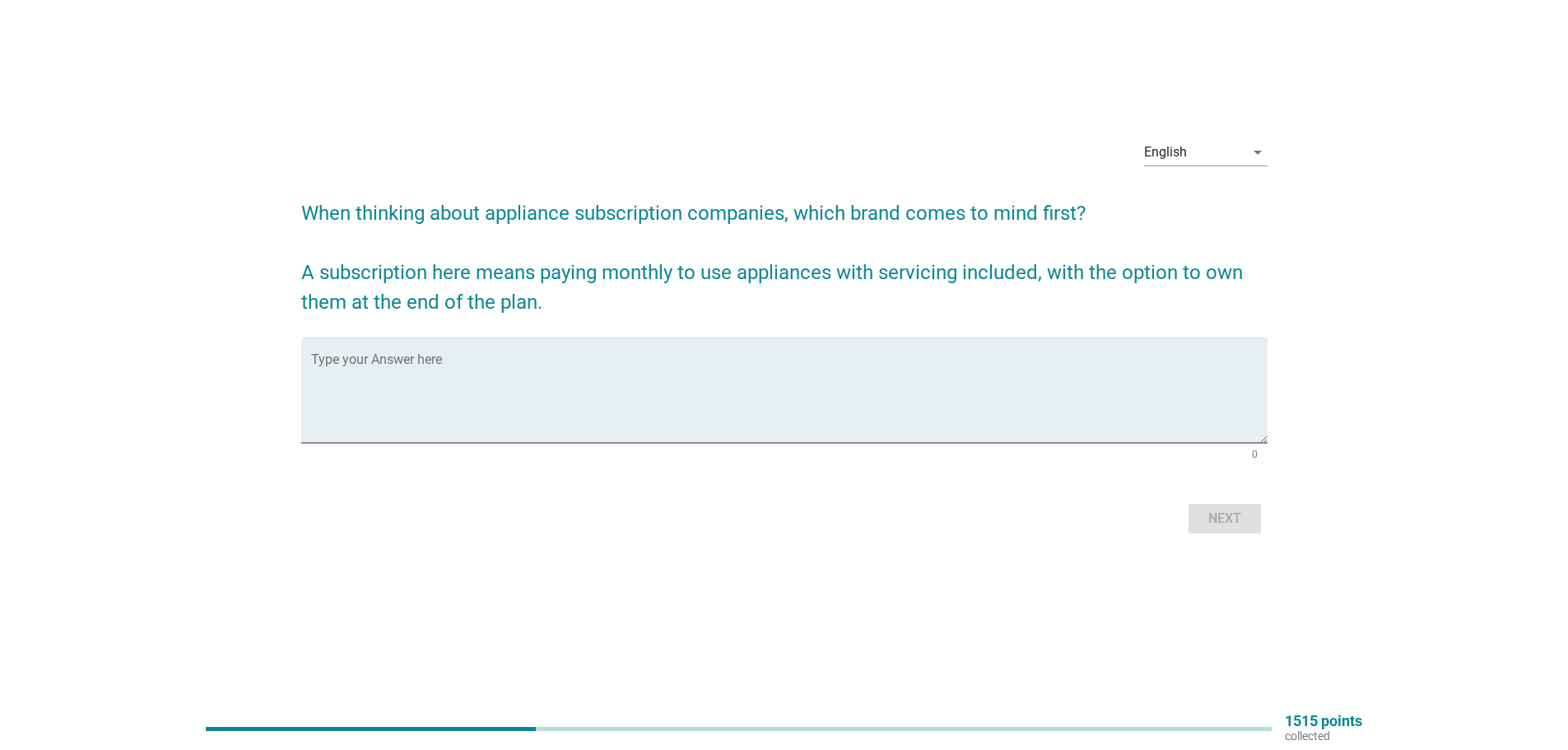
scroll to position [0, 0]
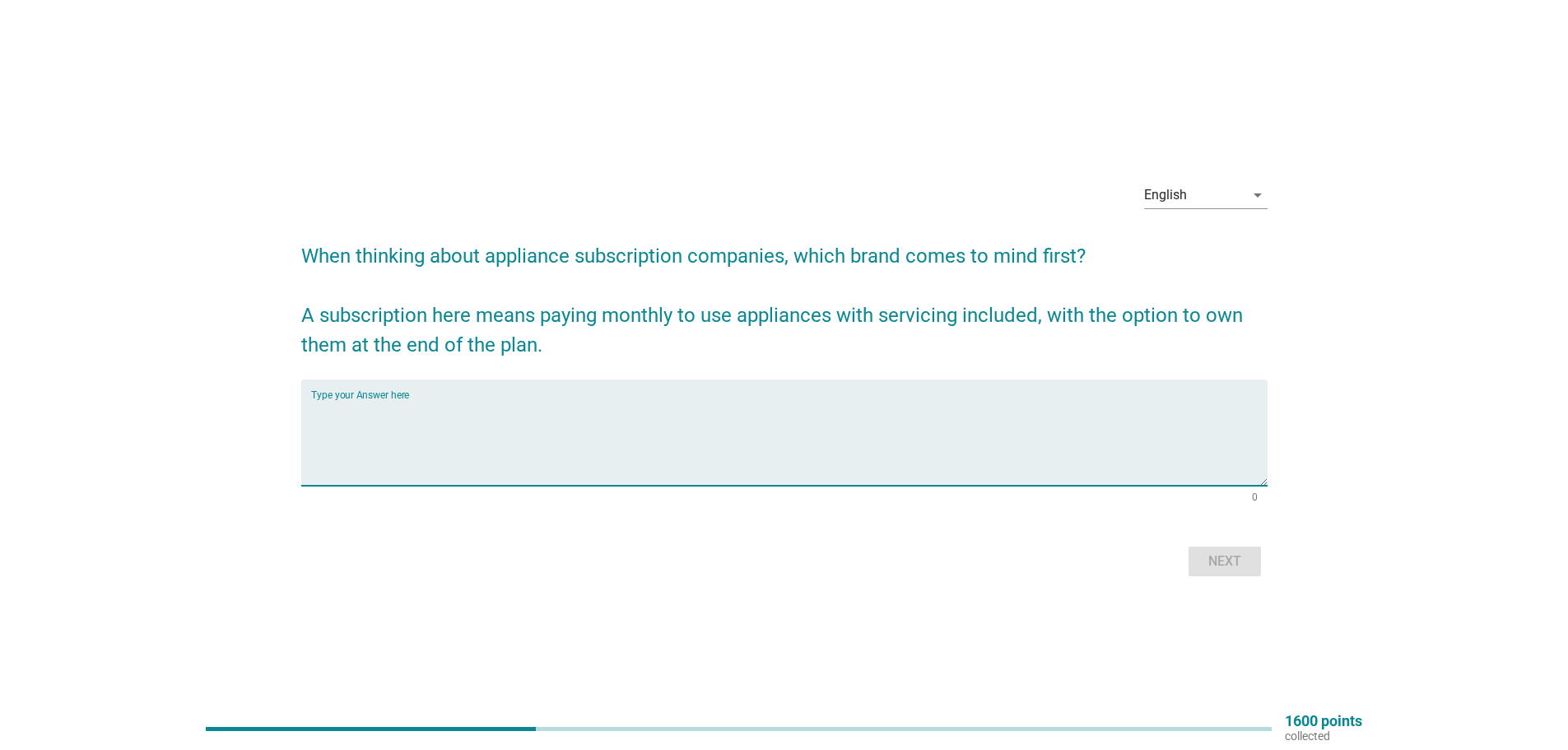
click at [1199, 483] on textarea "Type your Answer here" at bounding box center [789, 442] width 956 height 86
type textarea "no brand"
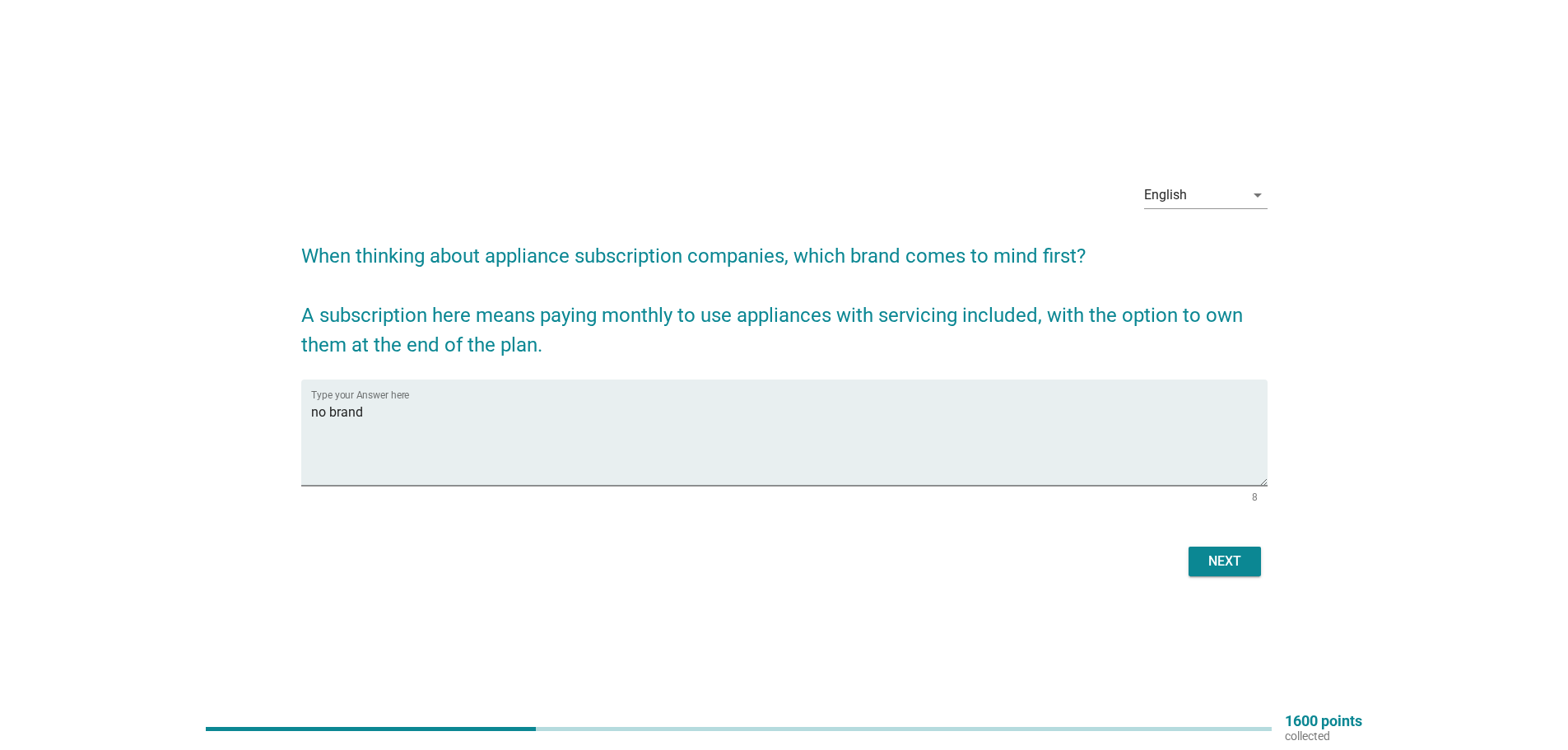
click at [1154, 566] on div "Next" at bounding box center [784, 561] width 966 height 39
click at [1219, 563] on div "Next" at bounding box center [1225, 561] width 46 height 20
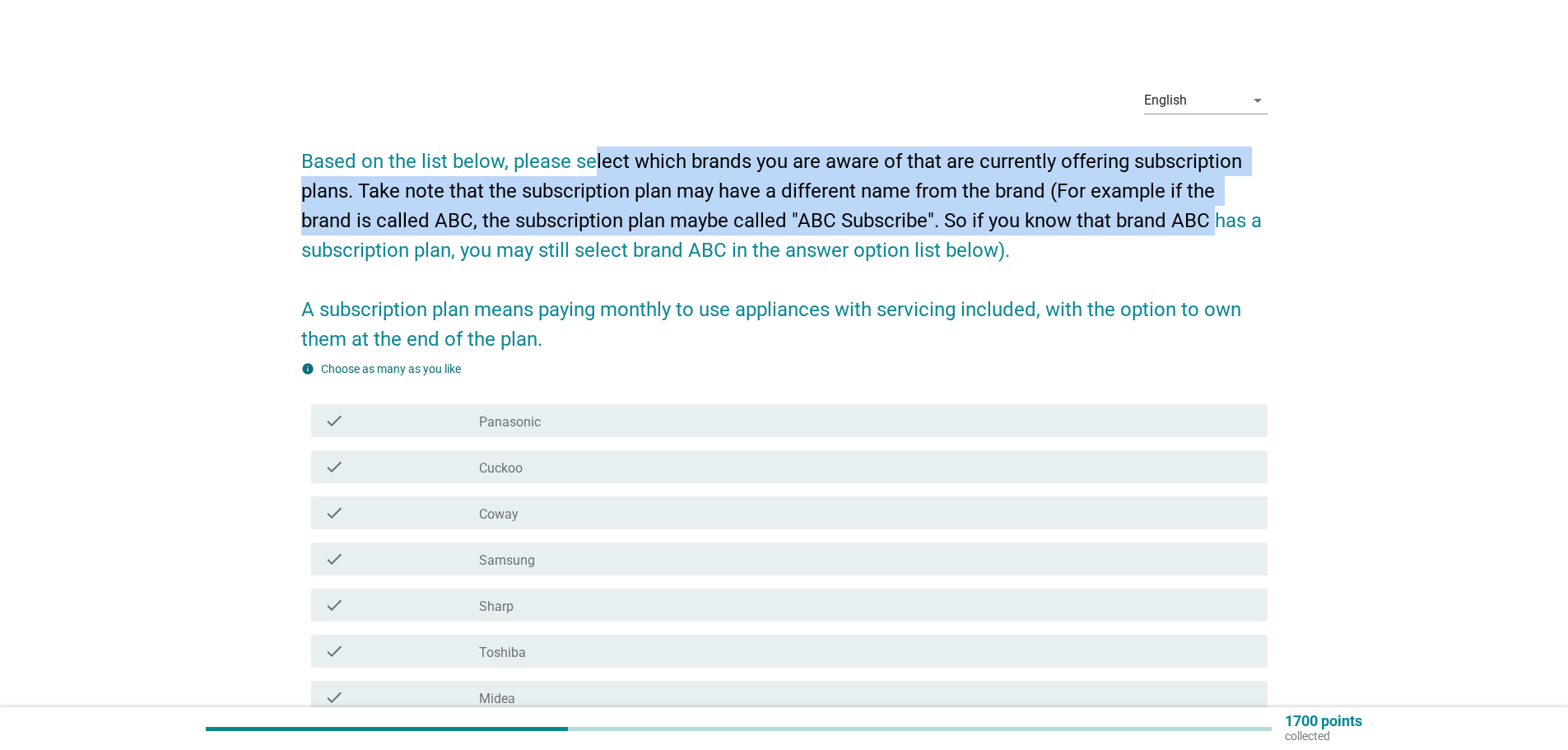
drag, startPoint x: 591, startPoint y: 142, endPoint x: 1275, endPoint y: 260, distance: 694.1
click at [1214, 214] on h2 "Based on the list below, please select which brands you are aware of that are c…" at bounding box center [784, 241] width 966 height 224
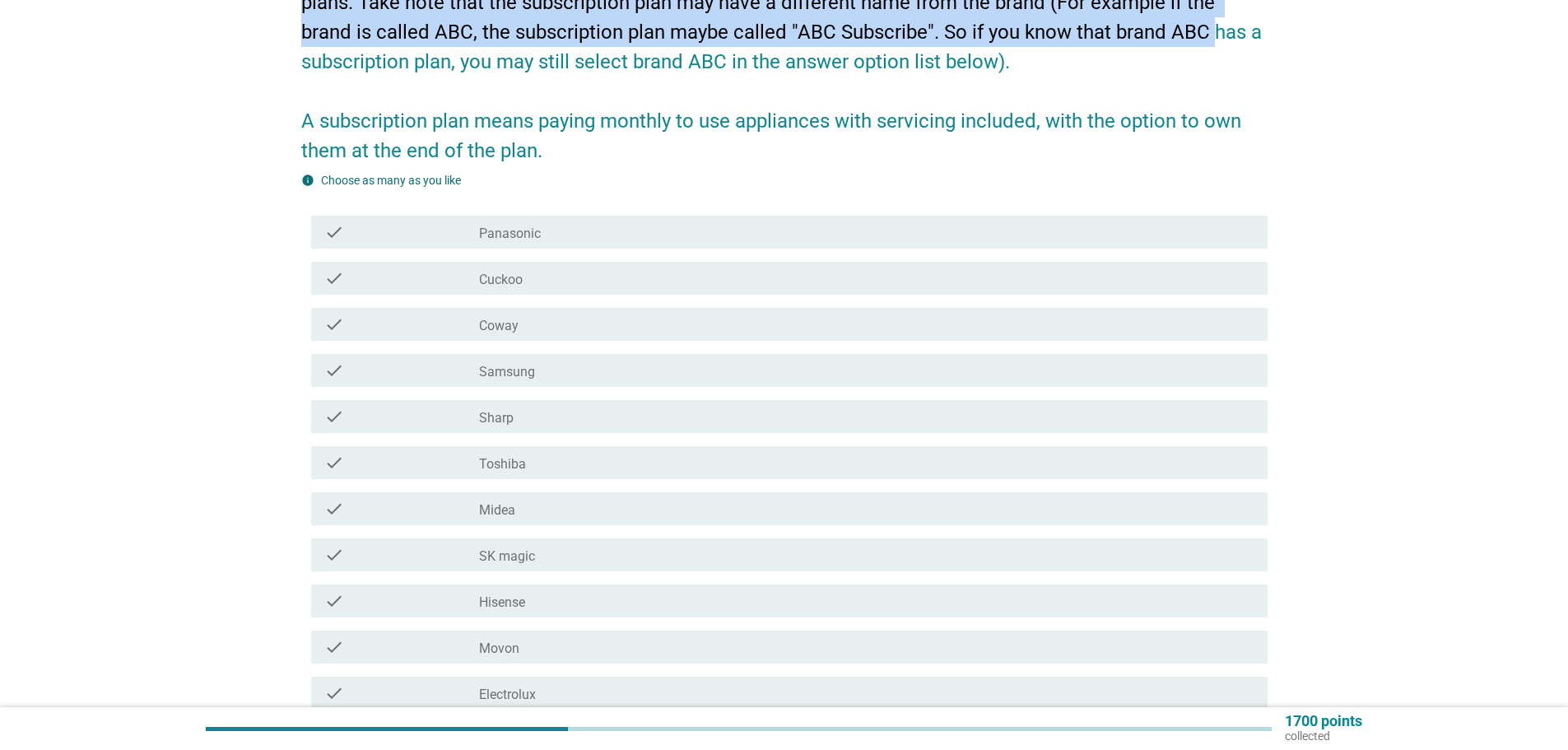
scroll to position [330, 0]
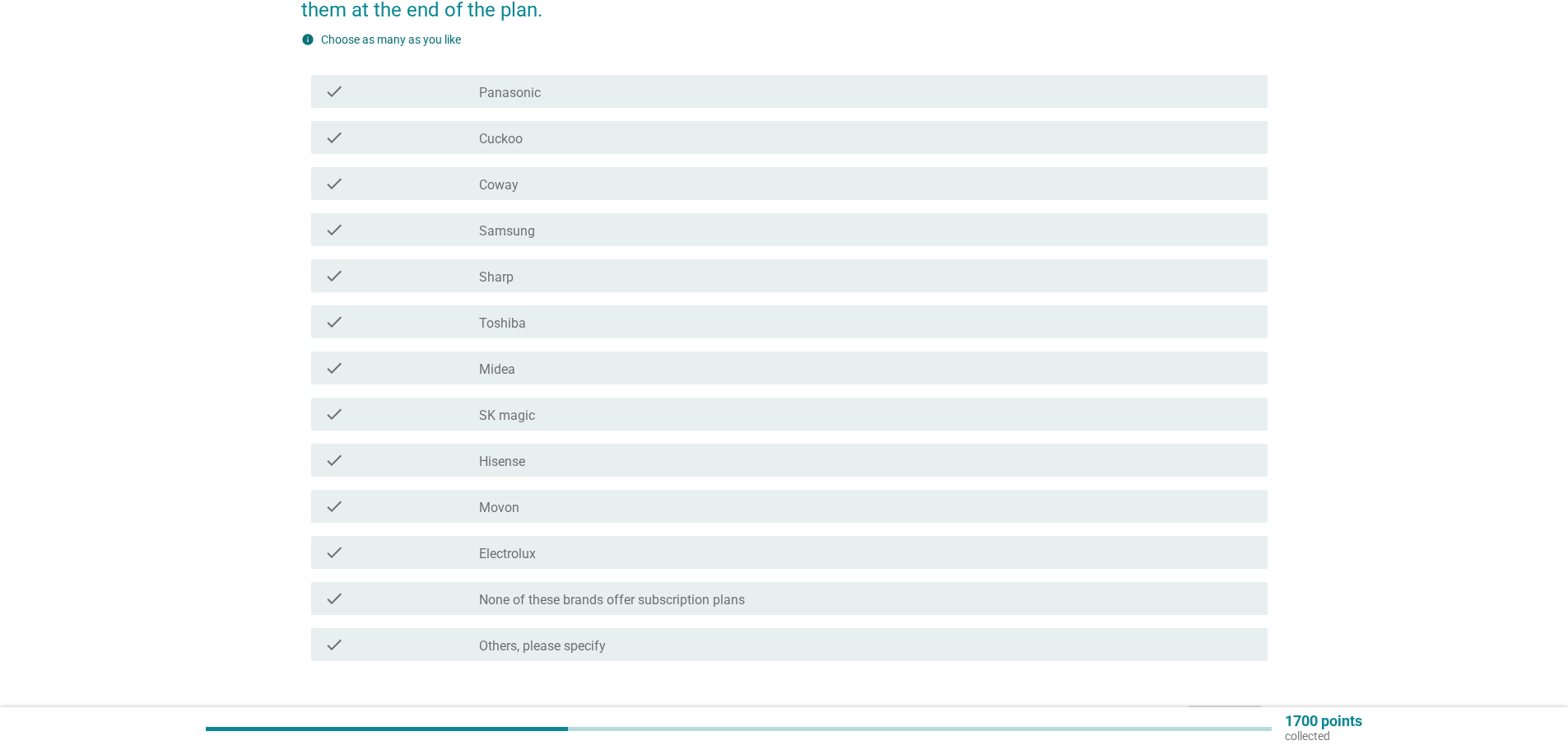
click at [597, 608] on div "check check_box_outline_blank None of these brands offer subscription plans" at bounding box center [789, 599] width 956 height 33
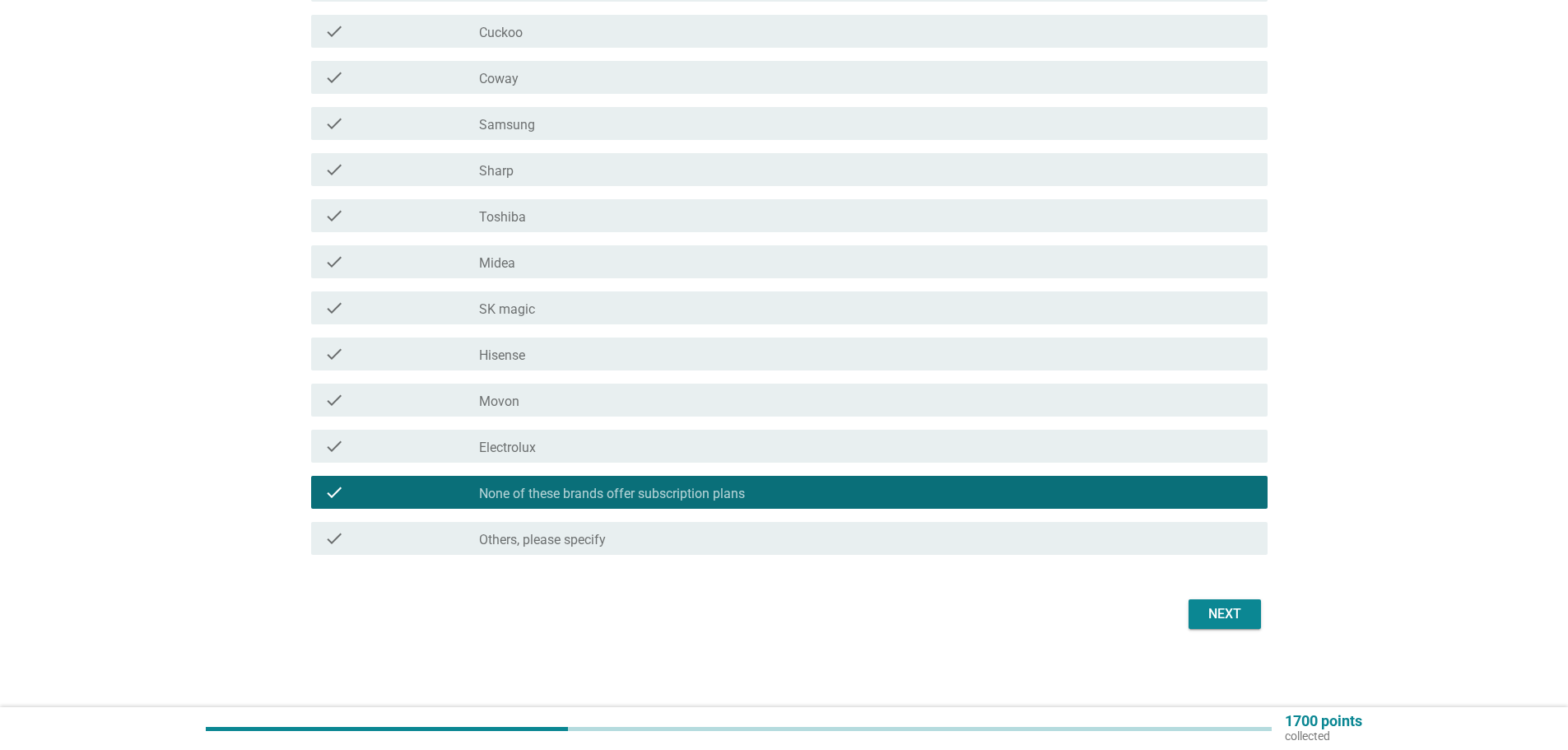
scroll to position [436, 0]
click at [1223, 624] on button "Next" at bounding box center [1224, 613] width 72 height 29
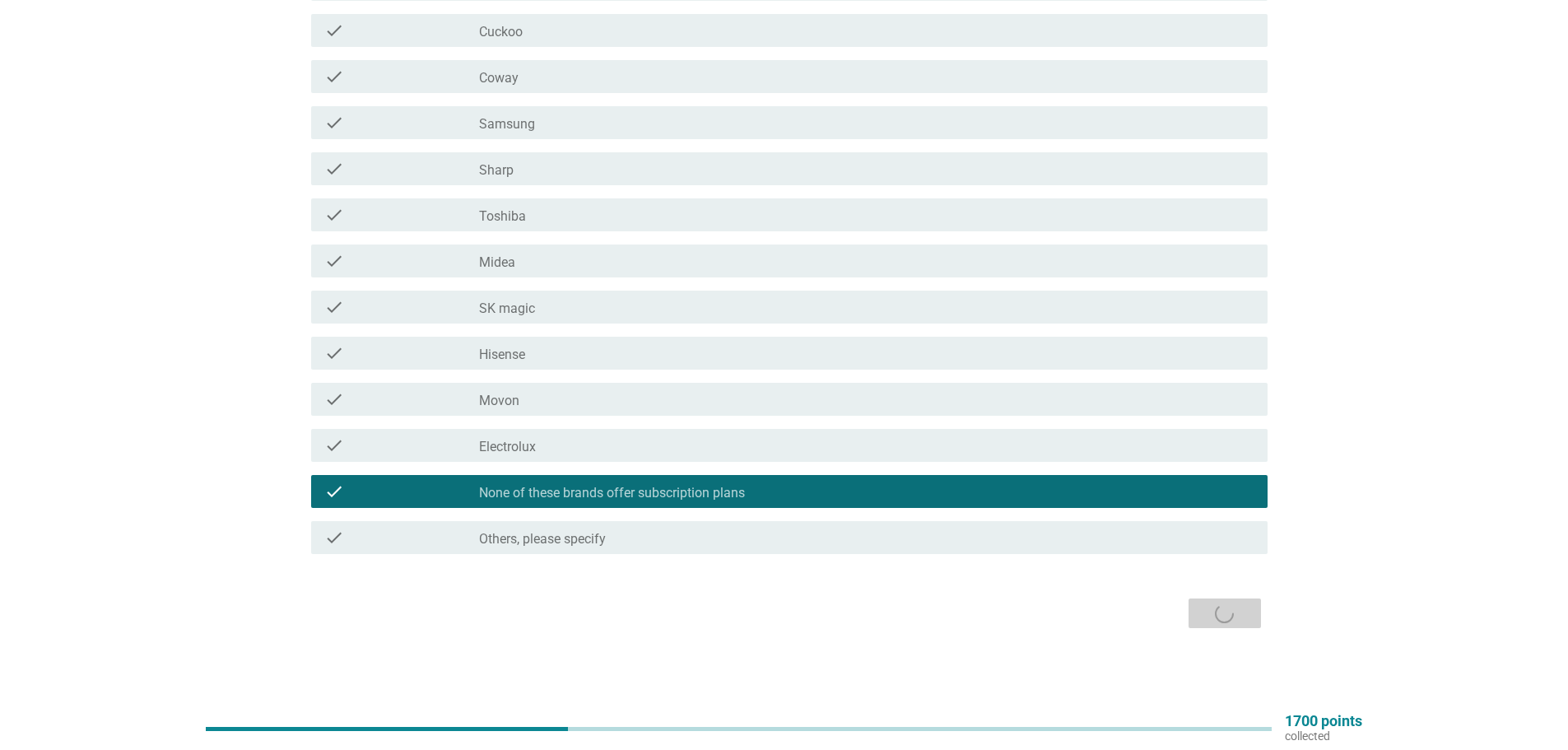
scroll to position [0, 0]
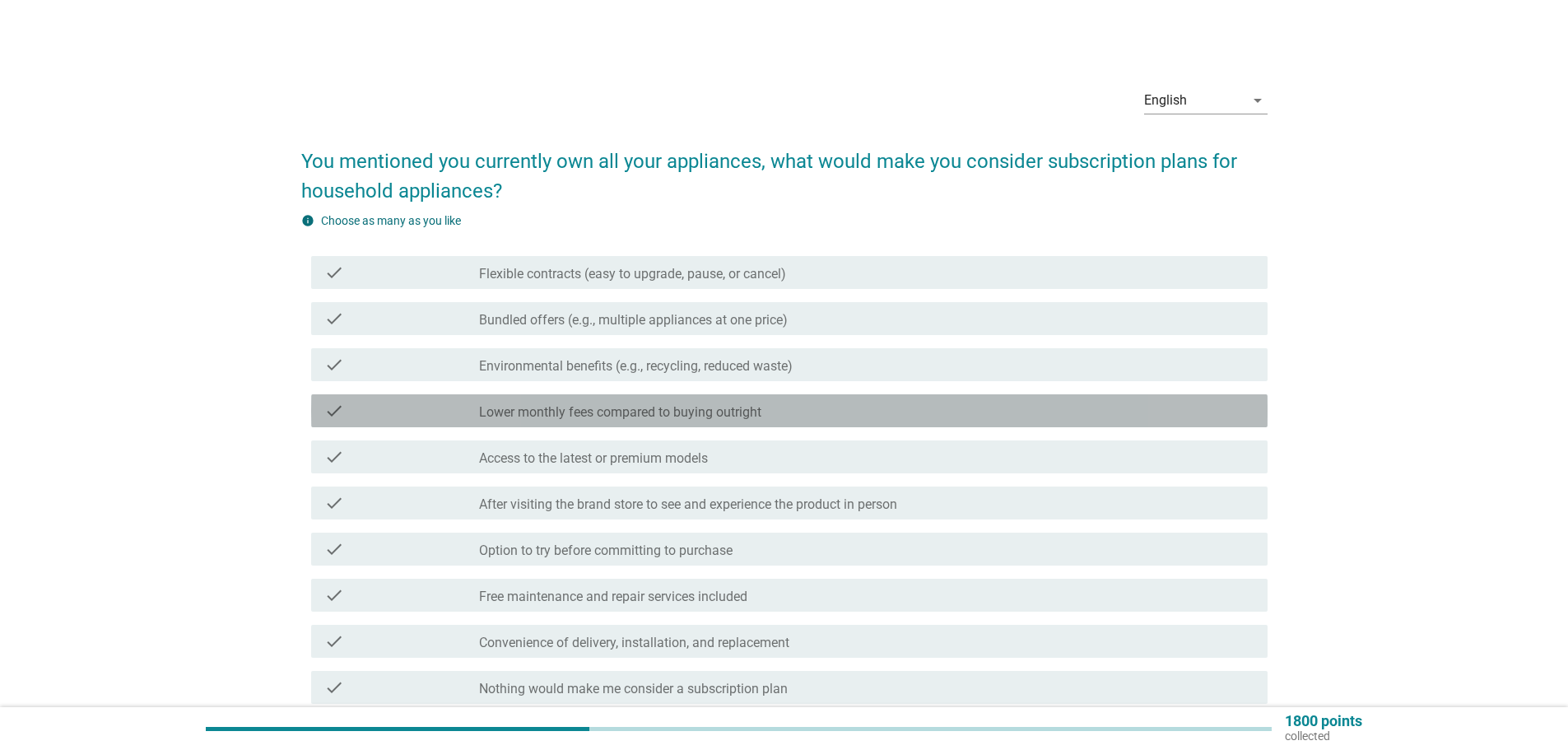
click at [746, 423] on div "check check_box_outline_blank Lower monthly fees compared to buying outright" at bounding box center [789, 411] width 956 height 33
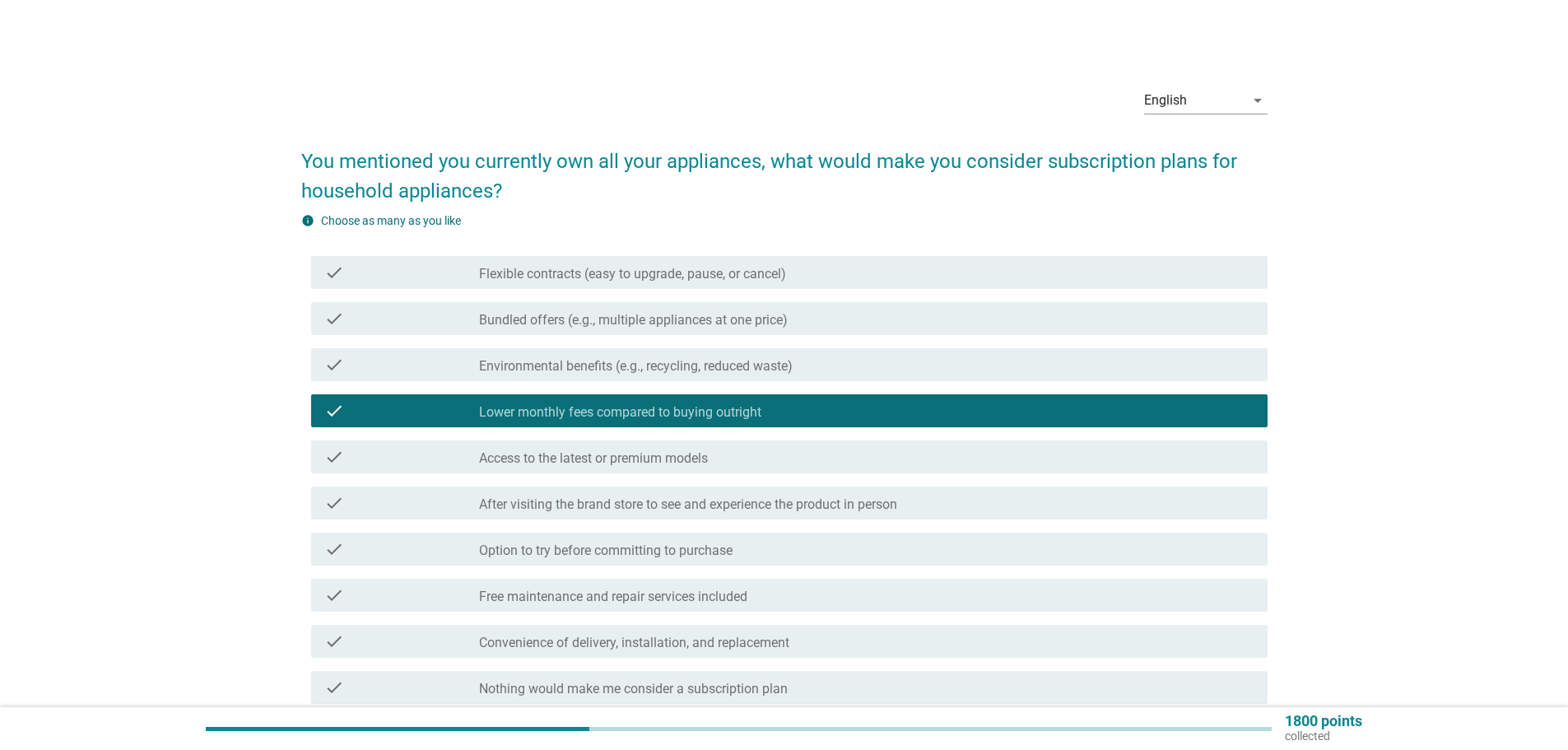
click at [820, 267] on div "check_box_outline_blank Flexible contracts (easy to upgrade, pause, or cancel)" at bounding box center [866, 273] width 776 height 20
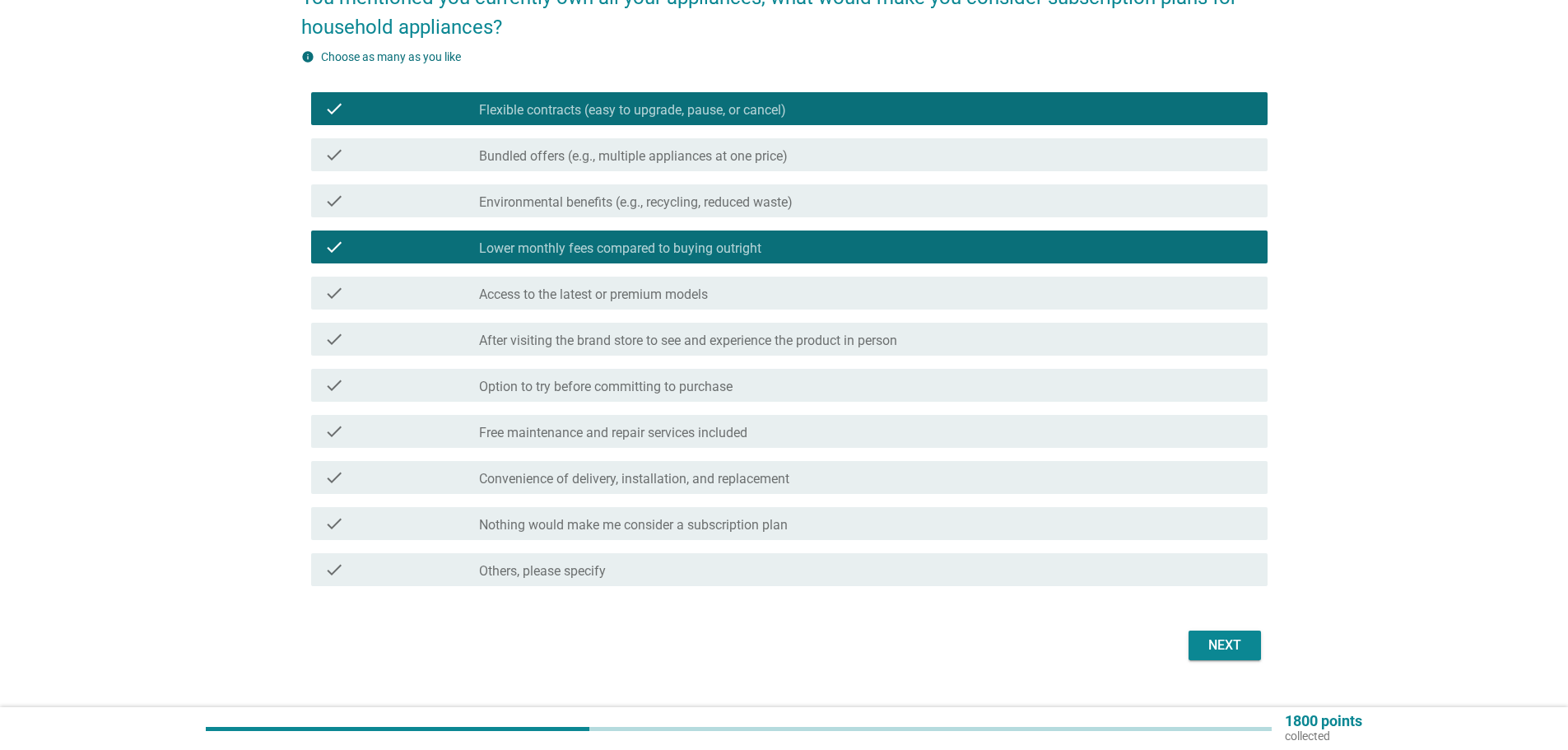
scroll to position [165, 0]
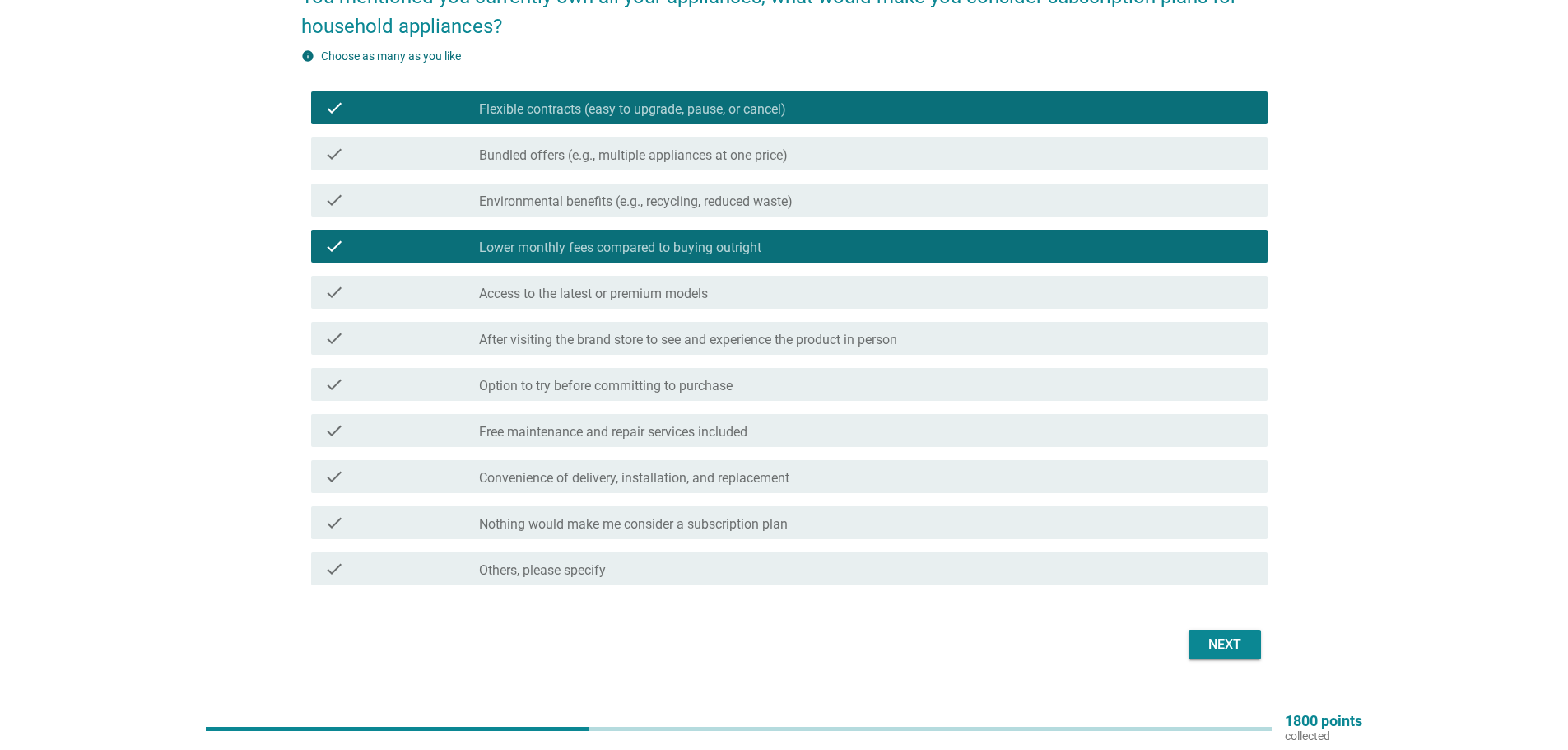
click at [777, 391] on div "check_box_outline_blank Option to try before committing to purchase" at bounding box center [866, 385] width 776 height 20
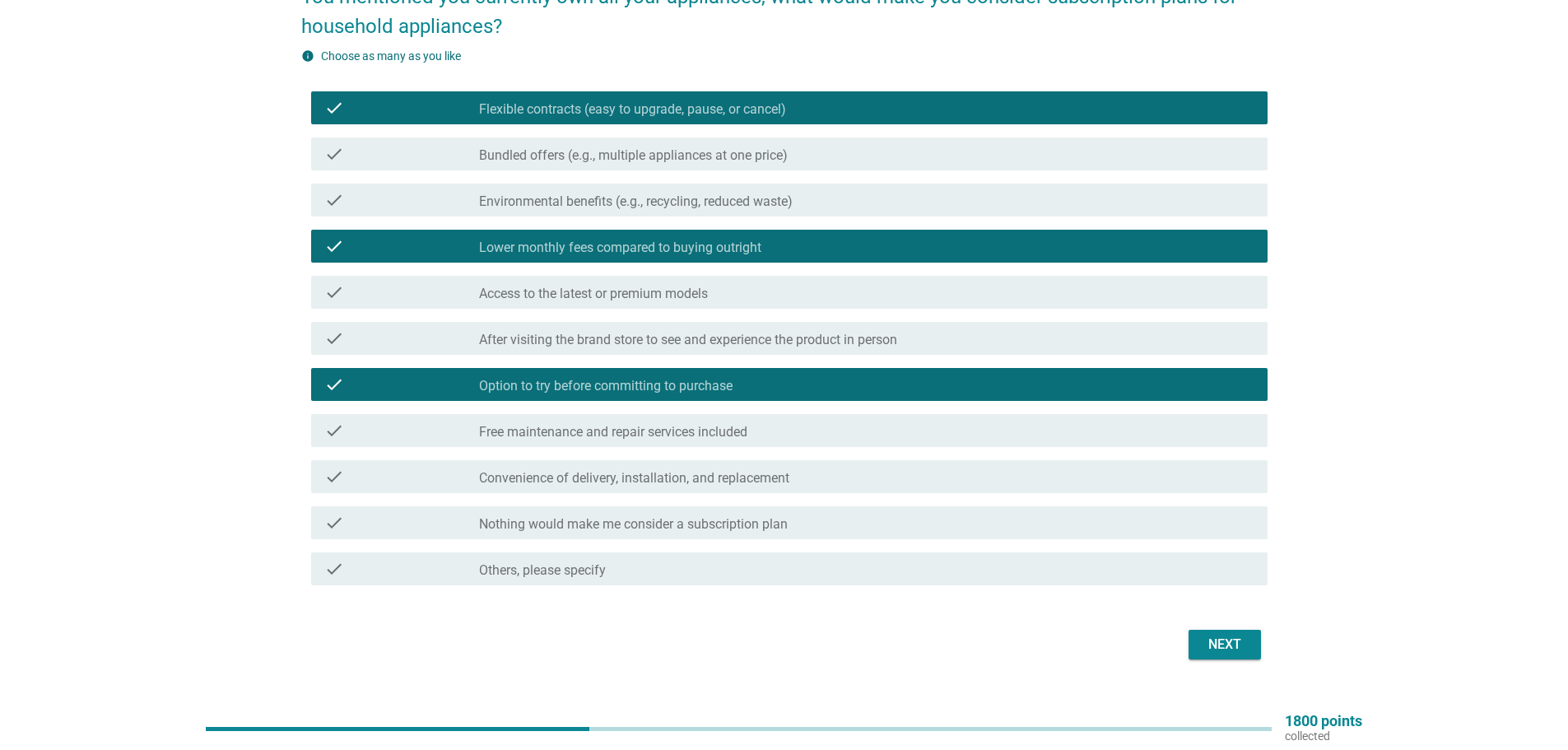
click at [1252, 640] on button "Next" at bounding box center [1224, 644] width 72 height 29
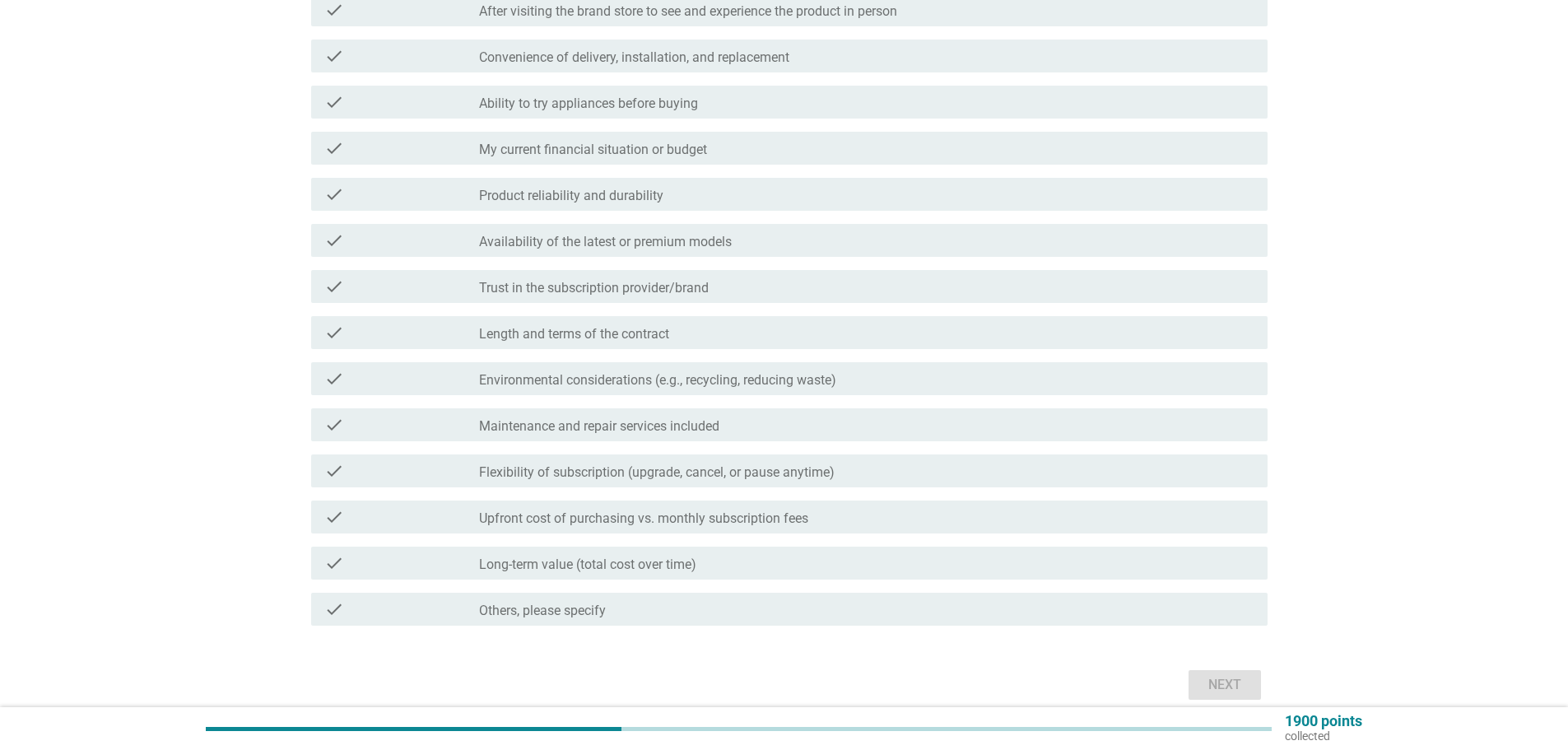
scroll to position [247, 0]
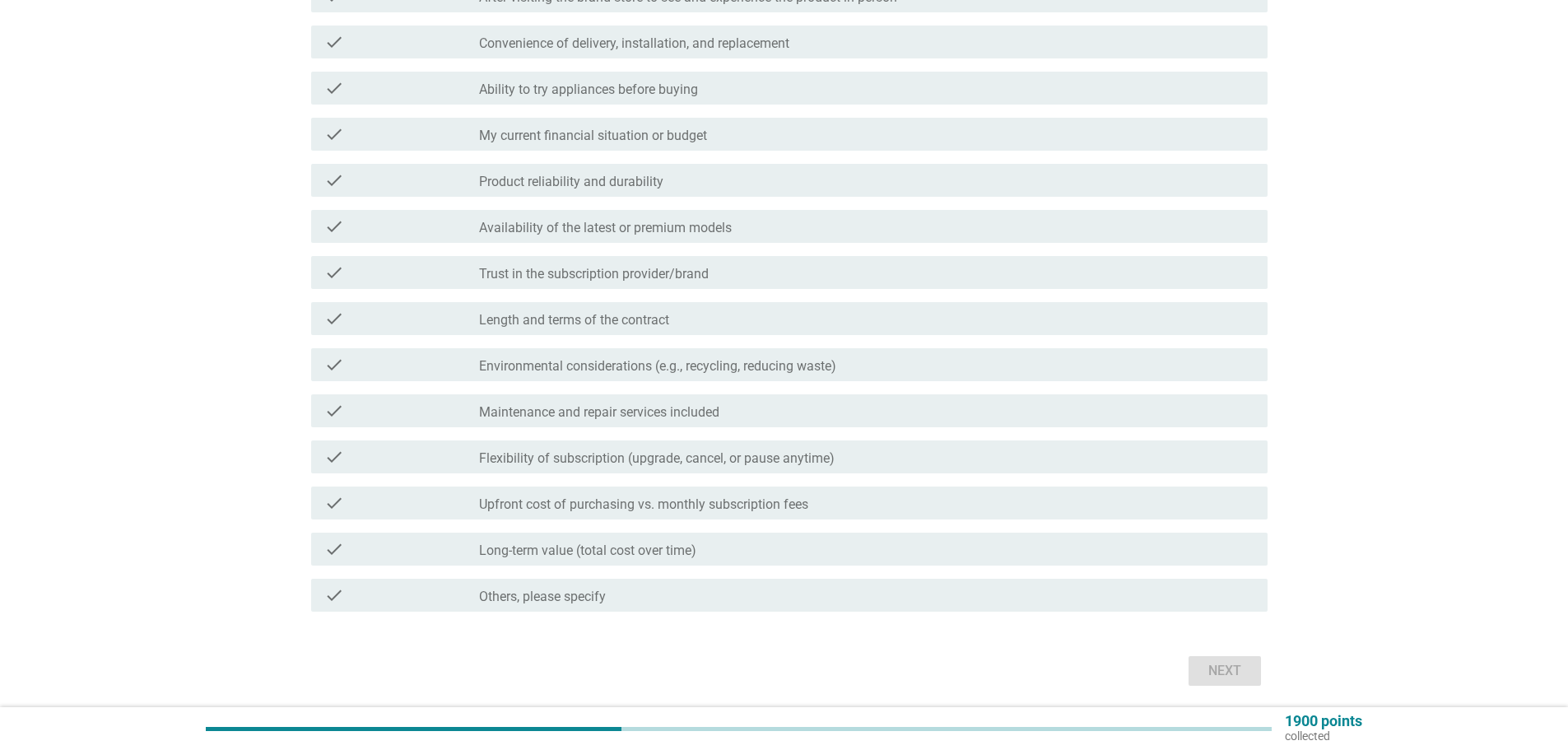
click at [662, 551] on label "Long-term value (total cost over time)" at bounding box center [588, 550] width 217 height 16
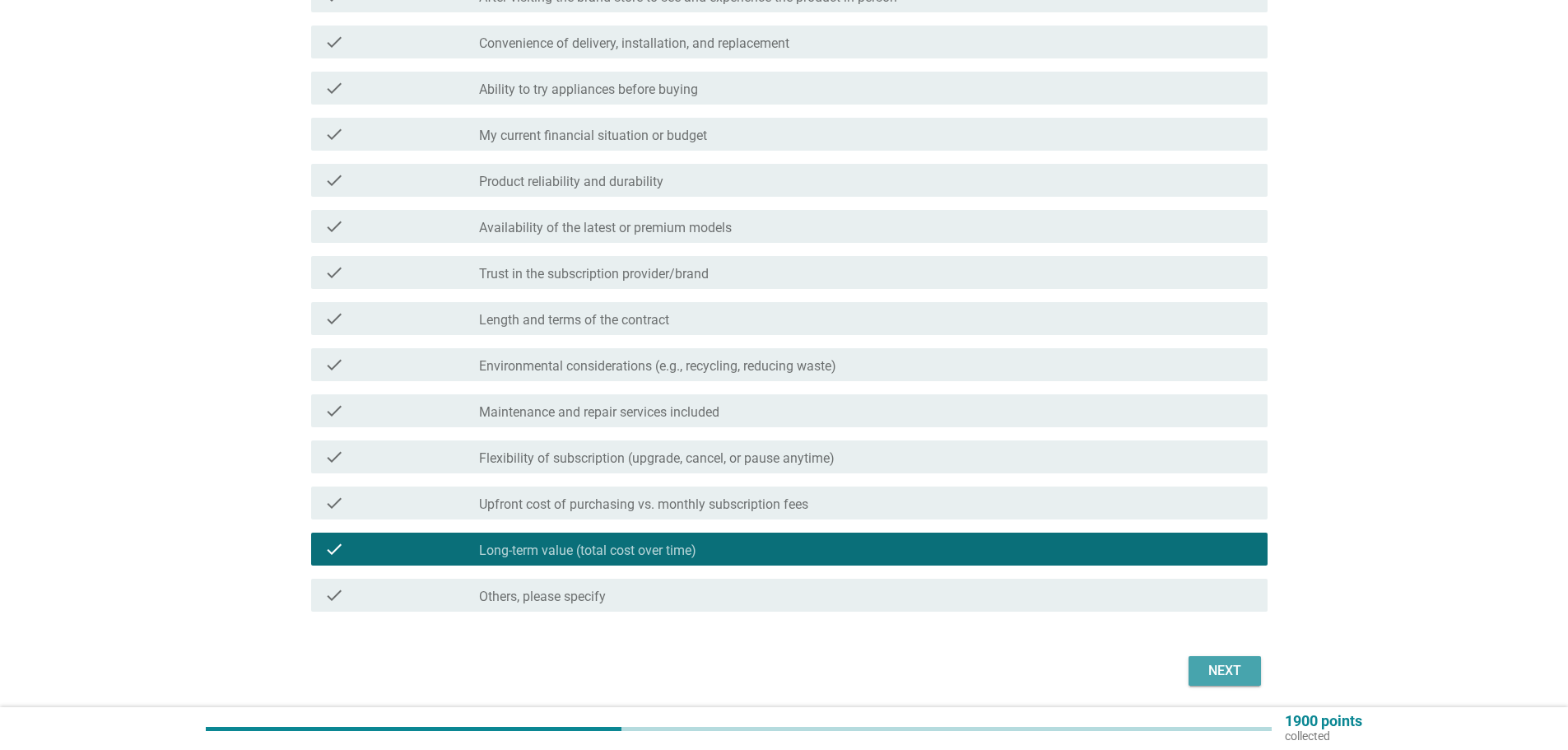
click at [1205, 666] on div "Next" at bounding box center [1225, 671] width 46 height 20
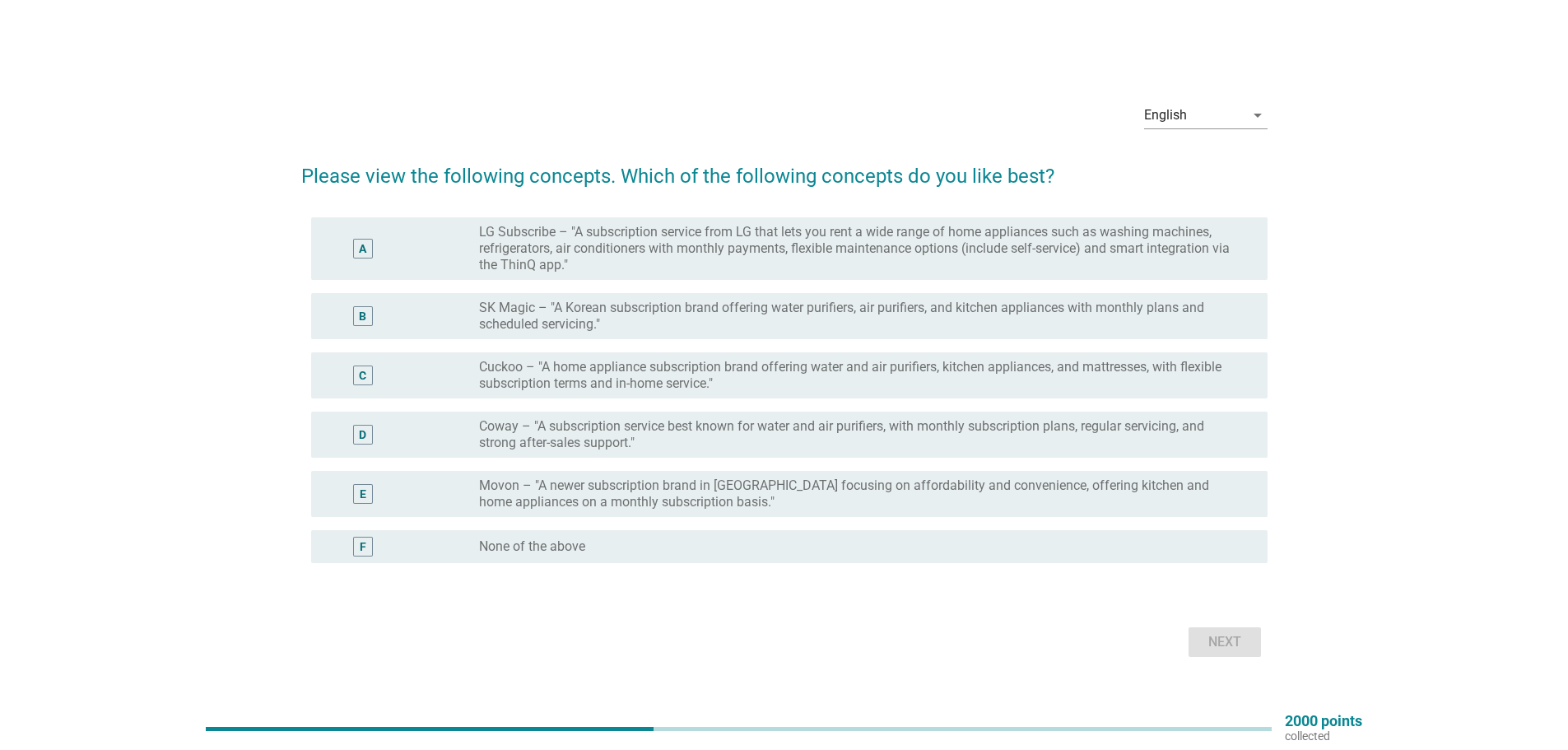
click at [538, 544] on label "None of the above" at bounding box center [532, 547] width 106 height 16
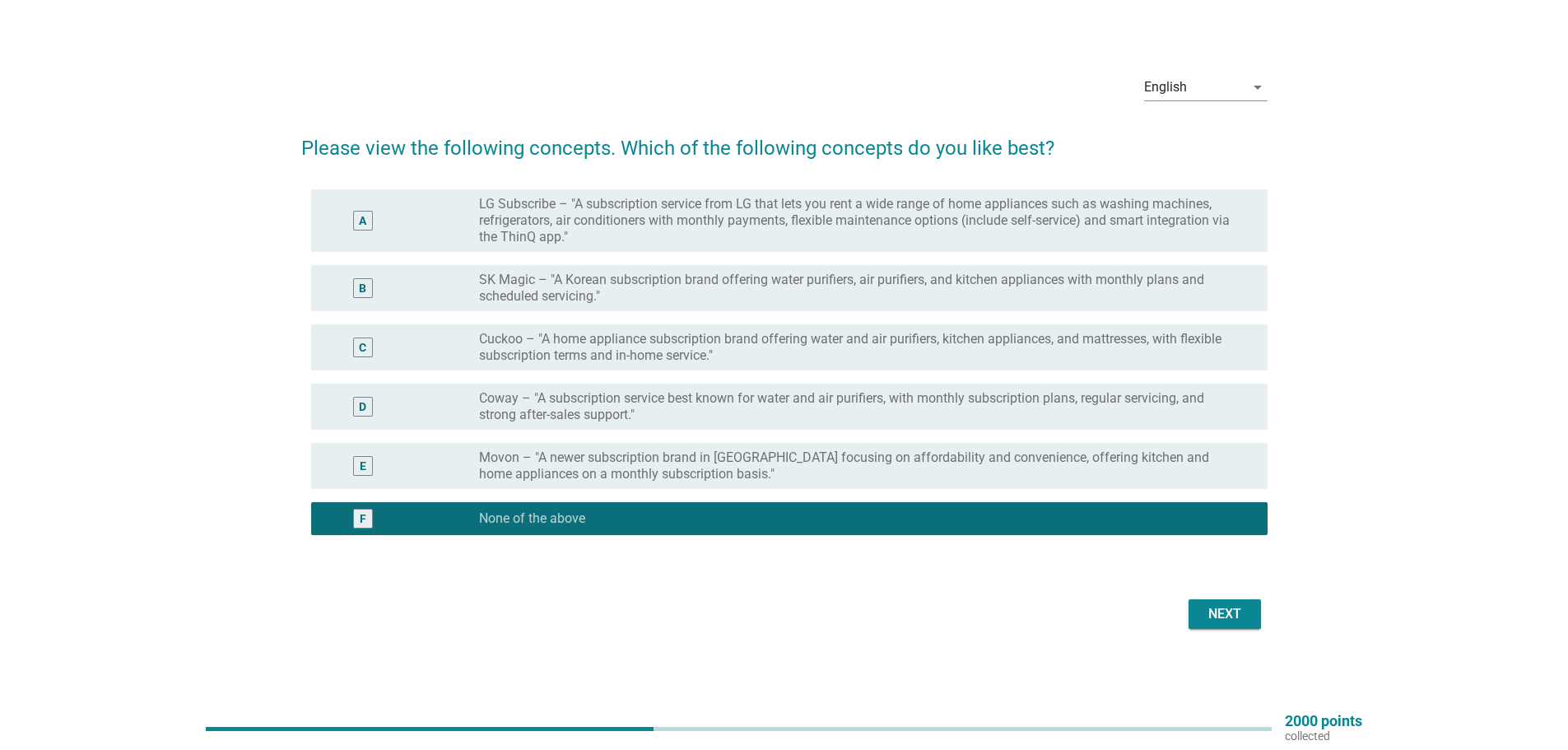
scroll to position [43, 0]
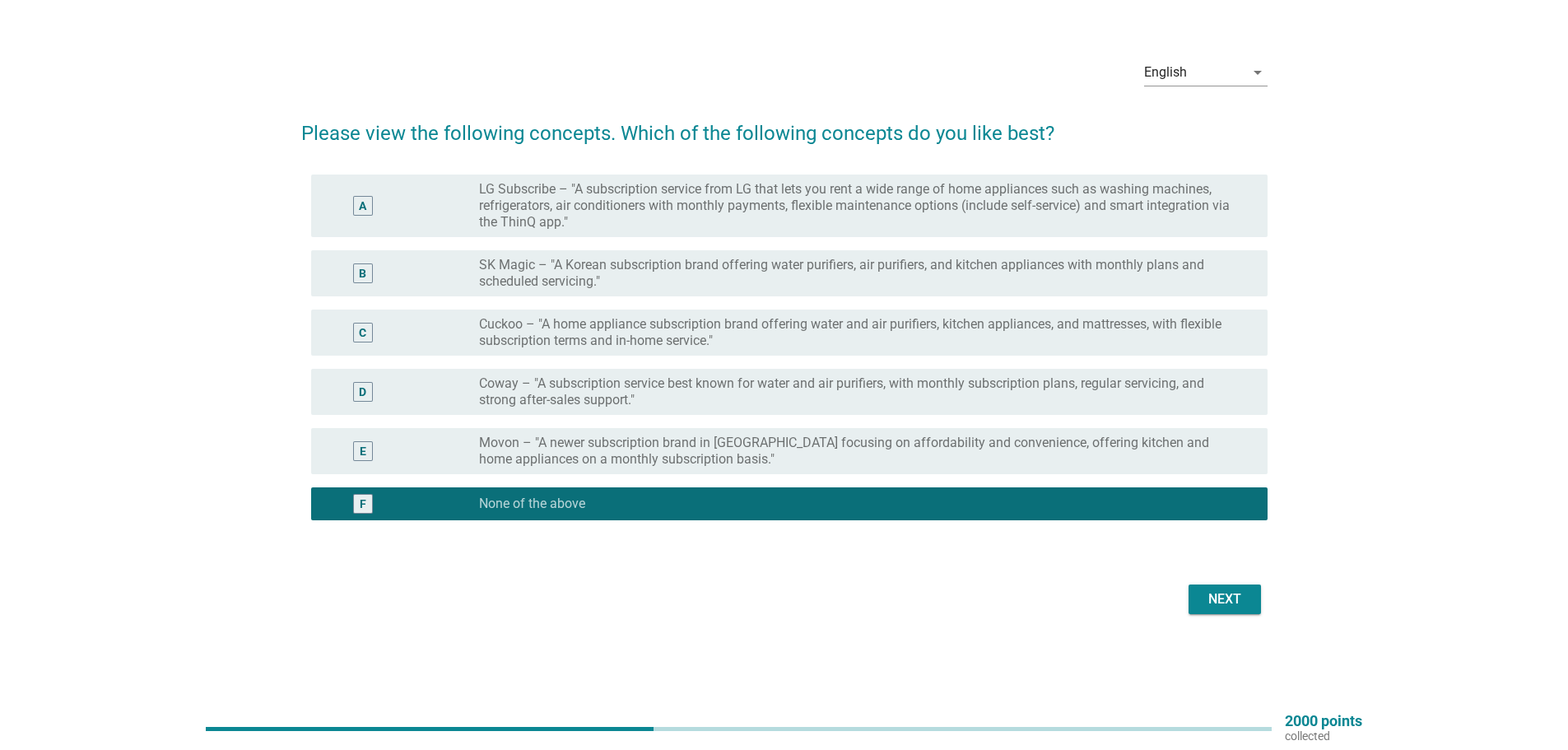
click at [1202, 603] on div "Next" at bounding box center [1225, 599] width 46 height 20
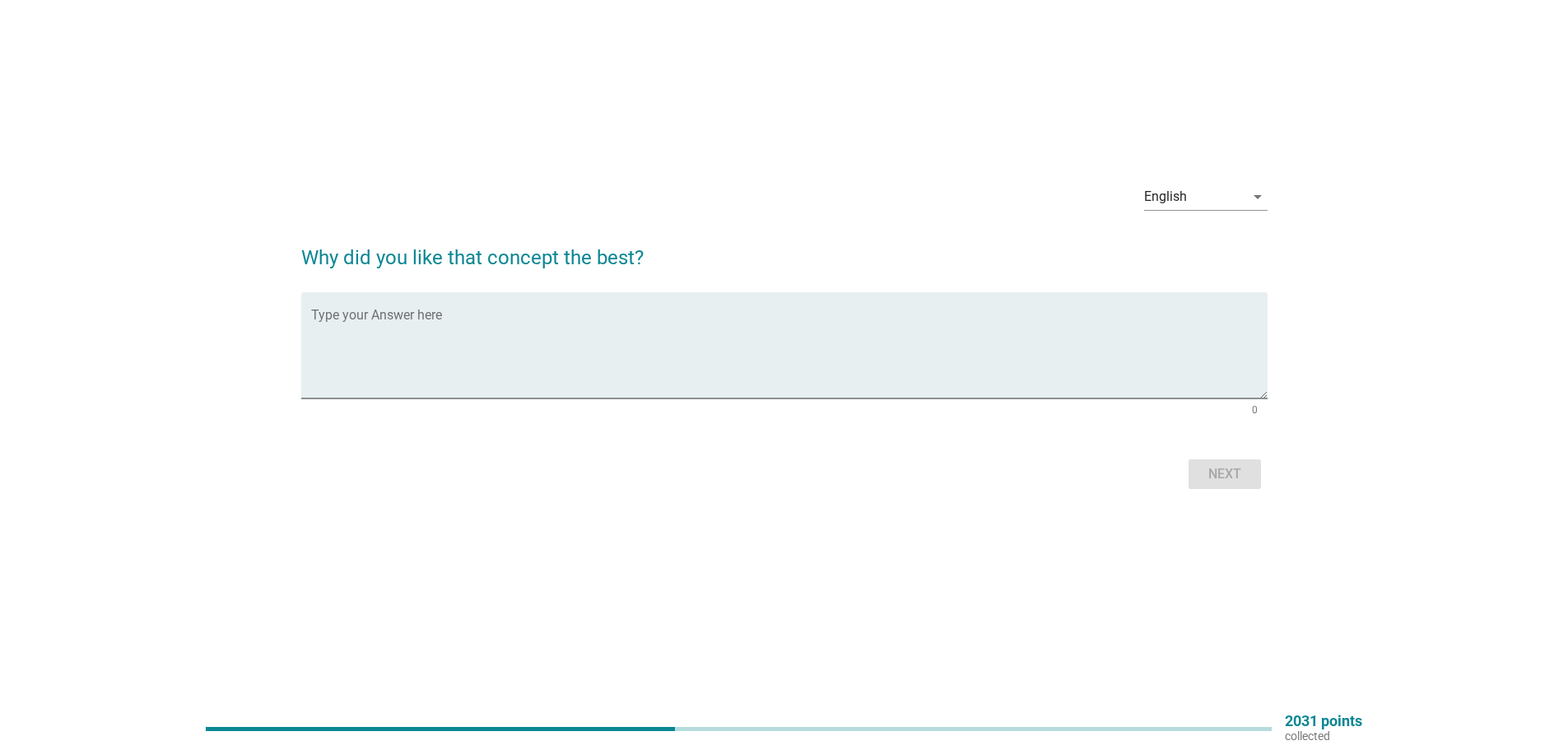
scroll to position [0, 0]
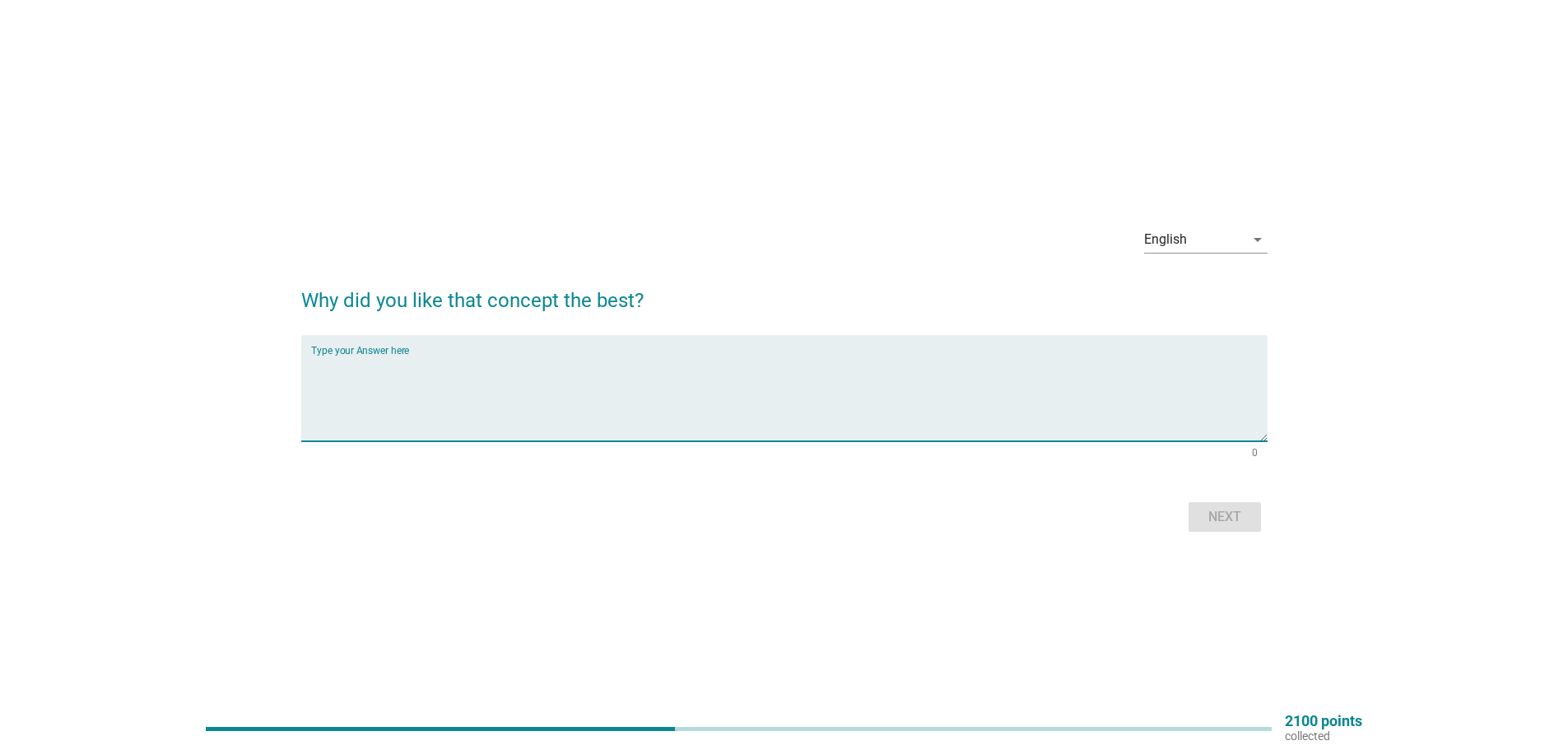
click at [651, 421] on textarea "Type your Answer here" at bounding box center [789, 397] width 956 height 86
type textarea "-"
type textarea "n"
type textarea "na"
click at [1176, 520] on div "Next" at bounding box center [784, 517] width 966 height 39
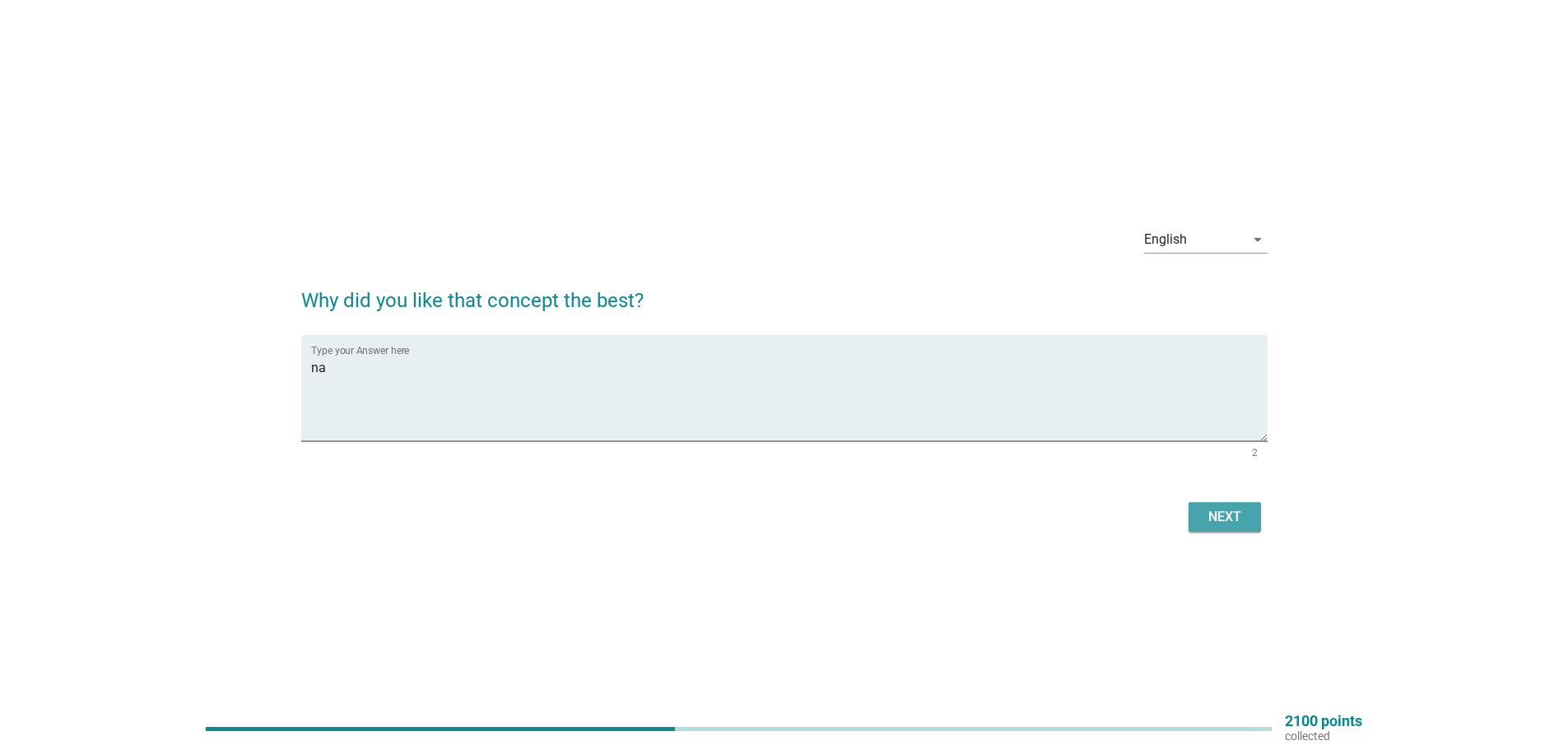
click at [1204, 520] on div "Next" at bounding box center [1225, 518] width 46 height 20
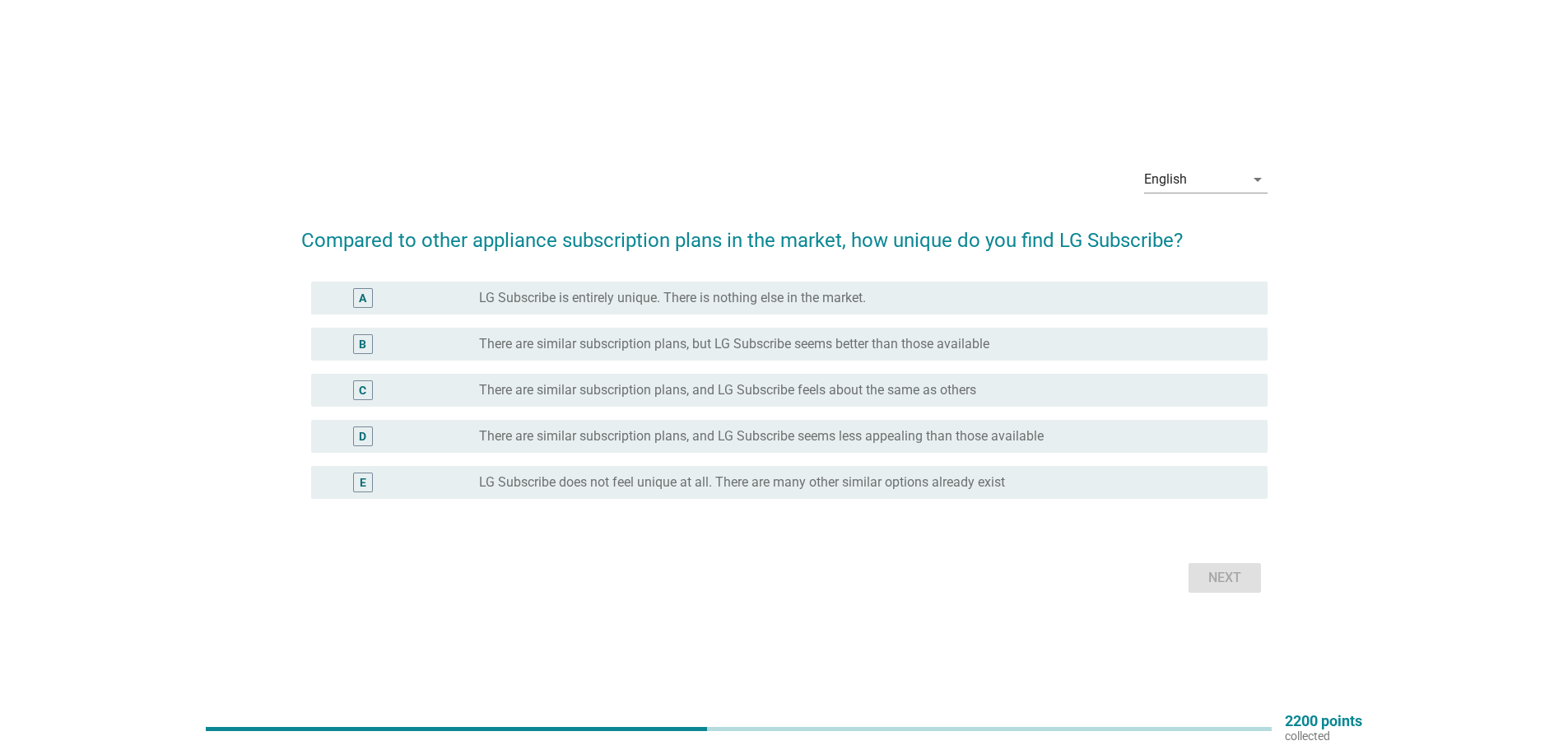
click at [603, 485] on label "LG Subscribe does not feel unique at all. There are many other similar options …" at bounding box center [742, 483] width 526 height 16
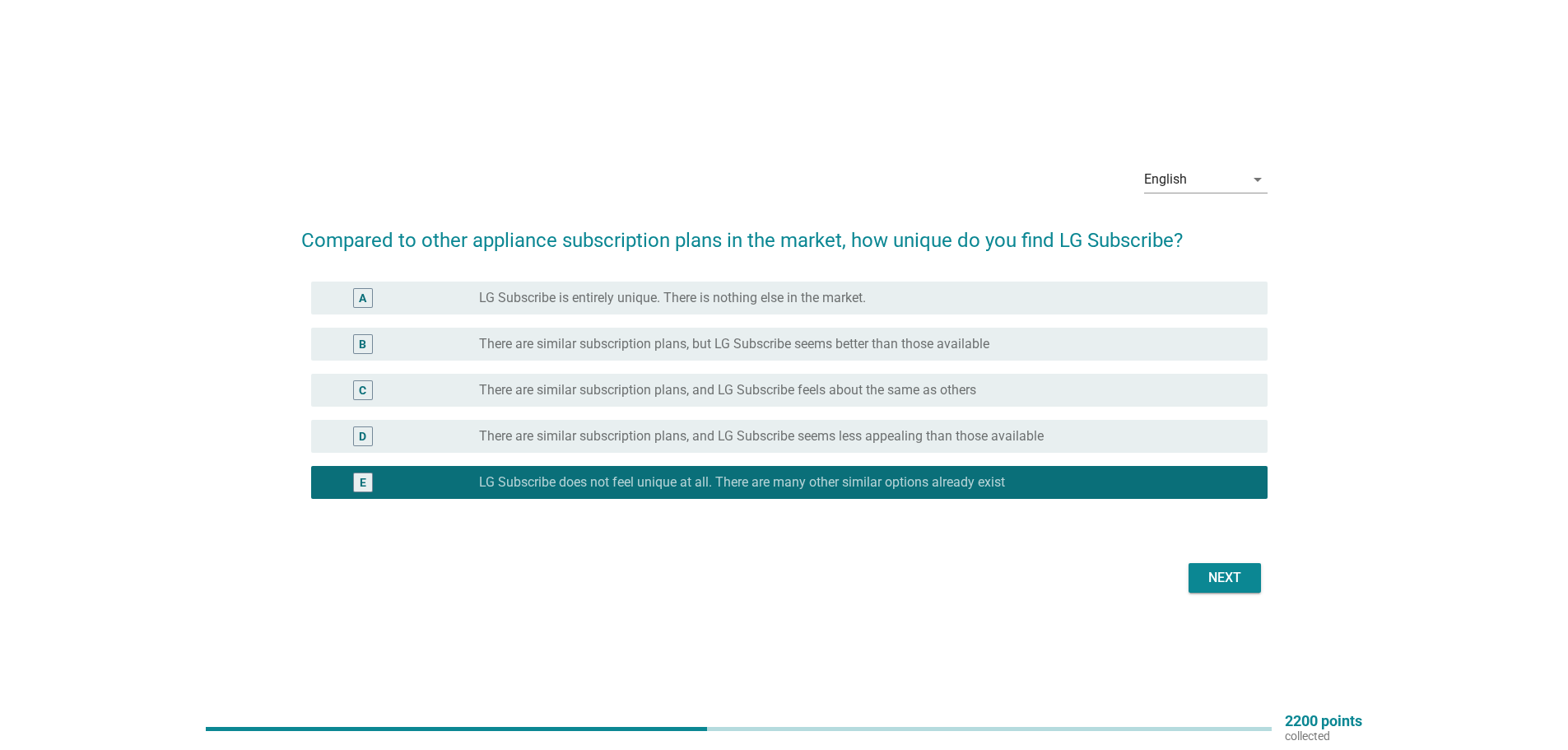
click at [996, 450] on div "D radio_button_unchecked There are similar subscription plans, and LG Subscribe…" at bounding box center [789, 436] width 956 height 33
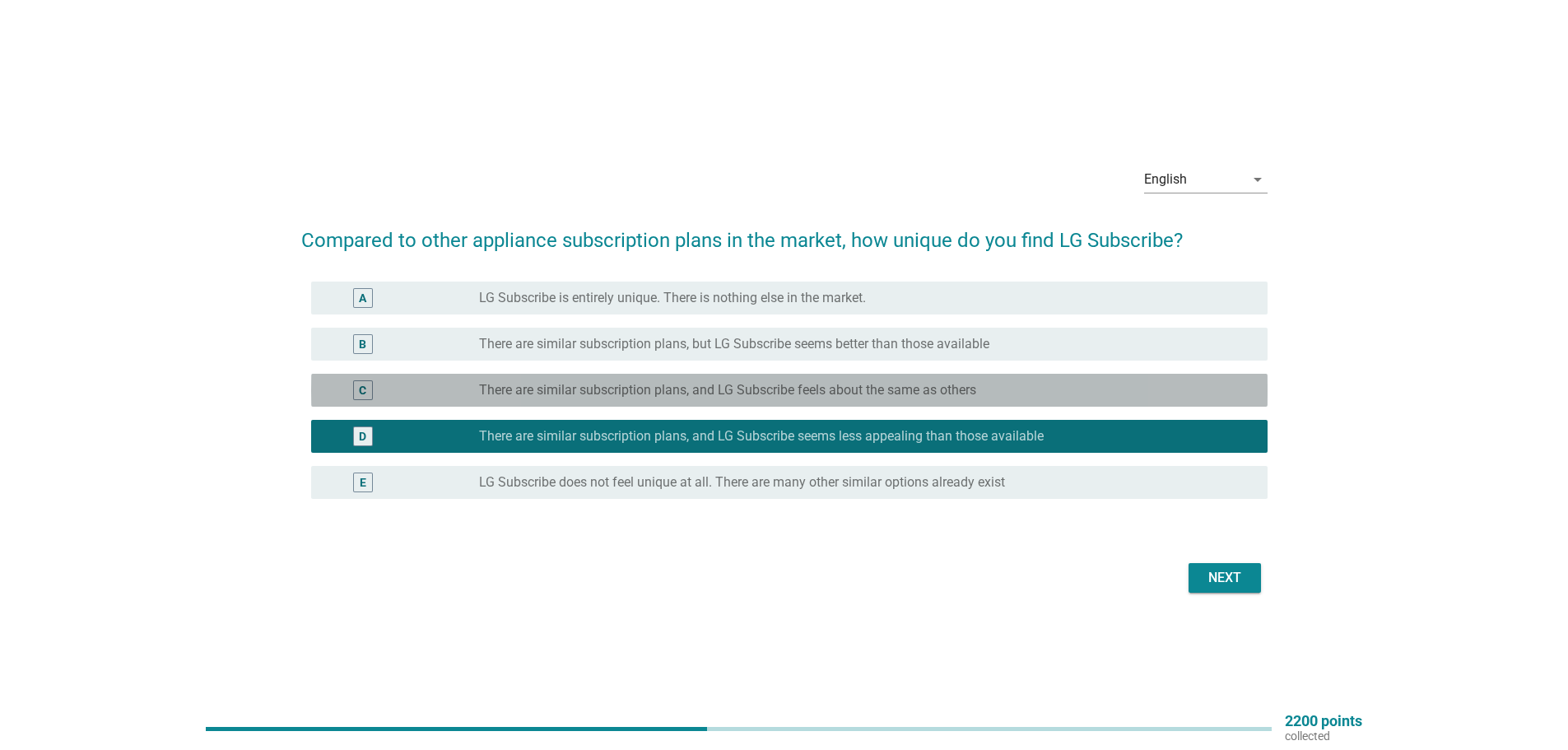
click at [866, 387] on label "There are similar subscription plans, and LG Subscribe feels about the same as …" at bounding box center [727, 390] width 497 height 16
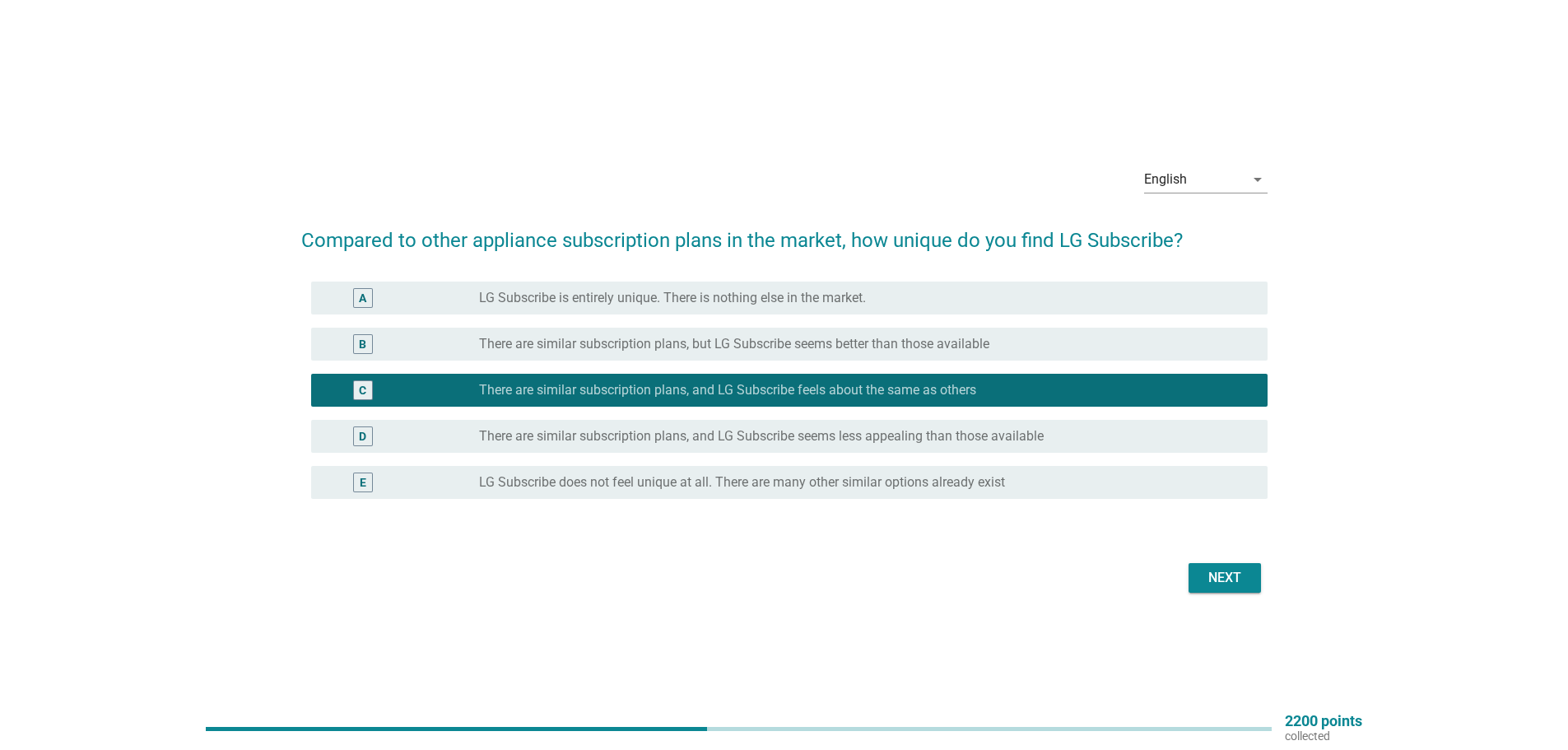
click at [948, 475] on label "LG Subscribe does not feel unique at all. There are many other similar options …" at bounding box center [742, 483] width 526 height 16
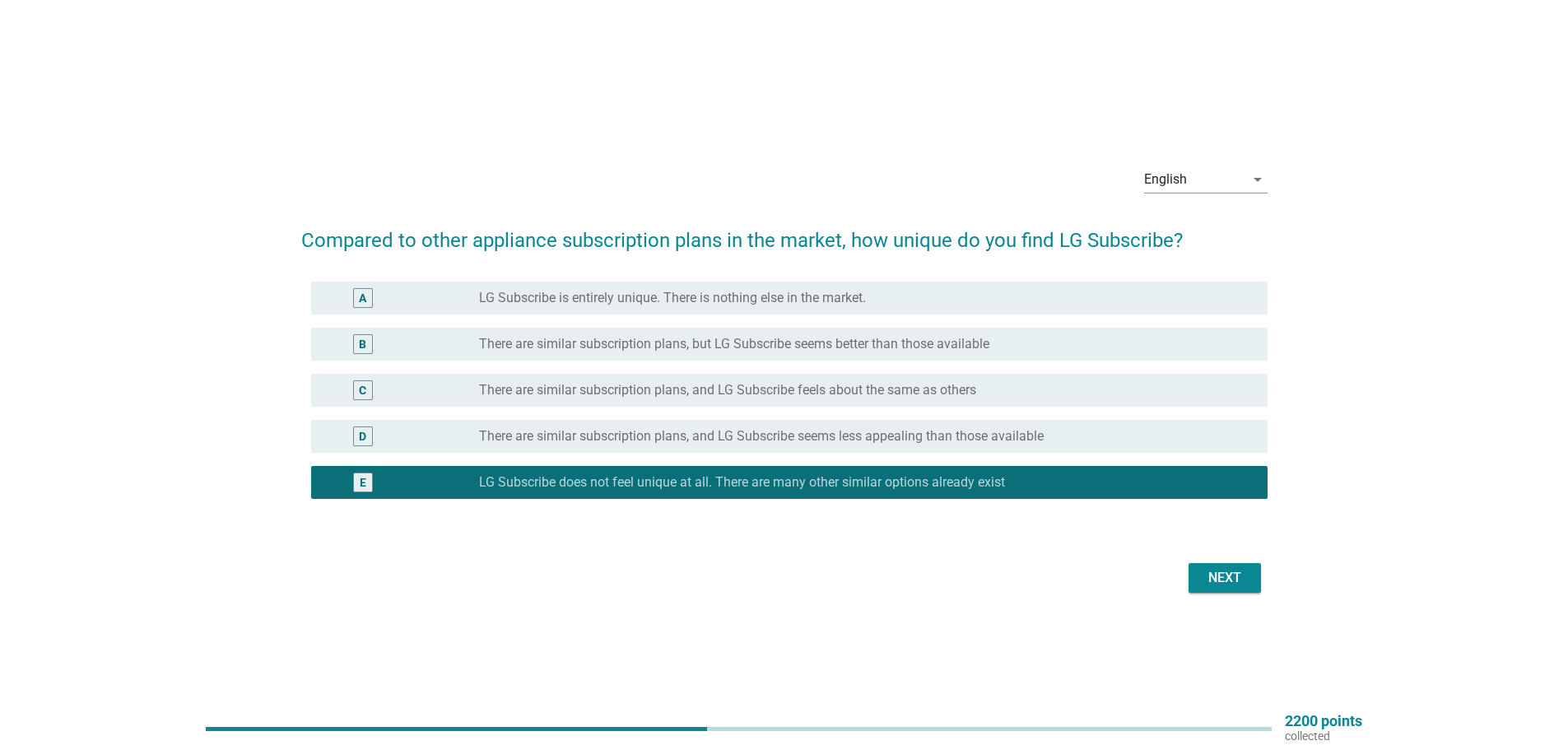
click at [719, 298] on label "LG Subscribe is entirely unique. There is nothing else in the market." at bounding box center [672, 298] width 387 height 16
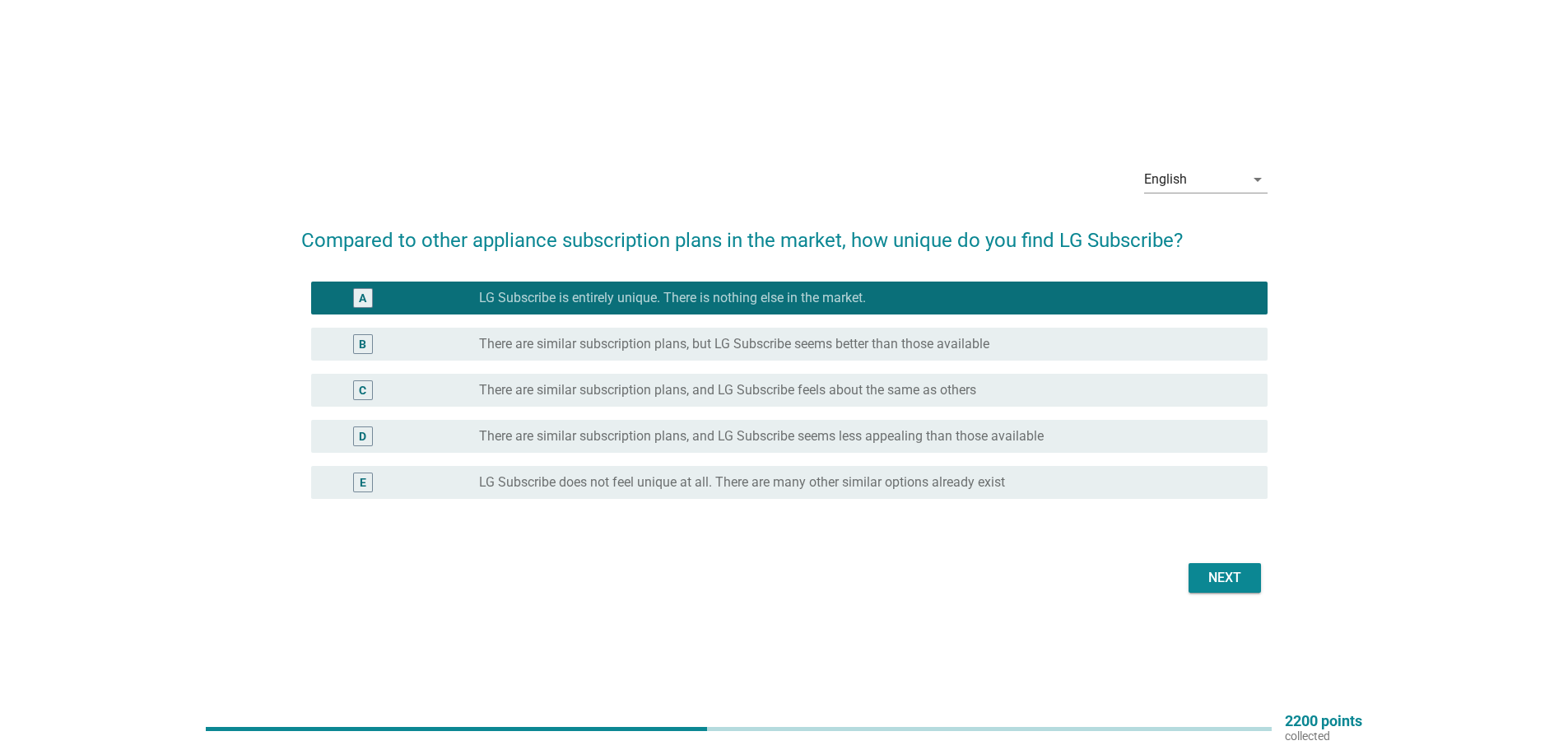
click at [1239, 579] on div "Next" at bounding box center [1225, 578] width 46 height 20
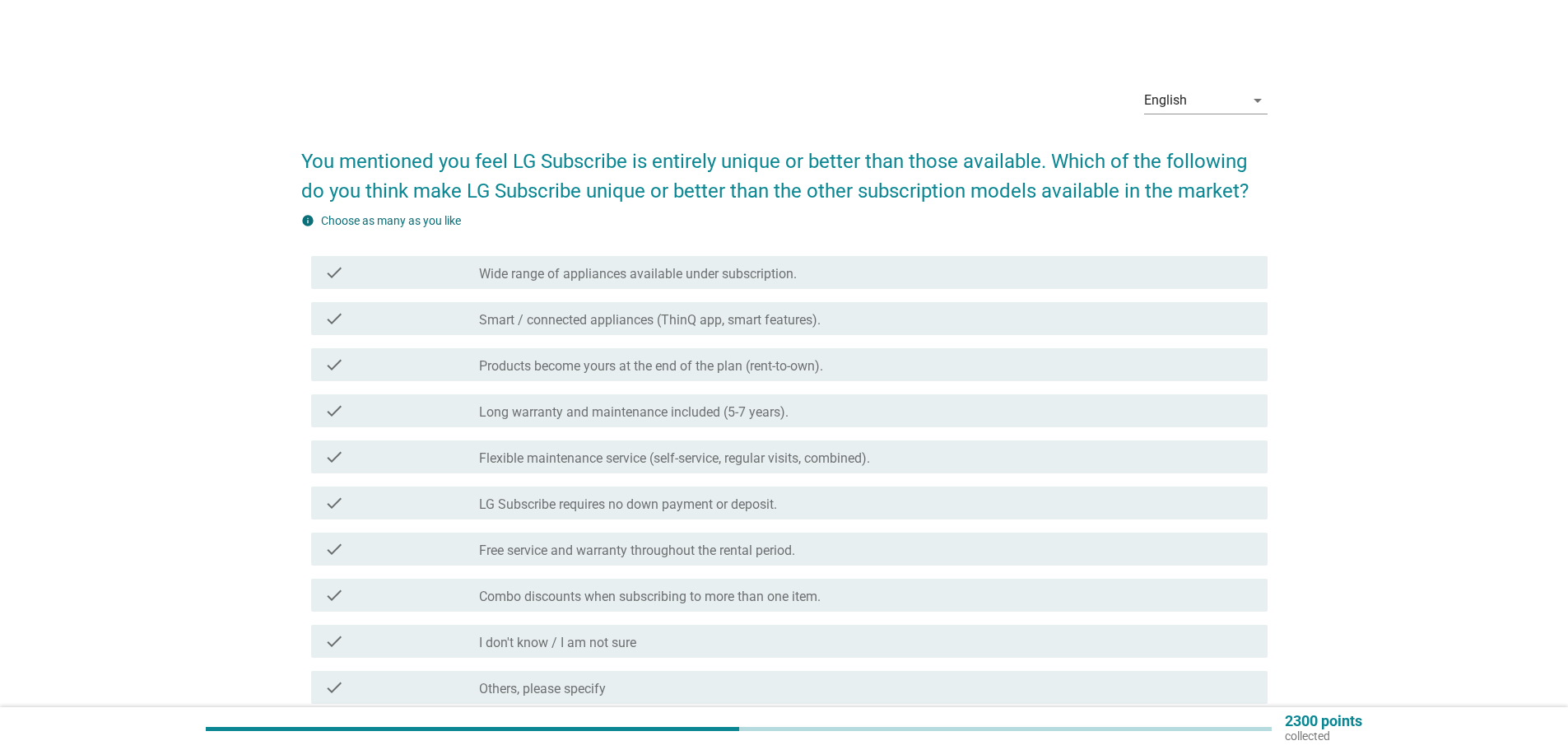
click at [574, 264] on div "check_box_outline_blank Wide range of appliances available under subscription." at bounding box center [866, 273] width 776 height 20
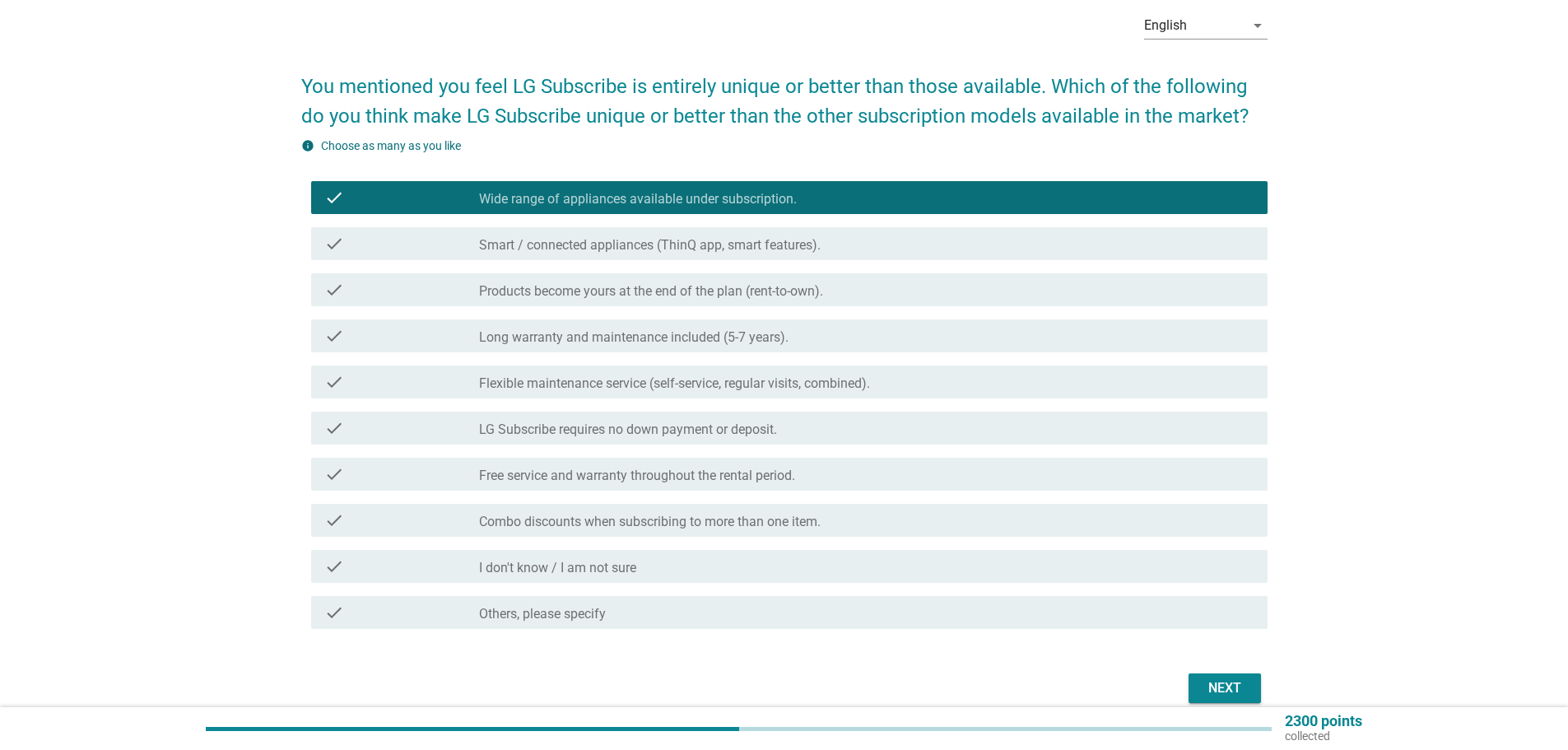
scroll to position [150, 0]
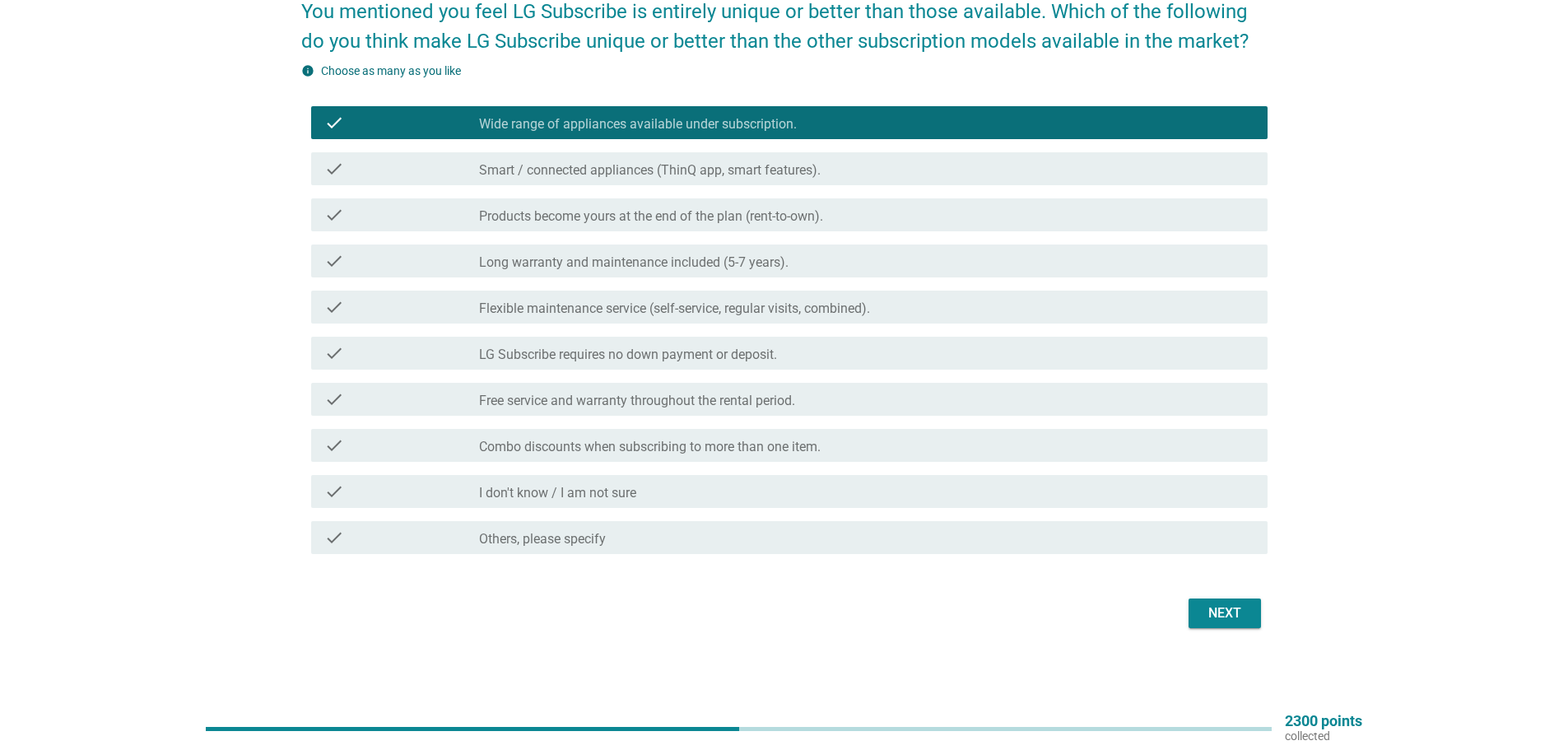
click at [1185, 601] on div "Next" at bounding box center [784, 614] width 966 height 39
click at [1198, 607] on button "Next" at bounding box center [1224, 613] width 72 height 29
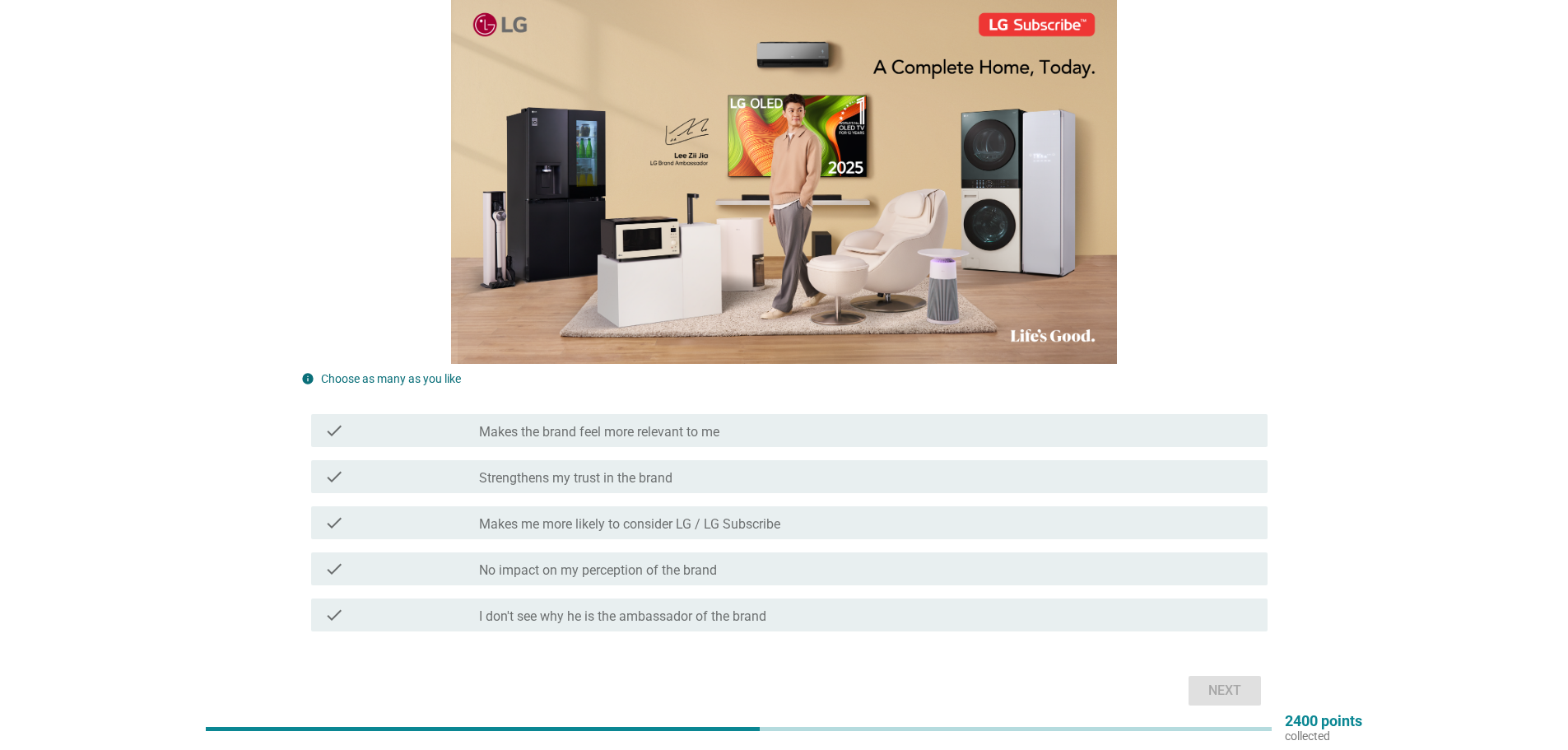
scroll to position [247, 0]
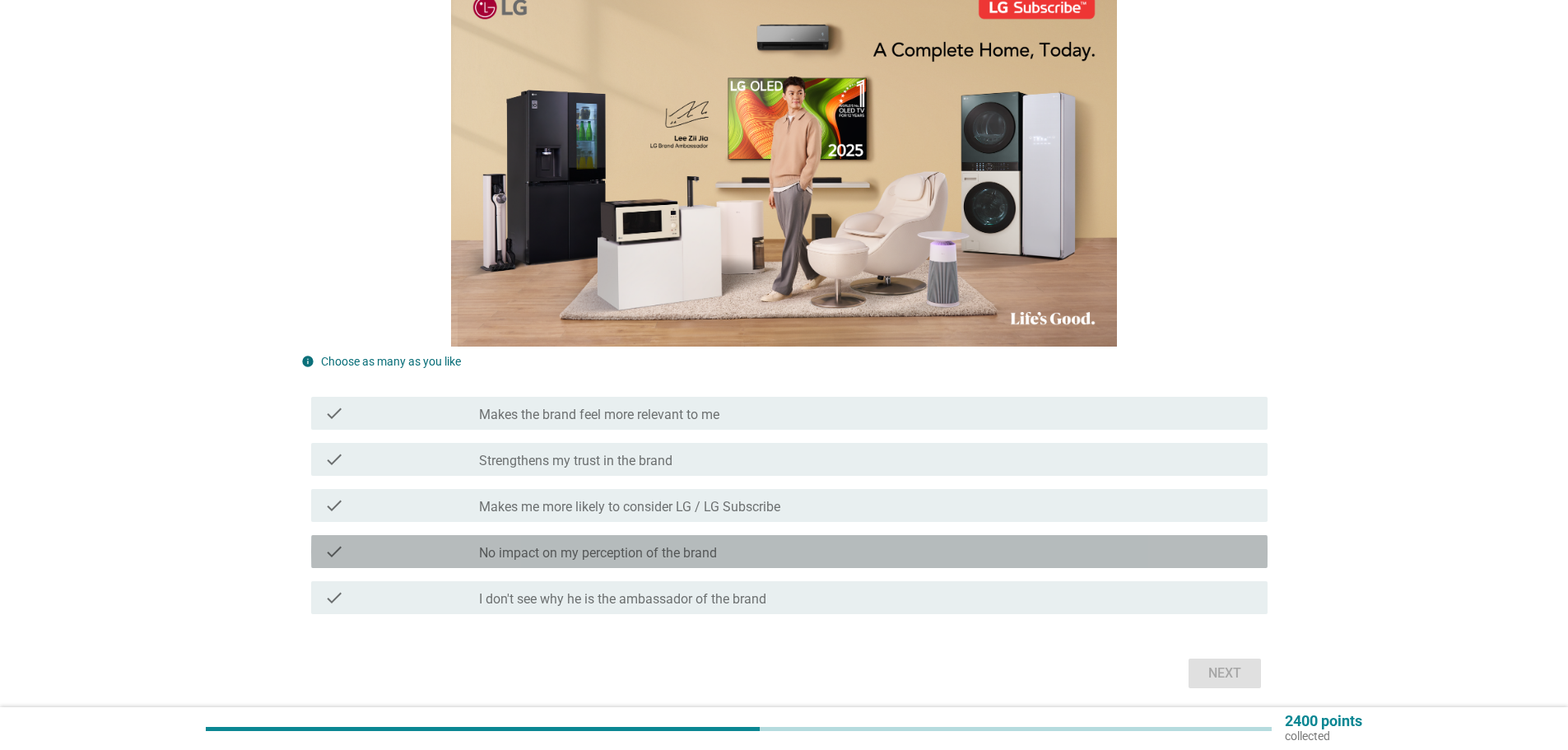
click at [679, 543] on div "check_box_outline_blank No impact on my perception of the brand" at bounding box center [866, 551] width 776 height 20
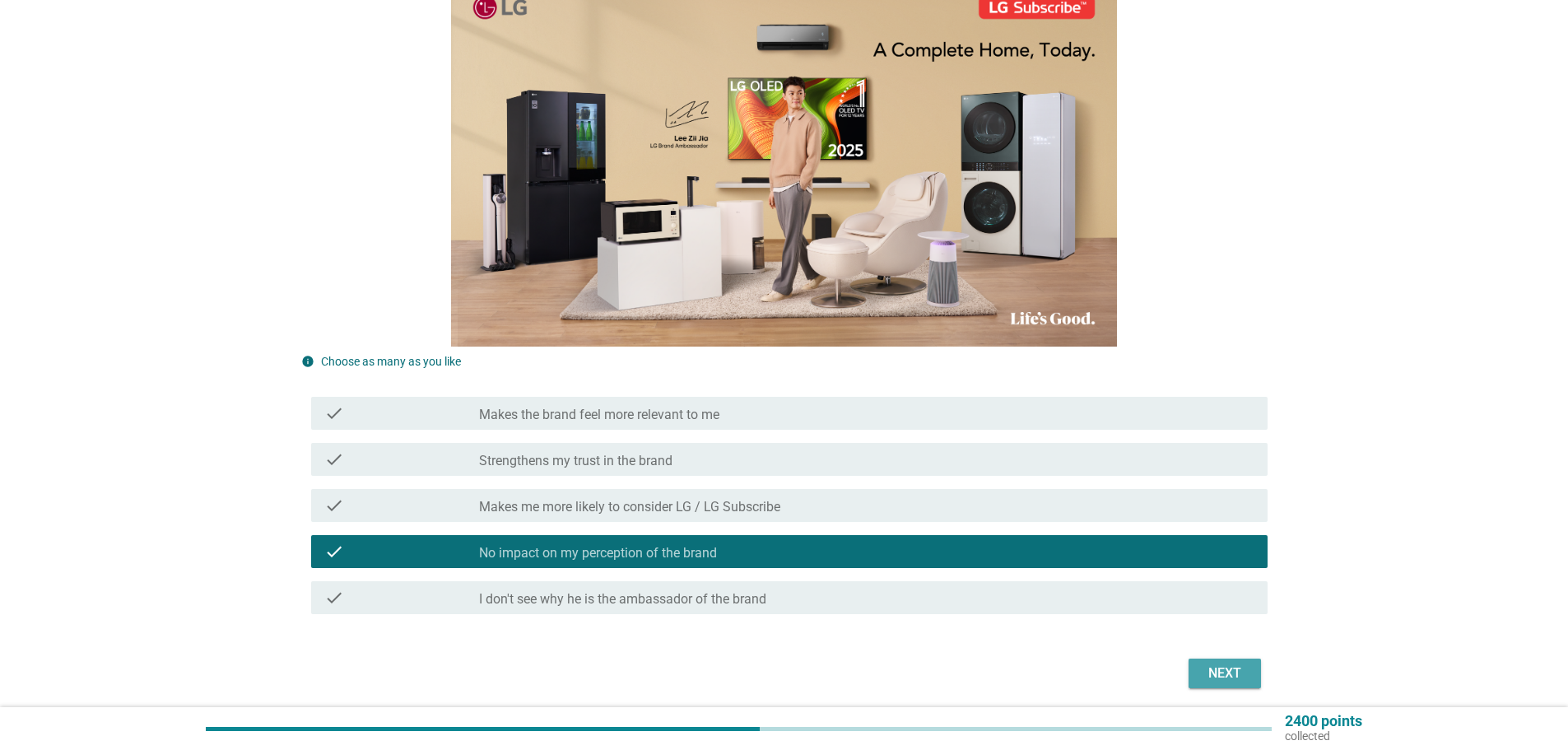
click at [1216, 682] on div "Next" at bounding box center [1225, 673] width 46 height 20
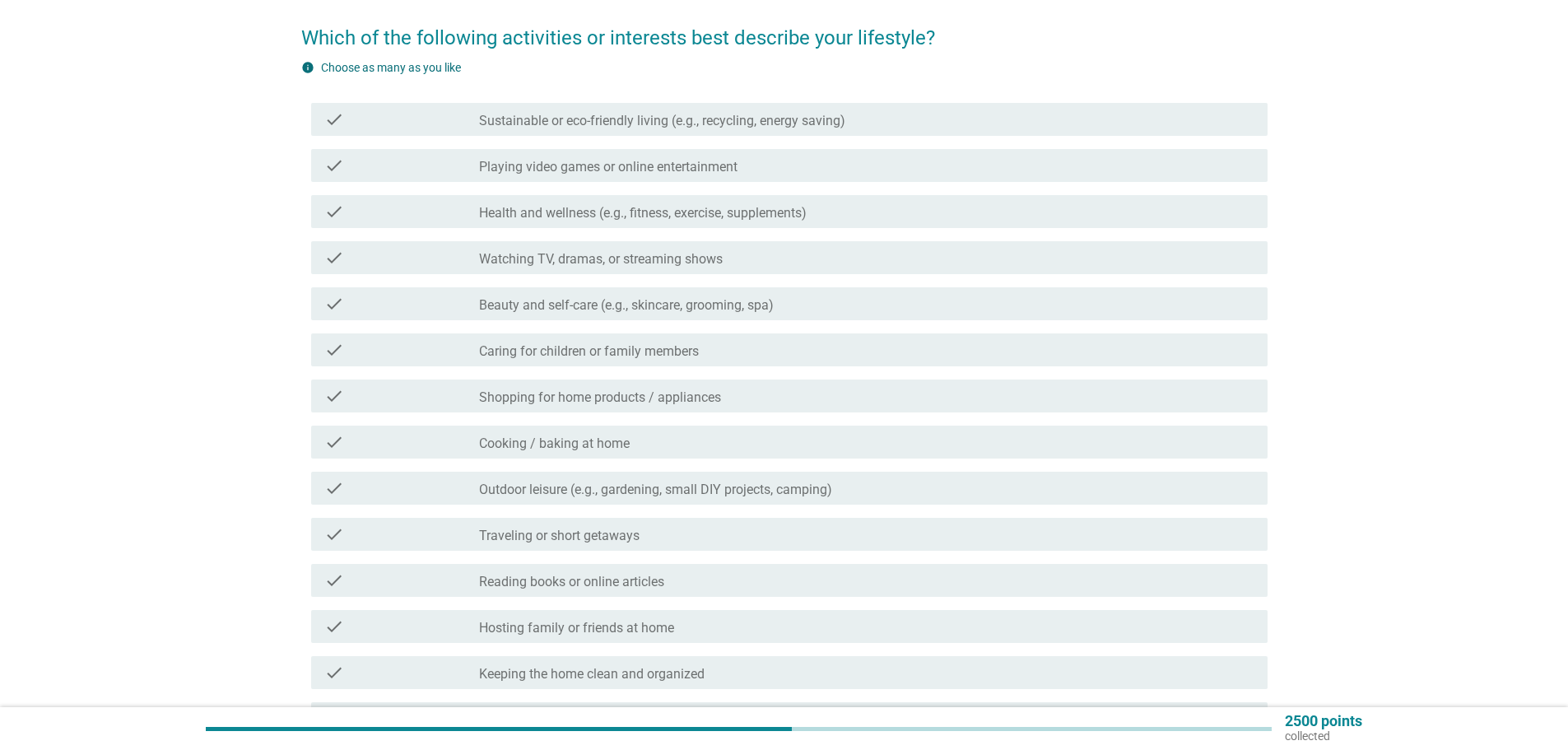
scroll to position [0, 0]
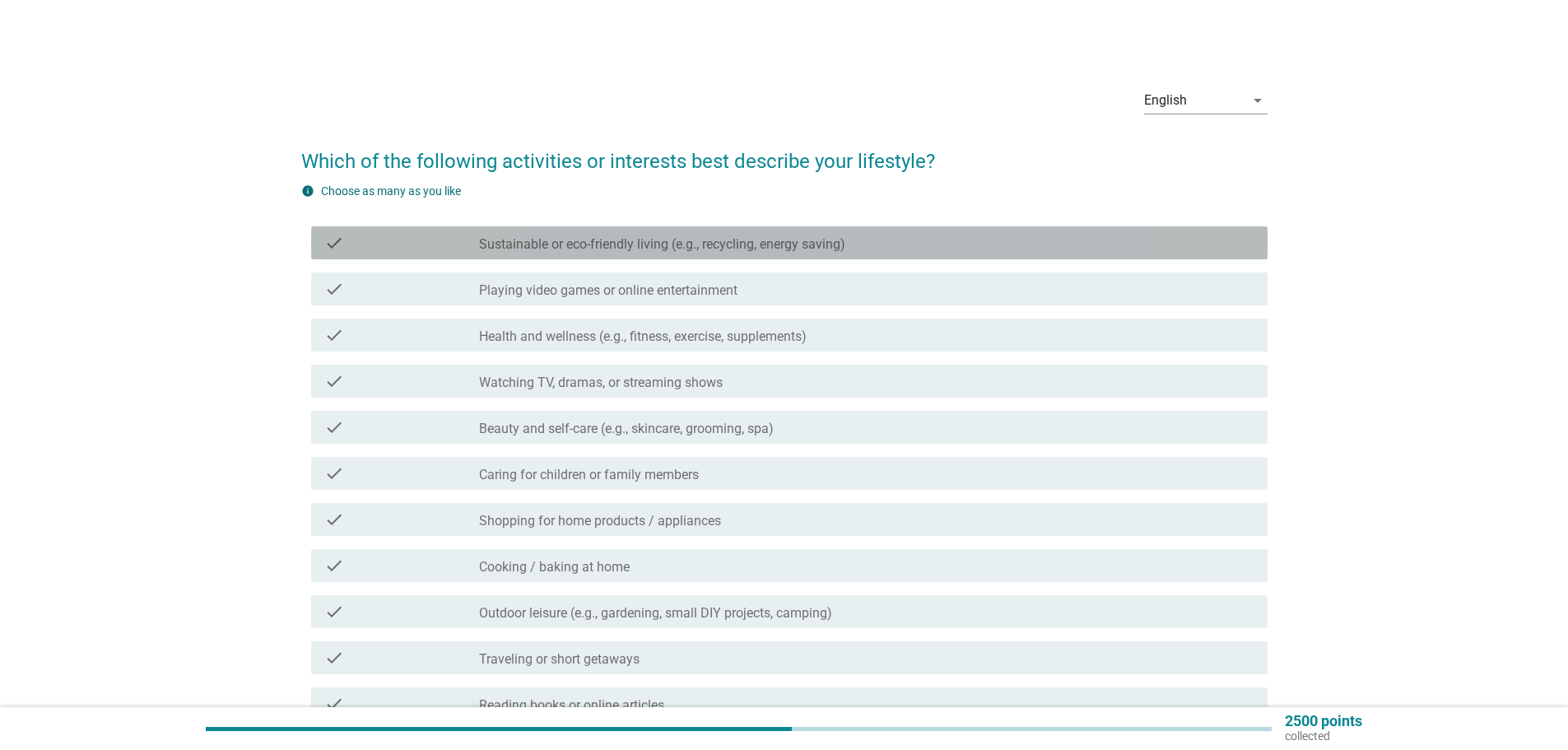
click at [590, 249] on label "Sustainable or eco-friendly living (e.g., recycling, energy saving)" at bounding box center [662, 244] width 366 height 16
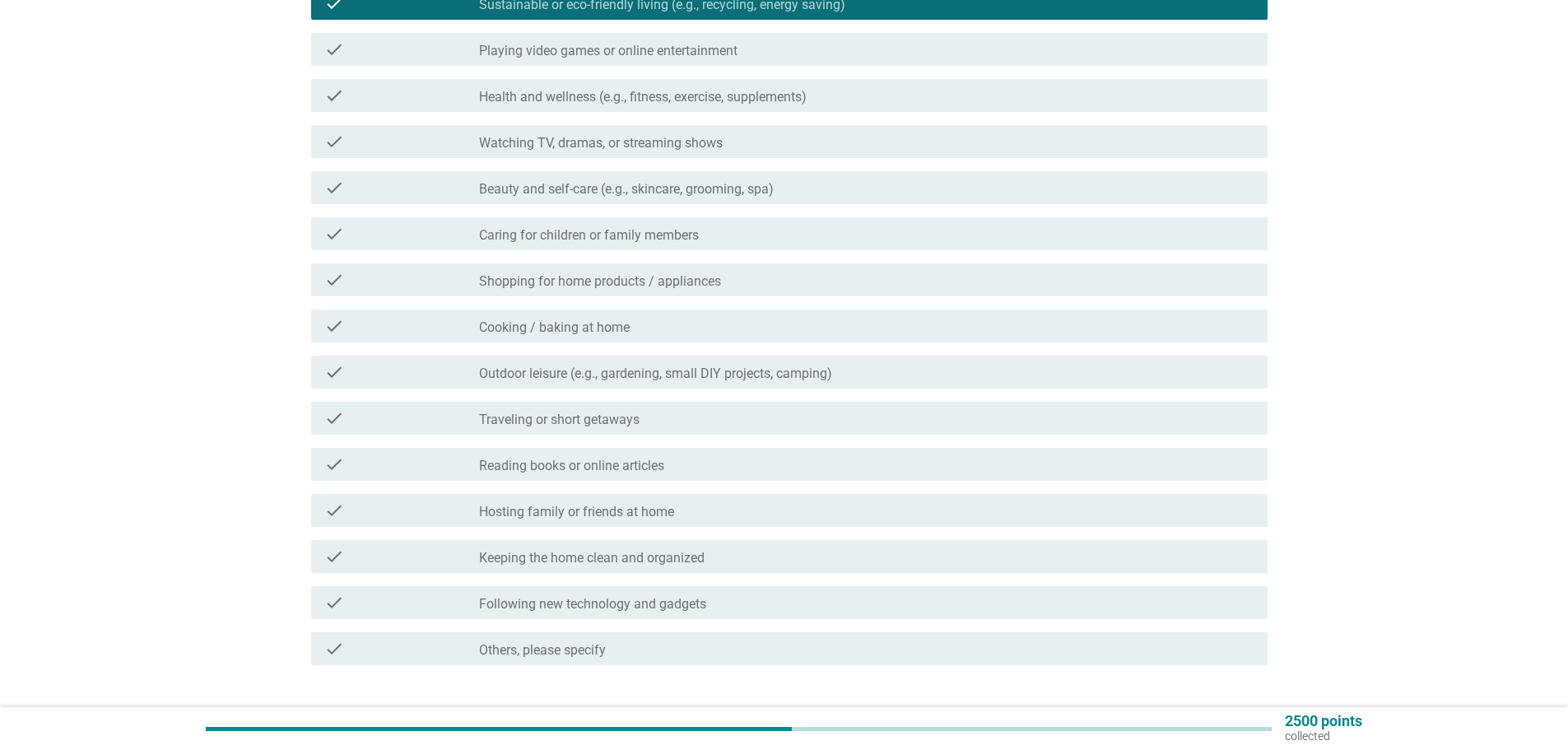
scroll to position [247, 0]
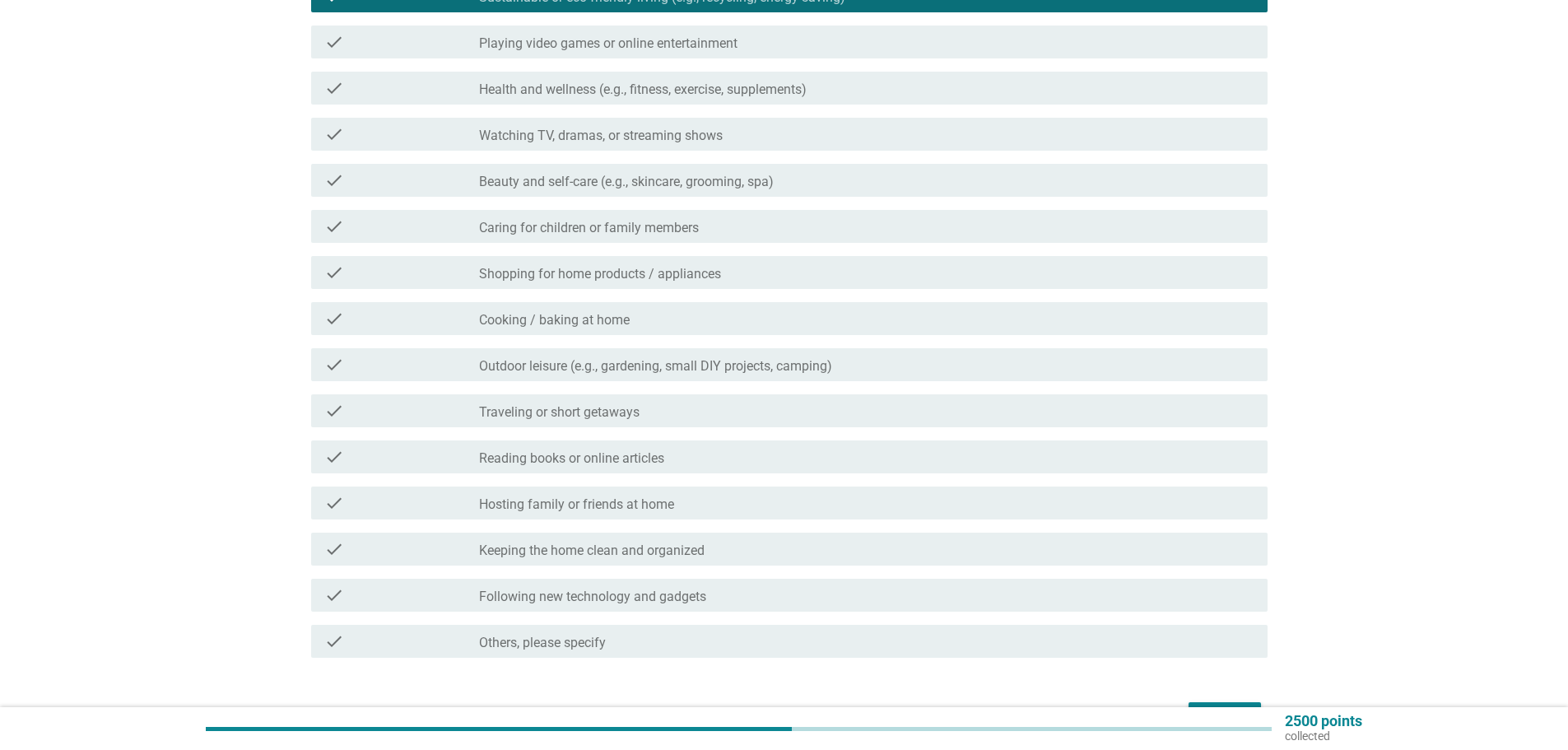
click at [566, 450] on div "check_box_outline_blank Reading books or online articles" at bounding box center [866, 457] width 776 height 20
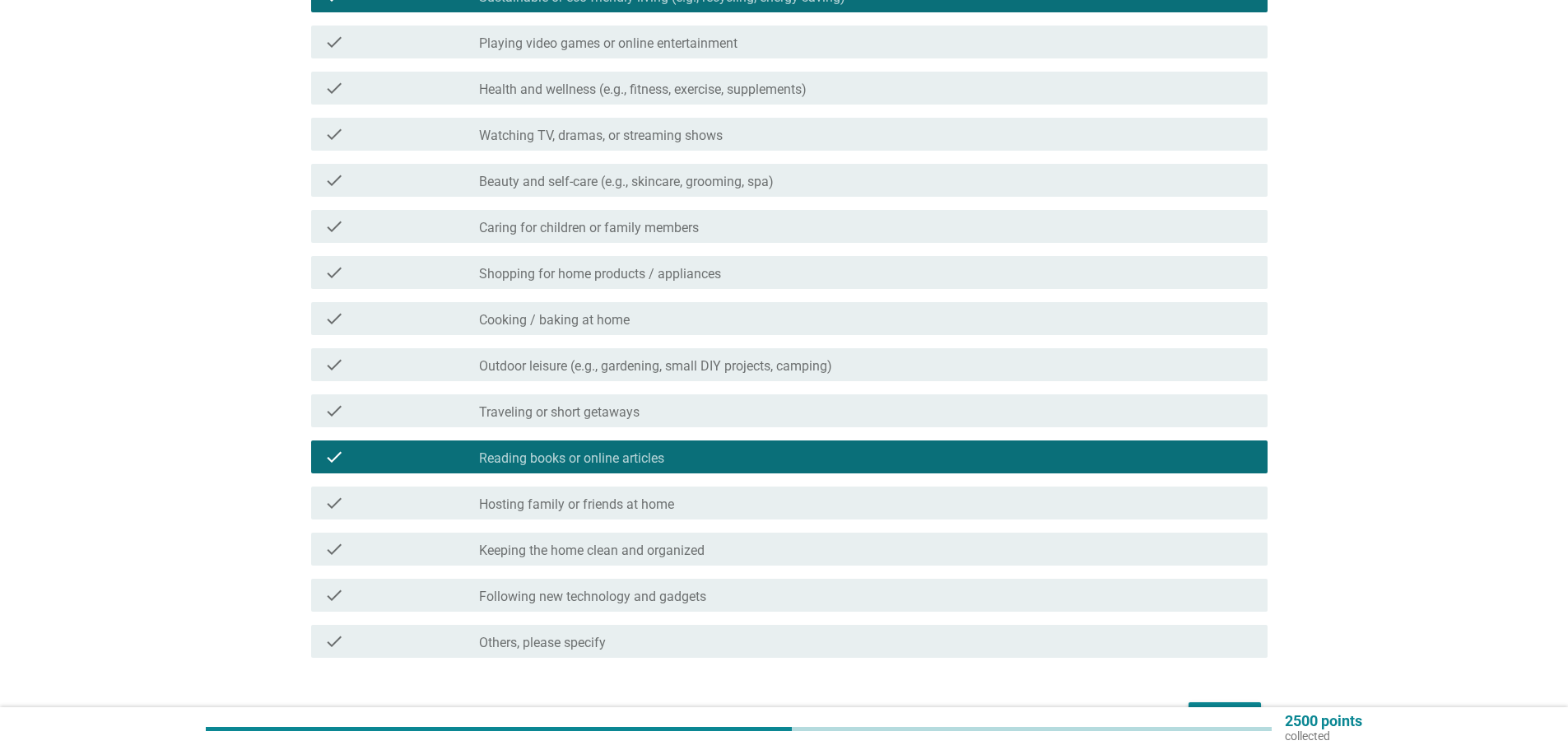
click at [723, 554] on div "check_box_outline_blank Keeping the home clean and organized" at bounding box center [866, 550] width 776 height 20
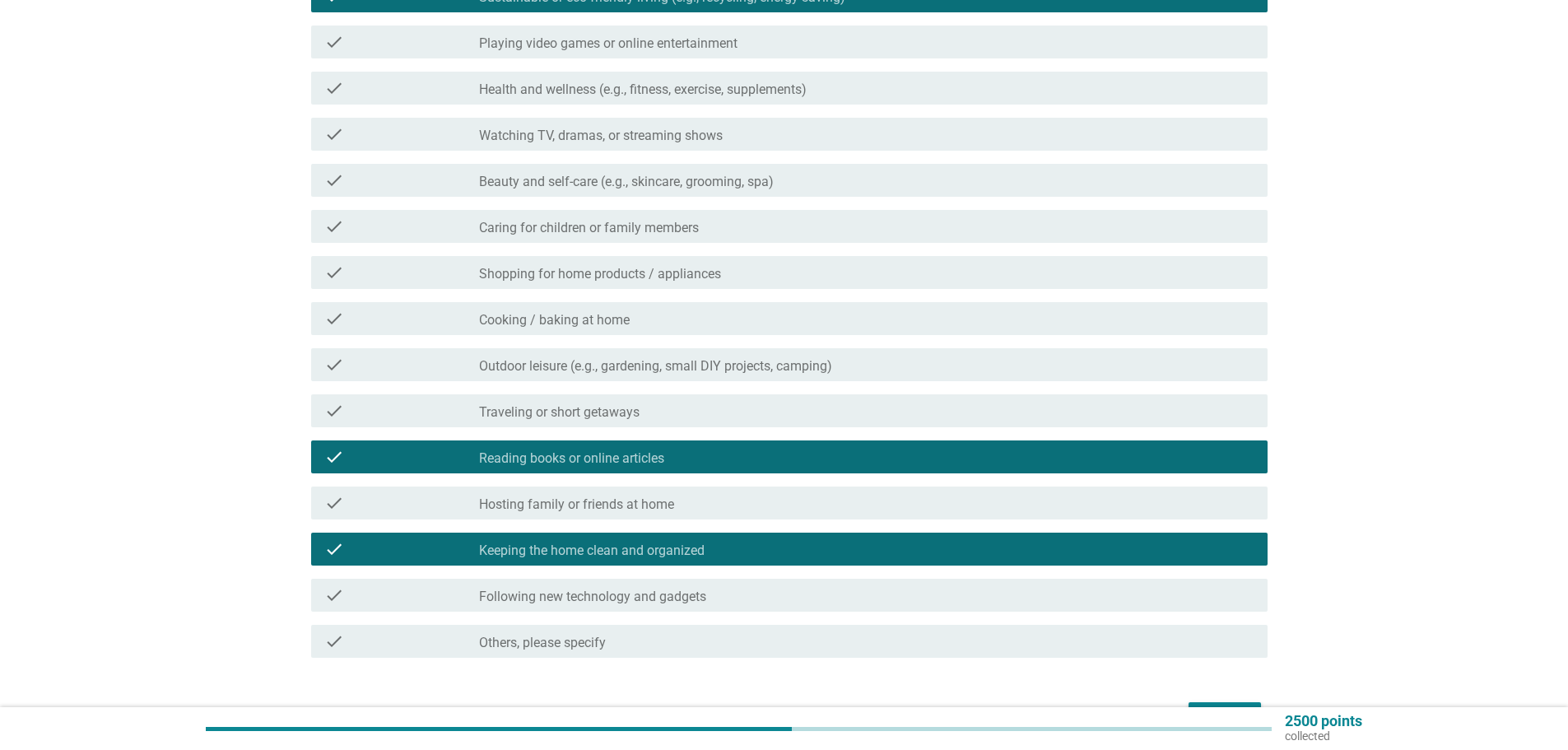
click at [719, 361] on label "Outdoor leisure (e.g., gardening, small DIY projects, camping)" at bounding box center [655, 366] width 353 height 16
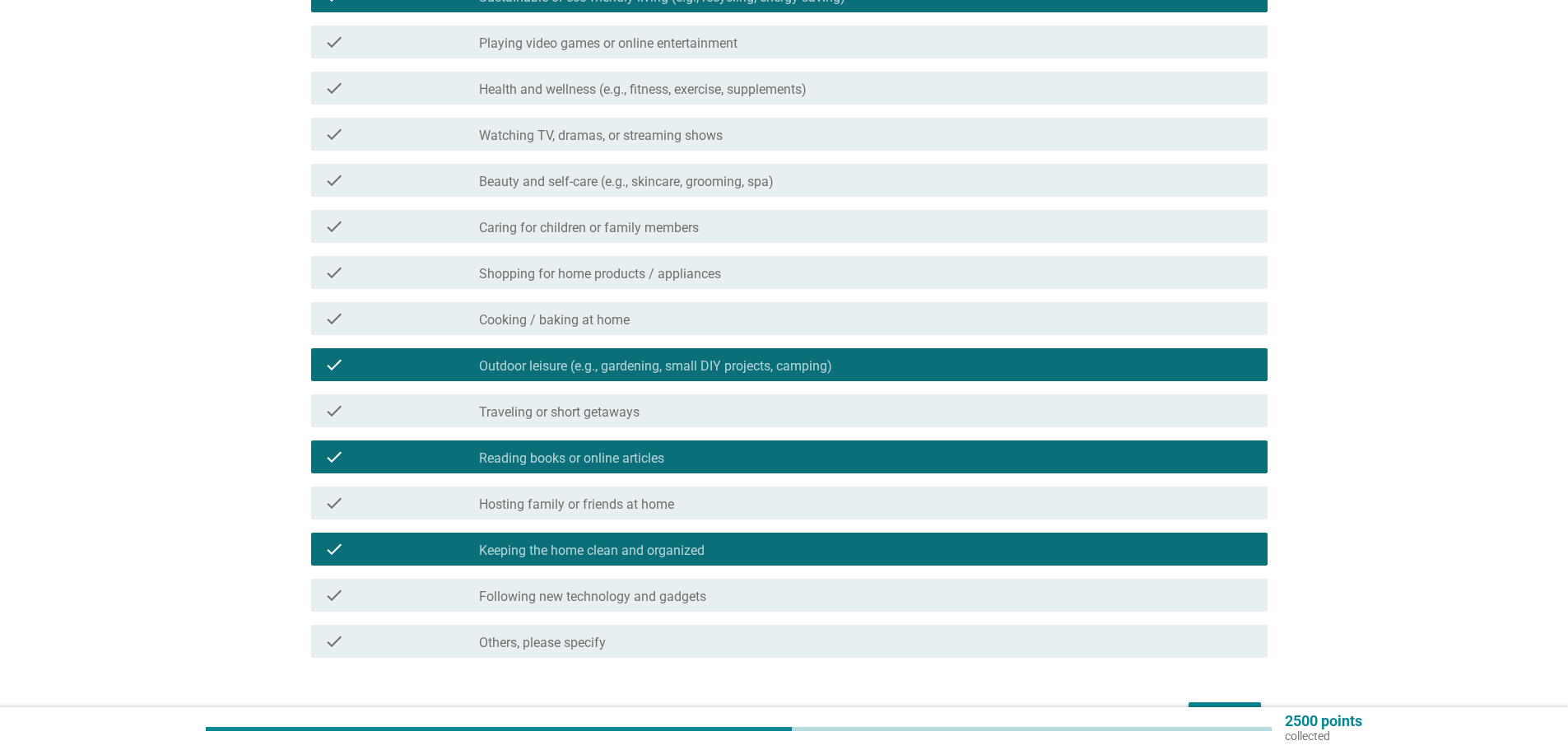
scroll to position [351, 0]
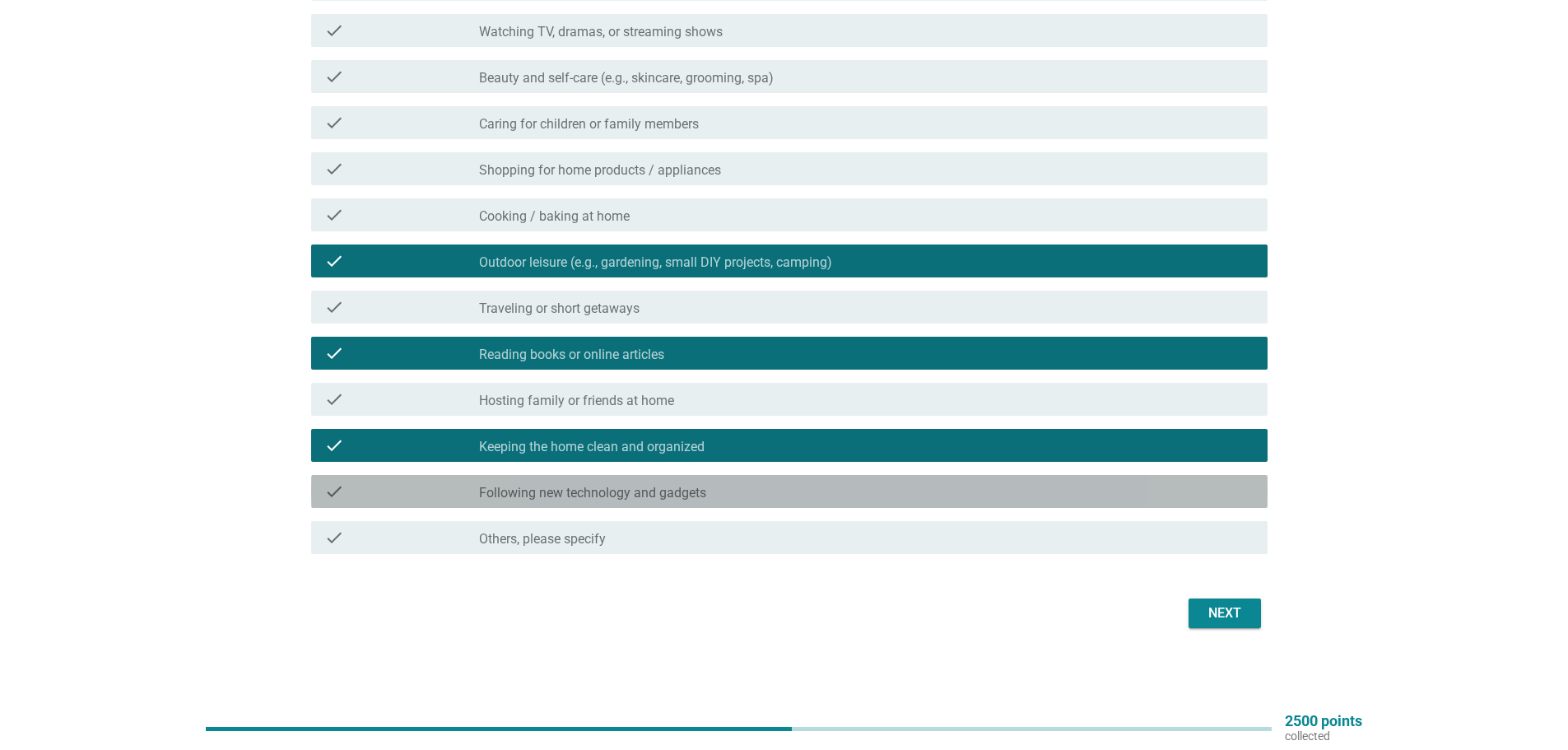
click at [622, 488] on label "Following new technology and gadgets" at bounding box center [592, 493] width 227 height 16
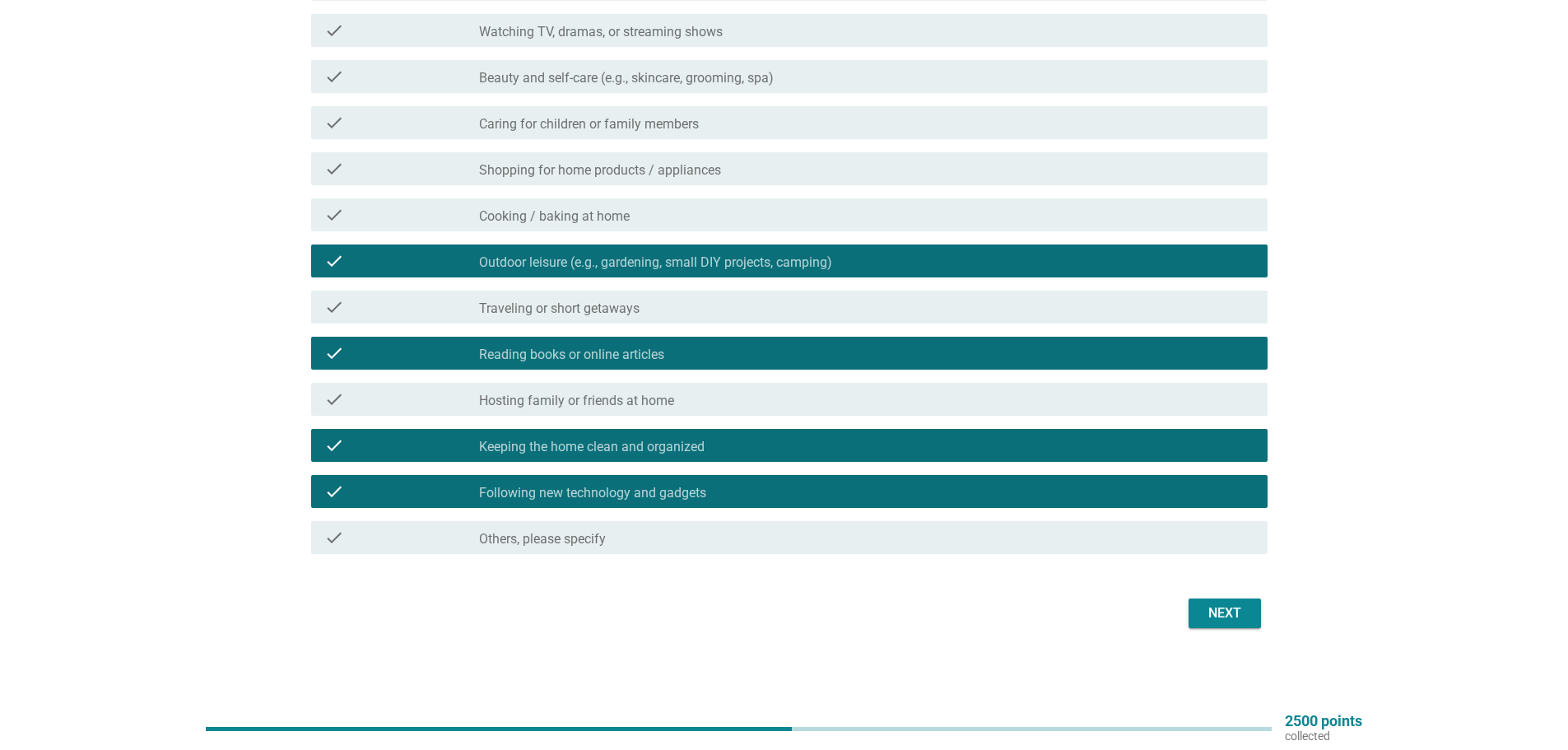
click at [1217, 603] on button "Next" at bounding box center [1224, 613] width 72 height 29
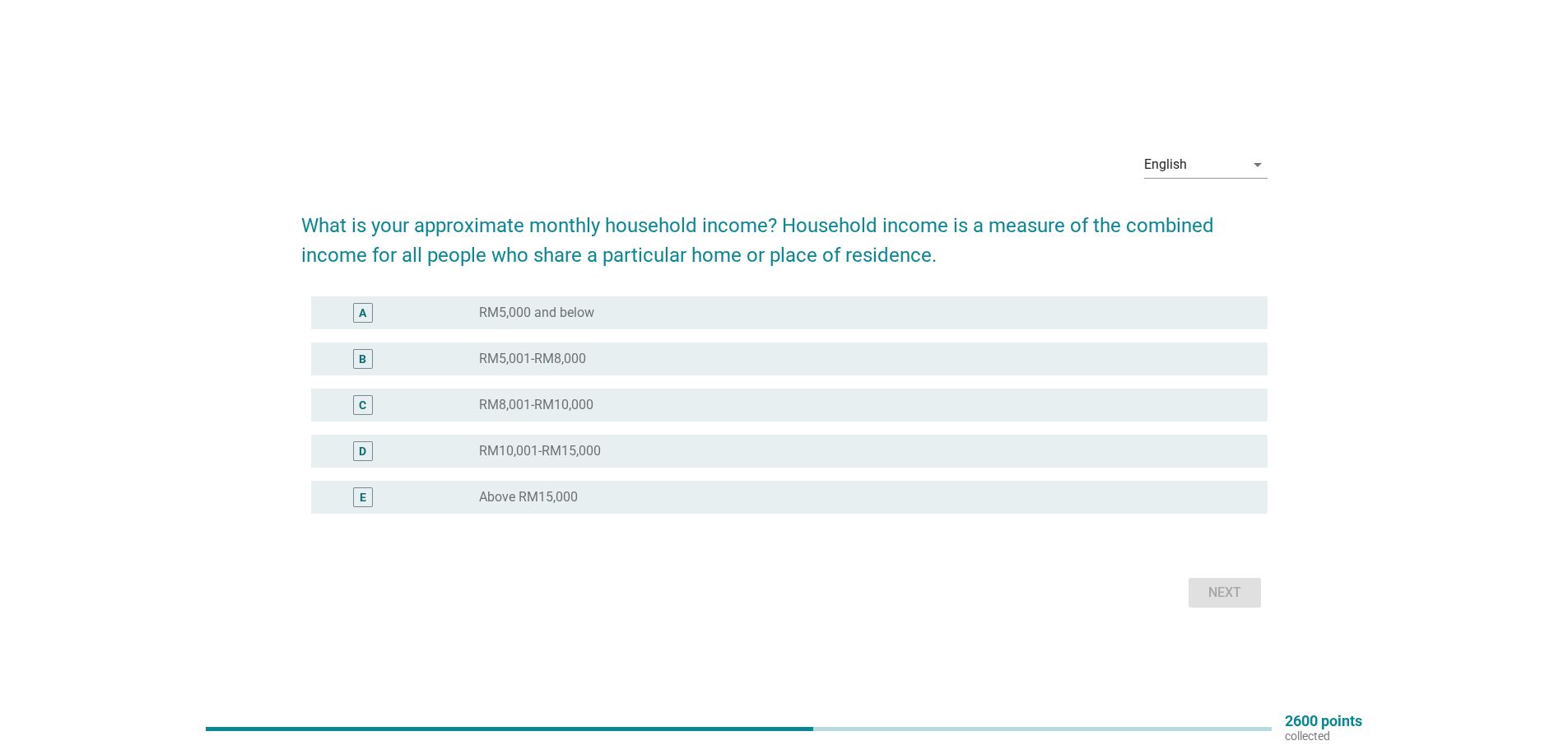
click at [746, 359] on div "radio_button_unchecked RM5,001-RM8,000" at bounding box center [860, 359] width 762 height 16
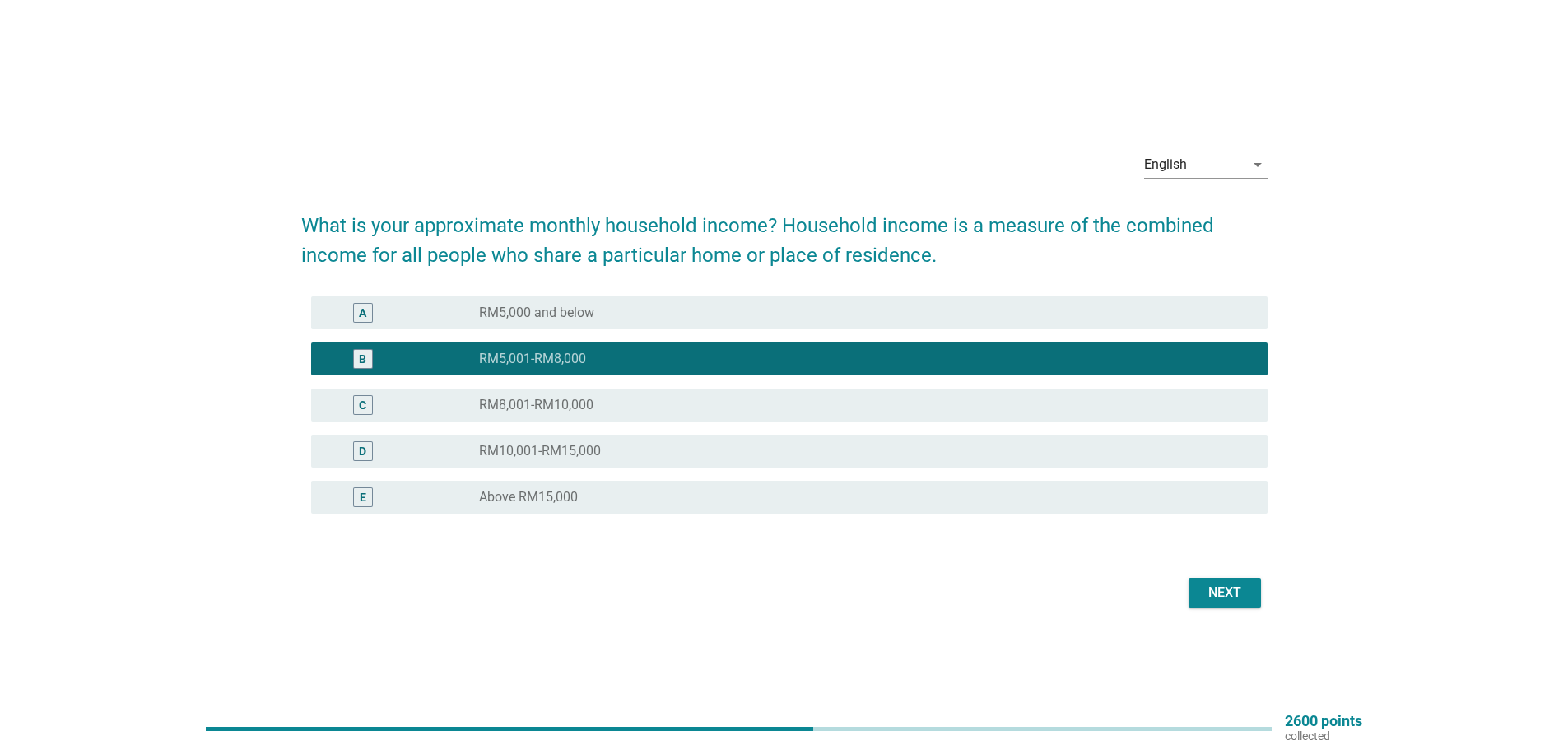
click at [748, 398] on div "radio_button_unchecked RM8,001-RM10,000" at bounding box center [860, 405] width 762 height 16
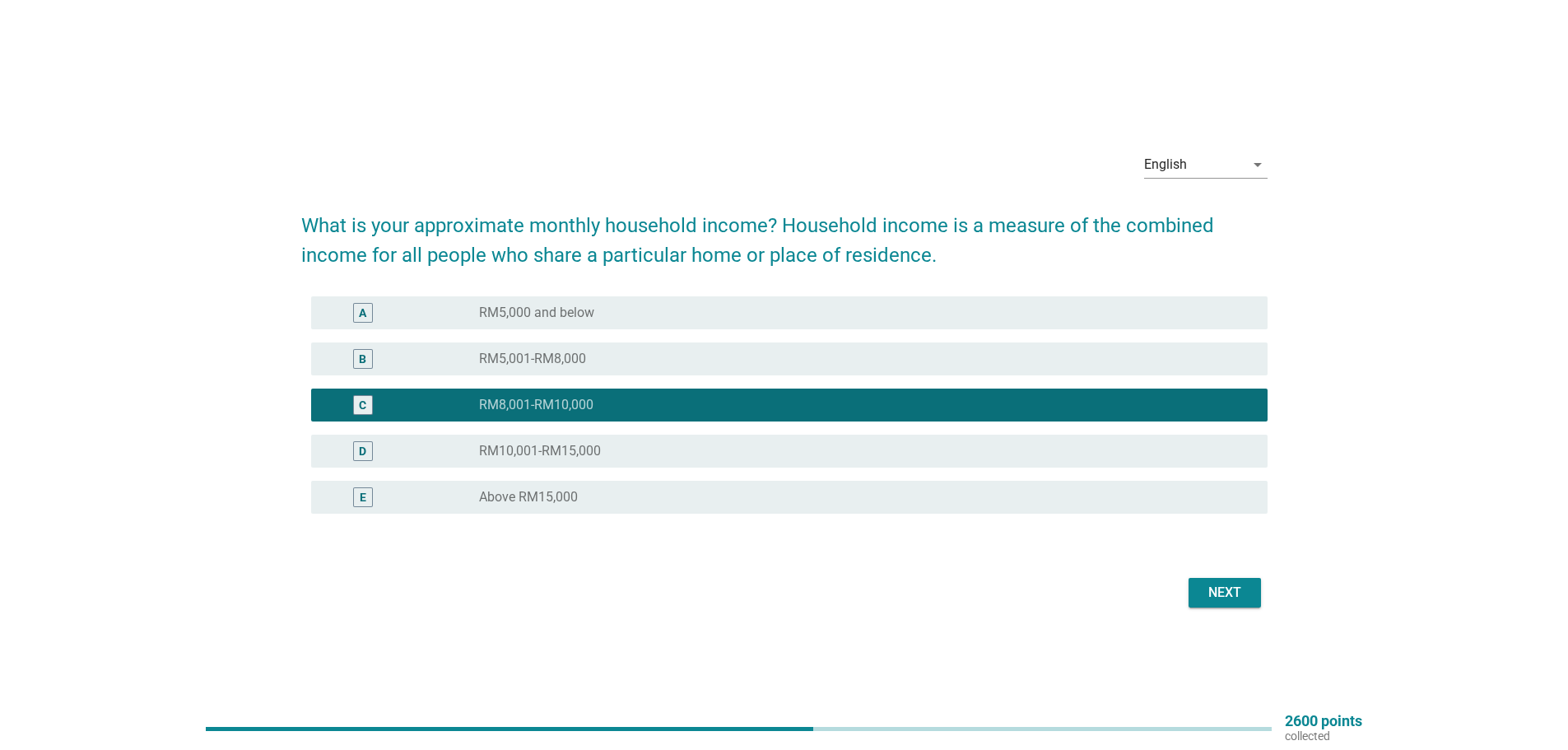
click at [1242, 581] on button "Next" at bounding box center [1224, 592] width 72 height 29
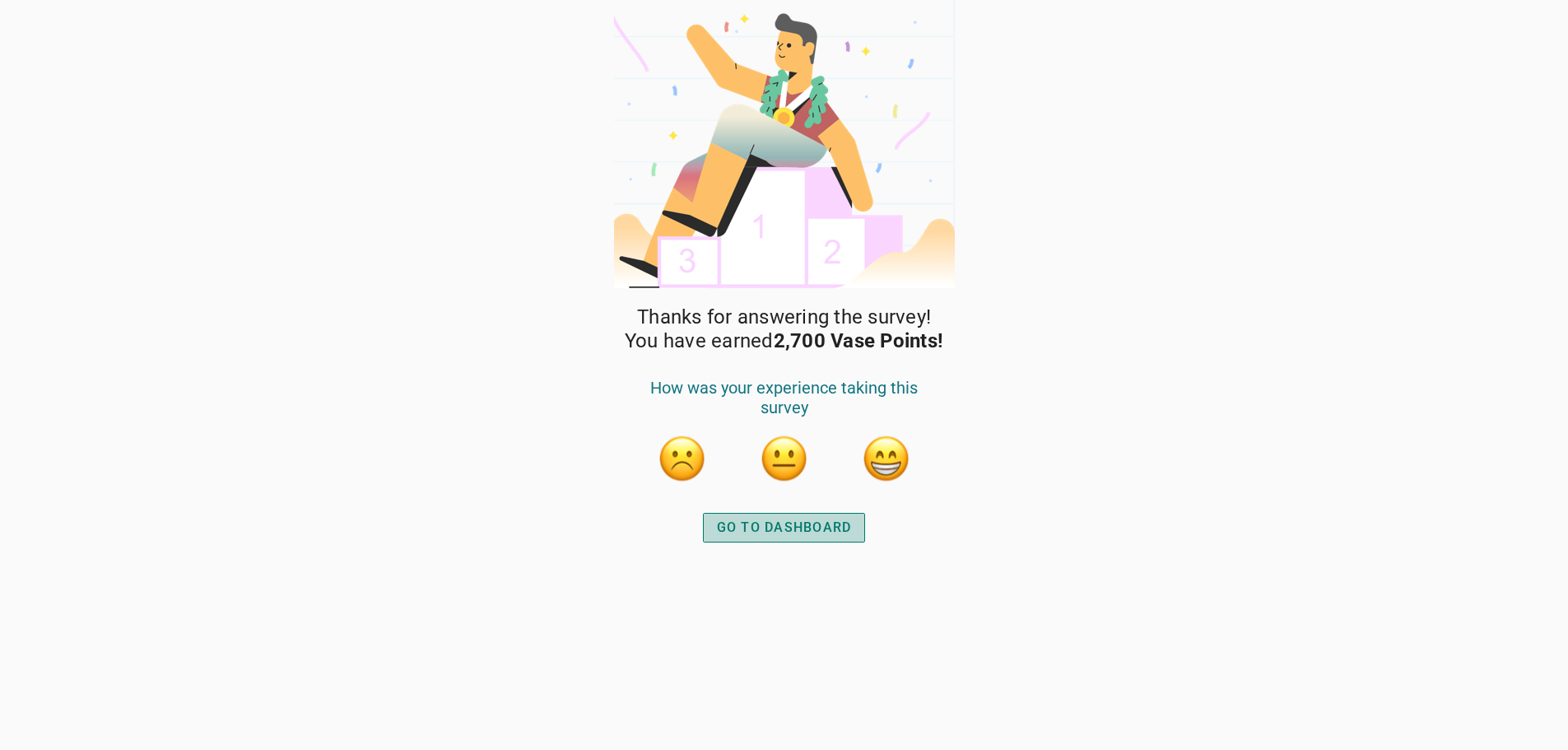
click at [813, 526] on div "GO TO DASHBOARD" at bounding box center [784, 528] width 135 height 20
